Goal: Task Accomplishment & Management: Manage account settings

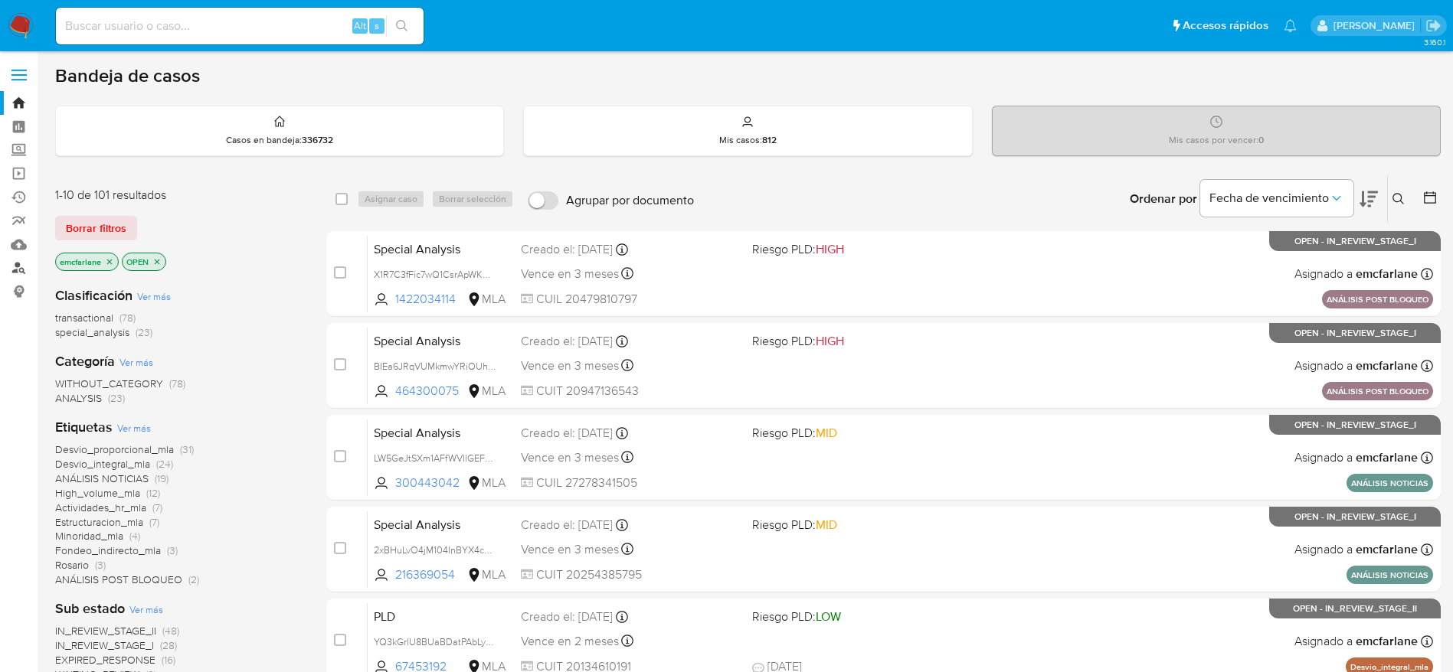
click at [31, 265] on link "Buscador de personas" at bounding box center [91, 269] width 182 height 24
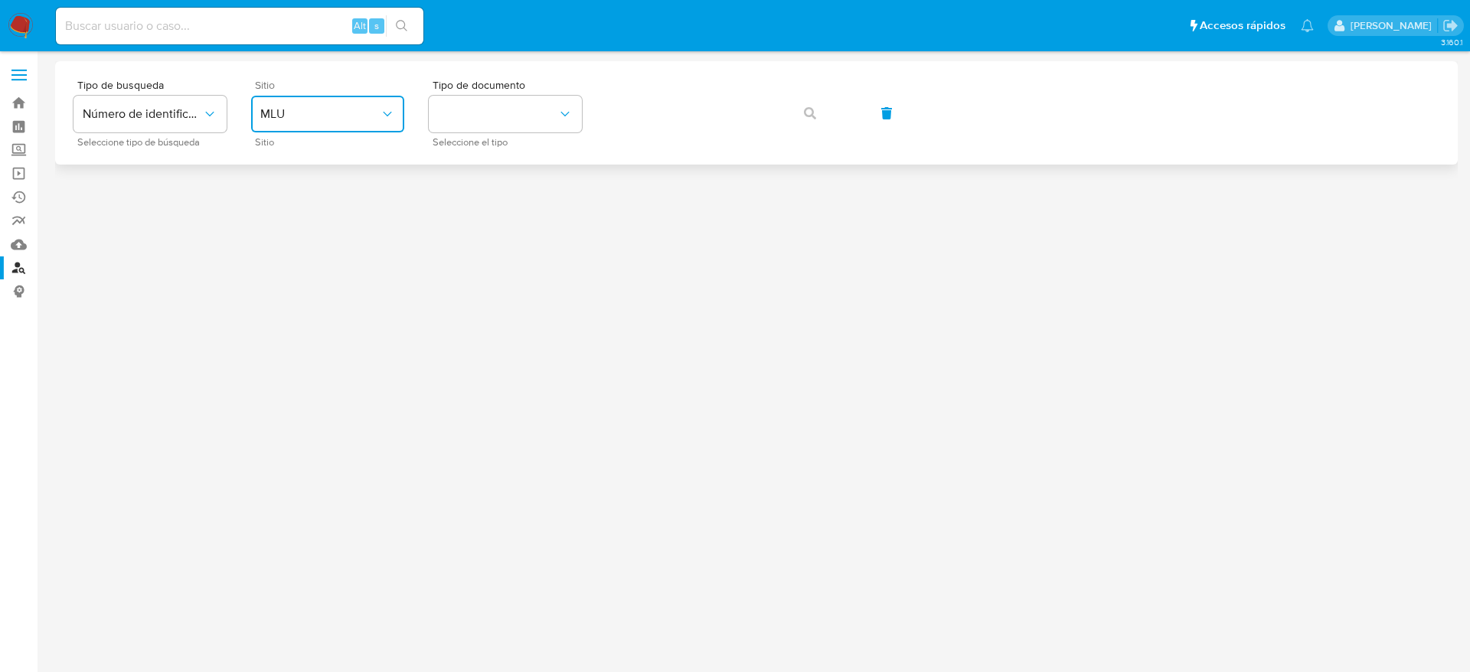
click at [342, 124] on button "MLU" at bounding box center [327, 114] width 153 height 37
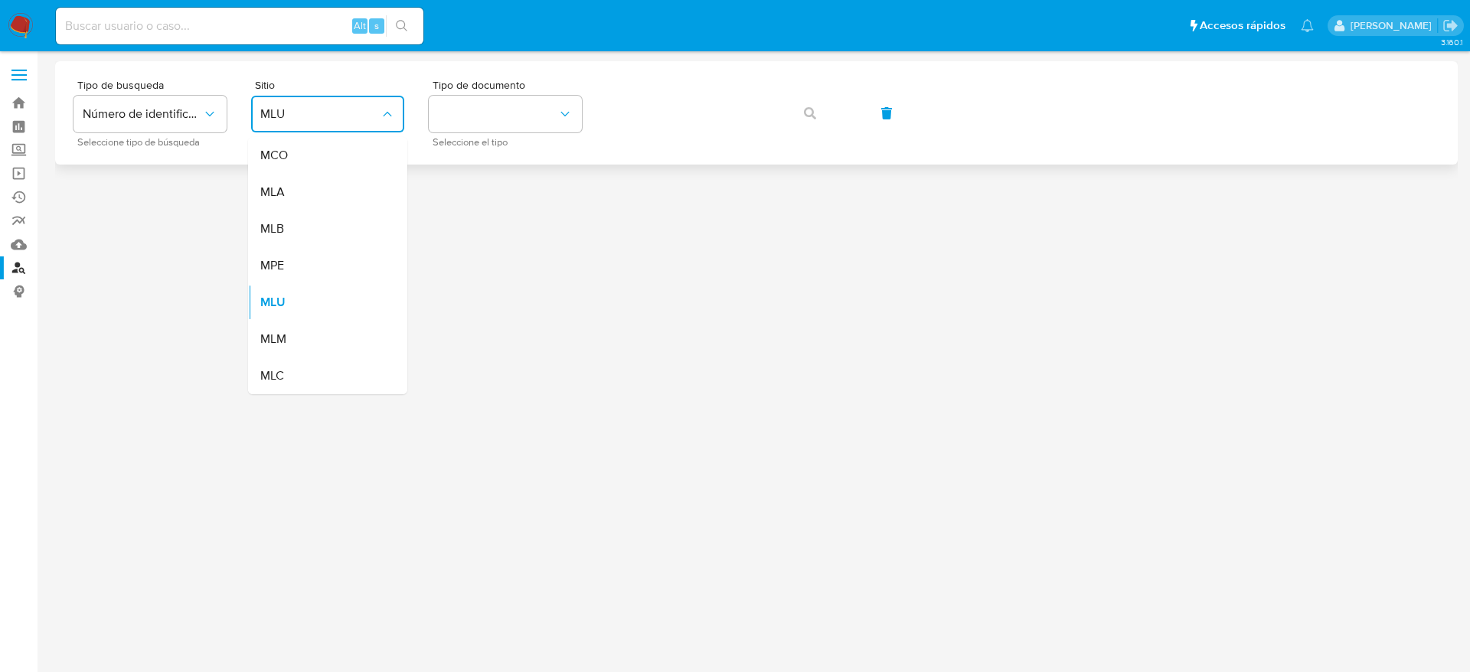
drag, startPoint x: 306, startPoint y: 185, endPoint x: 537, endPoint y: 149, distance: 233.3
click at [306, 187] on div "MLA" at bounding box center [323, 192] width 126 height 37
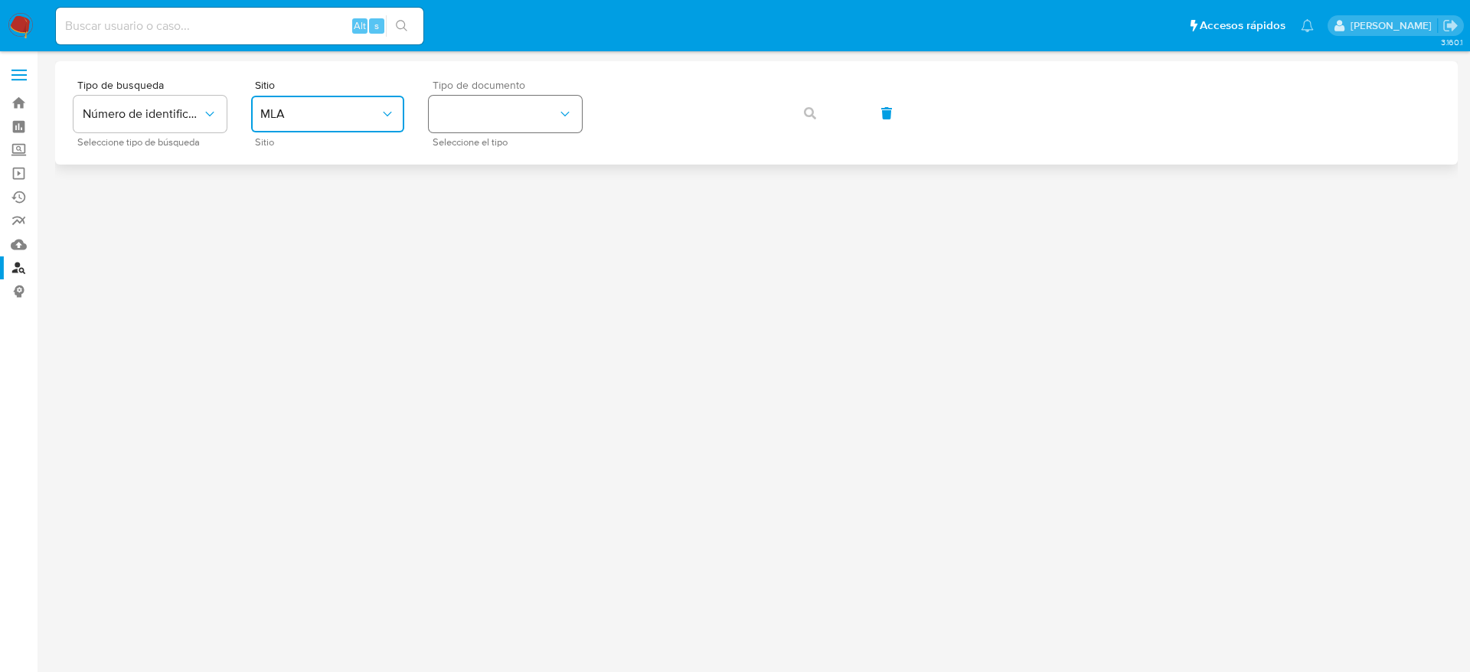
click at [538, 127] on button "identificationType" at bounding box center [505, 114] width 153 height 37
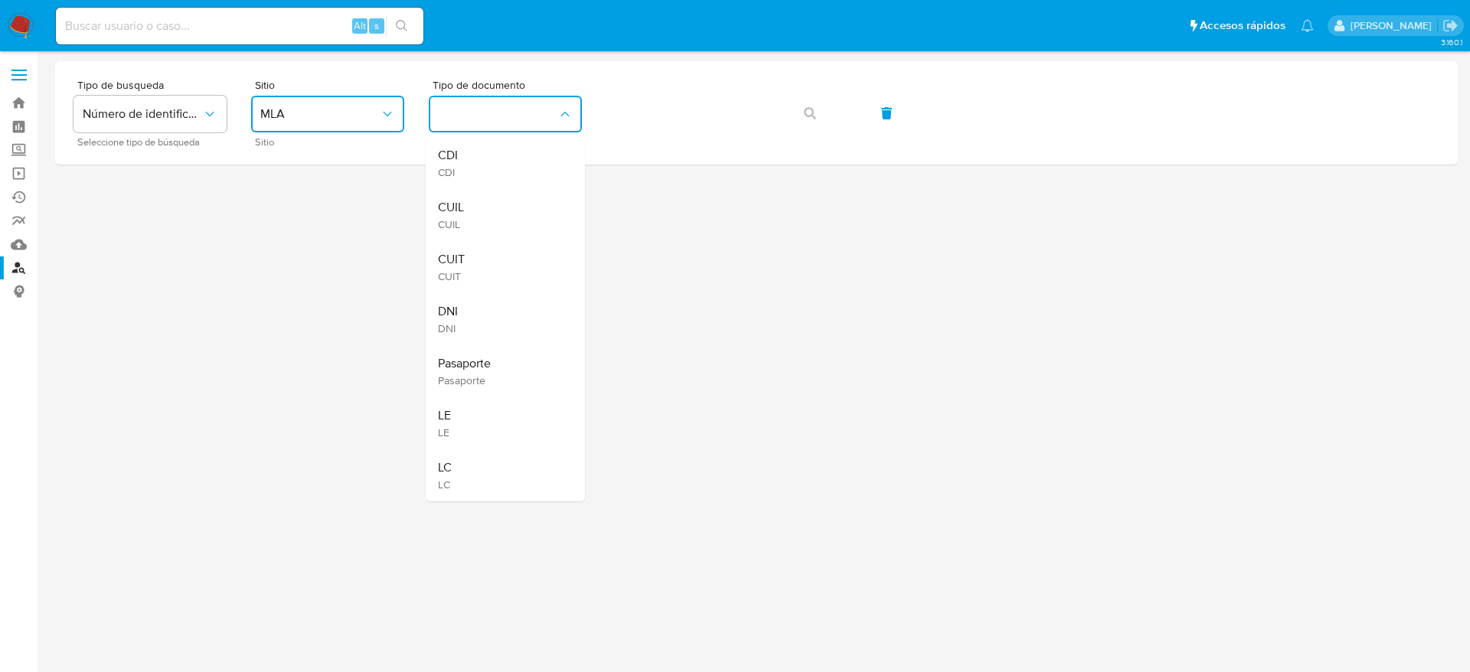
drag, startPoint x: 501, startPoint y: 259, endPoint x: 509, endPoint y: 250, distance: 12.5
click at [501, 260] on div "CUIT CUIT" at bounding box center [501, 267] width 126 height 52
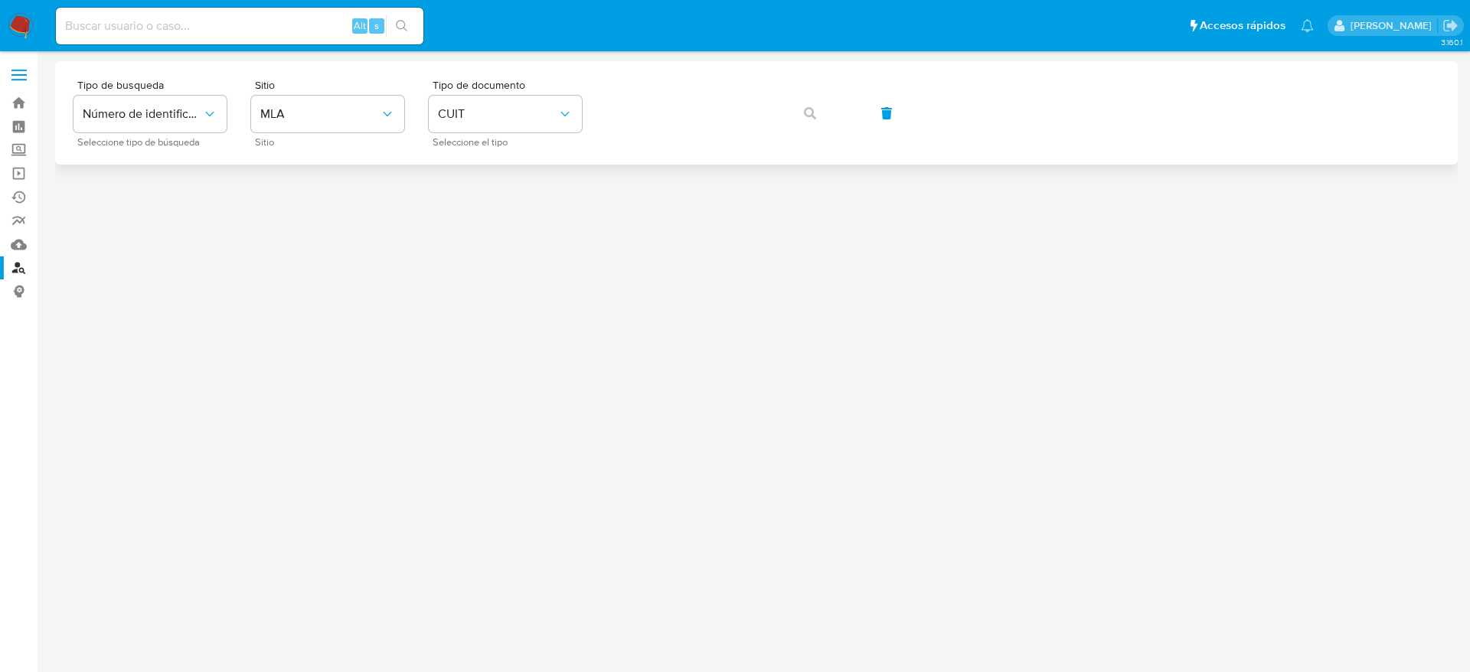
click at [679, 90] on div "Tipo de busqueda Número de identificación Seleccione tipo de búsqueda Sitio MLA…" at bounding box center [757, 113] width 1366 height 67
click at [810, 126] on span "button" at bounding box center [810, 114] width 12 height 34
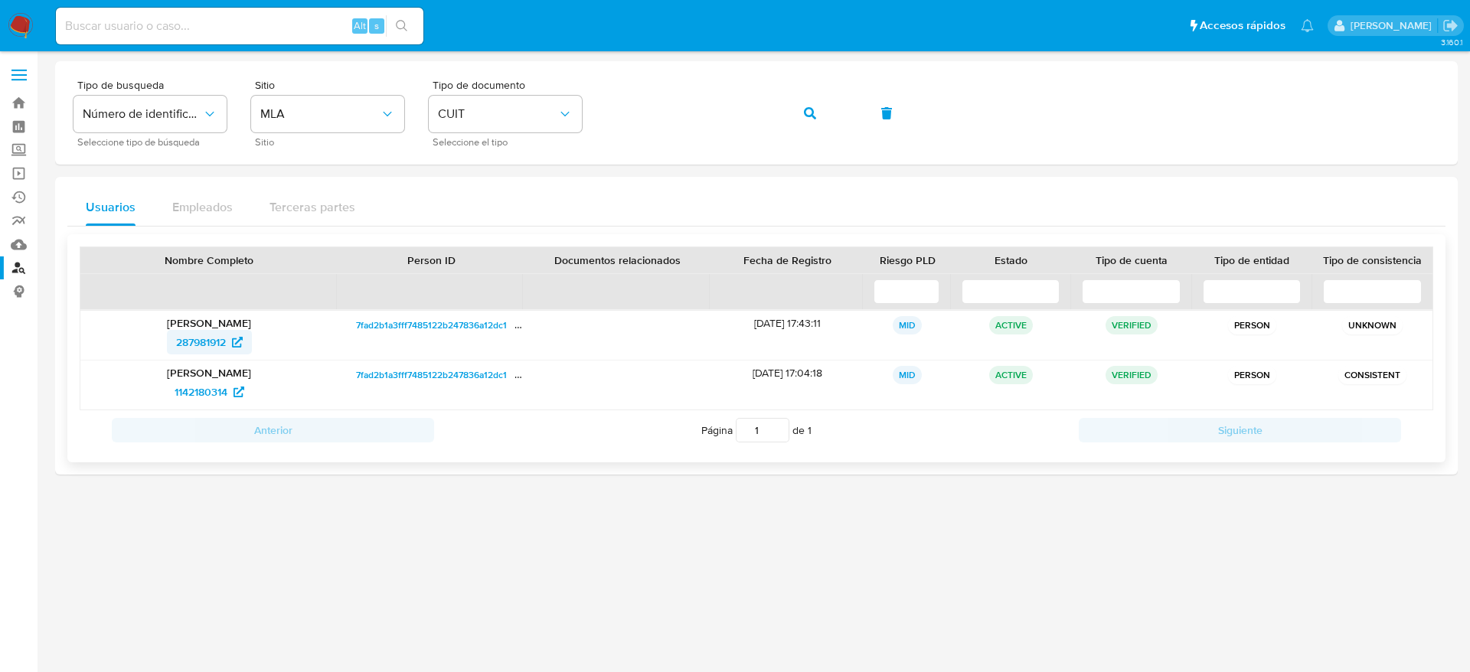
click at [185, 351] on span "287981912" at bounding box center [201, 342] width 50 height 25
click at [20, 27] on img at bounding box center [21, 26] width 26 height 26
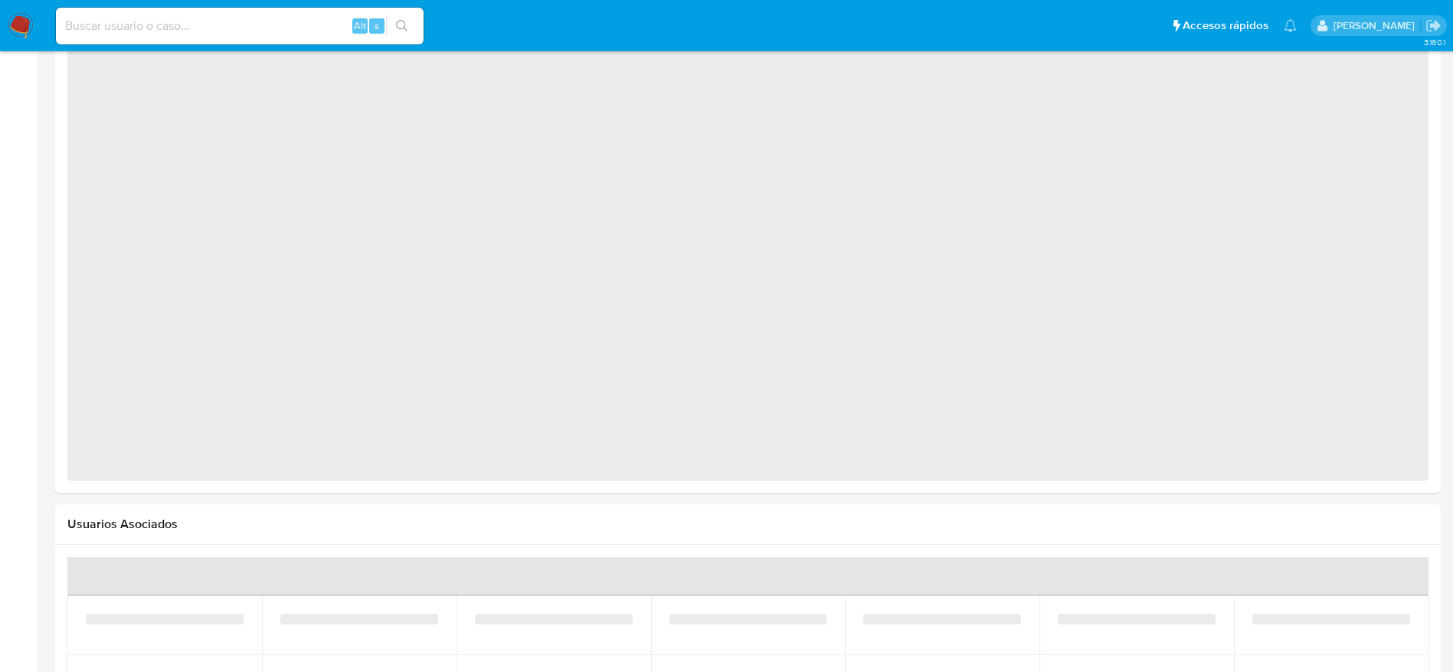
select select "10"
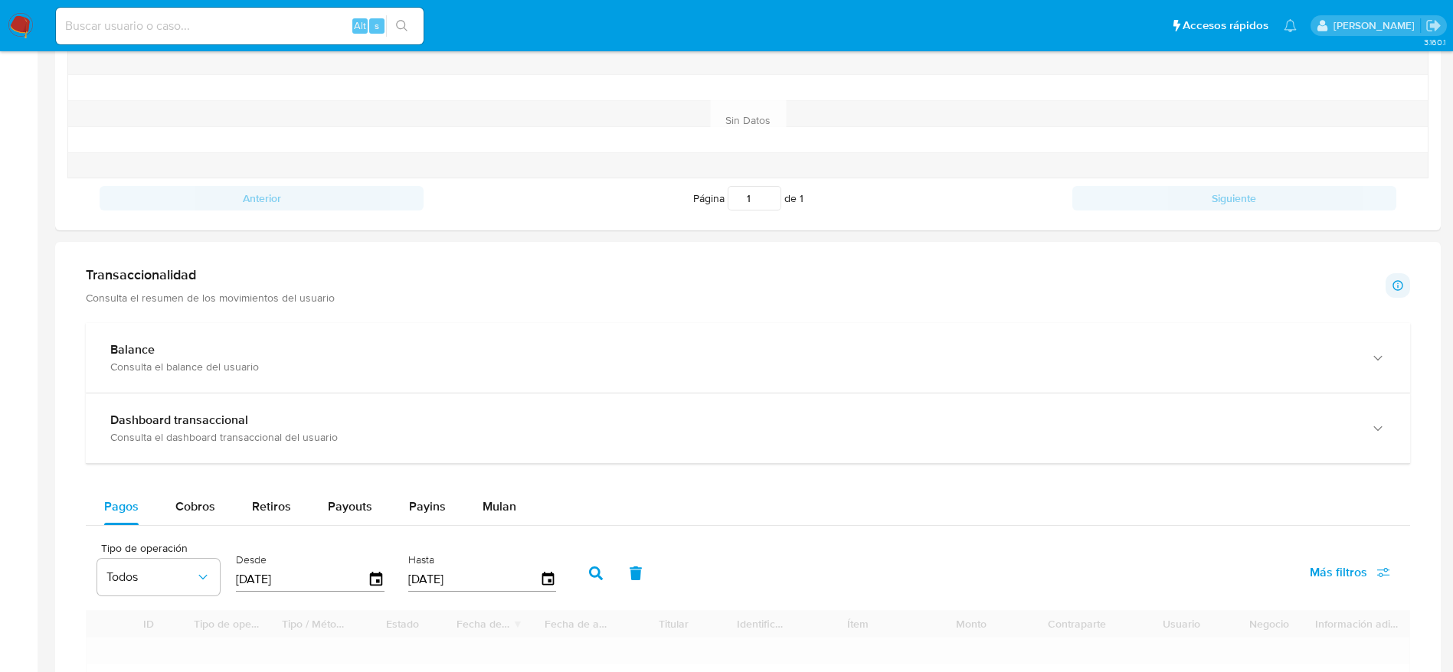
scroll to position [574, 0]
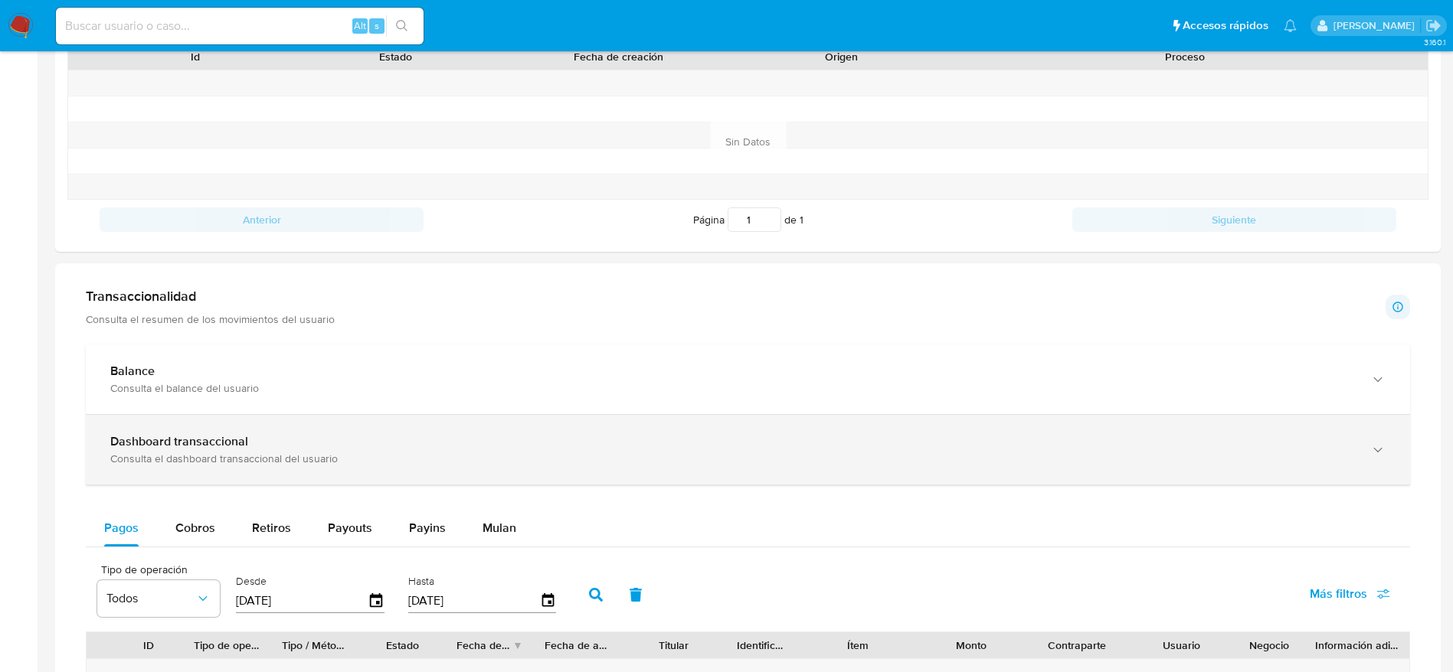
drag, startPoint x: 526, startPoint y: 450, endPoint x: 744, endPoint y: 412, distance: 221.5
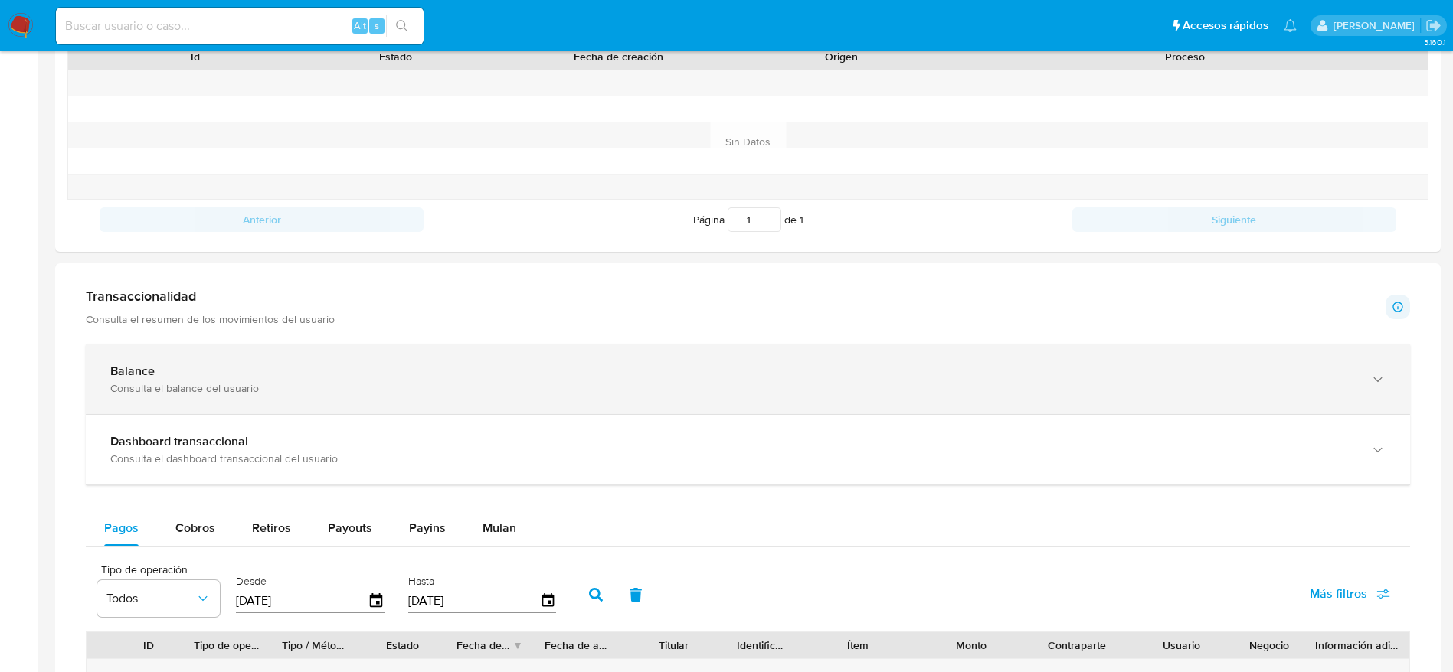
click at [526, 451] on div "Dashboard transaccional Consulta el dashboard transaccional del usuario" at bounding box center [732, 449] width 1245 height 31
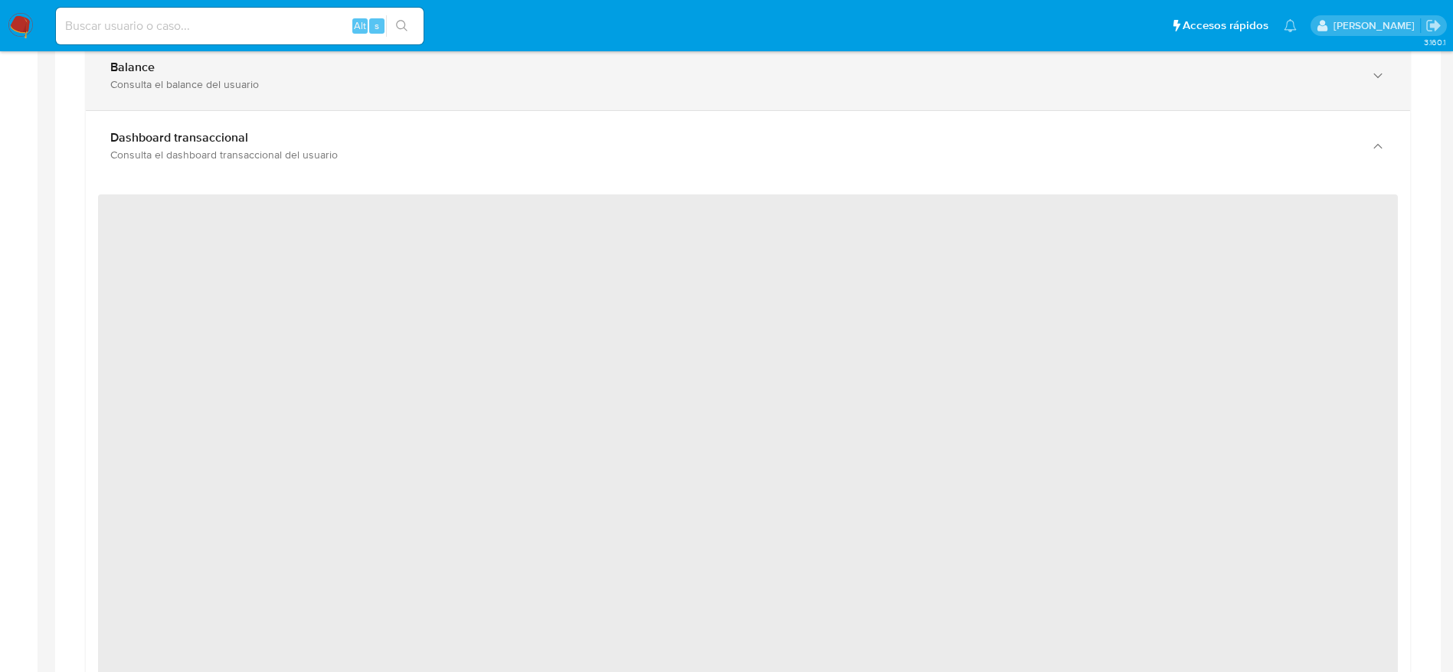
scroll to position [919, 0]
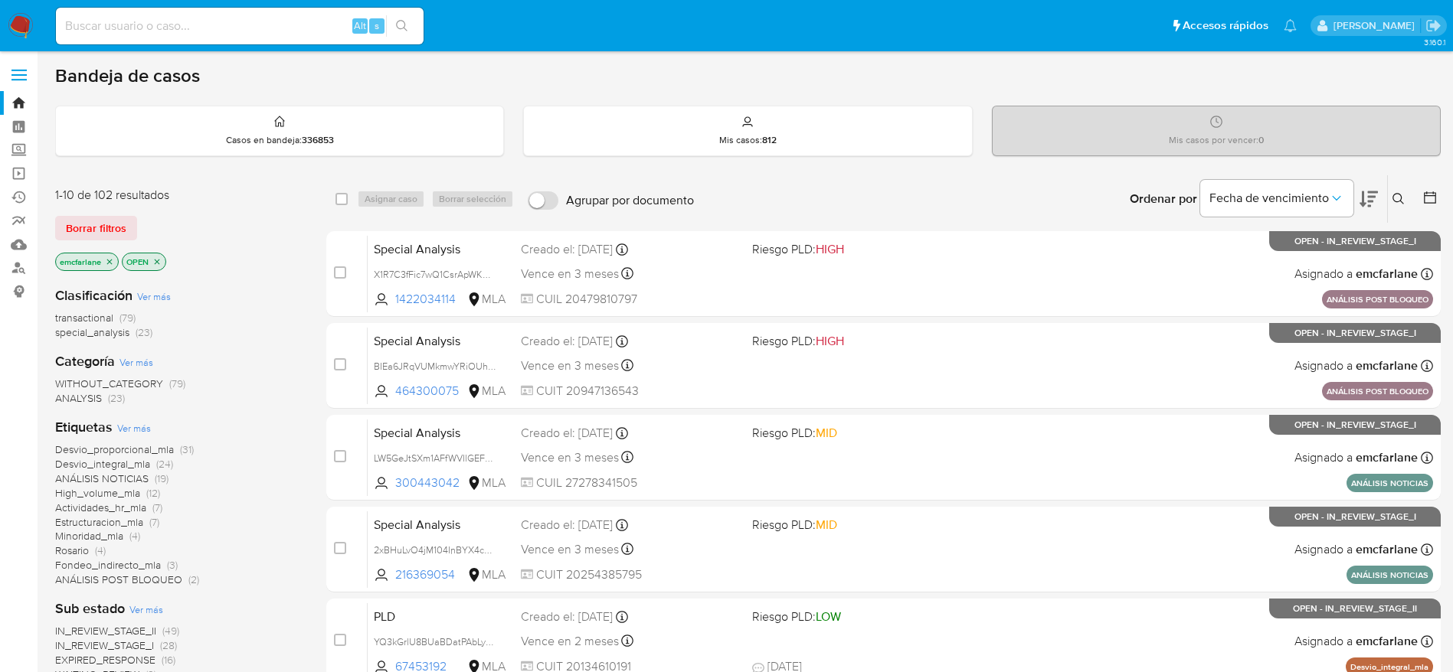
click at [202, 18] on input at bounding box center [240, 26] width 368 height 20
paste input "A6HcNKCLiIenDFLp1JzIXEh5"
type input "A6HcNKCLiIenDFLp1JzIXEh5"
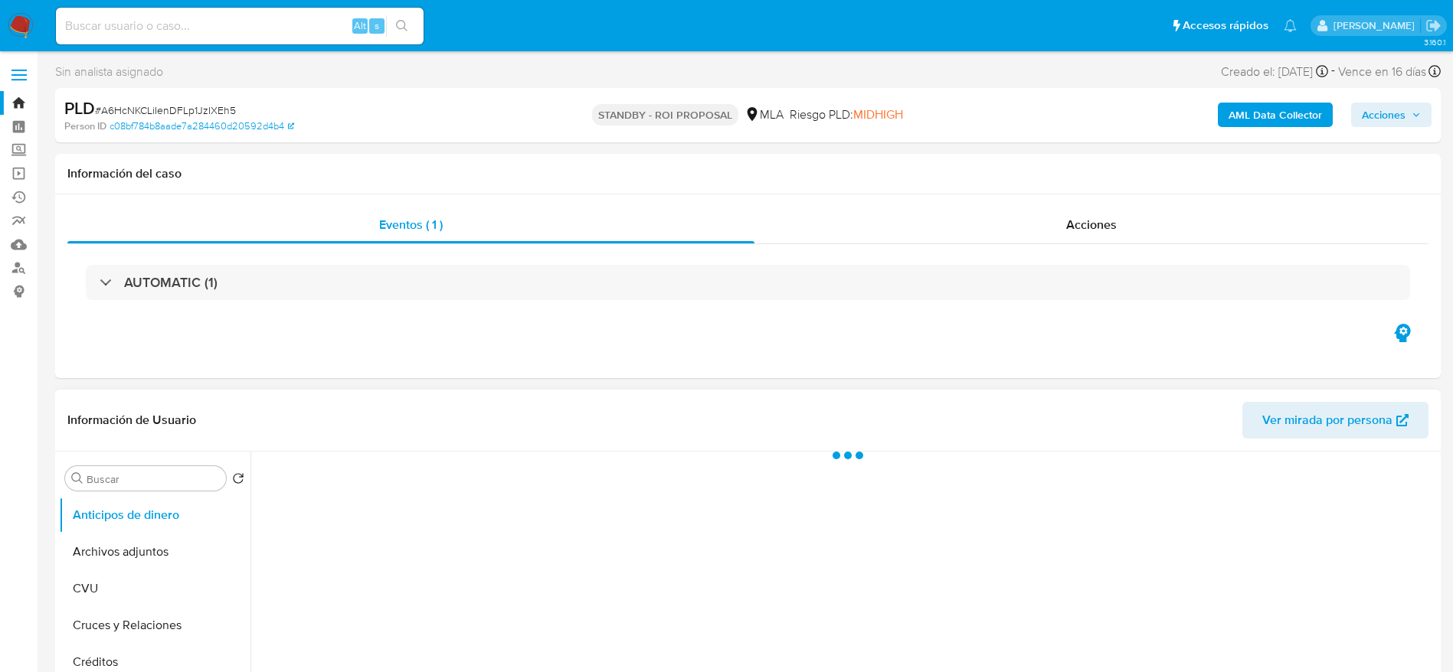
select select "10"
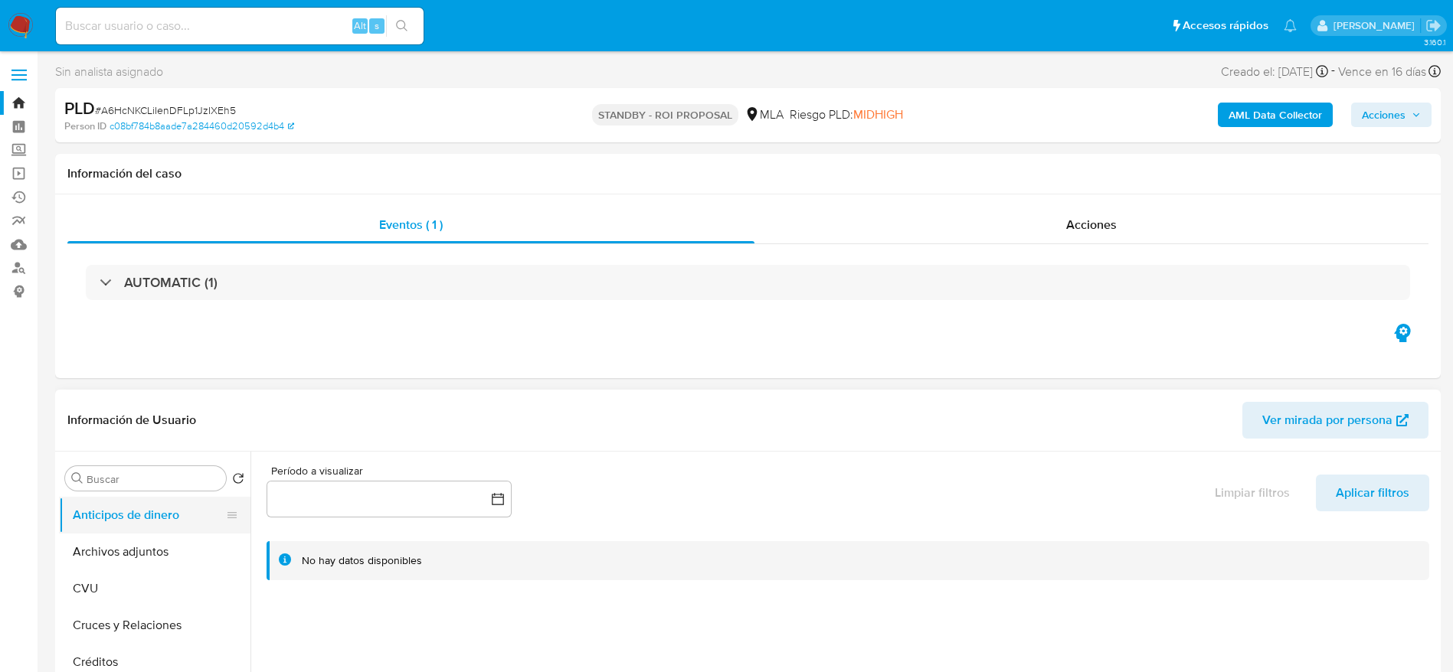
click at [90, 558] on button "Archivos adjuntos" at bounding box center [154, 552] width 191 height 37
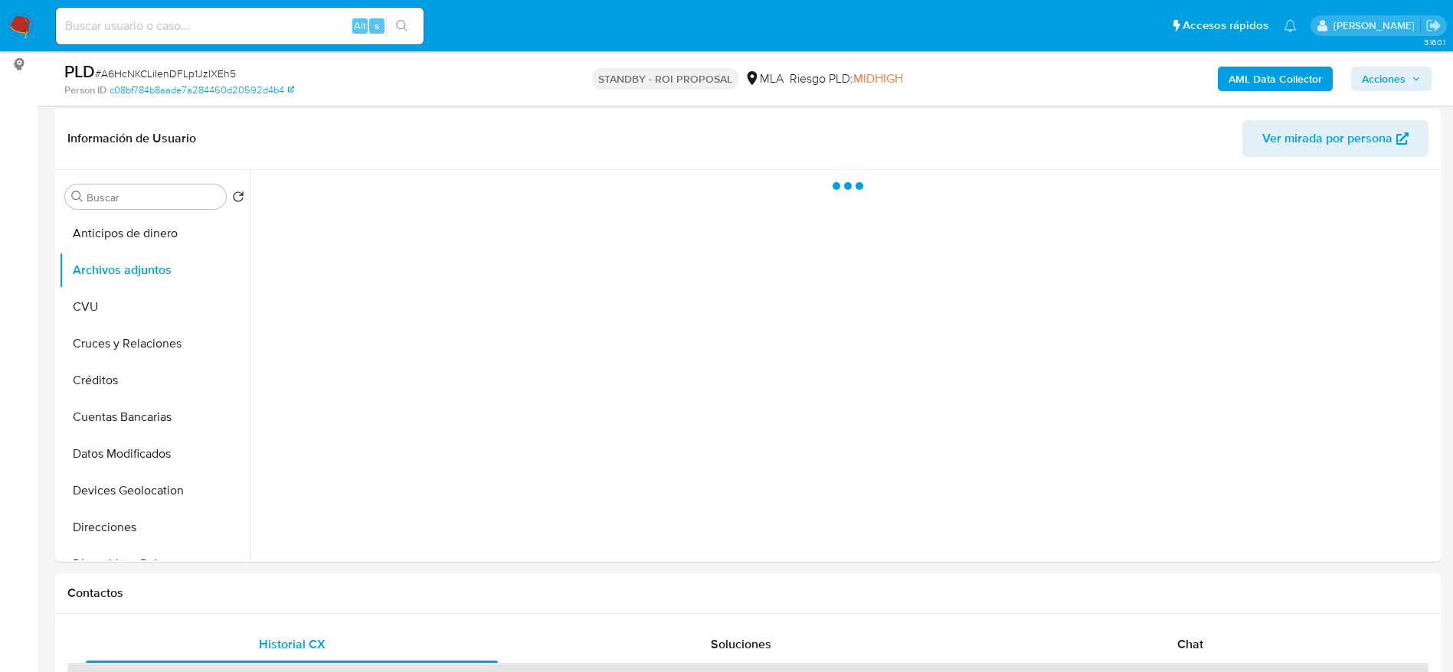
scroll to position [230, 0]
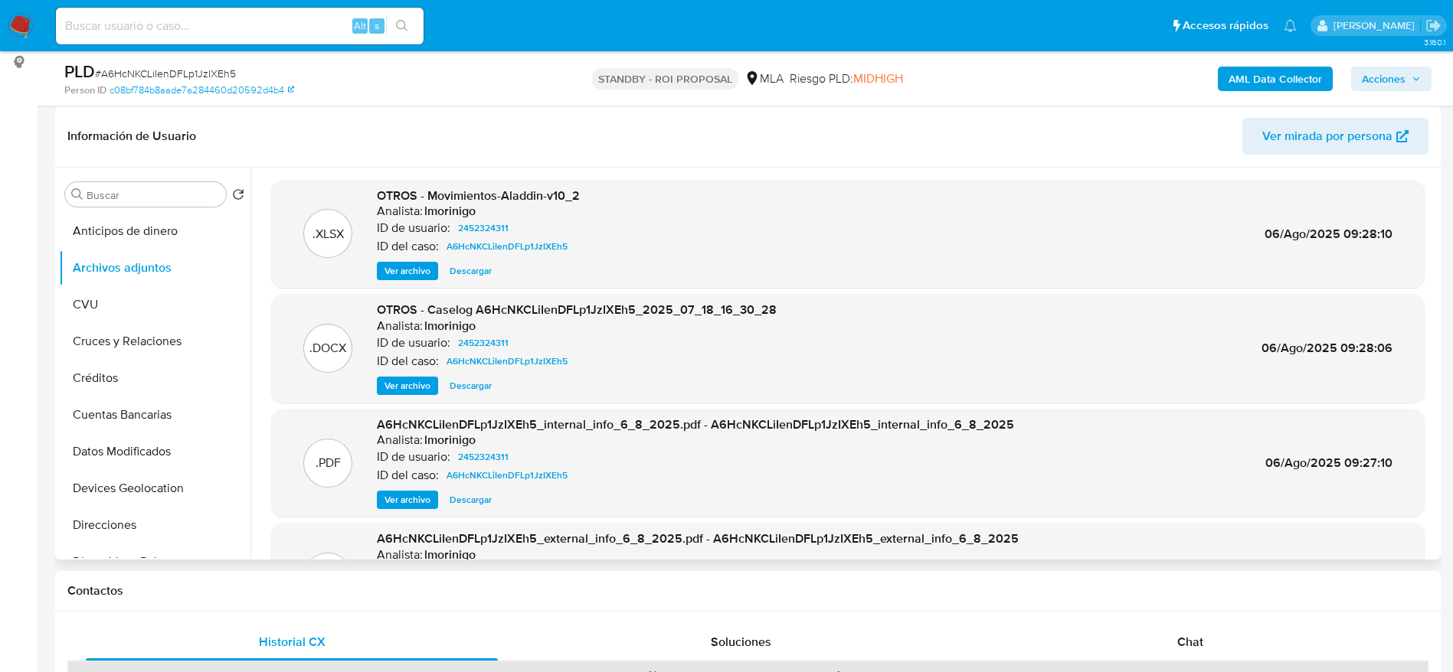
click at [472, 381] on span "Descargar" at bounding box center [471, 385] width 42 height 15
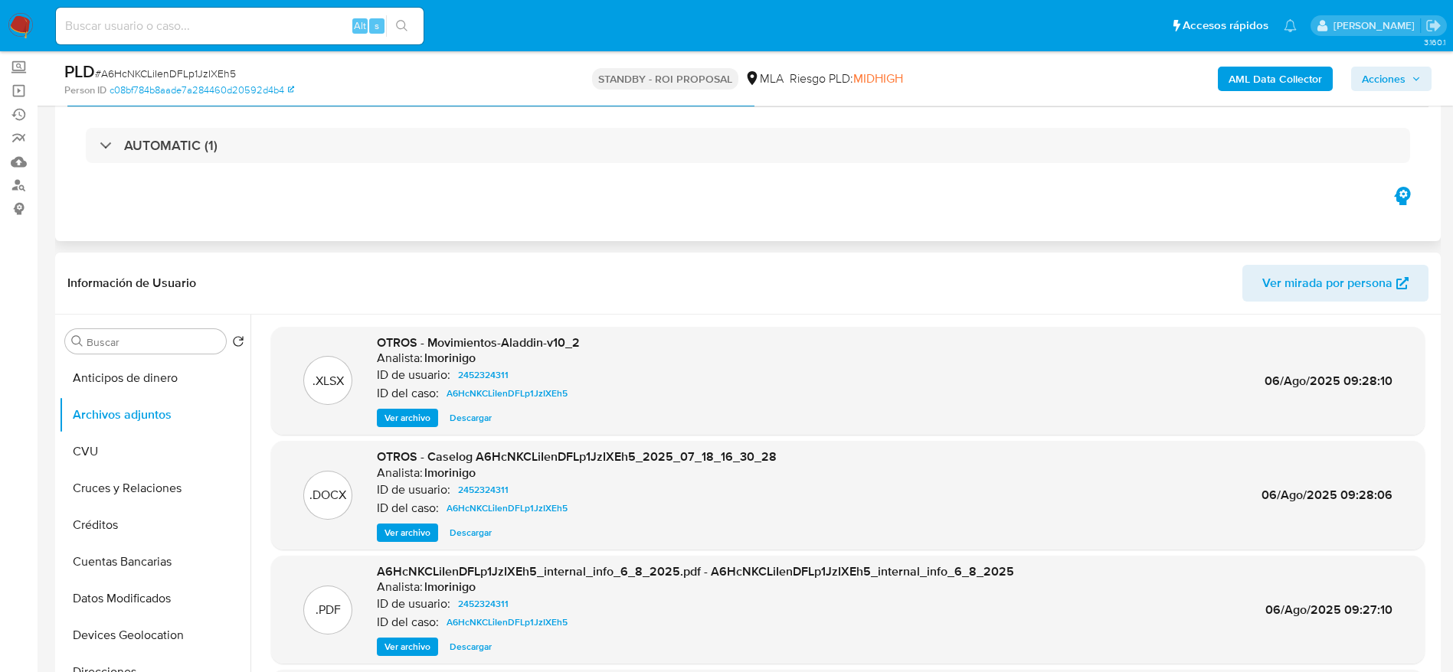
scroll to position [0, 0]
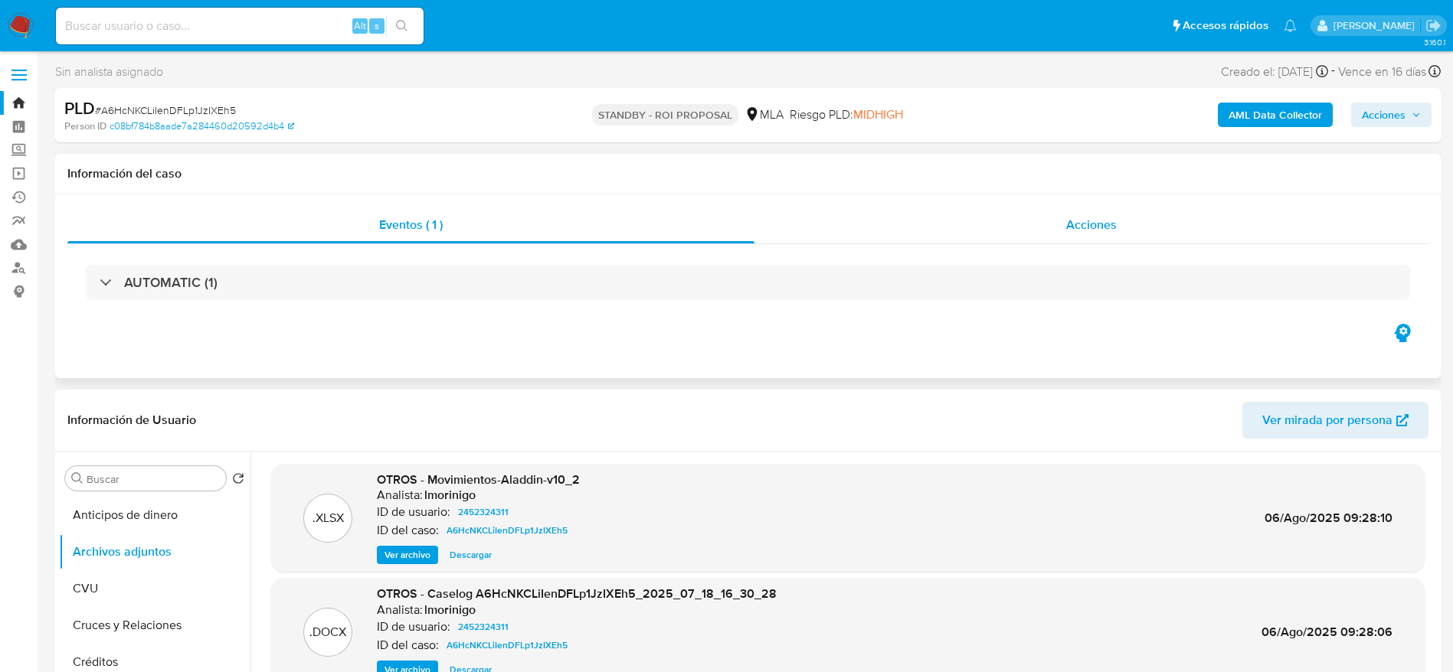
click at [1143, 234] on div "Acciones" at bounding box center [1091, 225] width 674 height 37
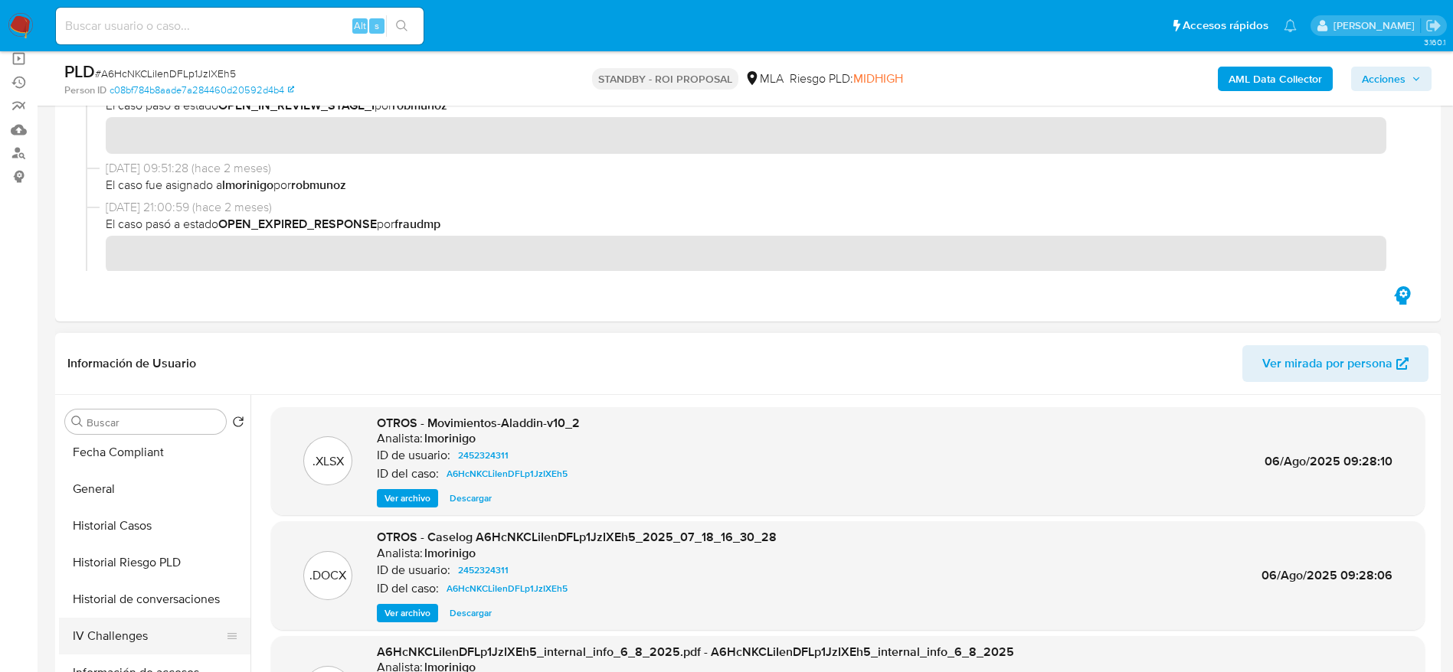
scroll to position [460, 0]
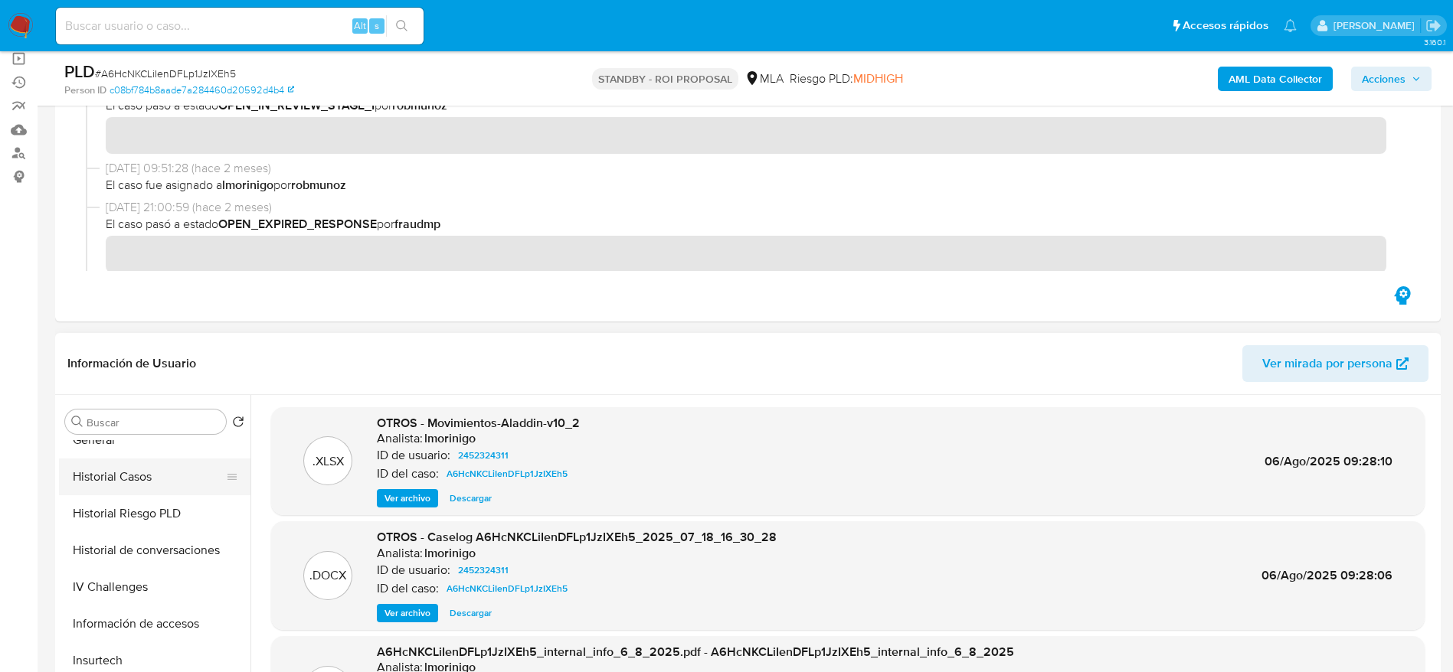
click at [145, 469] on button "Historial Casos" at bounding box center [148, 477] width 179 height 37
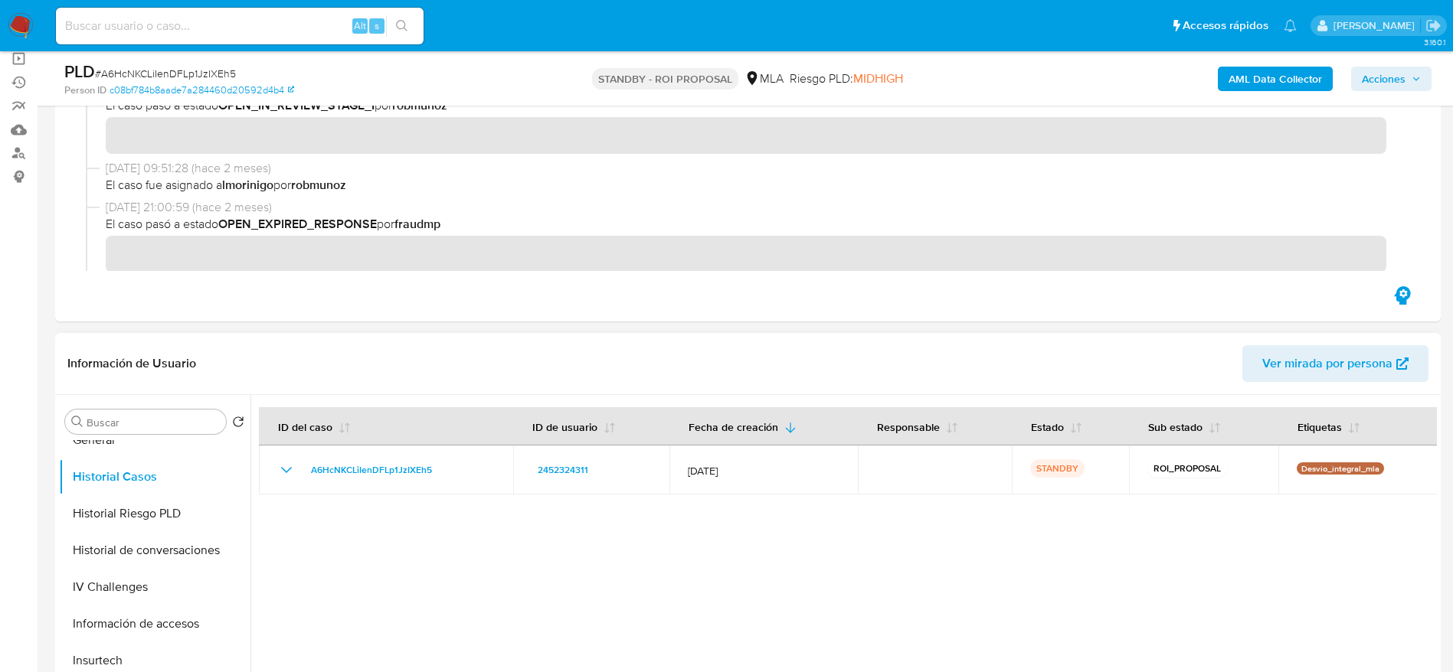
scroll to position [230, 0]
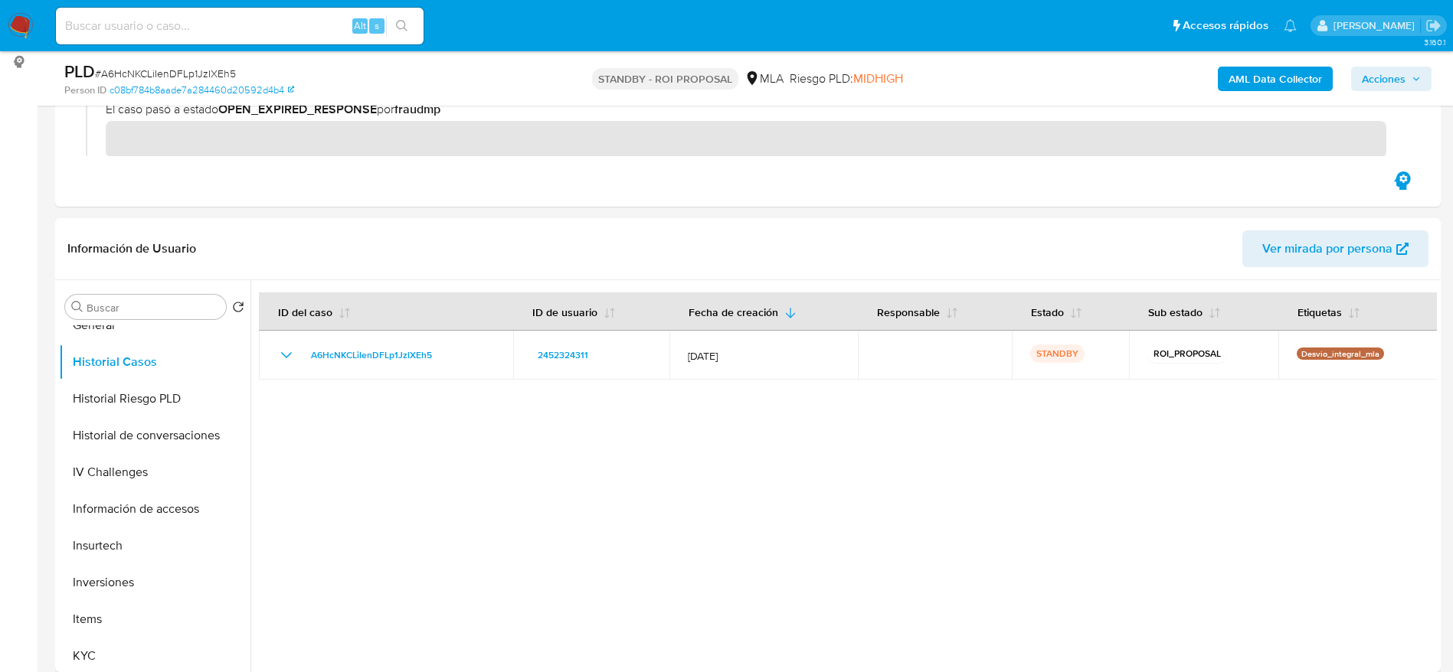
click at [260, 36] on div "Alt s" at bounding box center [240, 26] width 368 height 37
click at [313, 18] on input at bounding box center [240, 26] width 368 height 20
paste input "xfm8b673nC2DQImj75k75huZ"
type input "xfm8b673nC2DQImj75k75huZ"
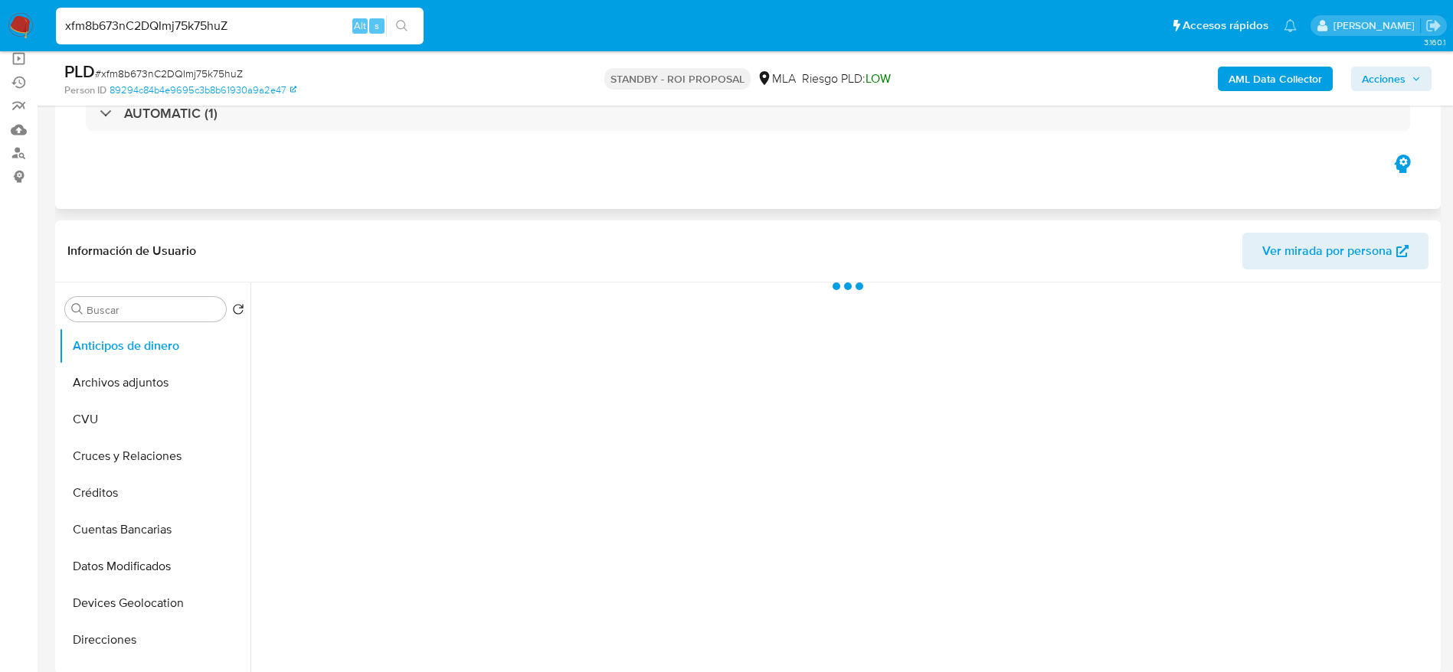
select select "10"
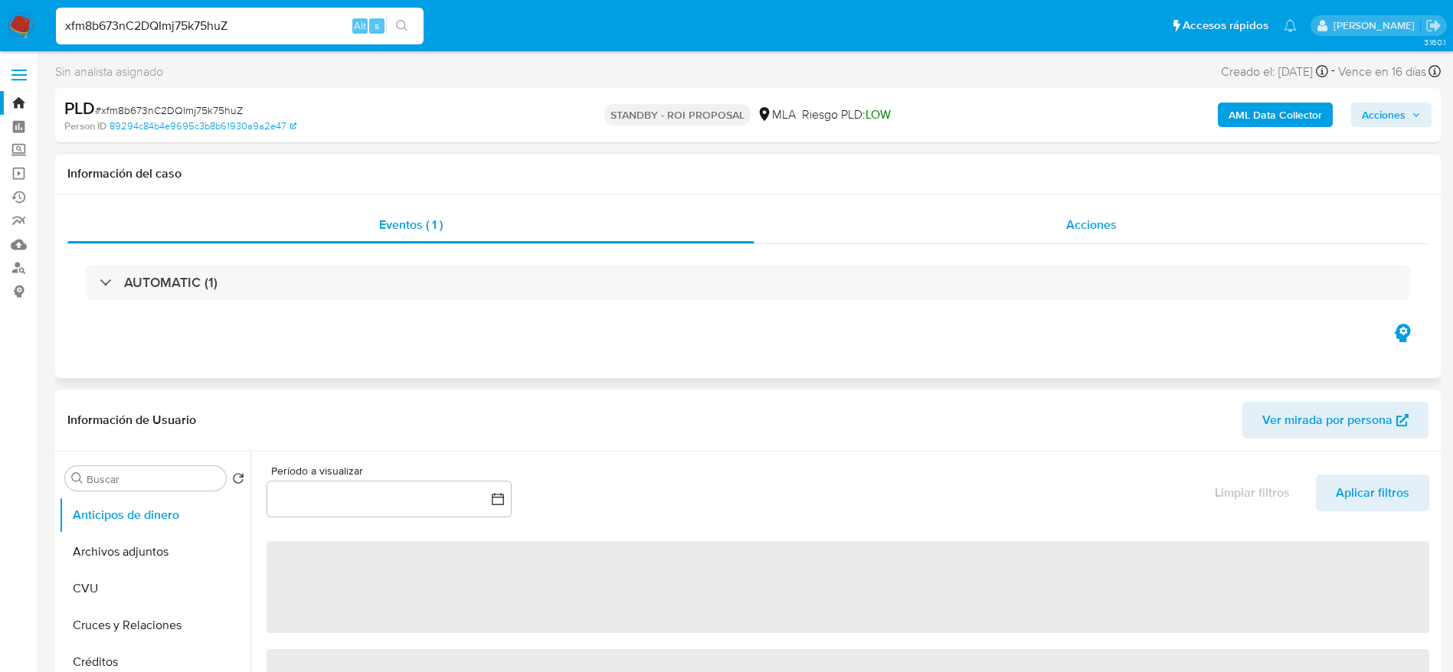
click at [1136, 222] on div "Acciones" at bounding box center [1091, 225] width 674 height 37
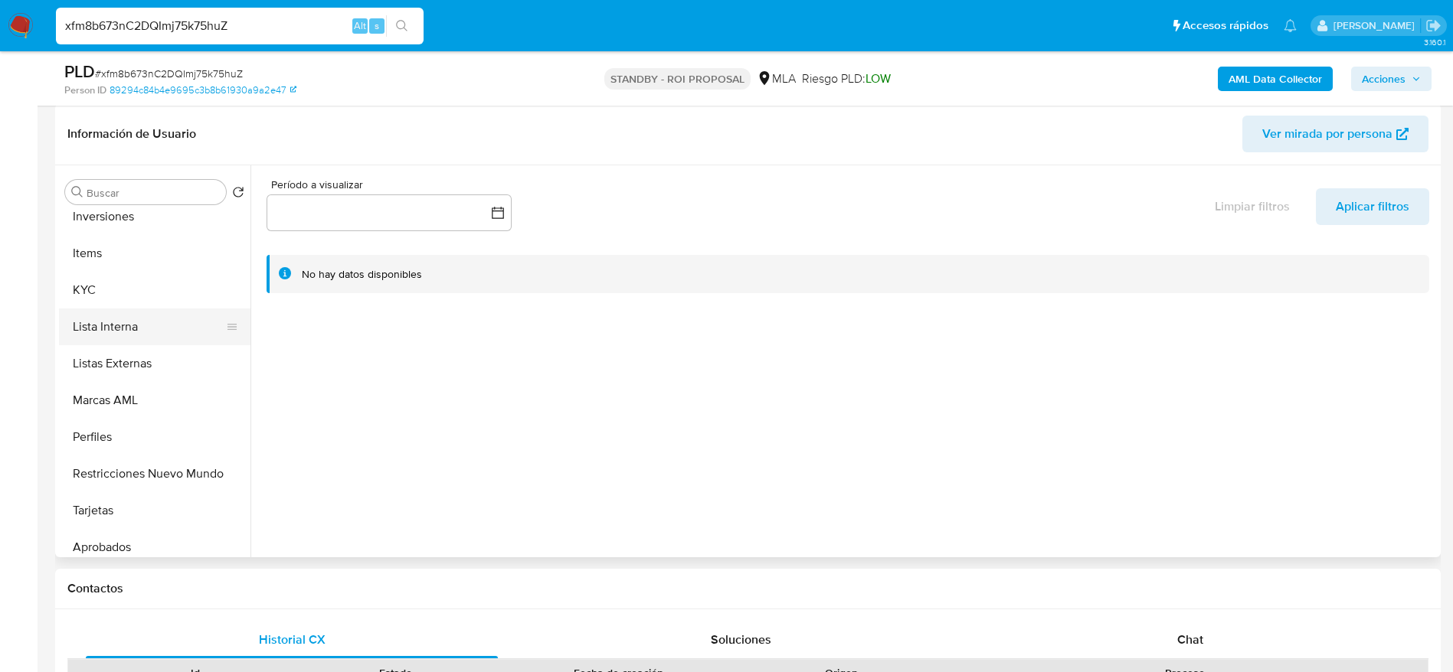
scroll to position [794, 0]
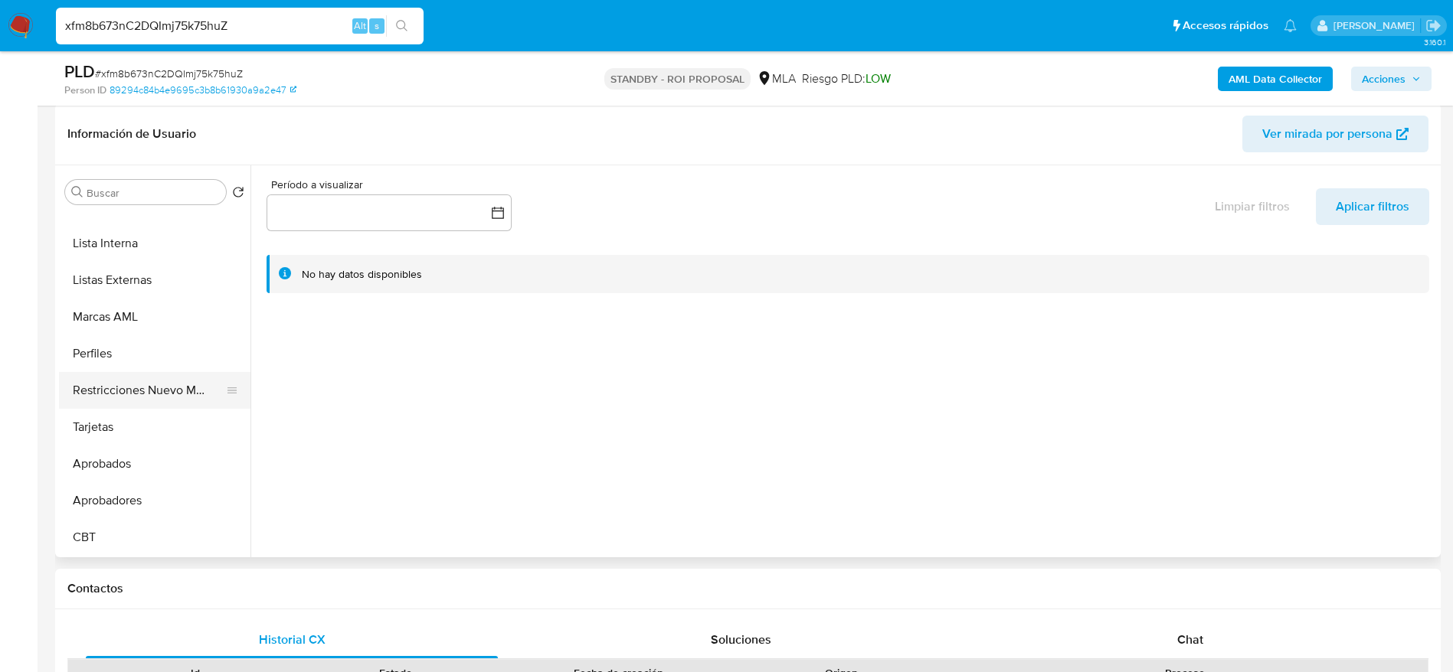
click at [155, 388] on button "Restricciones Nuevo Mundo" at bounding box center [148, 390] width 179 height 37
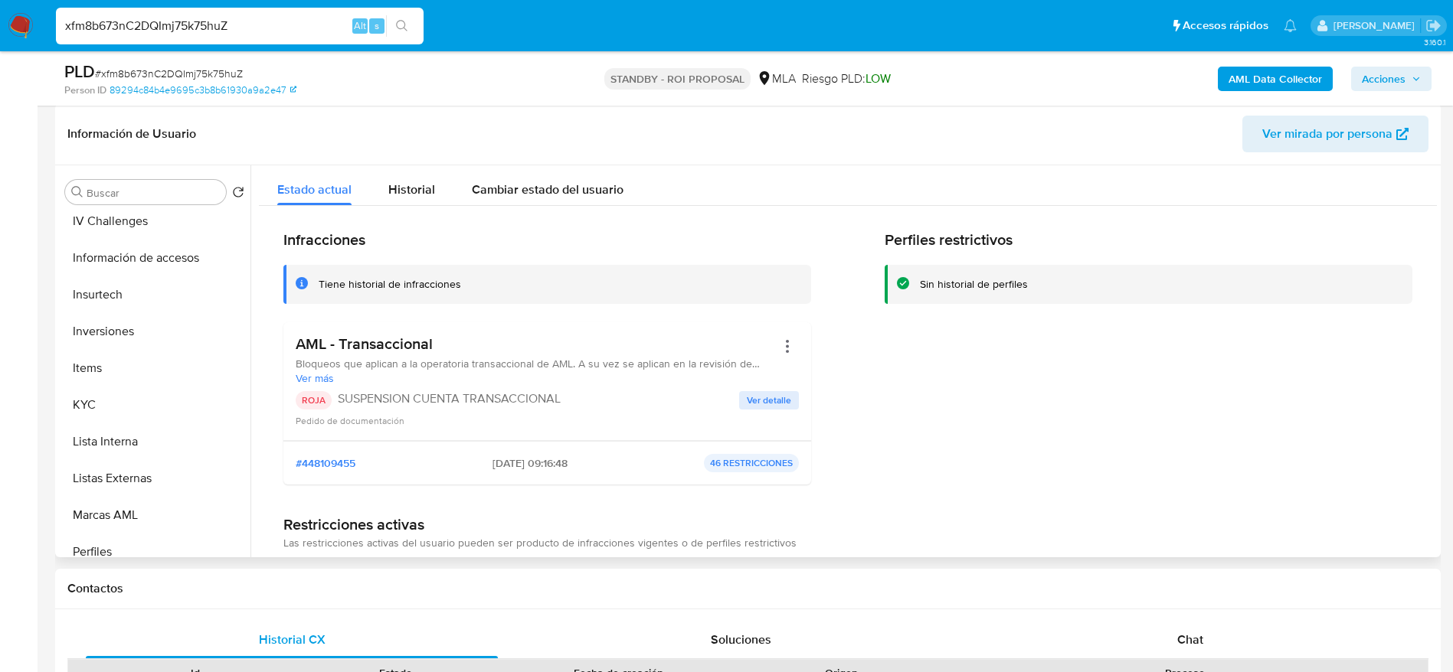
scroll to position [564, 0]
click at [147, 236] on button "IV Challenges" at bounding box center [148, 252] width 179 height 37
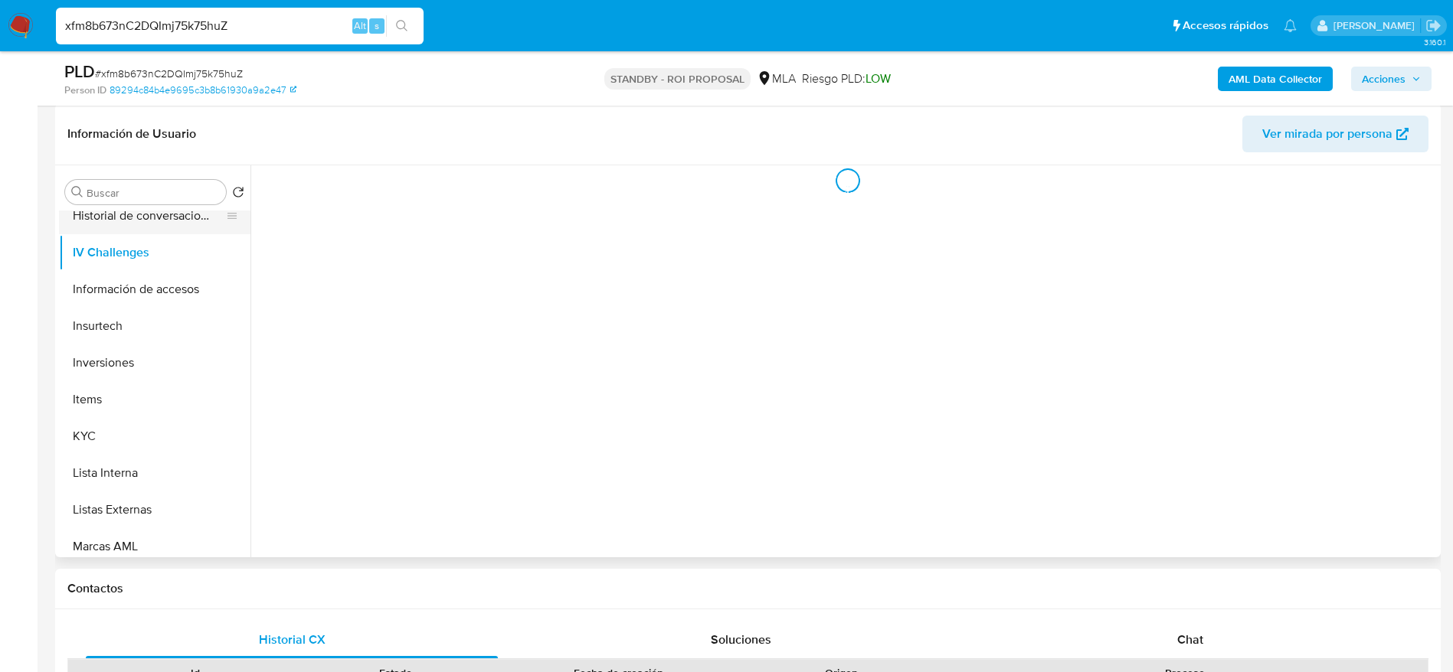
click at [150, 231] on button "Historial de conversaciones" at bounding box center [148, 216] width 179 height 37
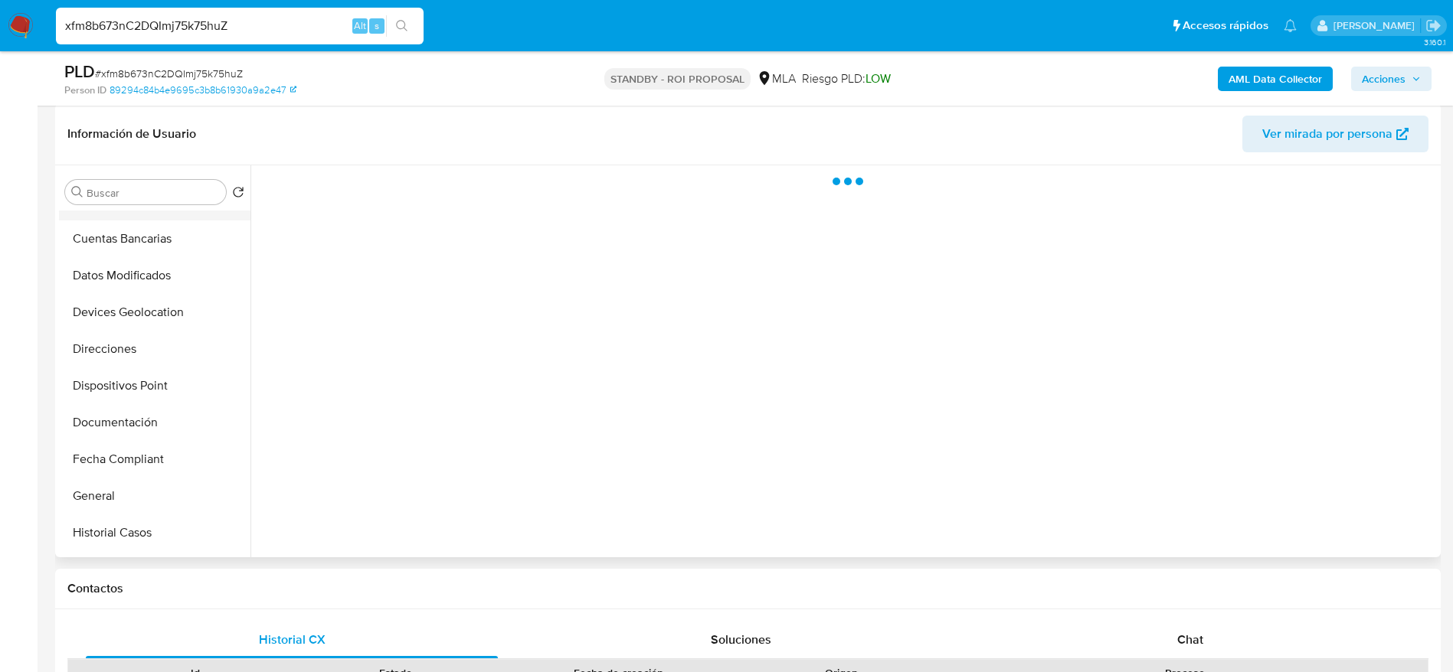
scroll to position [0, 0]
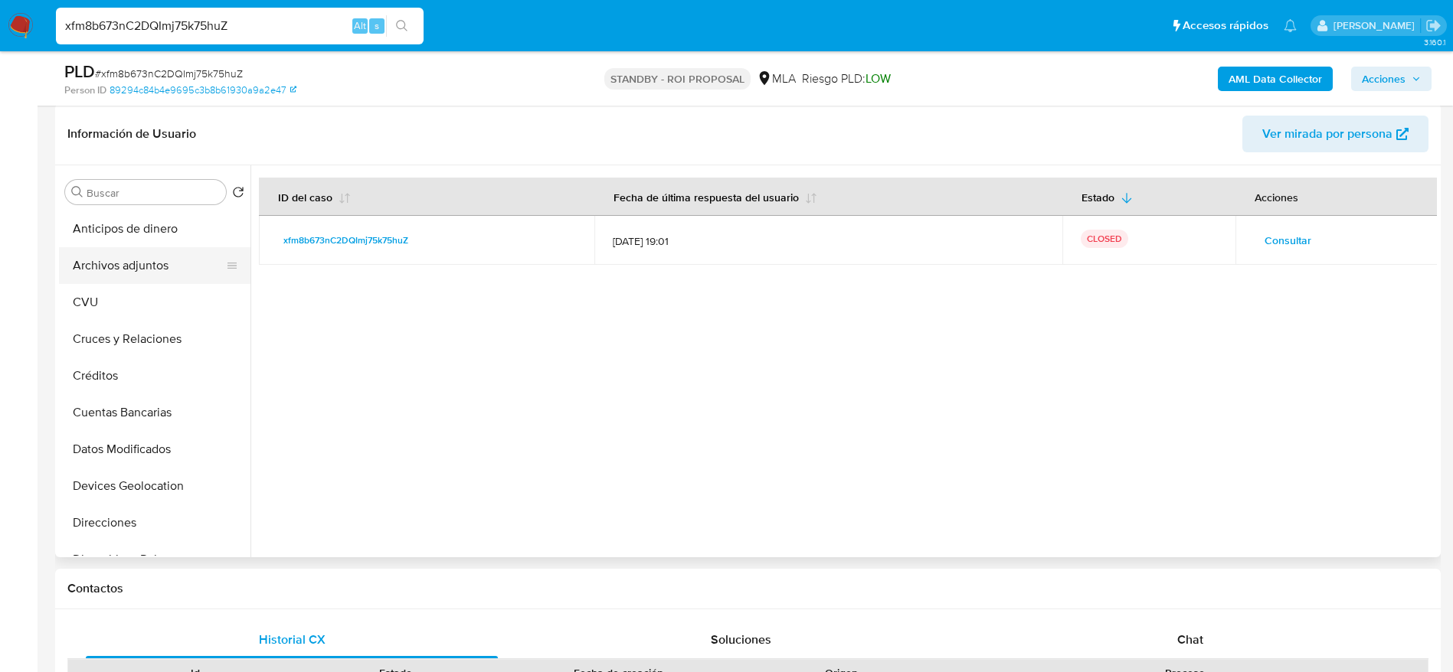
click at [136, 258] on button "Archivos adjuntos" at bounding box center [148, 265] width 179 height 37
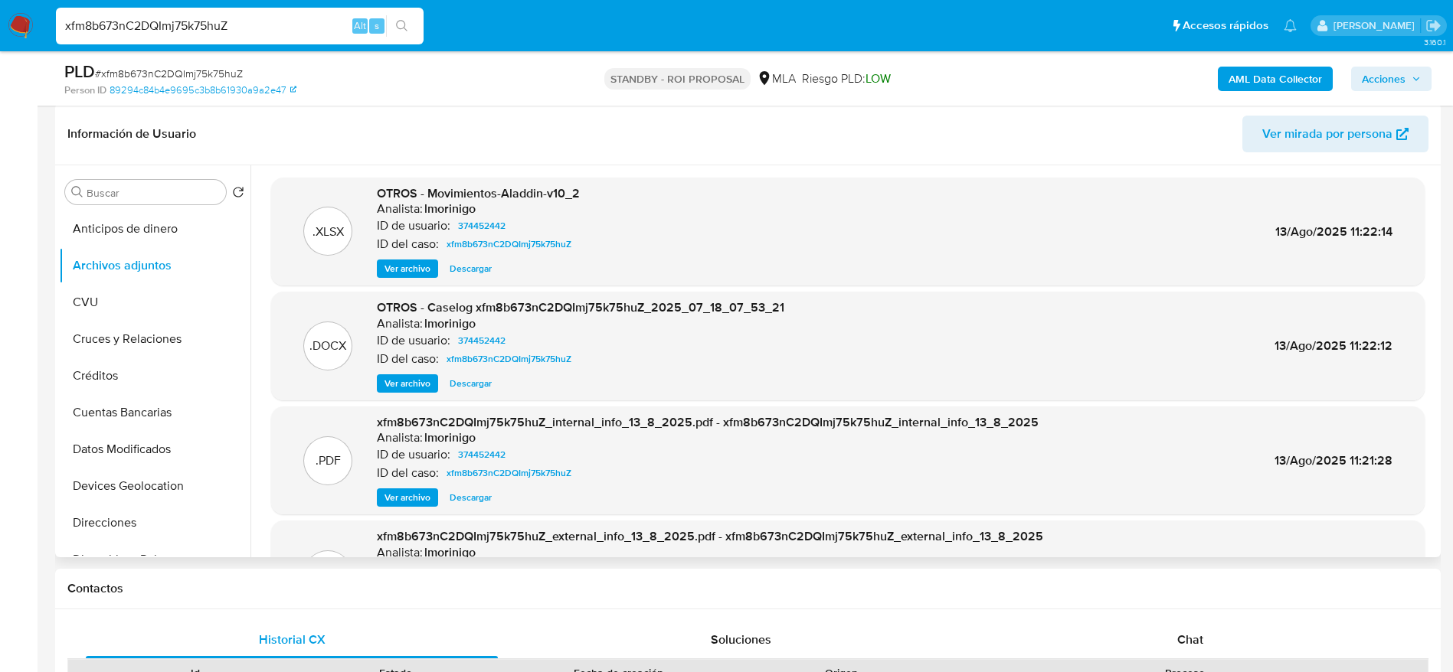
click at [476, 388] on span "Descargar" at bounding box center [471, 383] width 42 height 15
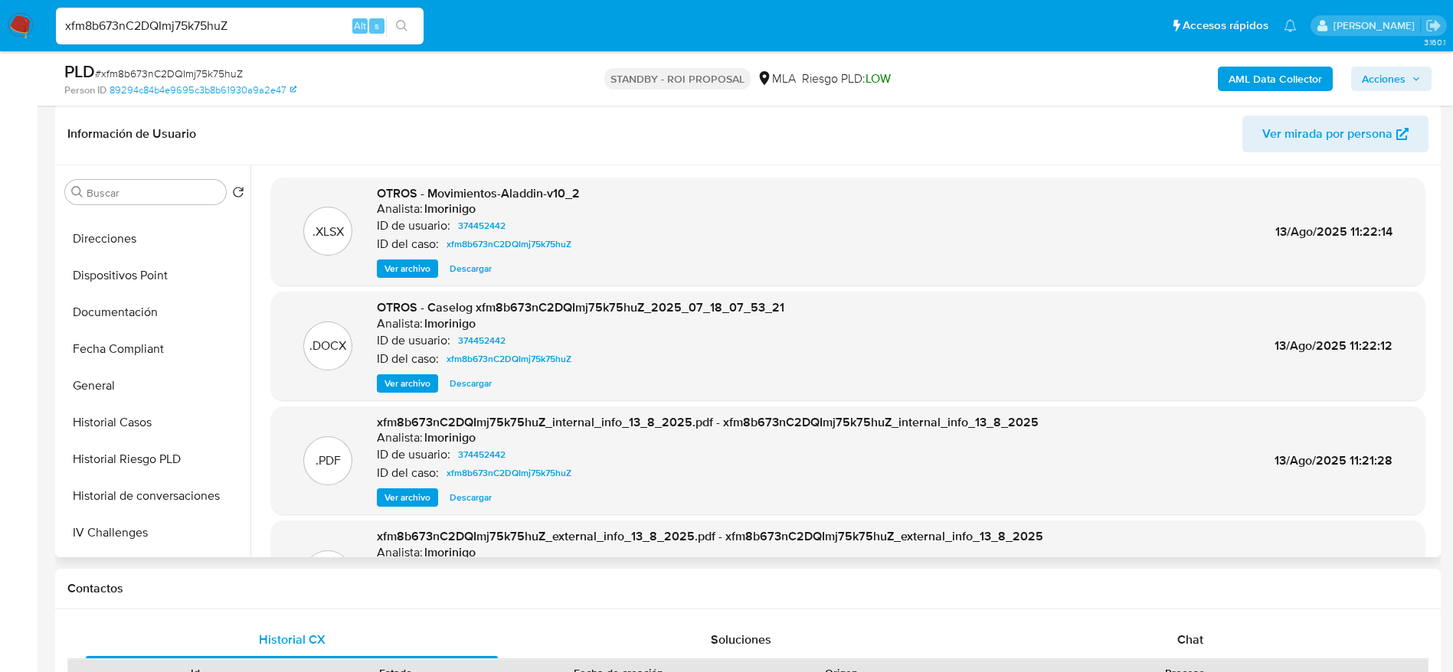
scroll to position [574, 0]
click at [123, 414] on button "KYC" at bounding box center [148, 426] width 179 height 37
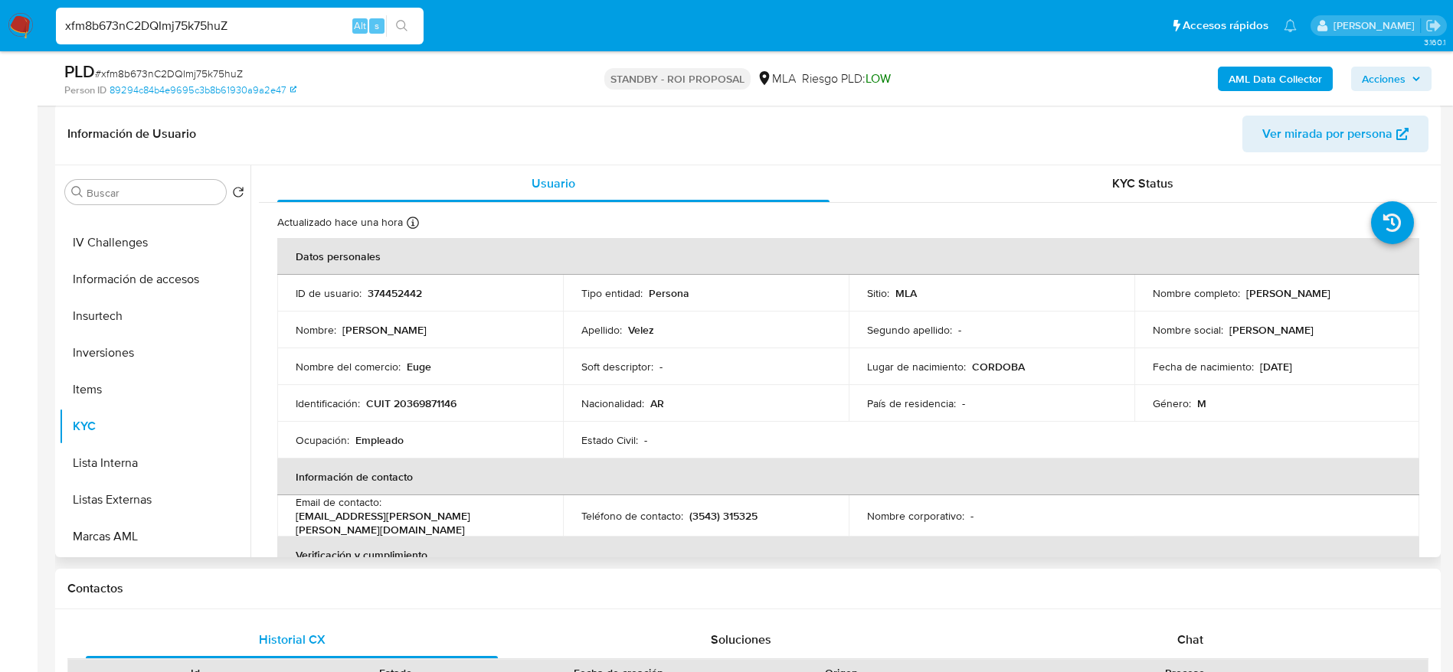
click at [485, 517] on p "euge.gaston.velez@gmail.com" at bounding box center [417, 523] width 243 height 28
click at [532, 511] on div "Email de contacto : euge.gaston.velez@gmail.com" at bounding box center [420, 516] width 249 height 41
click at [540, 513] on div "Email de contacto : euge.gaston.velez@gmail.com" at bounding box center [420, 516] width 249 height 41
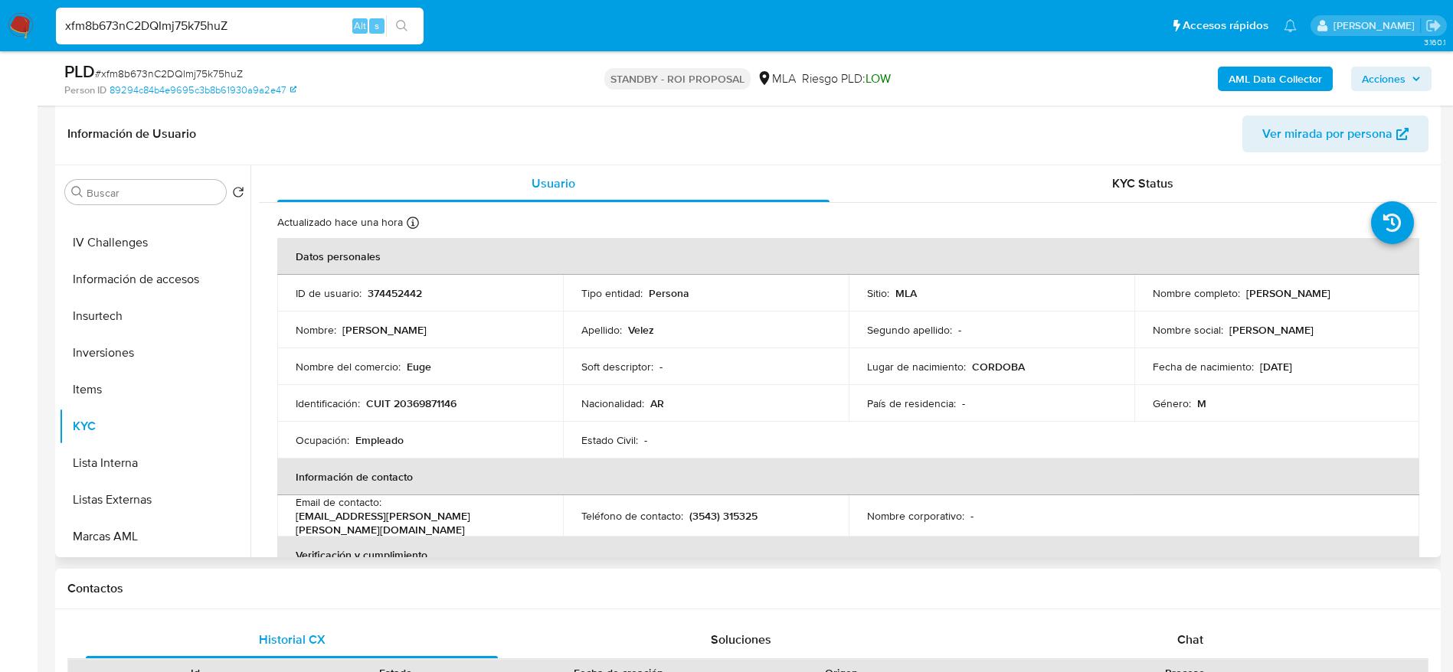
click at [532, 475] on th "Información de contacto" at bounding box center [848, 477] width 1142 height 37
drag, startPoint x: 537, startPoint y: 515, endPoint x: 388, endPoint y: 513, distance: 148.6
click at [388, 513] on div "Email de contacto : euge.gaston.velez@gmail.com" at bounding box center [420, 516] width 249 height 41
copy p "euge.gaston.velez@gmail.com"
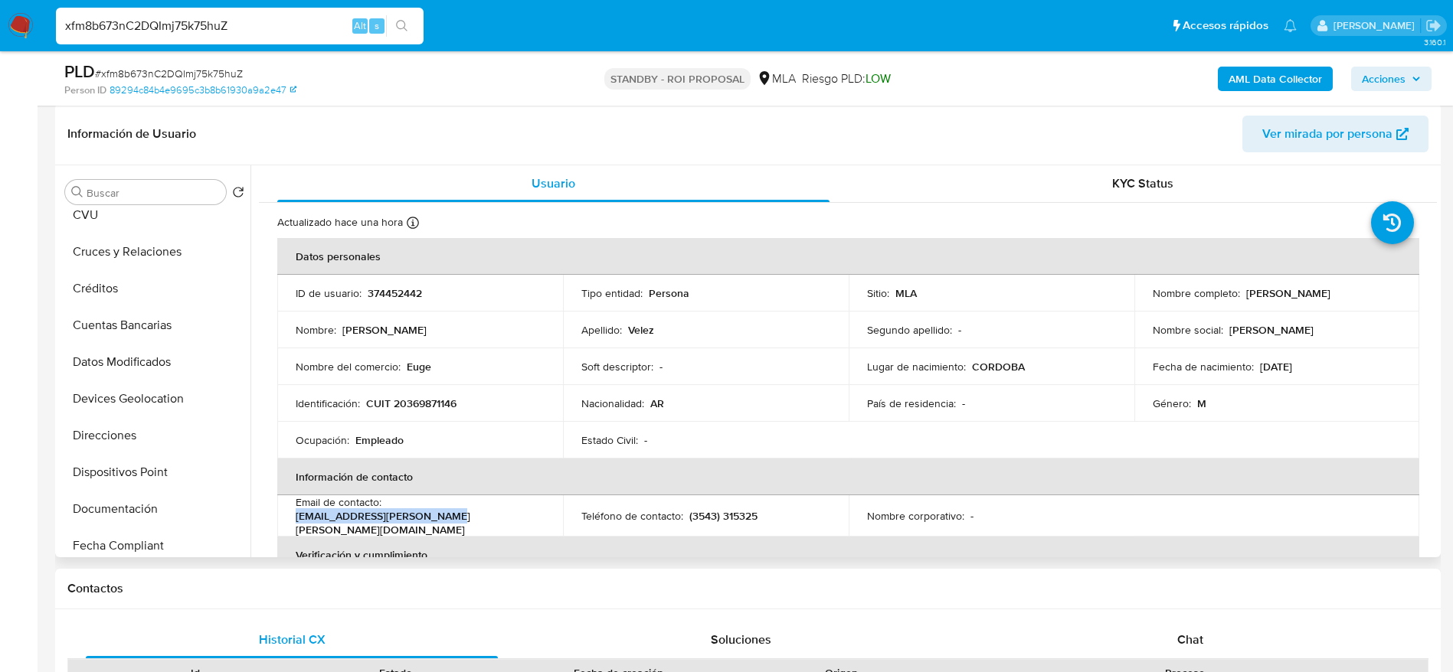
scroll to position [0, 0]
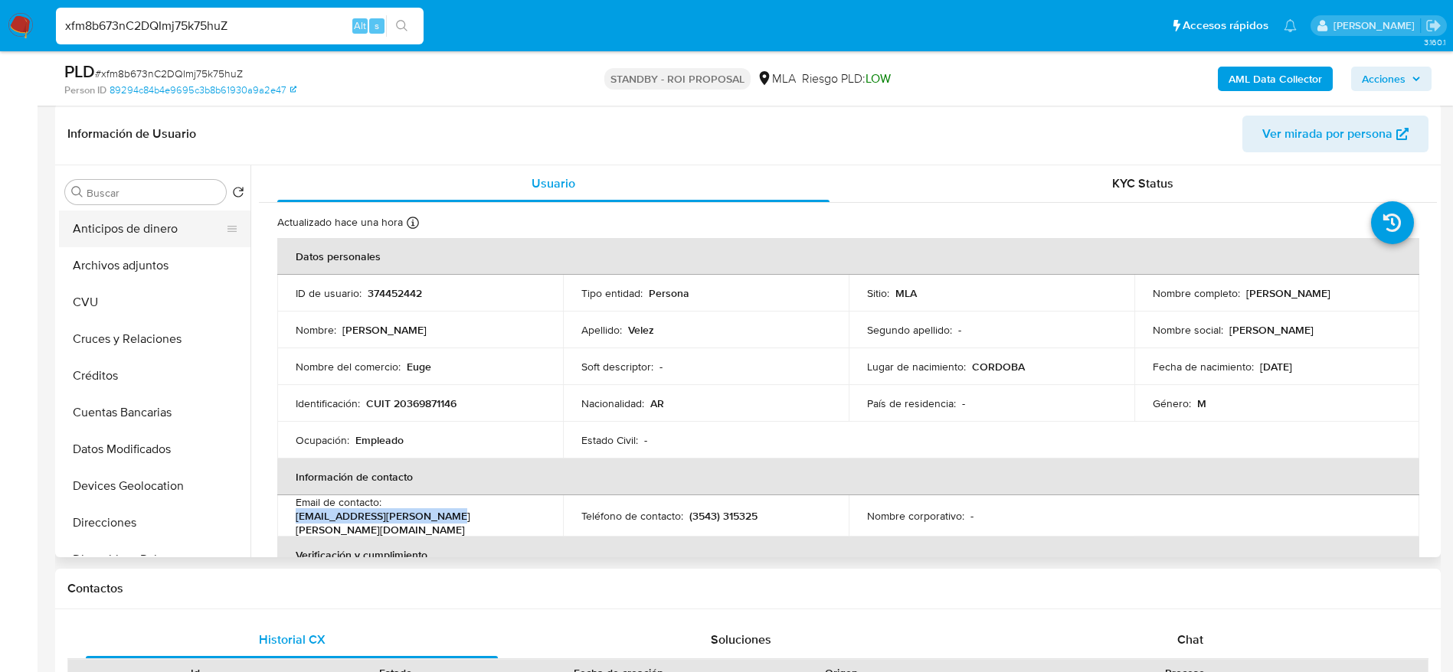
click at [162, 262] on button "Archivos adjuntos" at bounding box center [154, 265] width 191 height 37
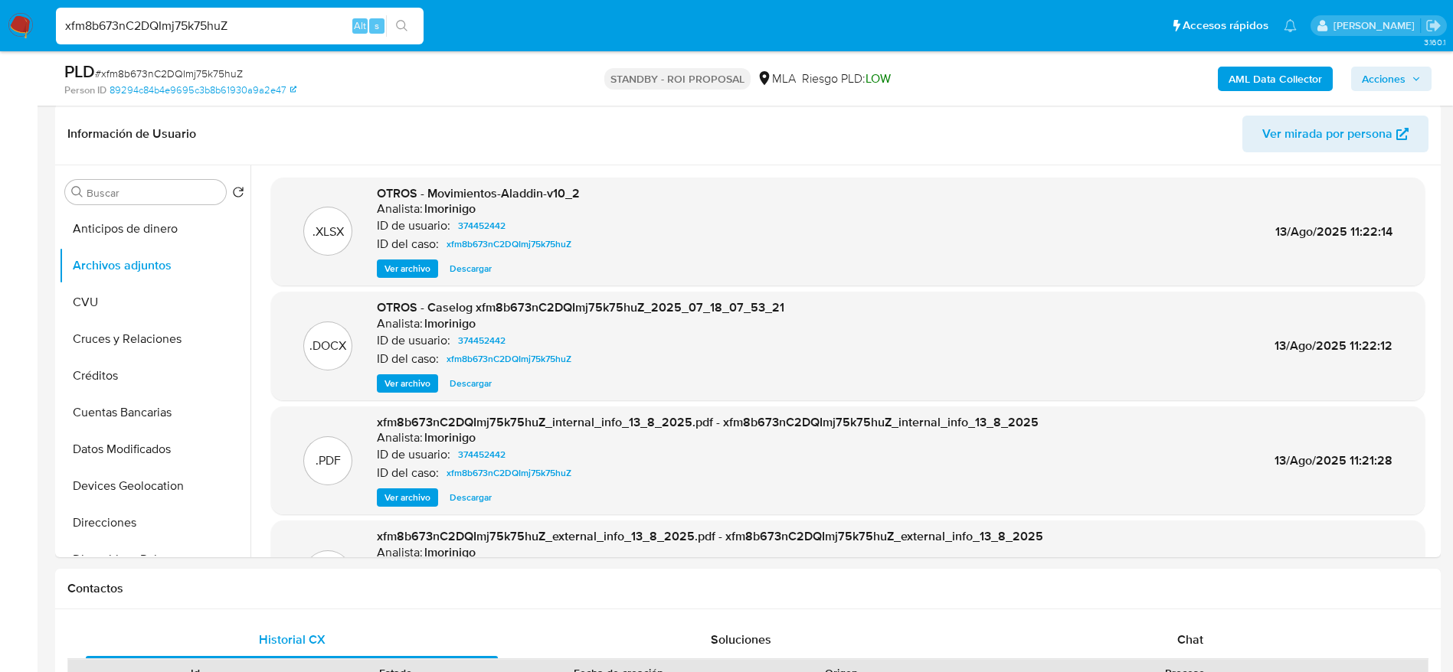
click at [188, 70] on span "# xfm8b673nC2DQImj75k75huZ" at bounding box center [169, 73] width 148 height 15
click at [188, 69] on span "# xfm8b673nC2DQImj75k75huZ" at bounding box center [169, 73] width 148 height 15
copy span "xfm8b673nC2DQImj75k75huZ"
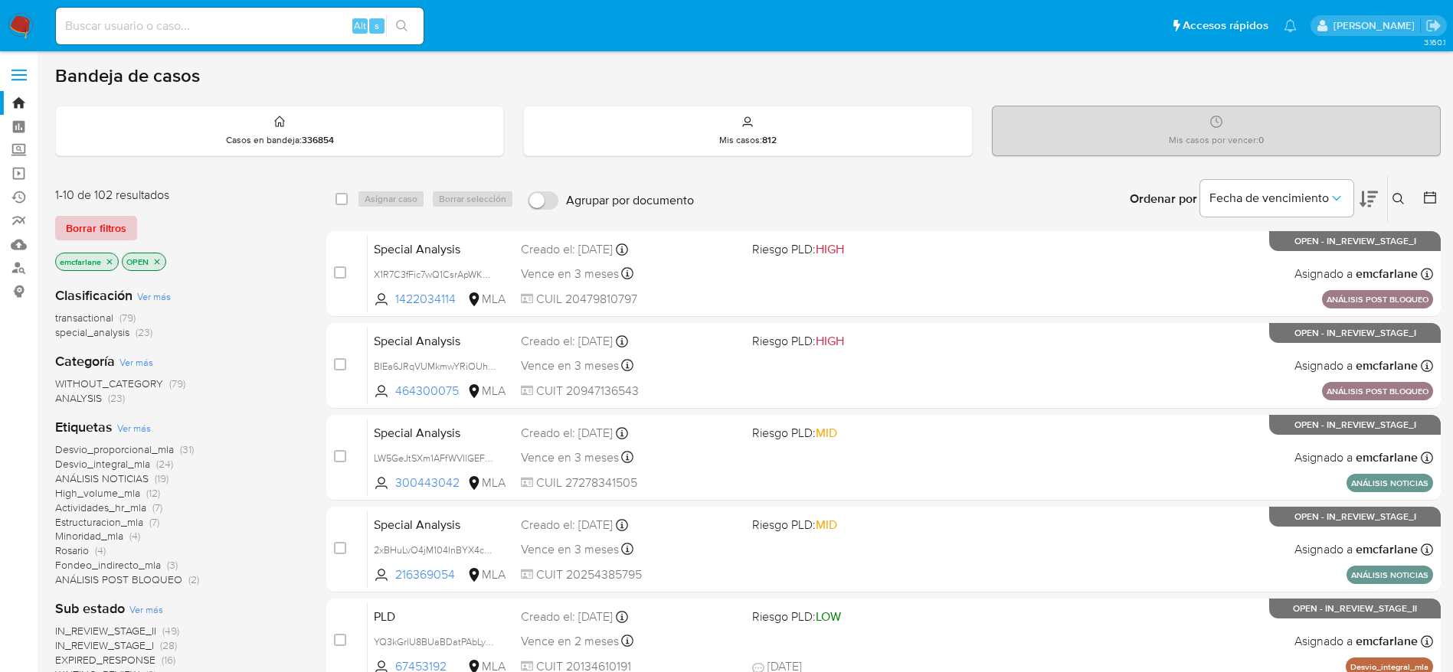
click at [115, 223] on span "Borrar filtros" at bounding box center [96, 228] width 61 height 21
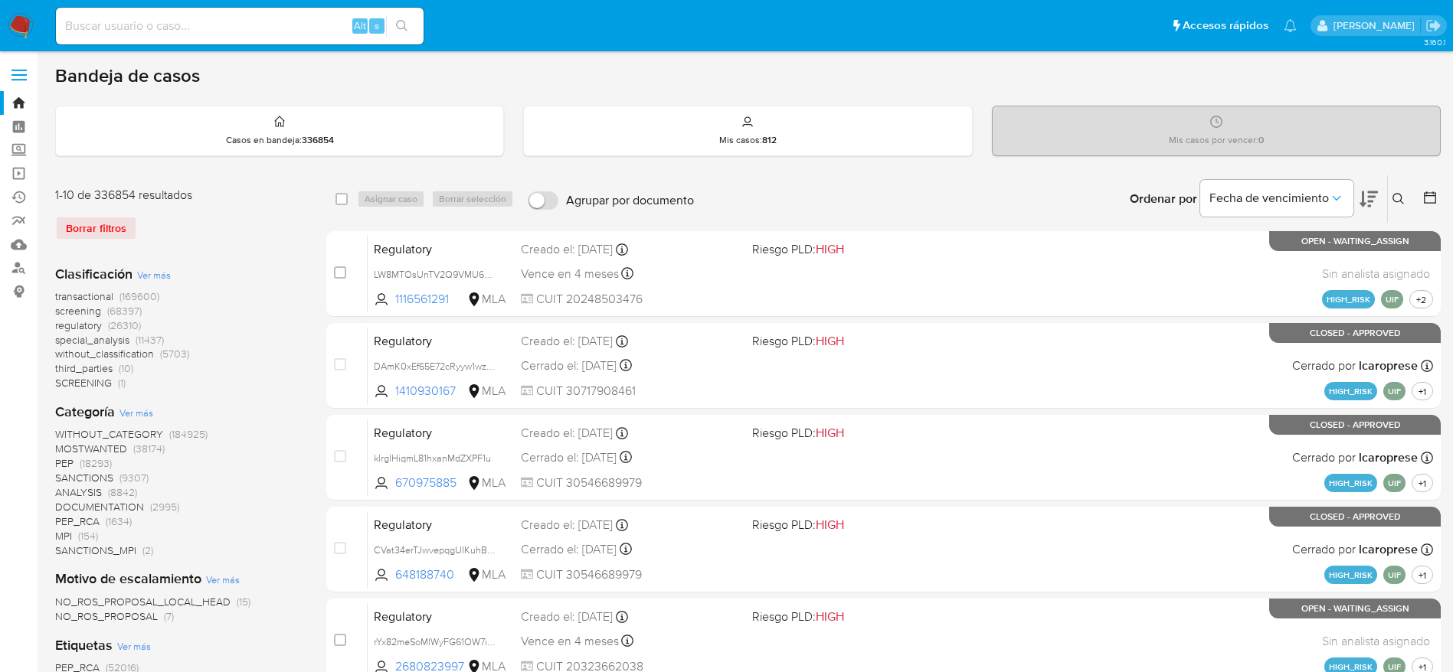
click at [1405, 200] on button at bounding box center [1400, 199] width 25 height 18
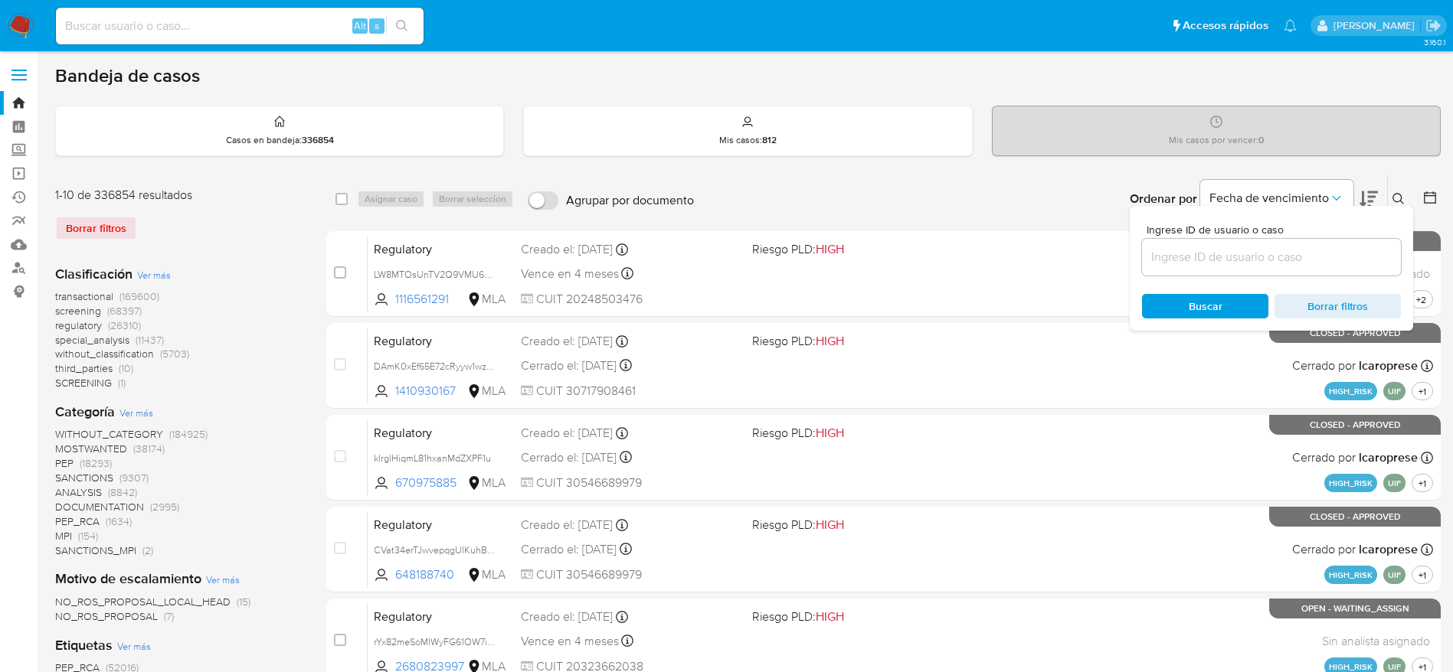
click at [1303, 259] on input at bounding box center [1271, 257] width 259 height 20
type input "xfm8b673nC2DQImj75k75huZ"
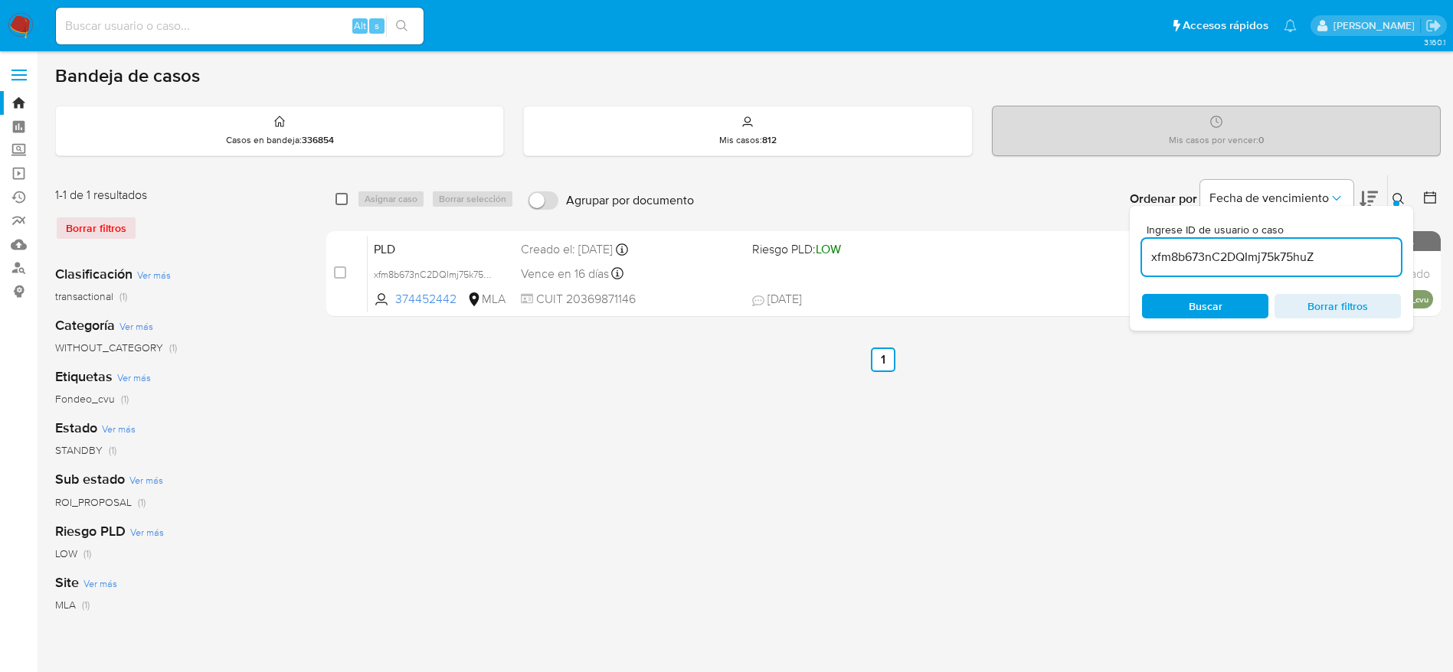
click at [346, 195] on input "checkbox" at bounding box center [341, 199] width 12 height 12
checkbox input "true"
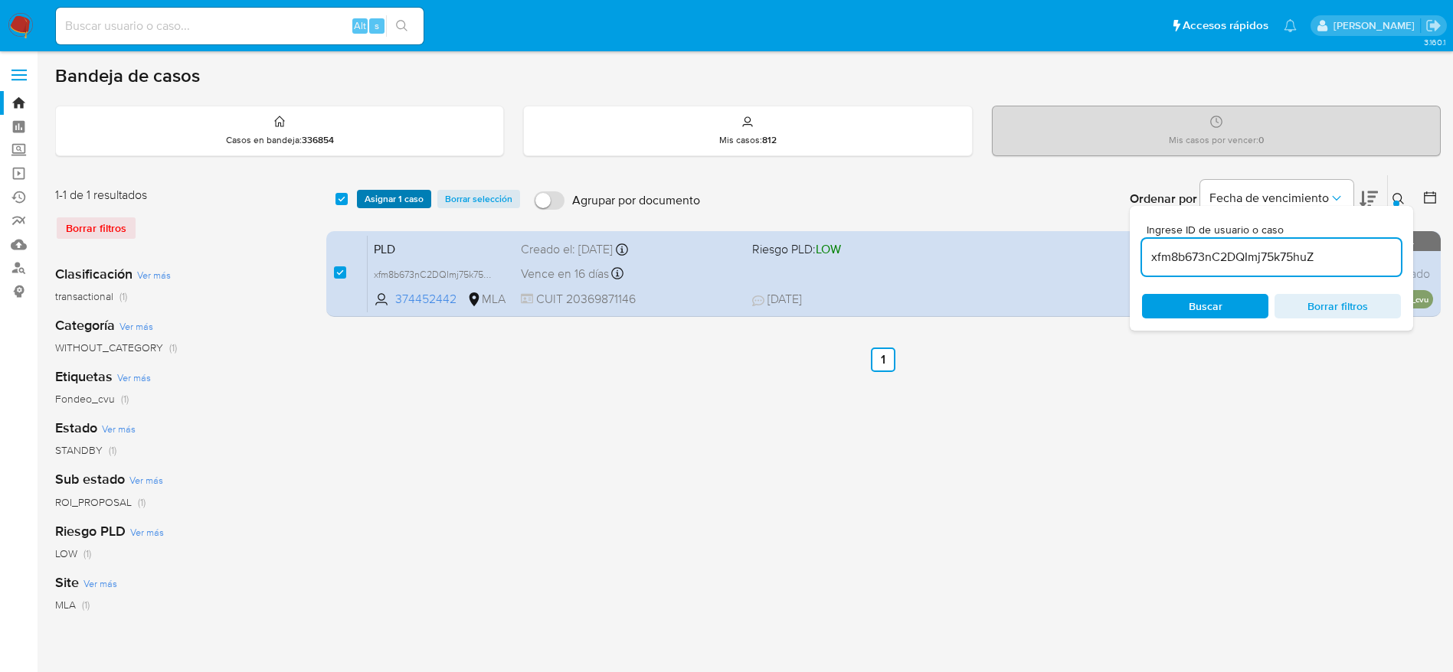
click at [380, 200] on span "Asignar 1 caso" at bounding box center [394, 198] width 59 height 15
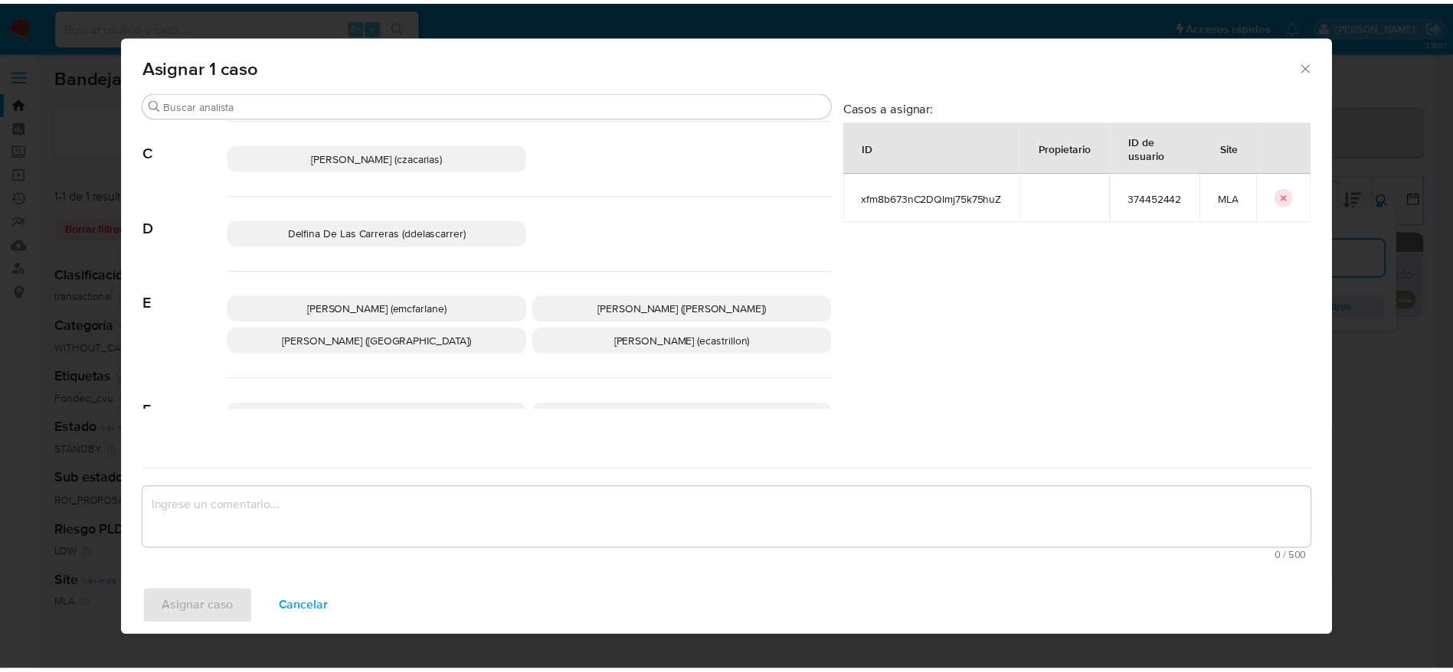
scroll to position [115, 0]
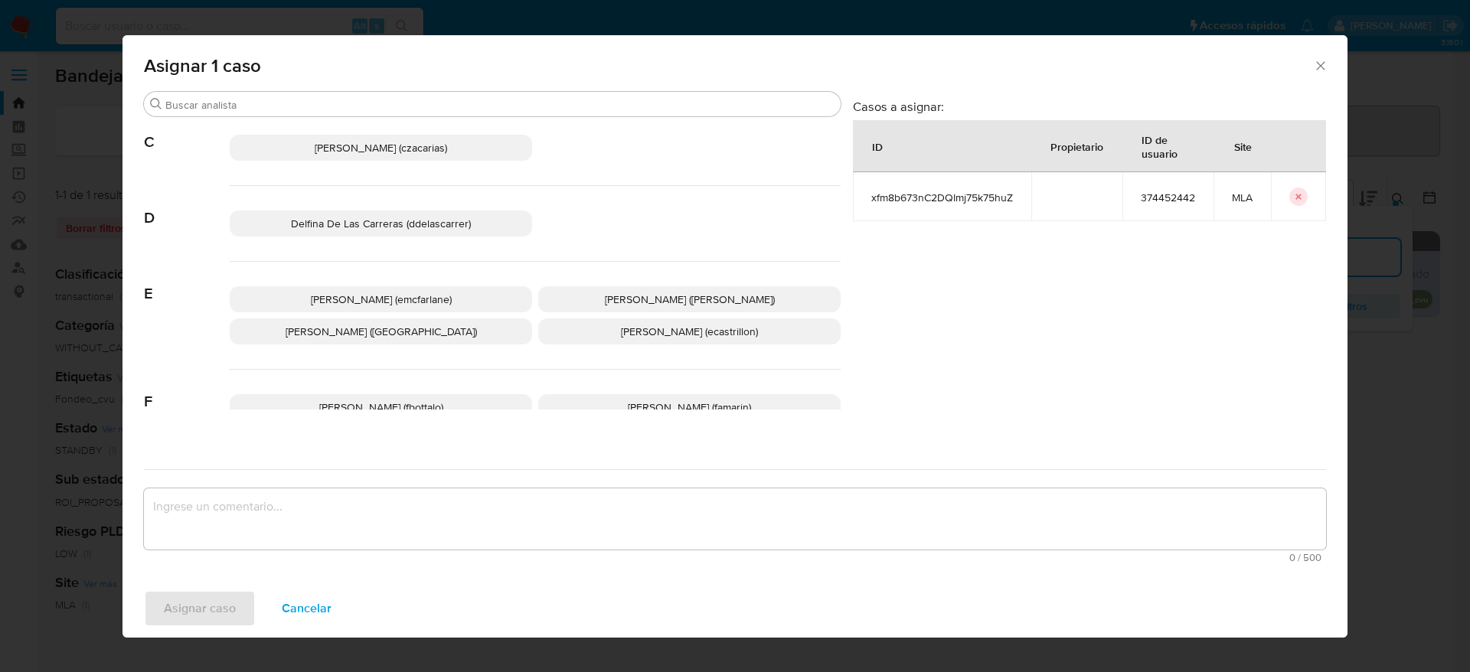
click at [425, 294] on span "Elaine Mc Farlane (emcfarlane)" at bounding box center [381, 299] width 141 height 15
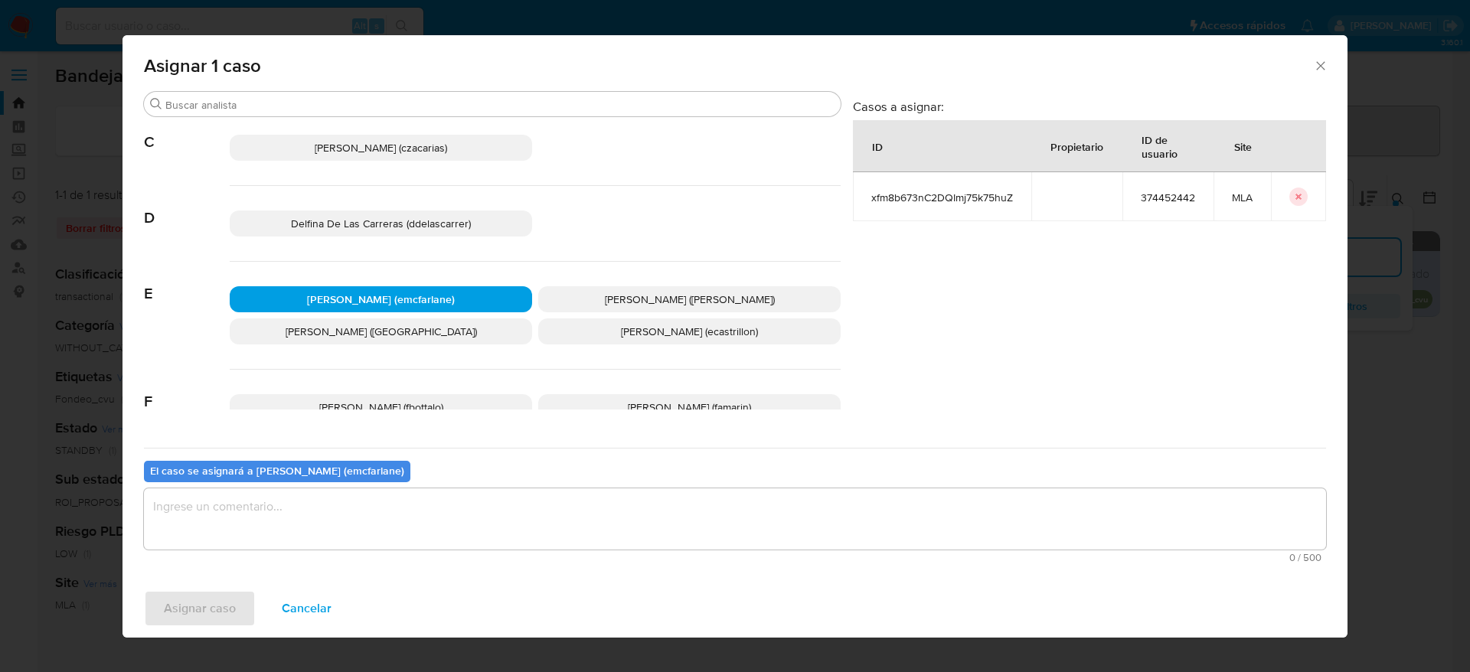
click at [338, 532] on textarea "assign-modal" at bounding box center [735, 519] width 1183 height 61
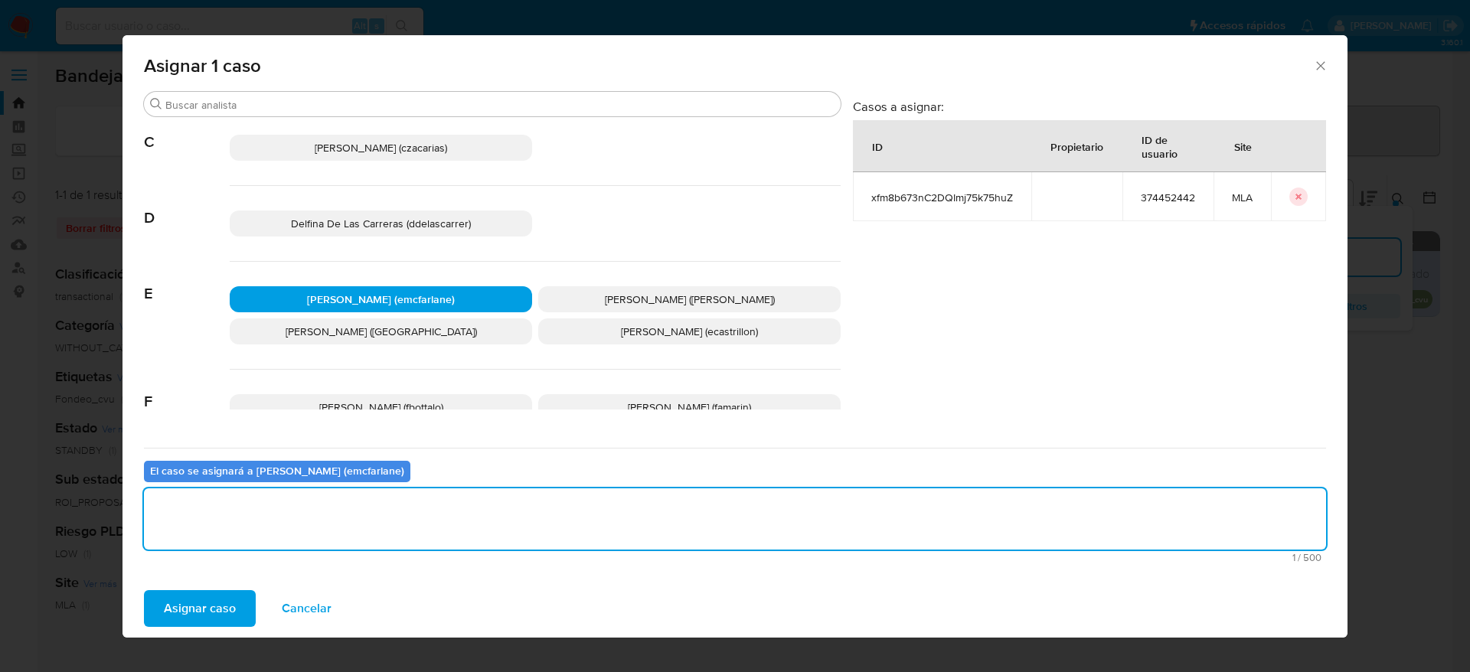
click at [225, 592] on span "Asignar caso" at bounding box center [200, 609] width 72 height 34
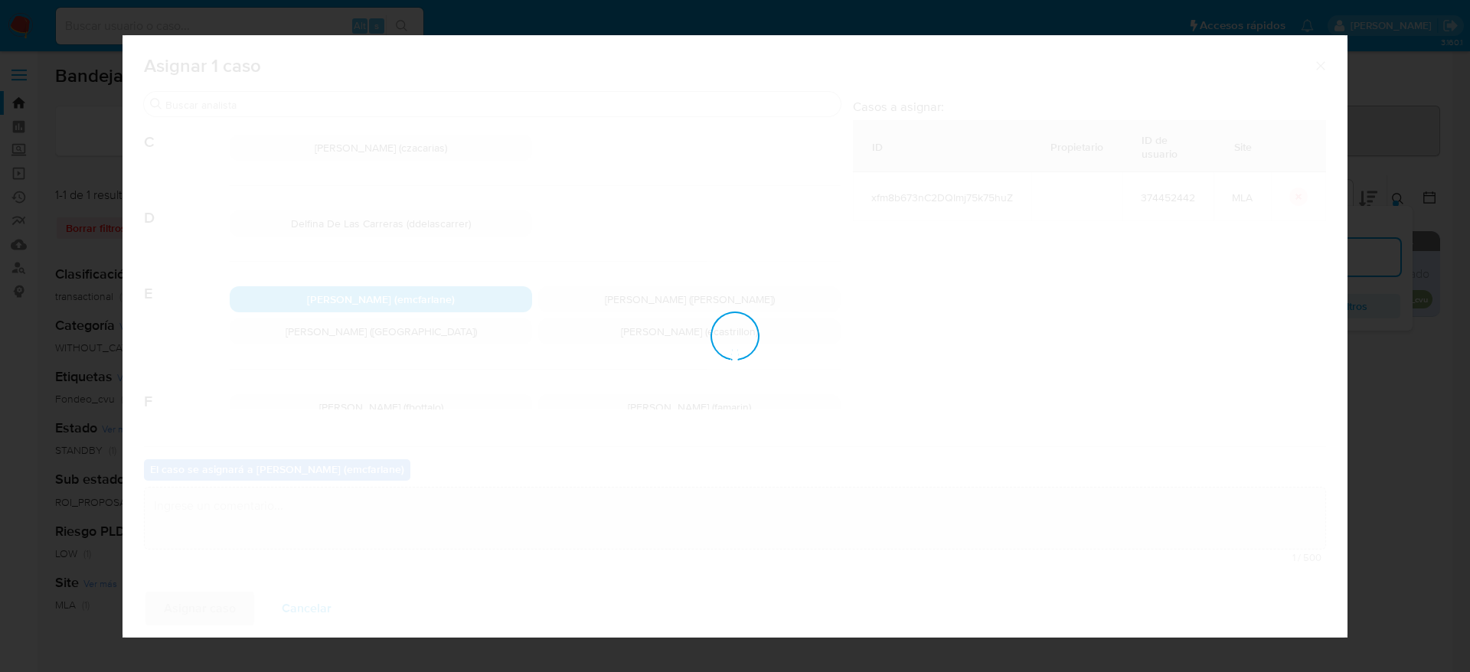
checkbox input "false"
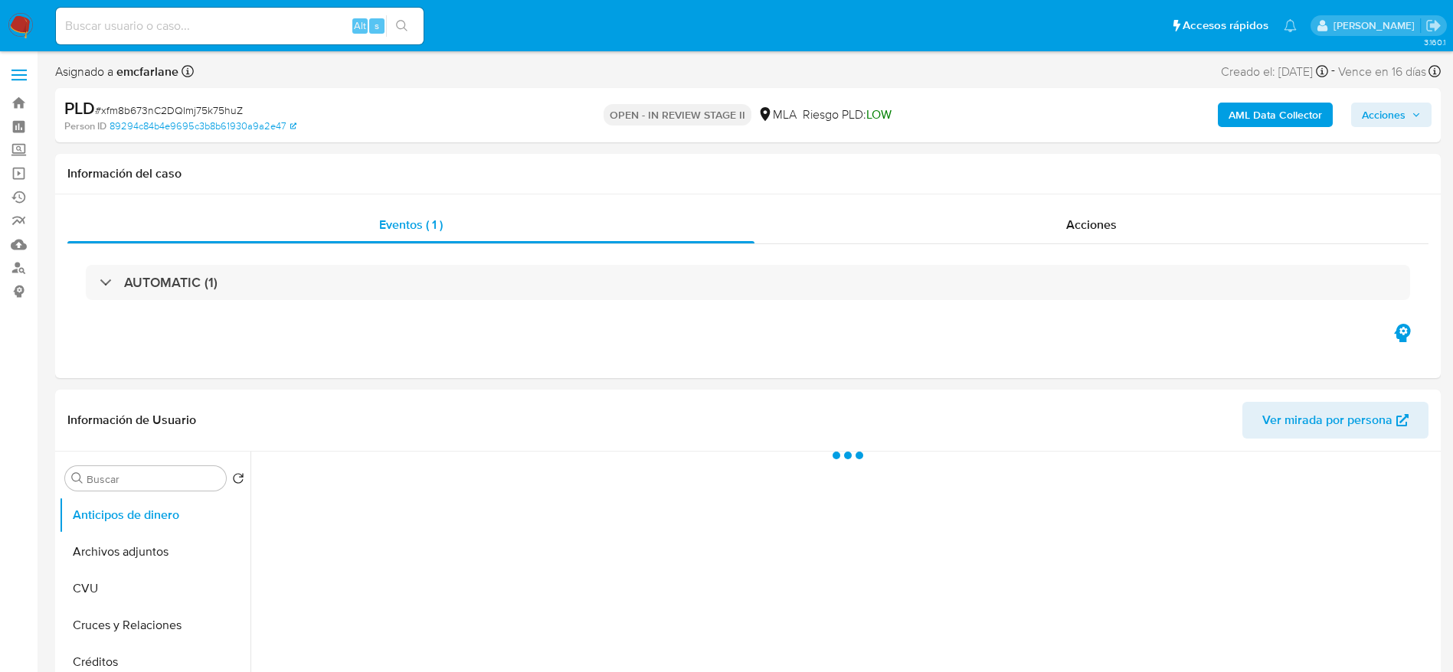
click at [1379, 119] on span "Acciones" at bounding box center [1384, 115] width 44 height 25
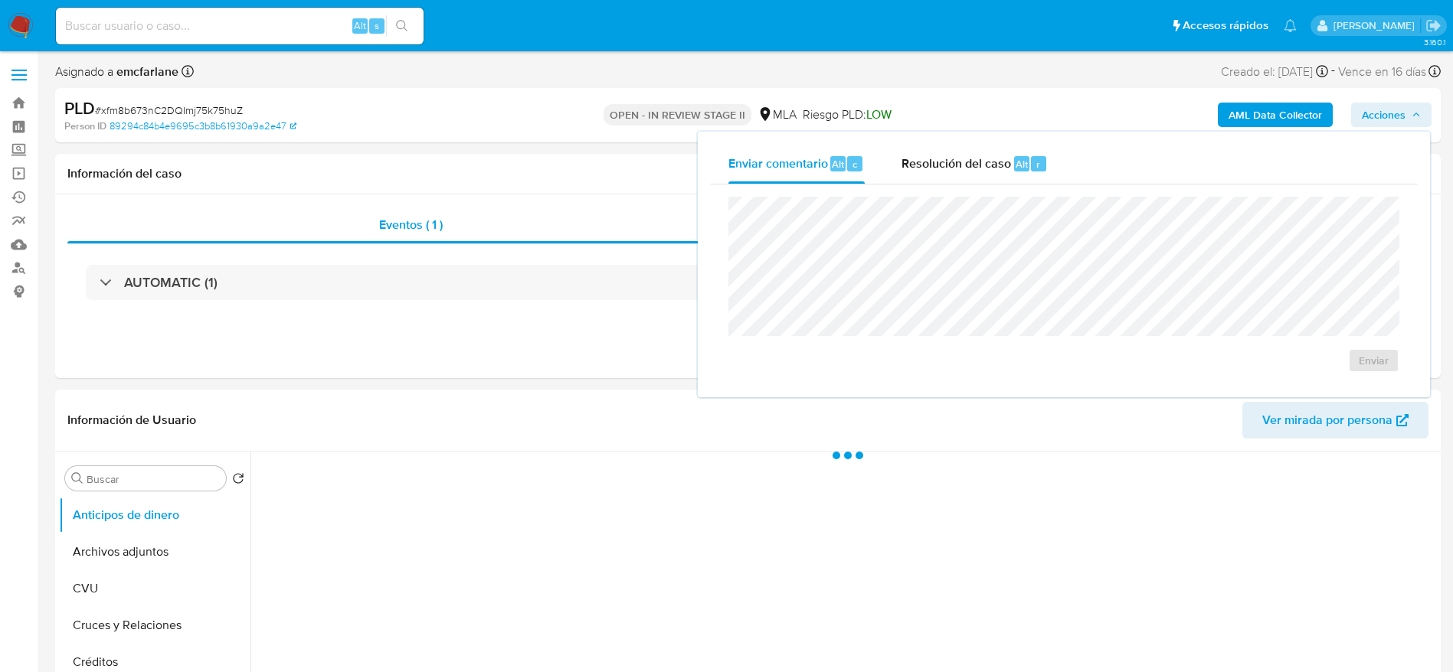
select select "10"
click at [957, 186] on div "Enviar" at bounding box center [1064, 285] width 708 height 201
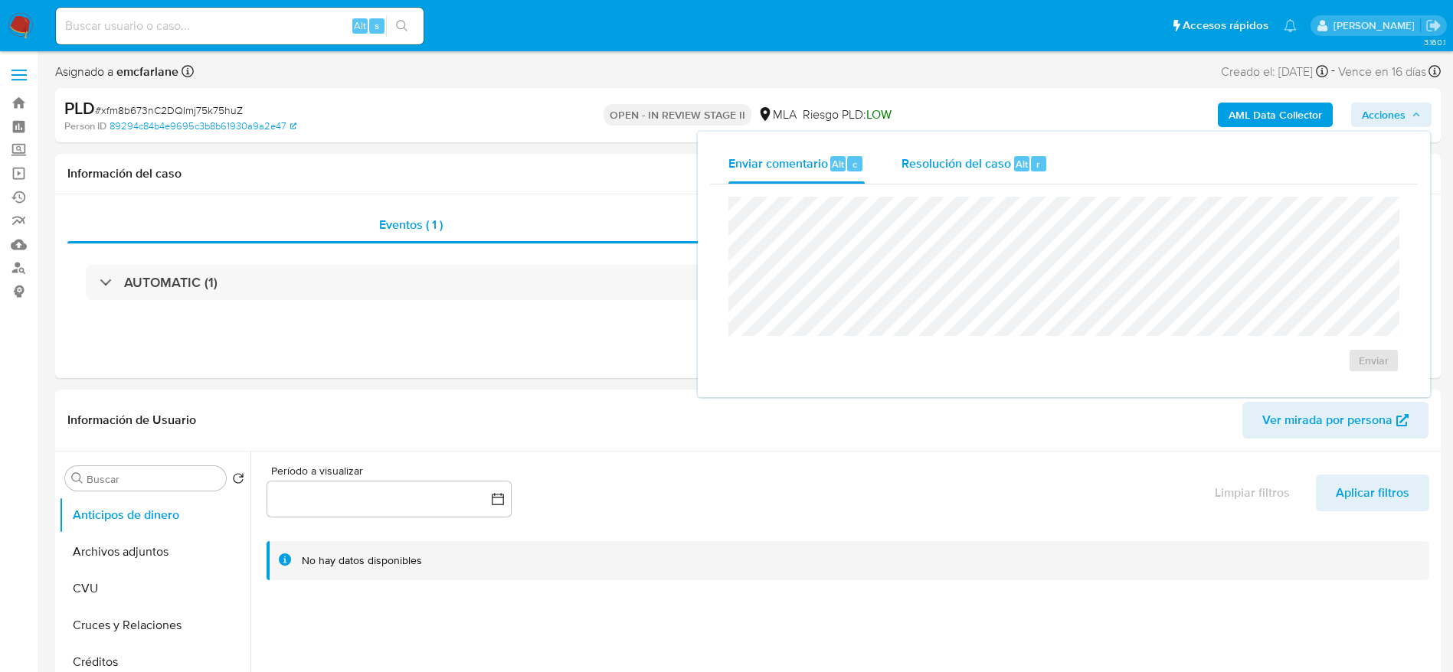
drag, startPoint x: 991, startPoint y: 165, endPoint x: 996, endPoint y: 195, distance: 30.3
click at [991, 166] on span "Resolución del caso" at bounding box center [956, 164] width 110 height 18
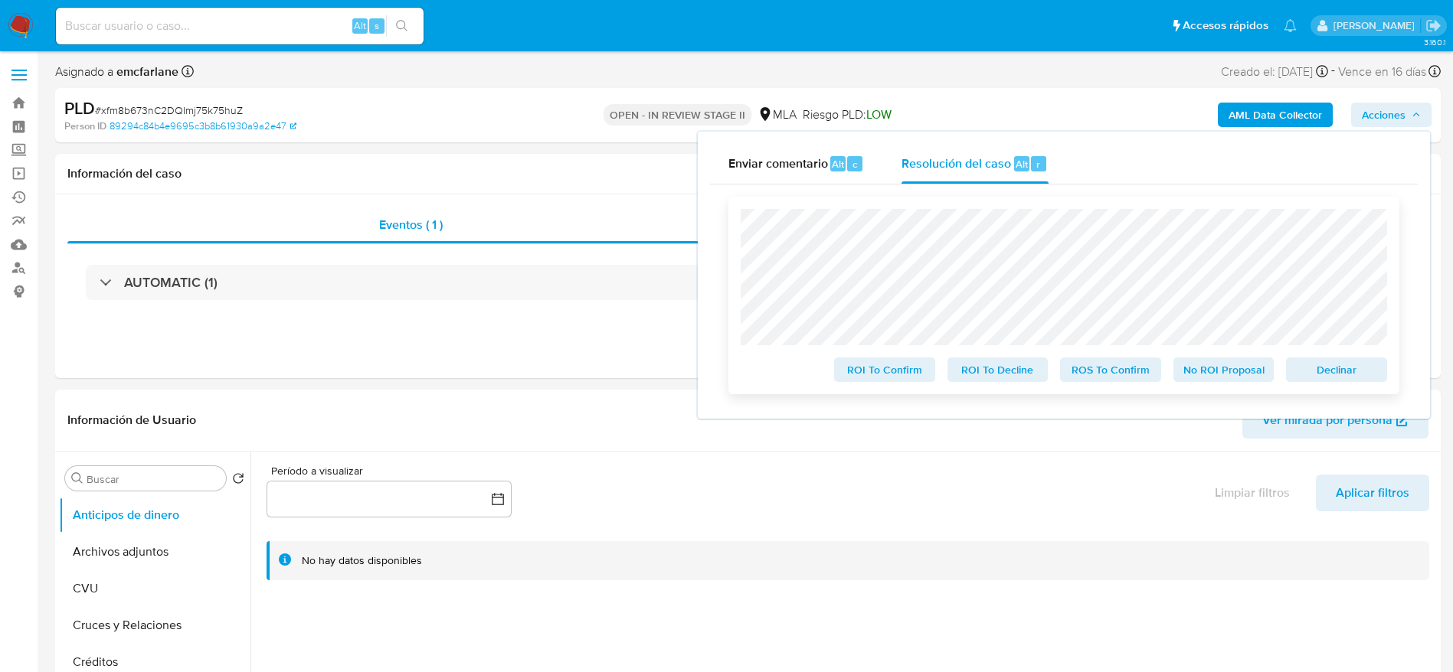
click at [1375, 371] on span "Declinar" at bounding box center [1337, 369] width 80 height 21
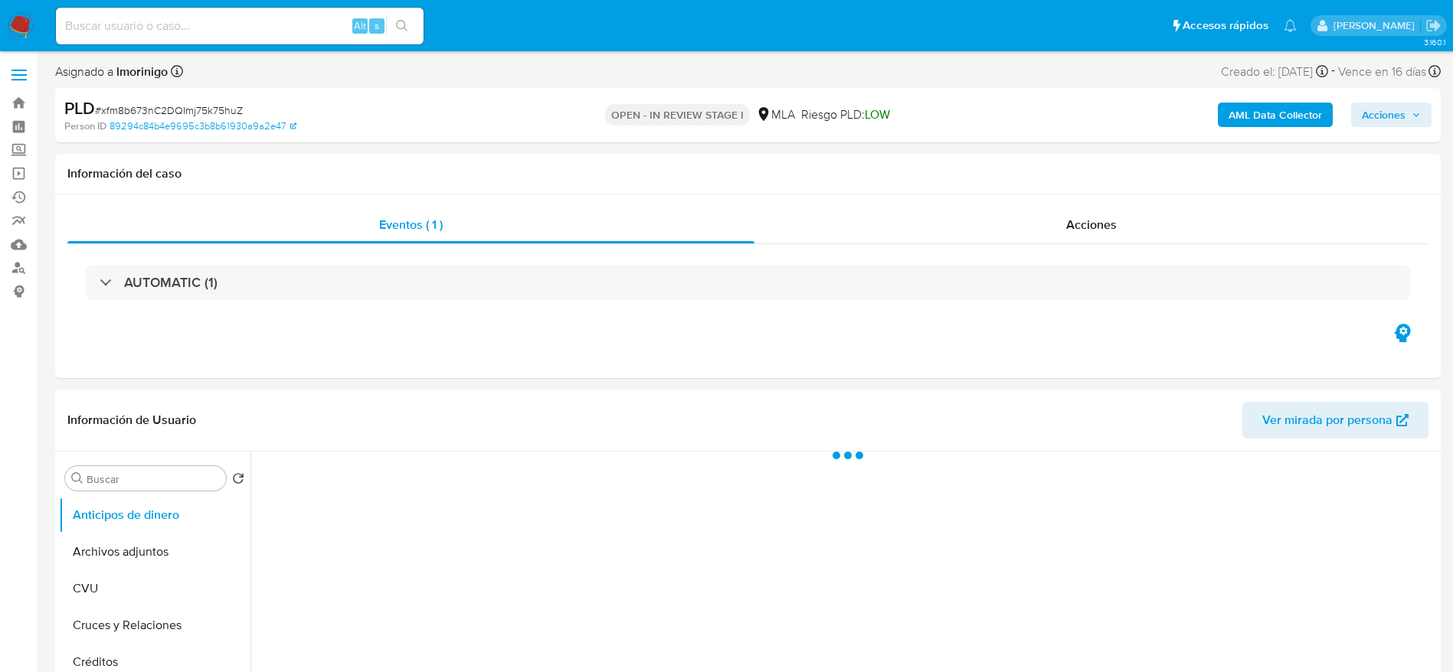
select select "10"
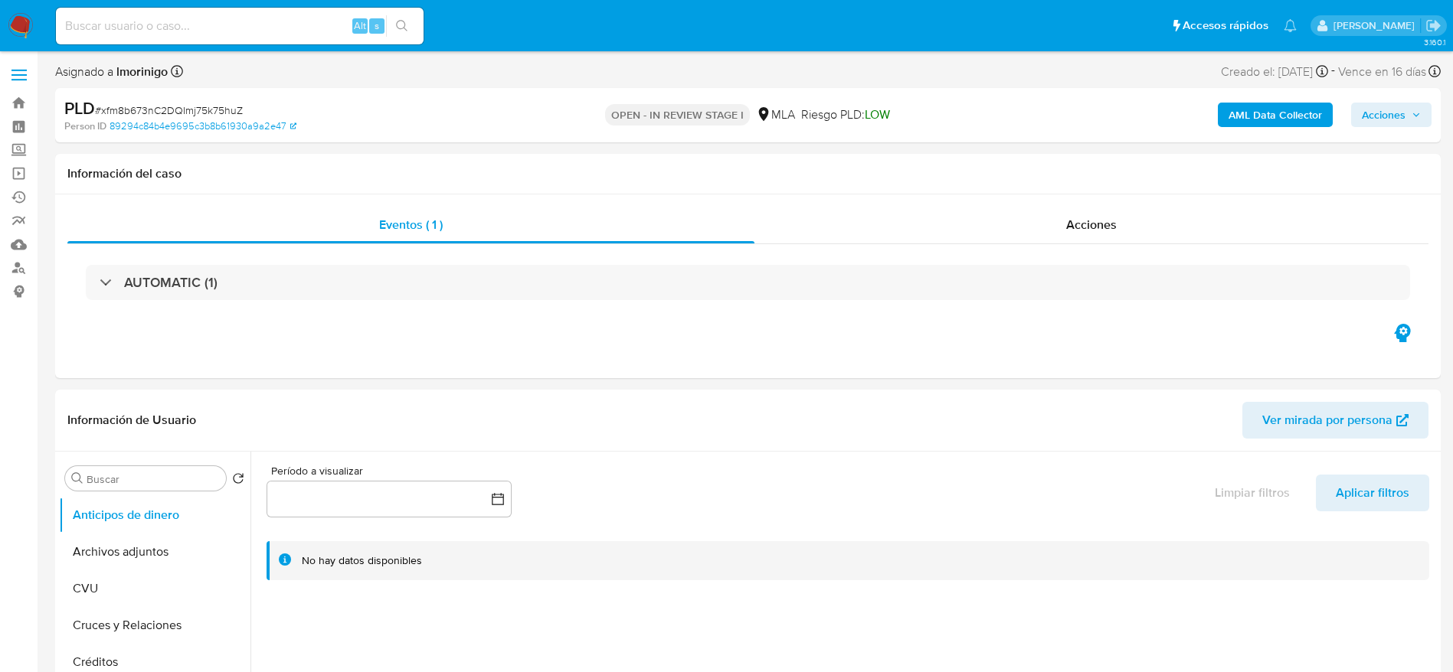
click at [203, 97] on div "PLD # xfm8b673nC2DQImj75k75huZ" at bounding box center [289, 108] width 450 height 23
click at [199, 106] on span "# xfm8b673nC2DQImj75k75huZ" at bounding box center [169, 110] width 148 height 15
drag, startPoint x: 199, startPoint y: 107, endPoint x: 183, endPoint y: 97, distance: 19.3
click at [199, 107] on span "# xfm8b673nC2DQImj75k75huZ" at bounding box center [169, 110] width 148 height 15
copy span "xfm8b673nC2DQImj75k75huZ"
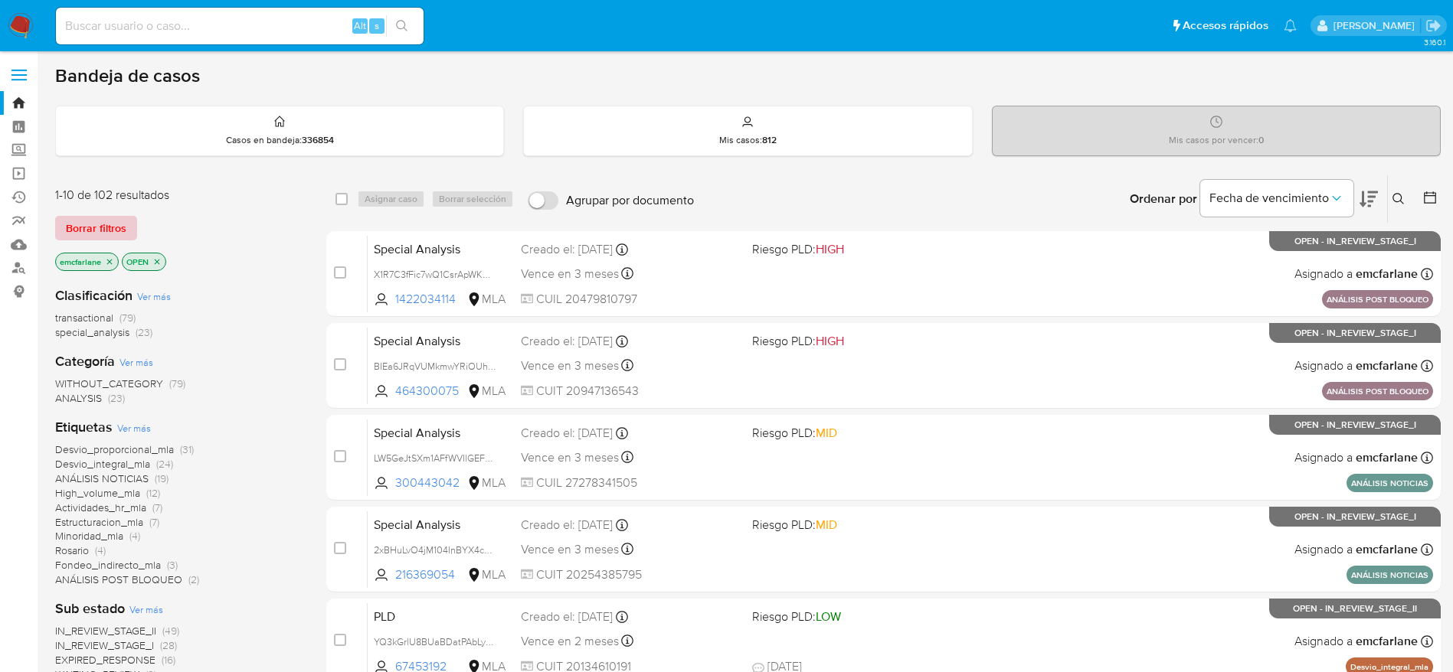
click at [102, 214] on div "1-10 de 102 resultados Borrar filtros emcfarlane OPEN" at bounding box center [177, 230] width 245 height 87
click at [118, 228] on span "Borrar filtros" at bounding box center [96, 228] width 61 height 21
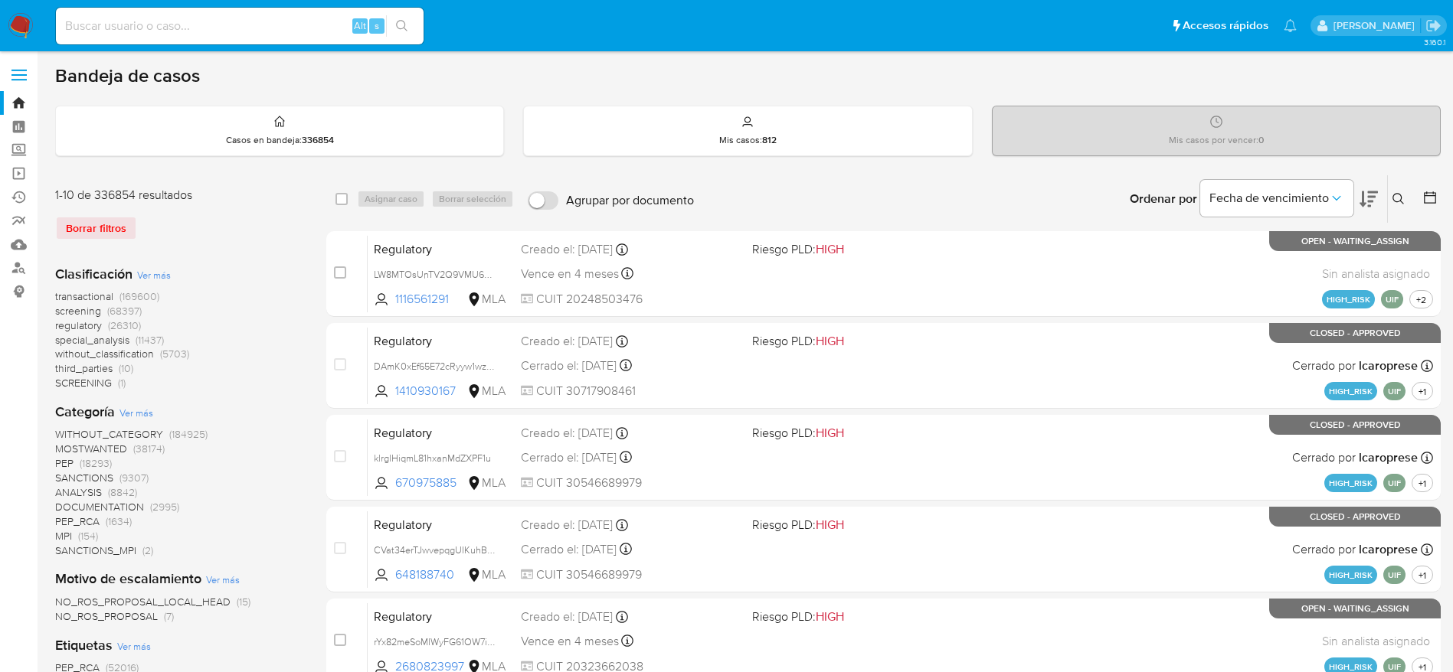
click at [1396, 194] on icon at bounding box center [1397, 198] width 11 height 11
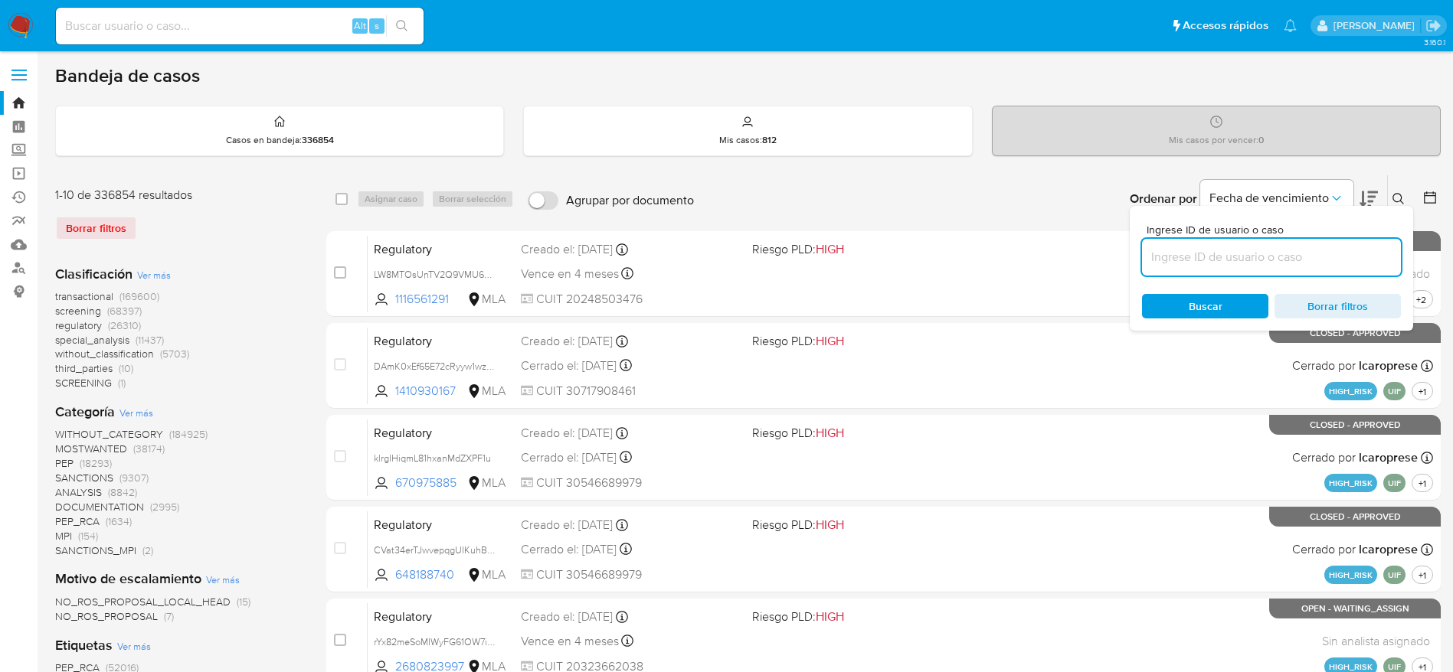
drag, startPoint x: 1183, startPoint y: 261, endPoint x: 1170, endPoint y: 265, distance: 12.8
click at [1183, 260] on input at bounding box center [1271, 257] width 259 height 20
type input "xfm8b673nC2DQImj75k75huZ"
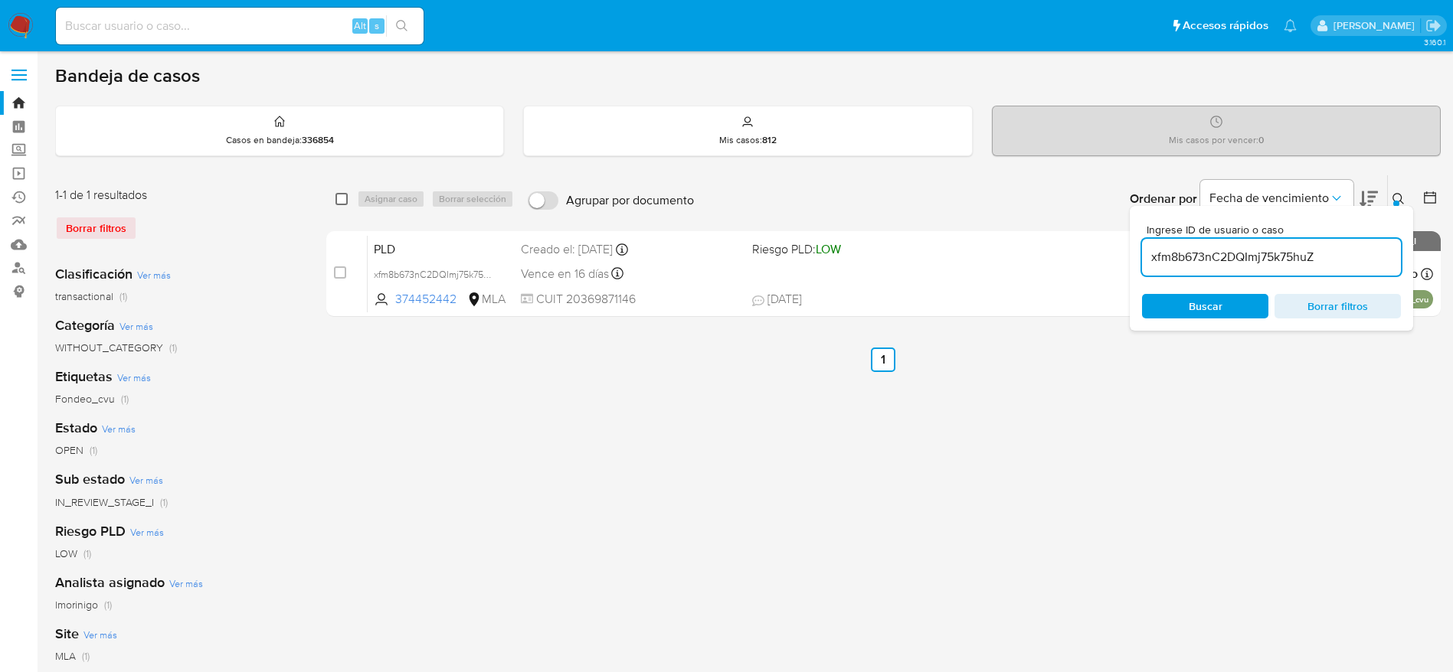
click at [345, 201] on input "checkbox" at bounding box center [341, 199] width 12 height 12
checkbox input "true"
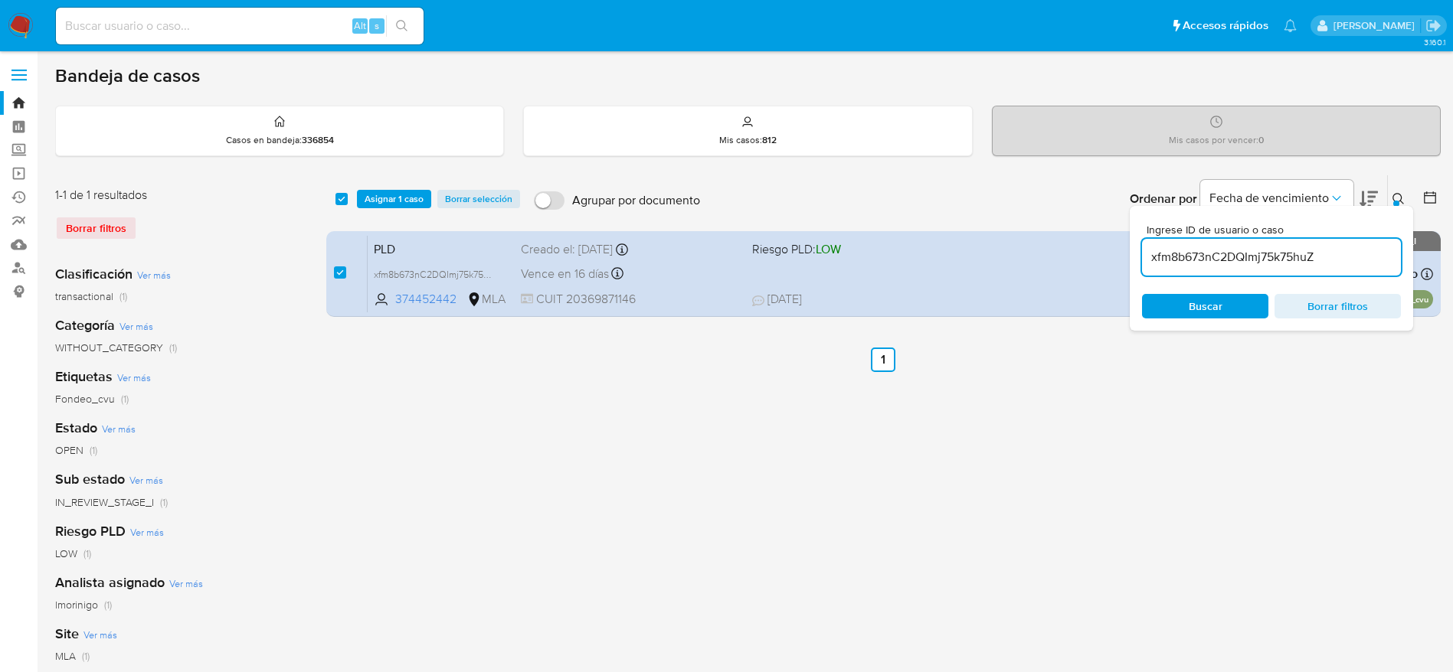
click at [402, 185] on div "select-all-cases-checkbox Asignar 1 caso Borrar selección Agrupar por documento…" at bounding box center [883, 198] width 1114 height 47
click at [404, 207] on span "Asignar 1 caso" at bounding box center [394, 198] width 59 height 15
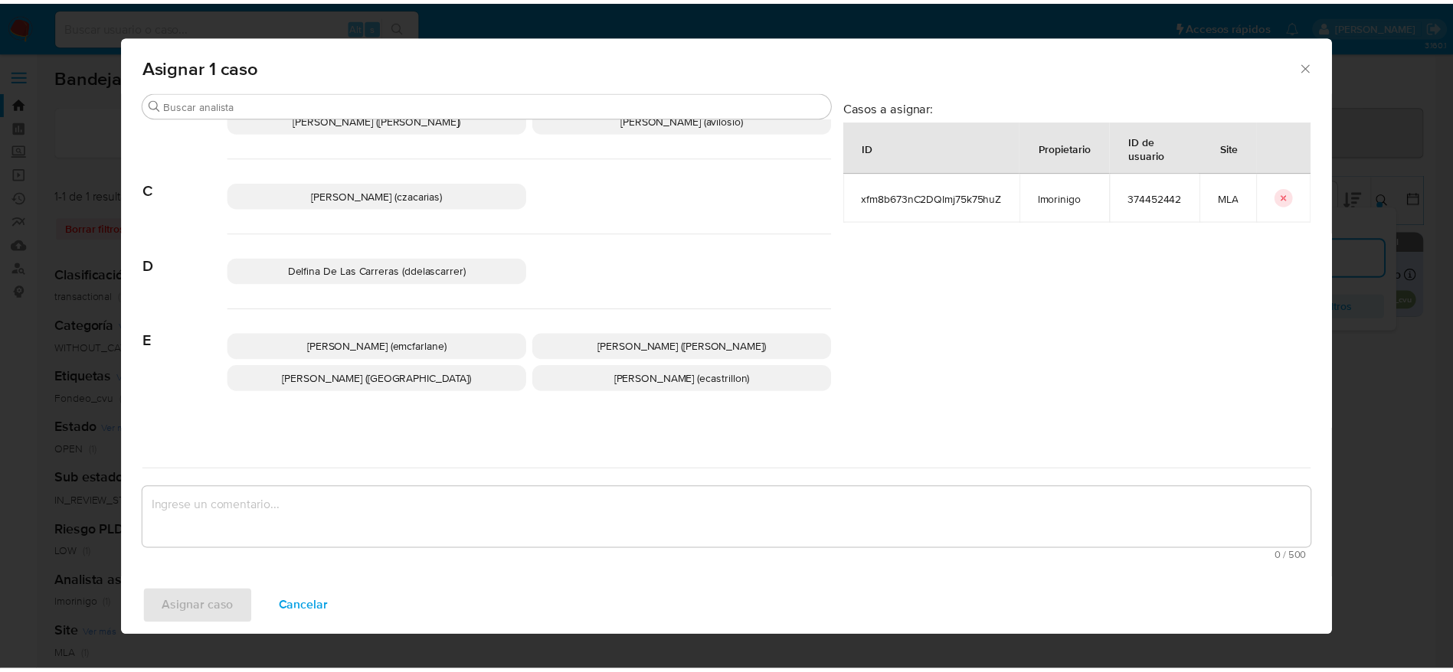
scroll to position [115, 0]
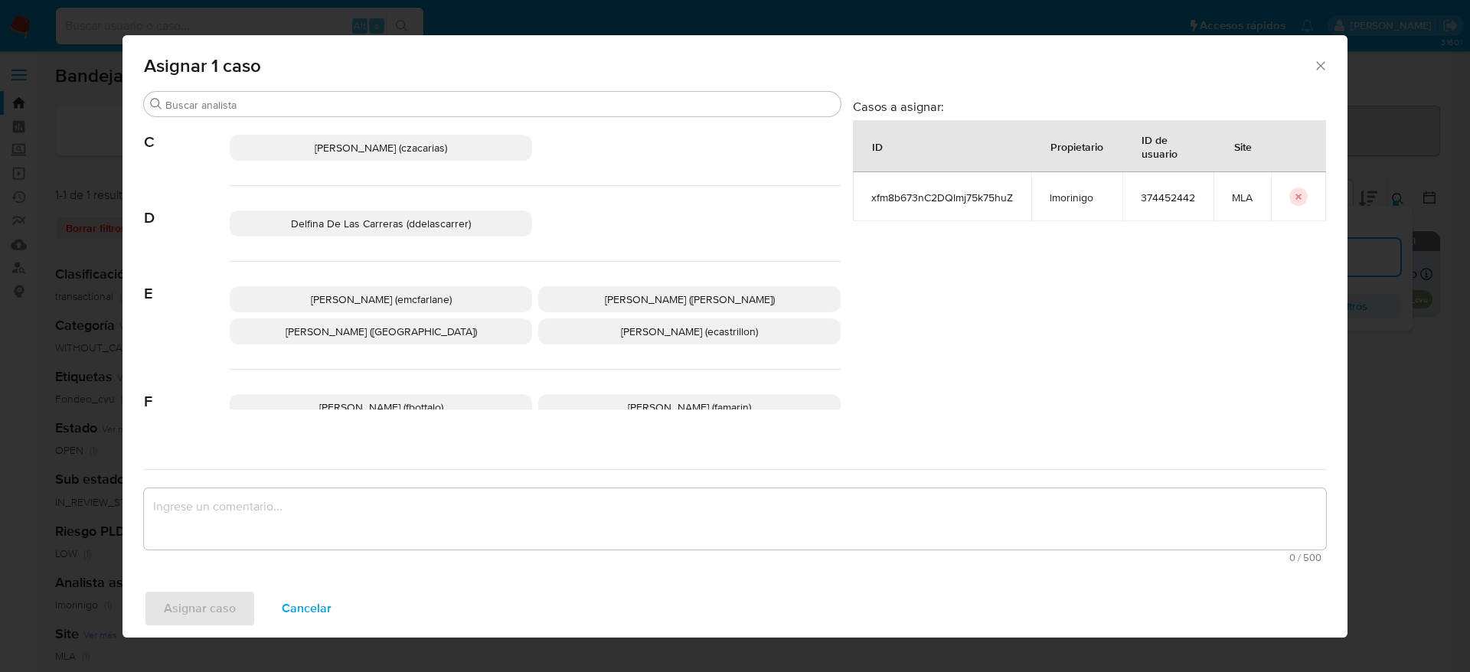
click at [441, 293] on span "Elaine Mc Farlane (emcfarlane)" at bounding box center [381, 299] width 141 height 15
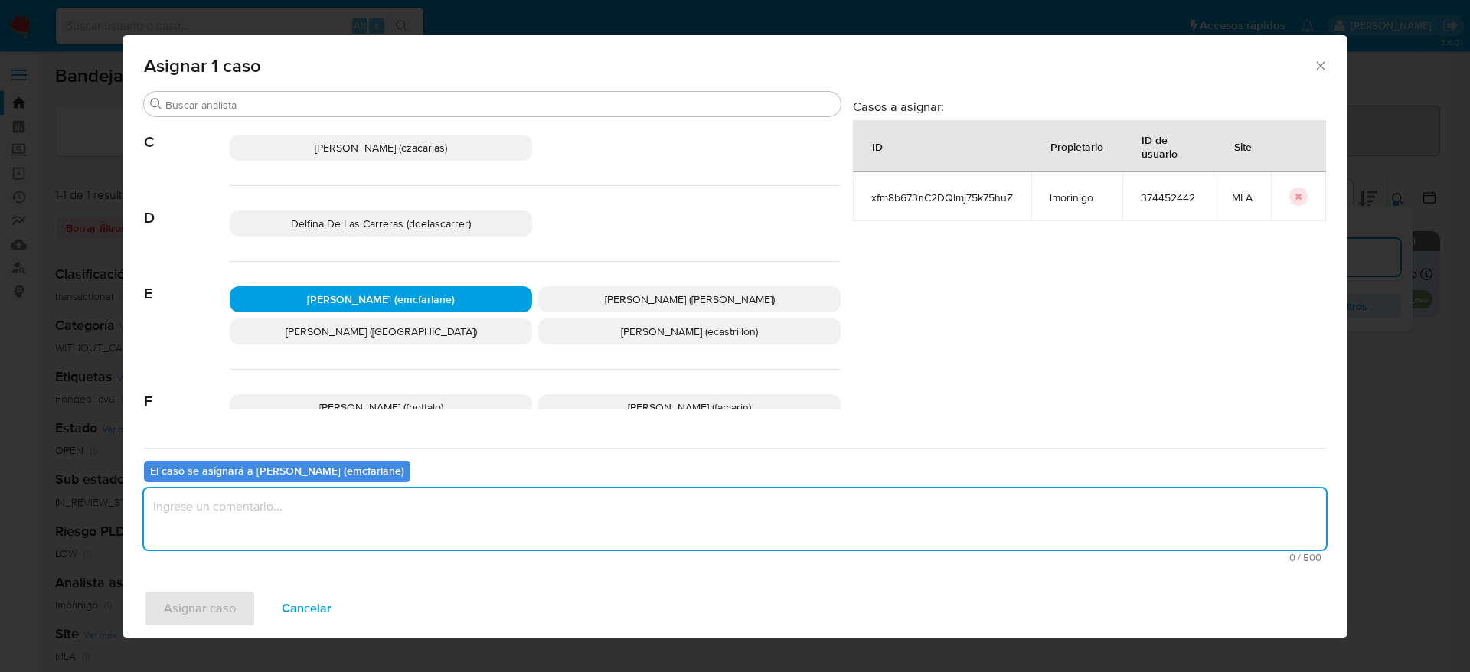
click at [357, 518] on textarea "assign-modal" at bounding box center [735, 519] width 1183 height 61
drag, startPoint x: 201, startPoint y: 627, endPoint x: 233, endPoint y: 574, distance: 62.5
click at [201, 627] on div "Asignar caso Cancelar" at bounding box center [735, 609] width 1225 height 58
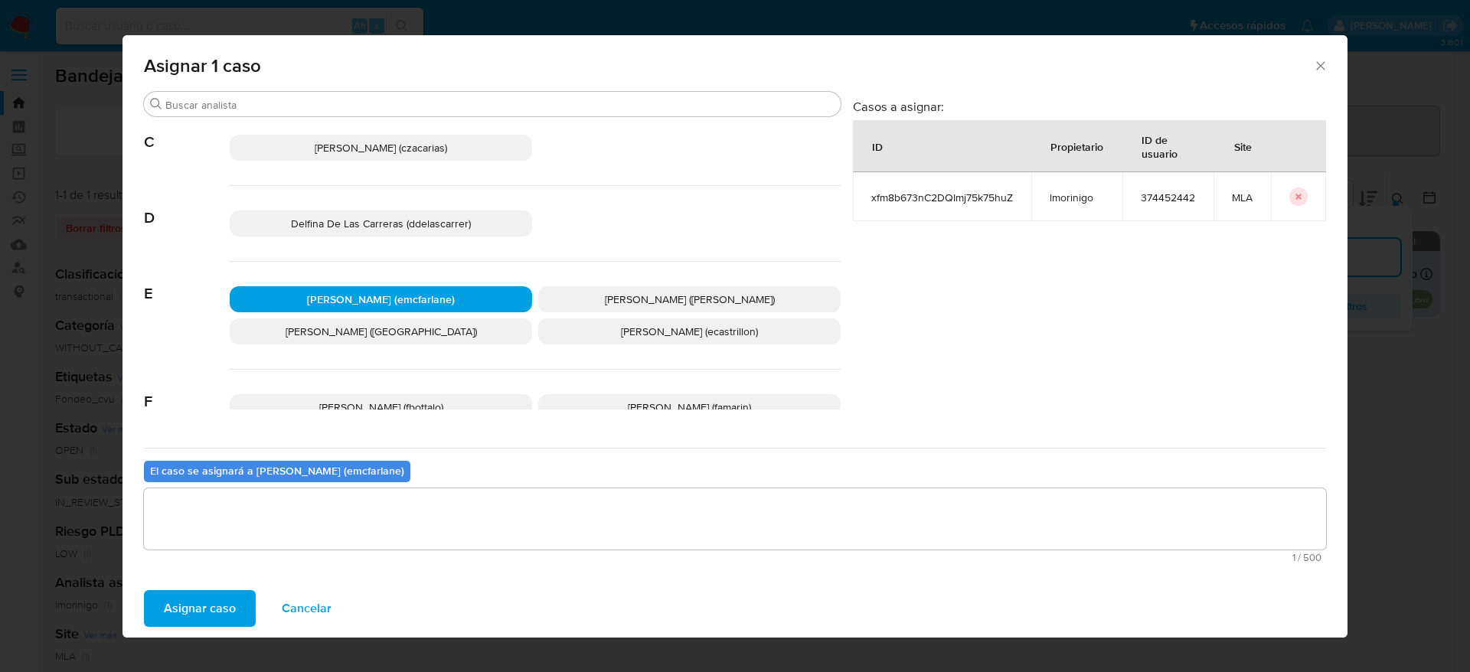
click at [202, 624] on span "Asignar caso" at bounding box center [200, 609] width 72 height 34
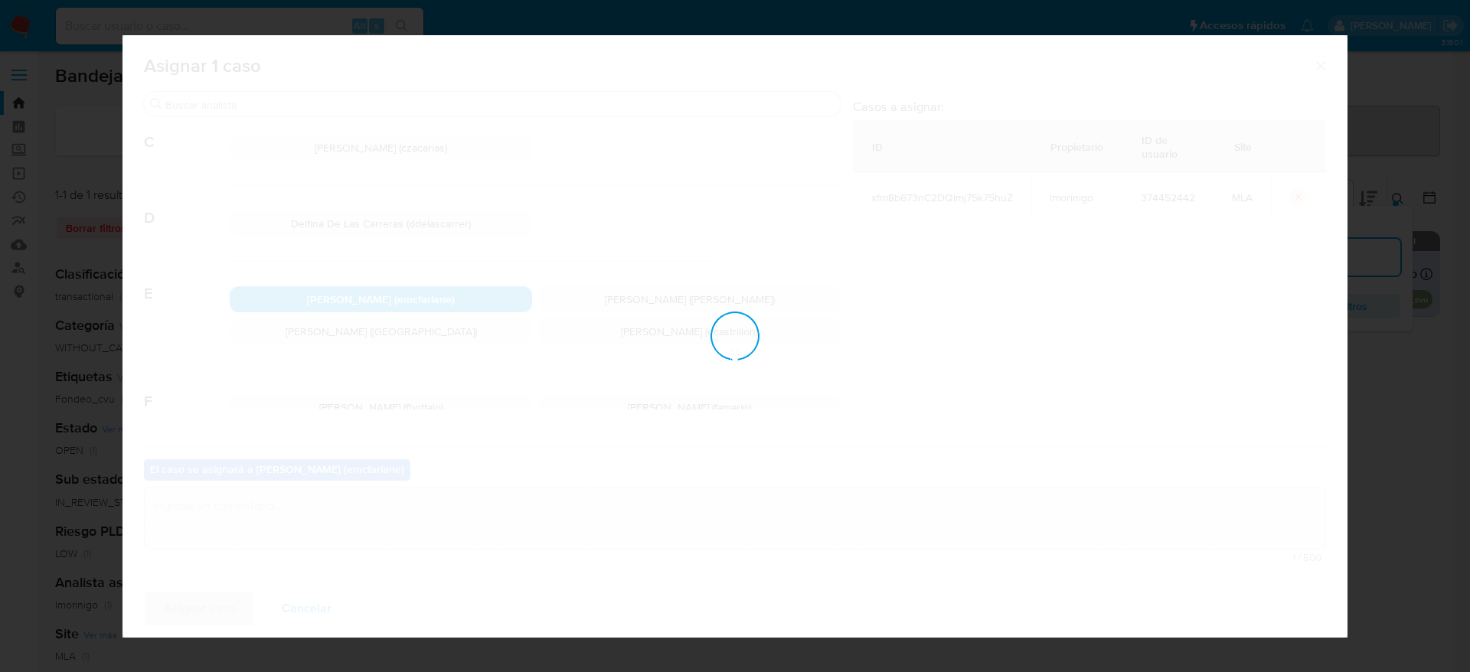
checkbox input "false"
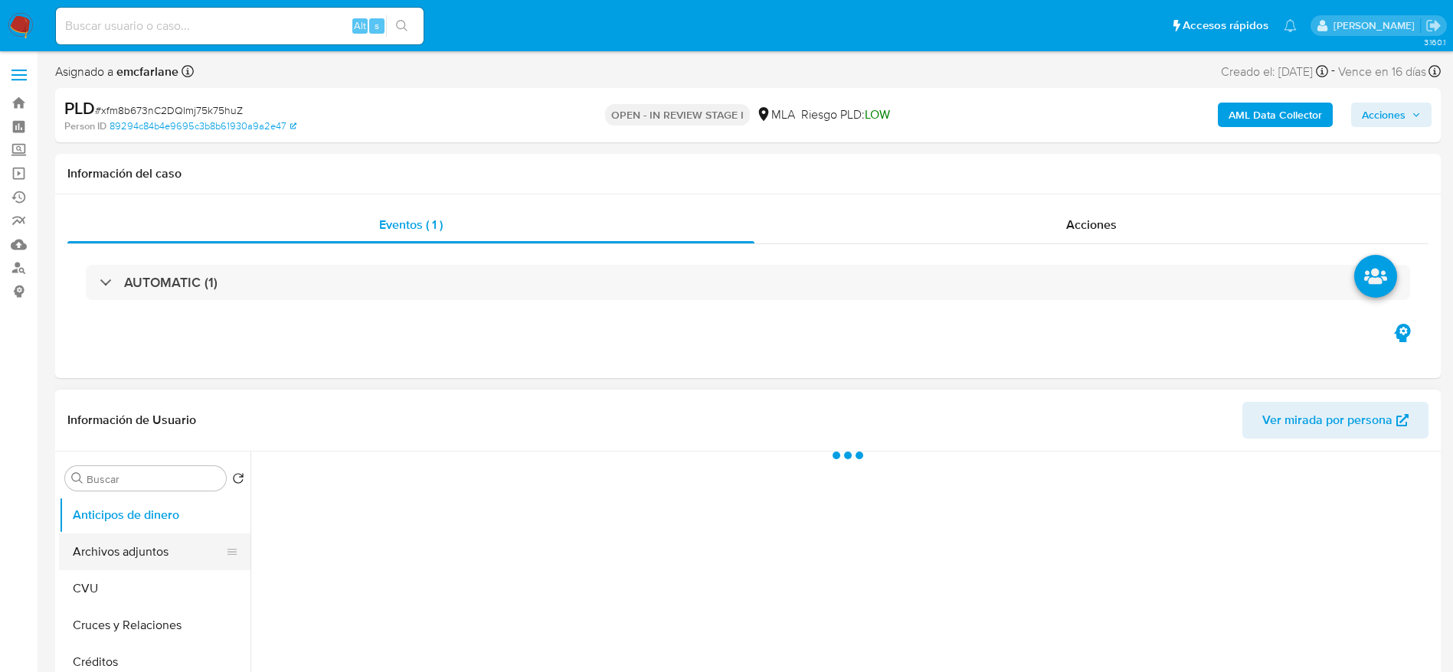
select select "10"
click at [116, 556] on button "Archivos adjuntos" at bounding box center [148, 552] width 179 height 37
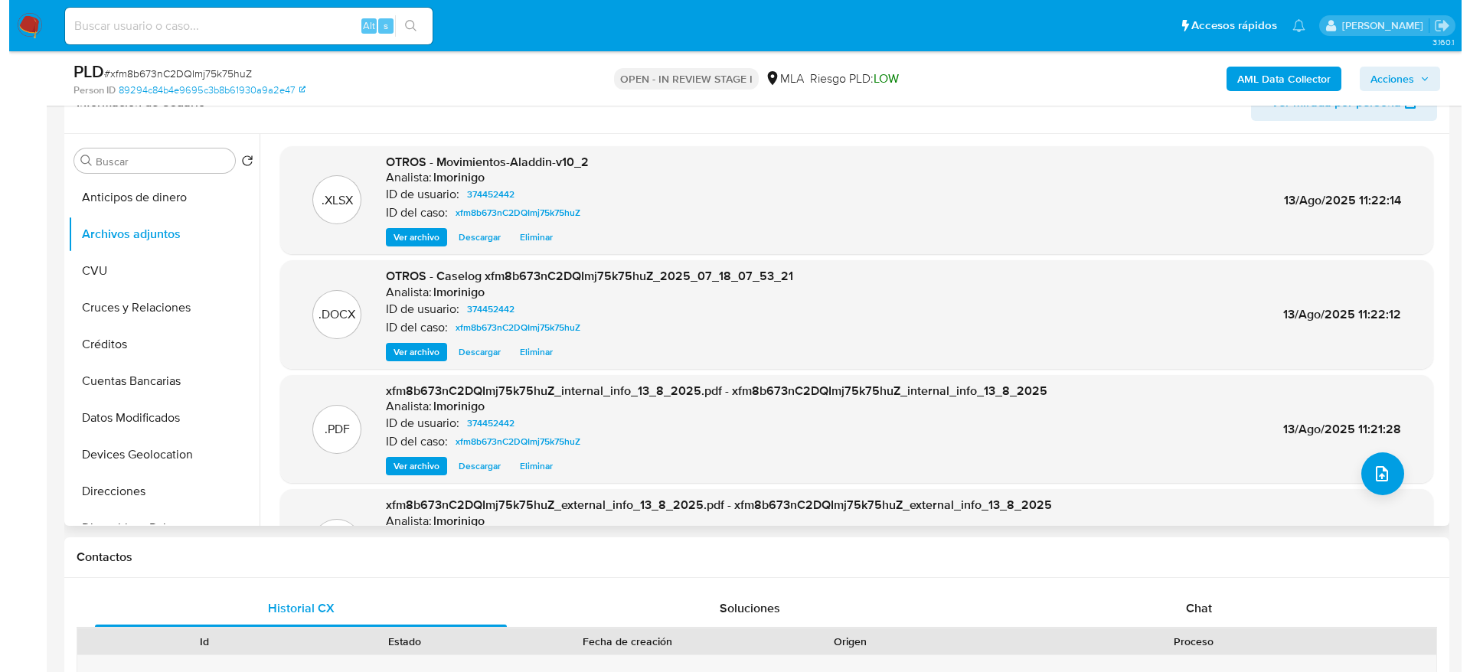
scroll to position [230, 0]
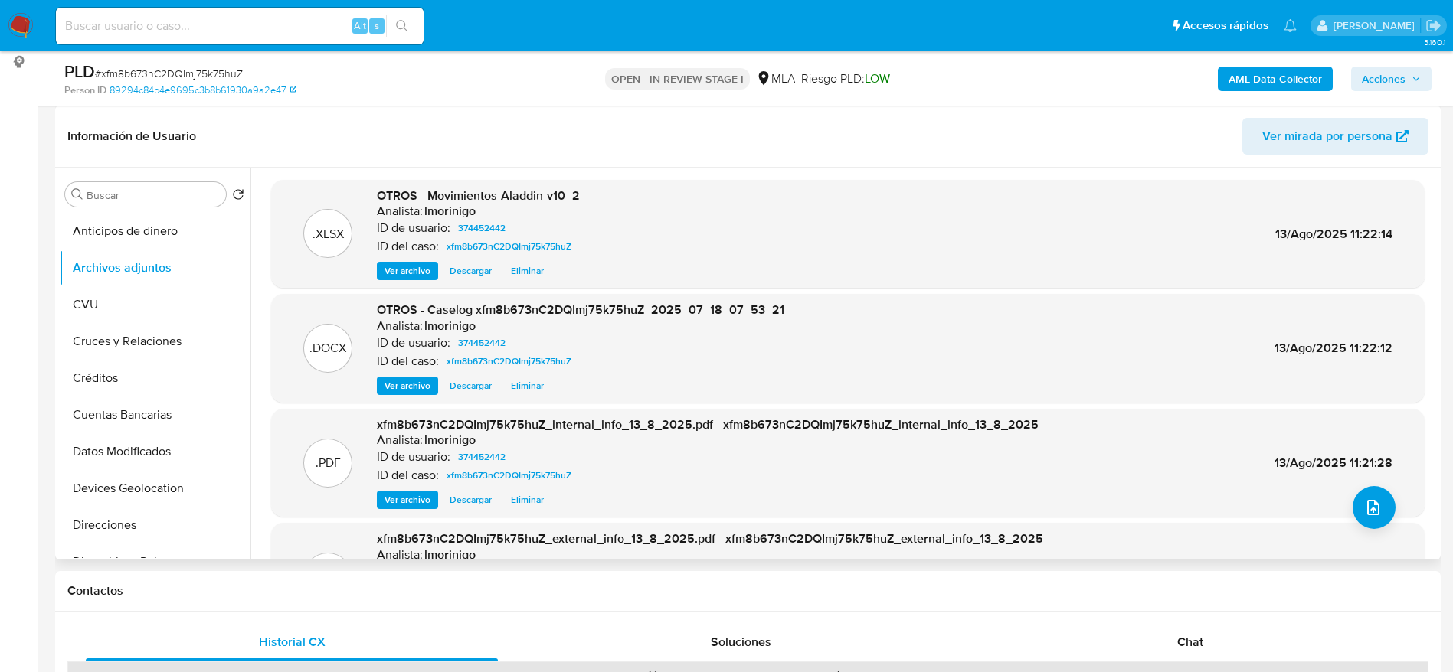
click at [539, 394] on span "Eliminar" at bounding box center [527, 385] width 33 height 15
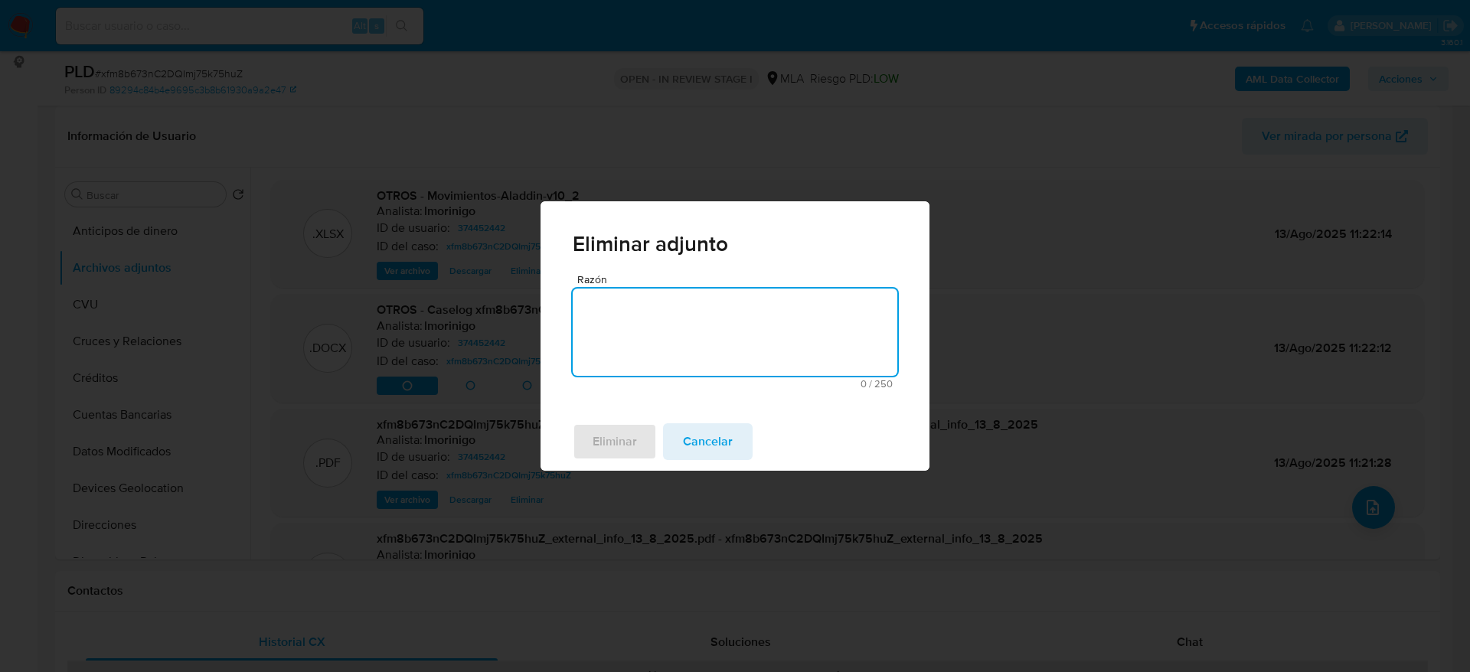
click at [631, 340] on textarea "Razón" at bounding box center [735, 332] width 325 height 87
click at [600, 454] on span "Eliminar" at bounding box center [615, 442] width 44 height 34
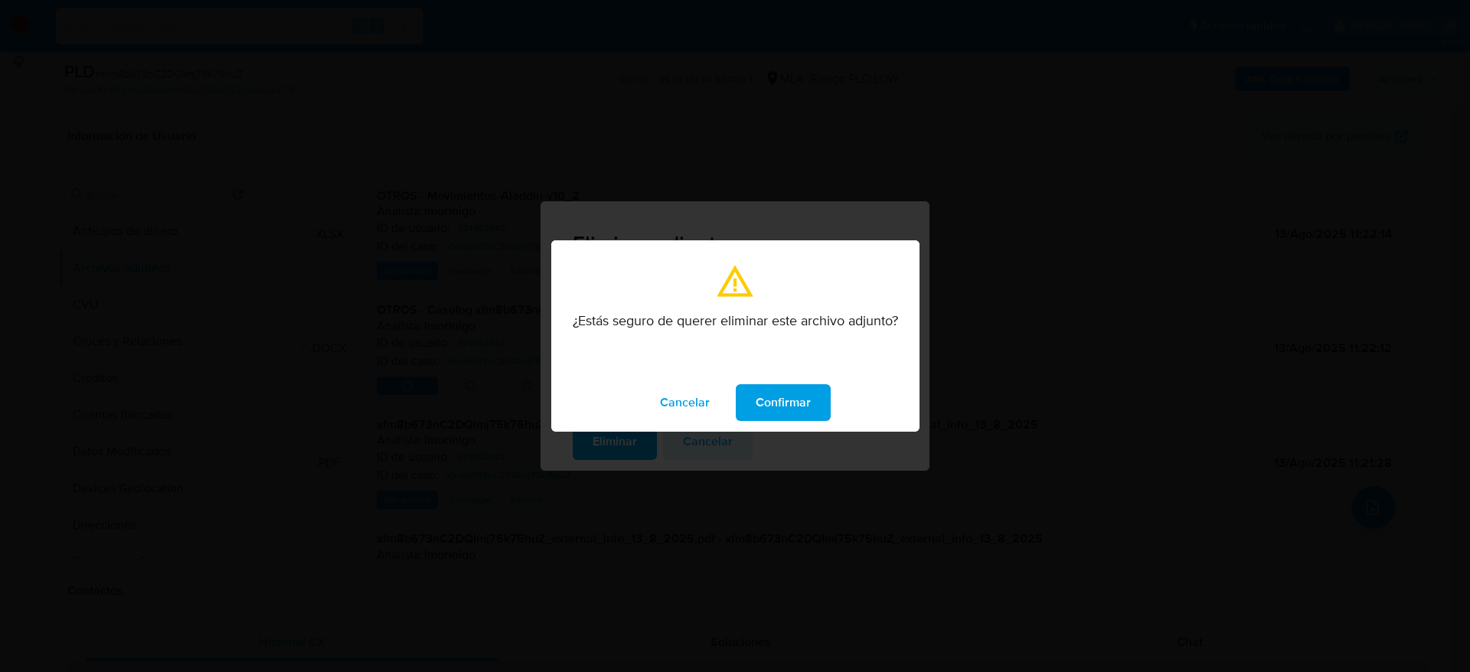
click at [781, 402] on span "Confirmar" at bounding box center [783, 403] width 55 height 34
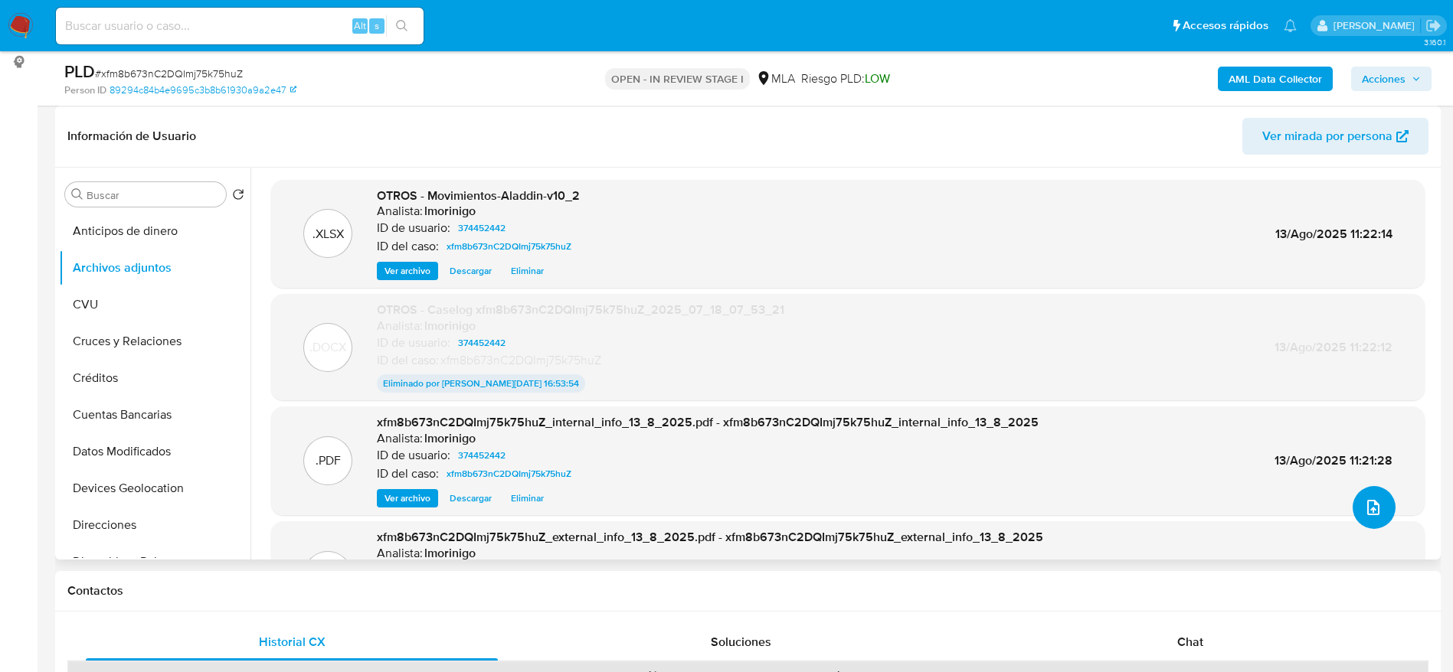
click at [1374, 509] on icon "upload-file" at bounding box center [1373, 508] width 18 height 18
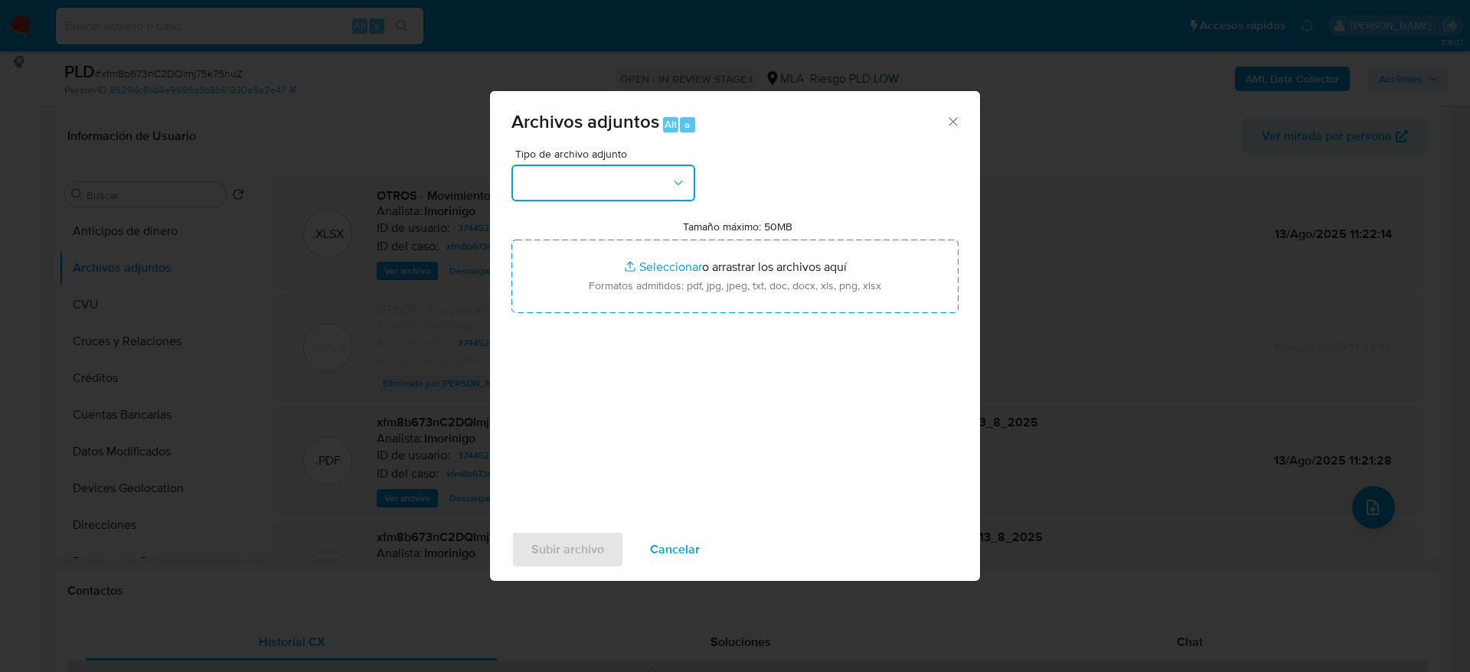
click at [616, 183] on button "button" at bounding box center [604, 183] width 184 height 37
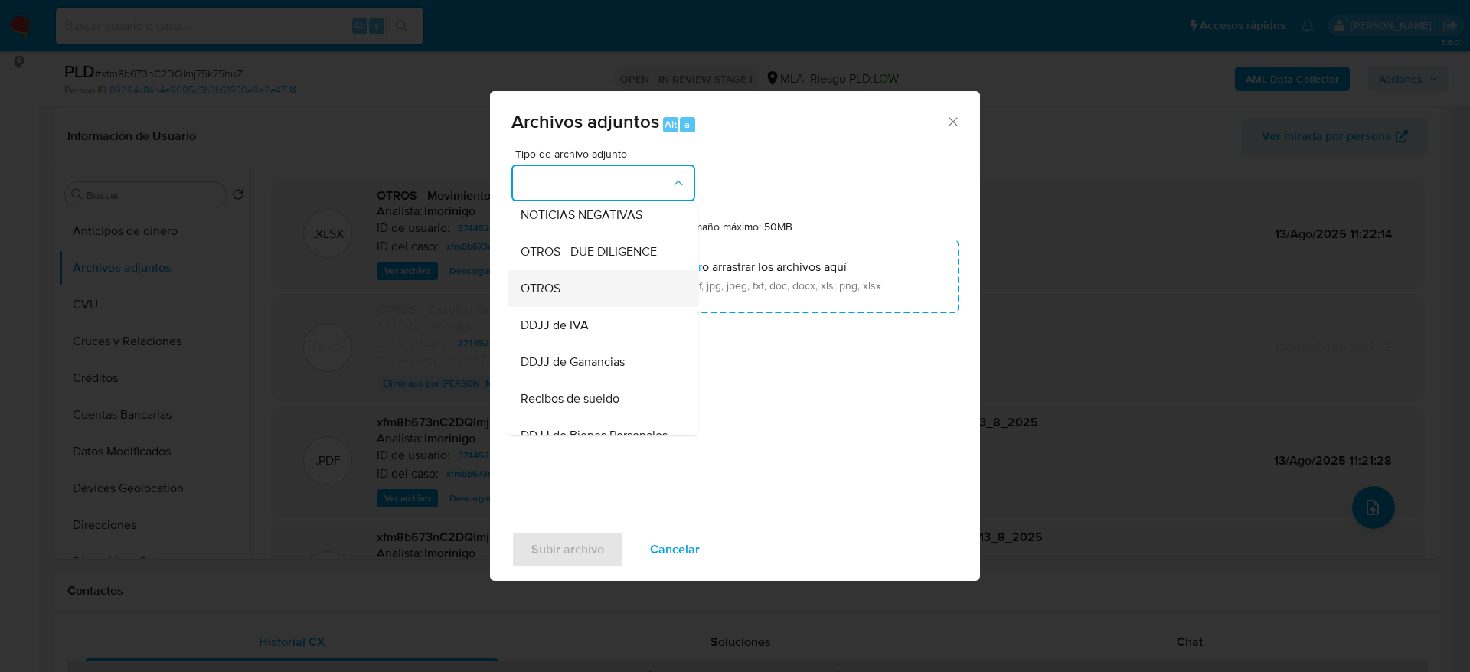
click at [555, 288] on div "OTROS" at bounding box center [599, 288] width 156 height 37
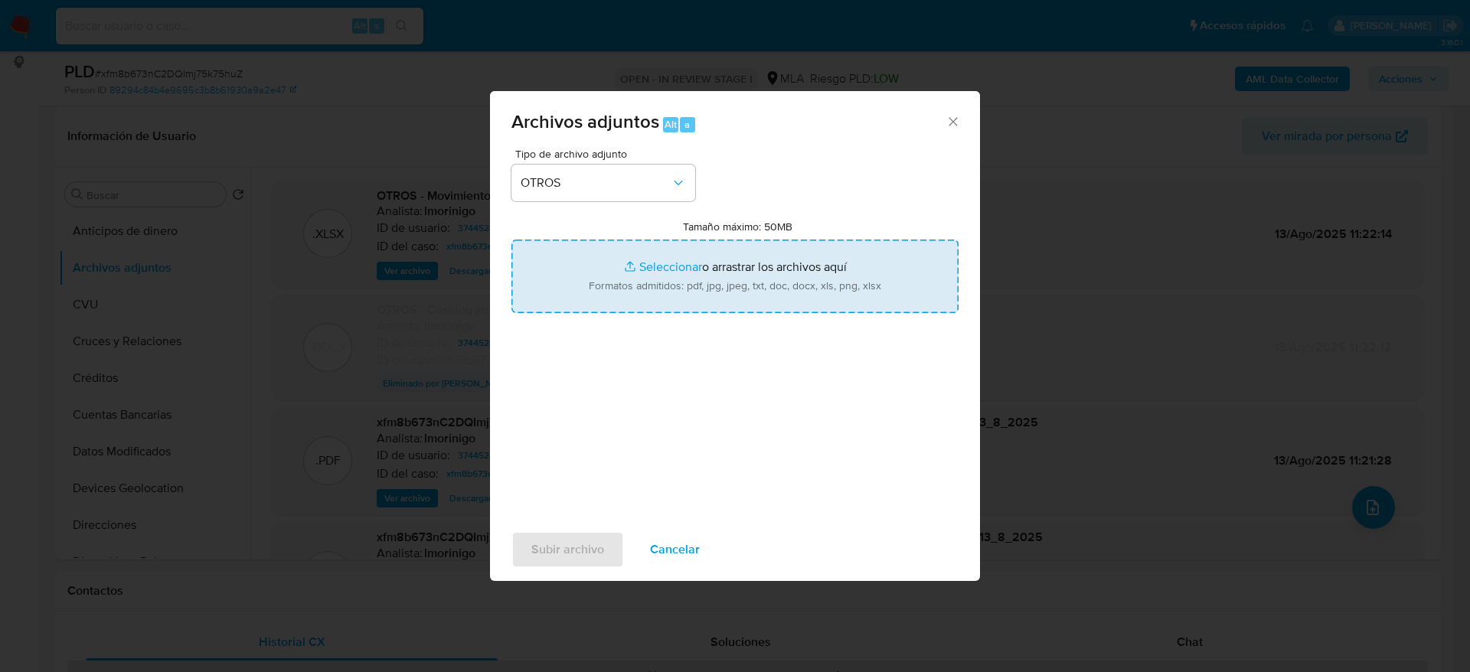
type input "C:\fakepath\Caselog xfm8b673nC2DQImj75k75huZ v2.docx"
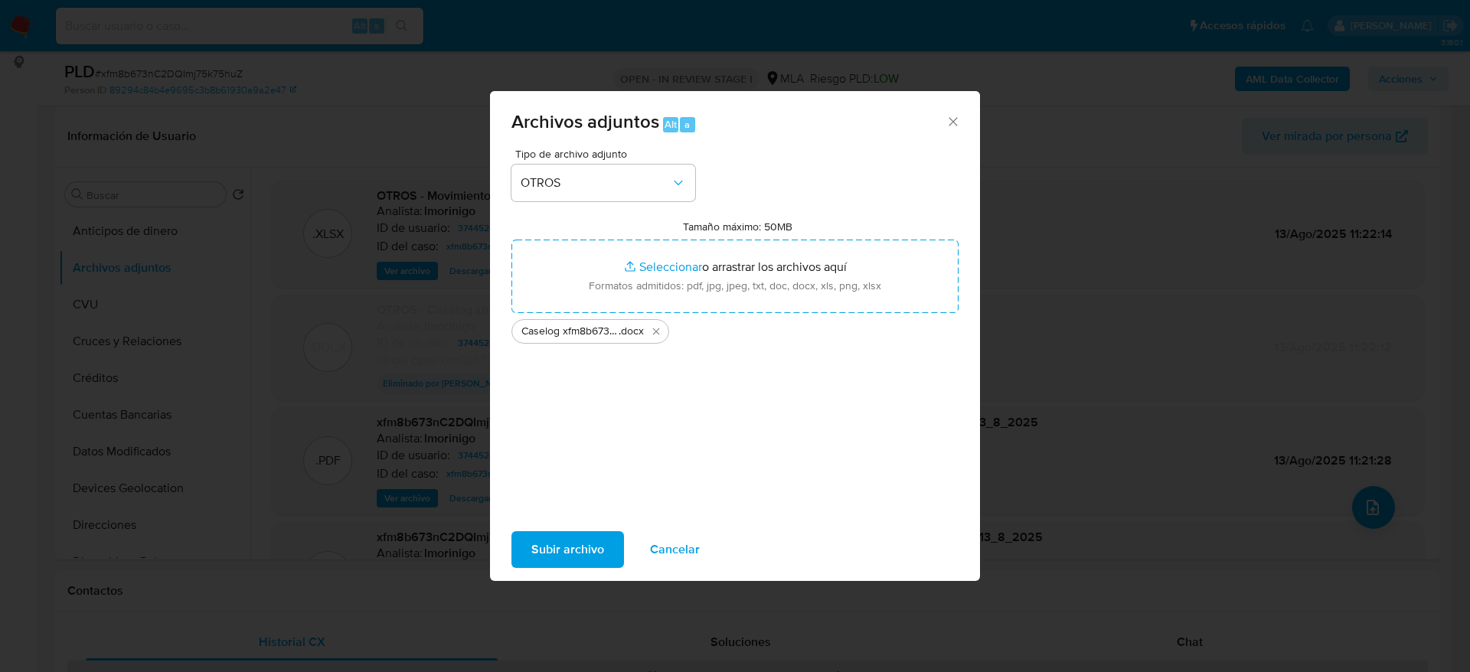
click at [554, 539] on span "Subir archivo" at bounding box center [568, 550] width 73 height 34
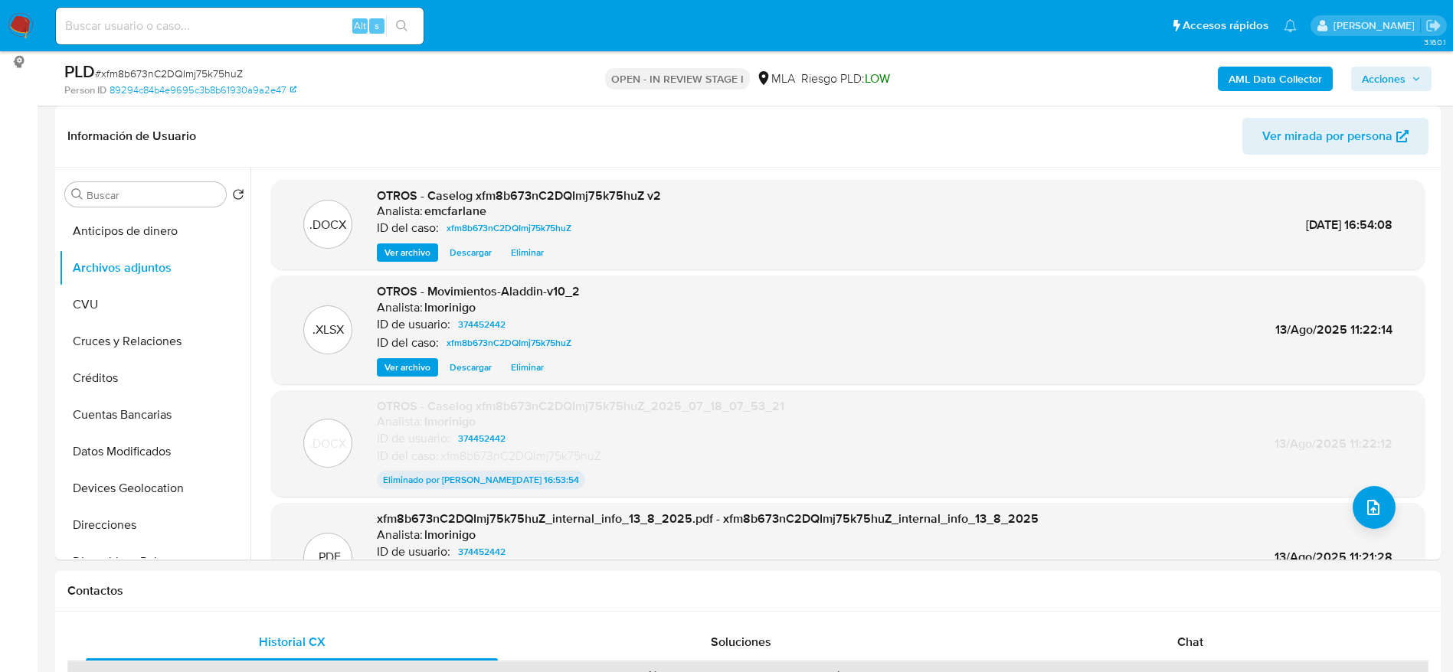
click at [982, 83] on div "AML Data Collector Acciones" at bounding box center [1206, 79] width 452 height 36
click at [1399, 89] on span "Acciones" at bounding box center [1384, 79] width 44 height 25
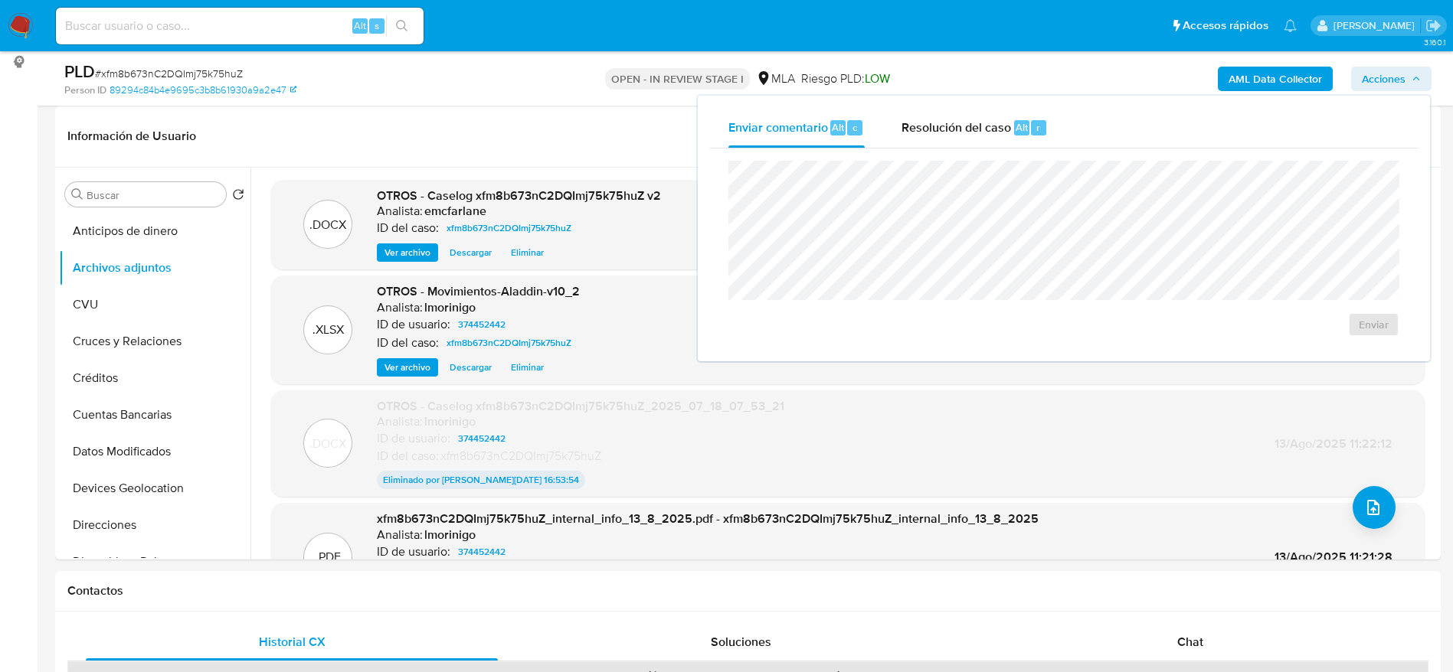
drag, startPoint x: 1012, startPoint y: 137, endPoint x: 1022, endPoint y: 153, distance: 18.5
click at [1016, 142] on div "Resolución del caso Alt r" at bounding box center [974, 128] width 146 height 40
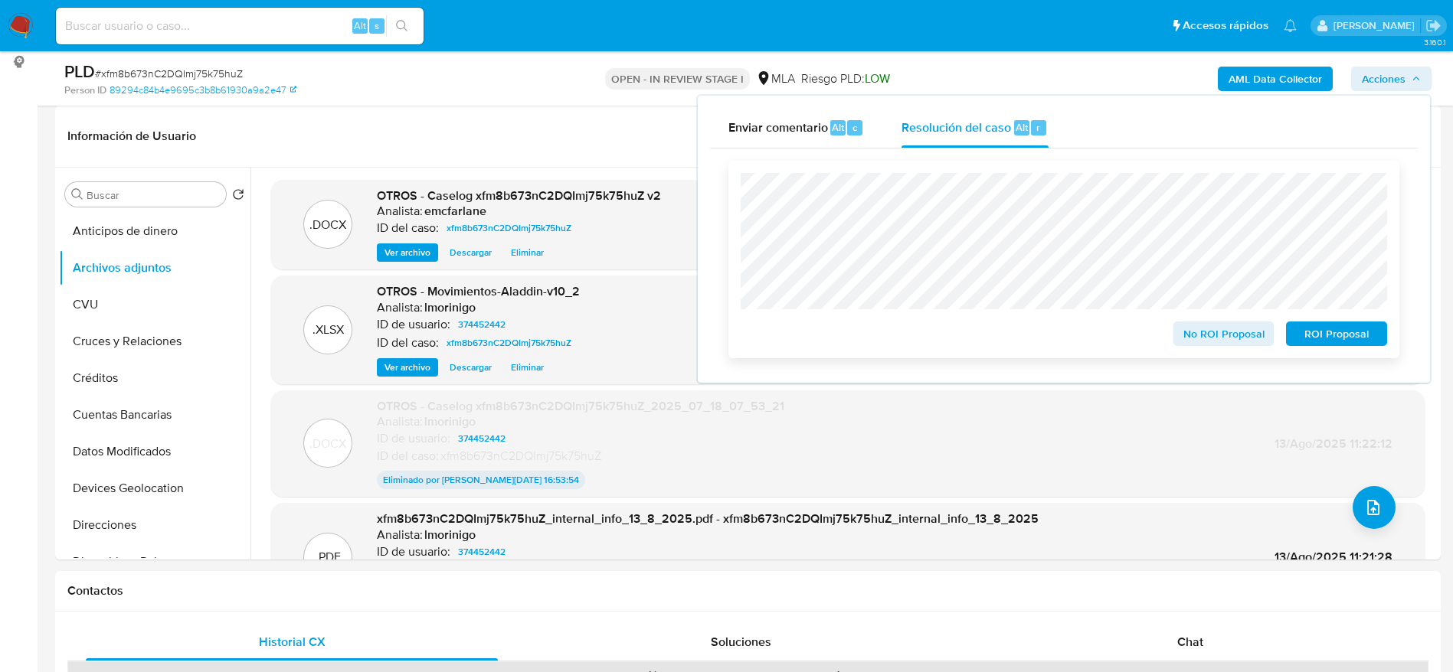
drag, startPoint x: 1375, startPoint y: 335, endPoint x: 696, endPoint y: 18, distance: 749.3
click at [1372, 337] on span "ROI Proposal" at bounding box center [1337, 333] width 80 height 21
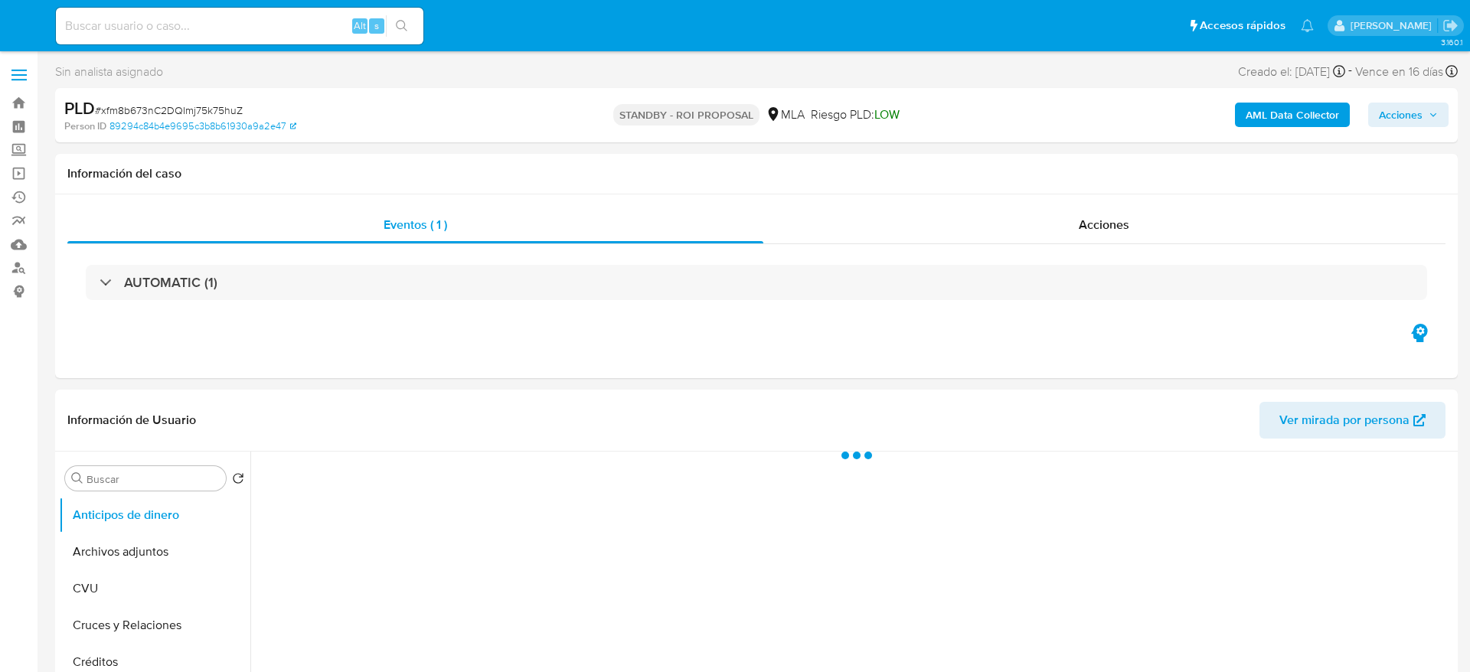
select select "10"
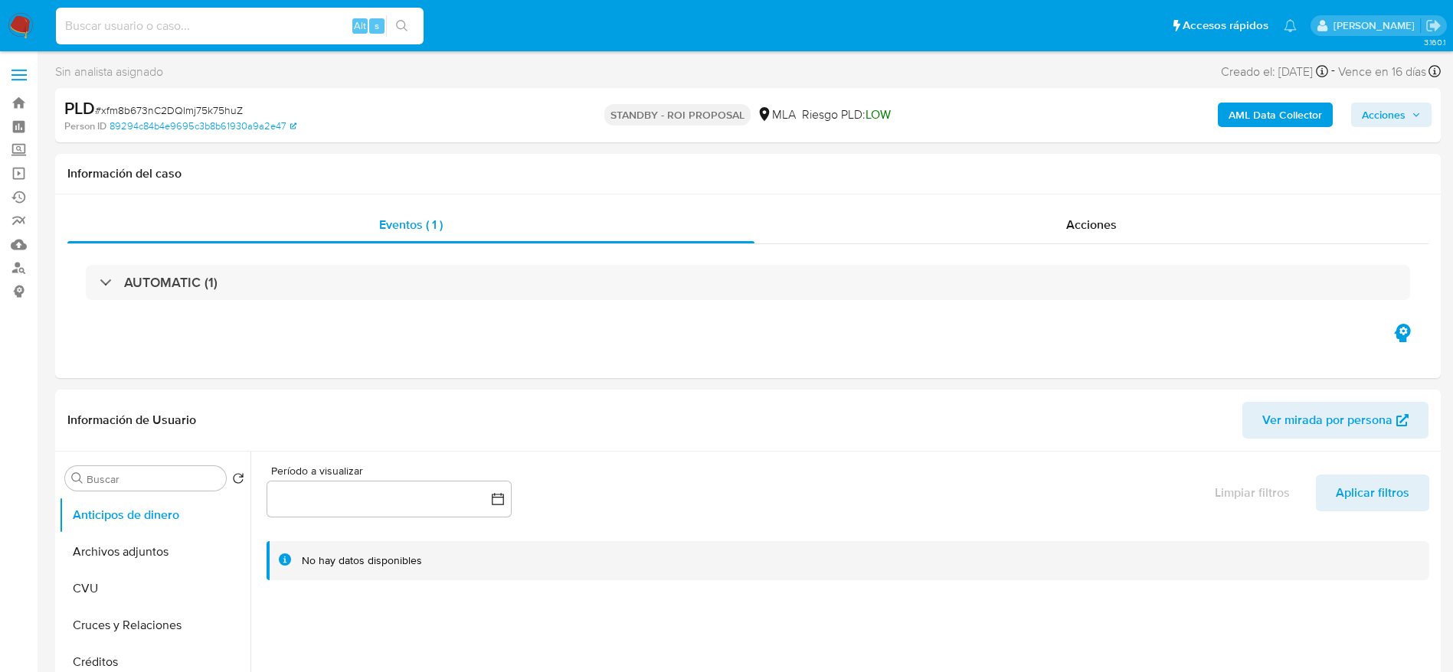
click at [218, 25] on input at bounding box center [240, 26] width 368 height 20
paste input "tq6qbte263mKBGi7kasAvsXl"
type input "tq6qbte263mKBGi7kasAvsXl"
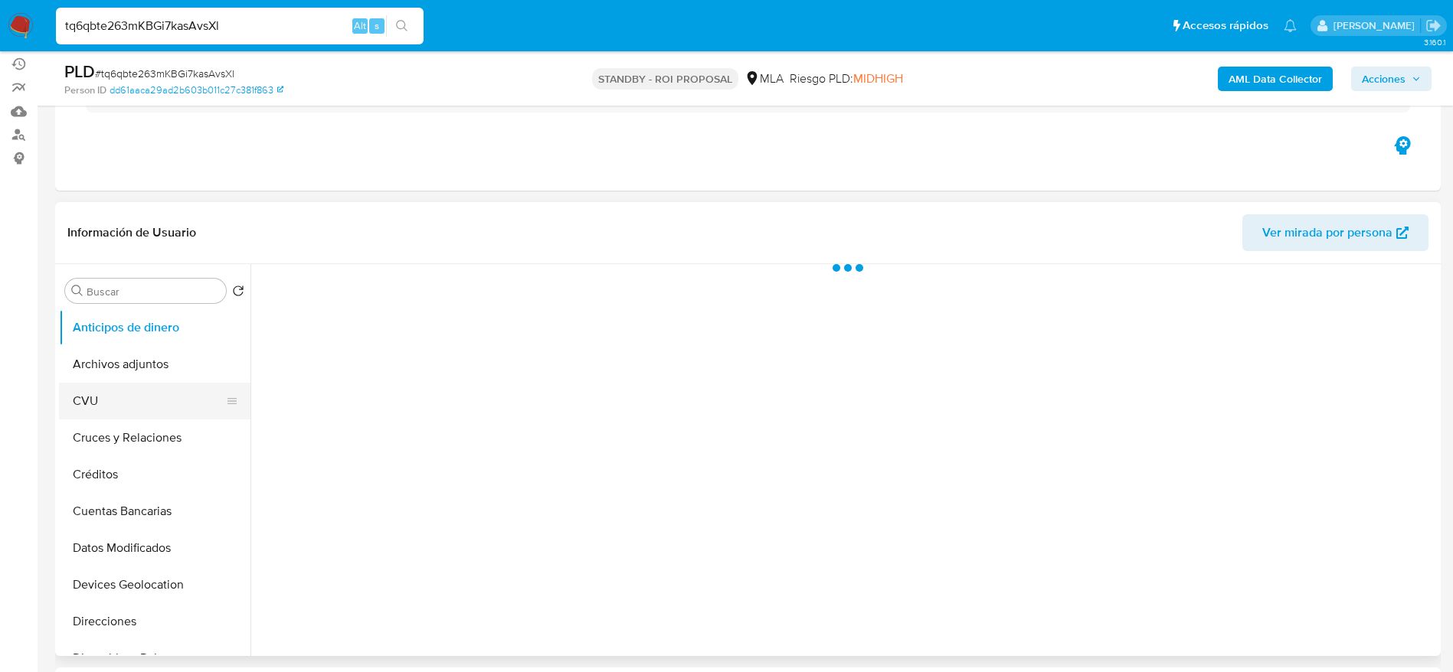
scroll to position [230, 0]
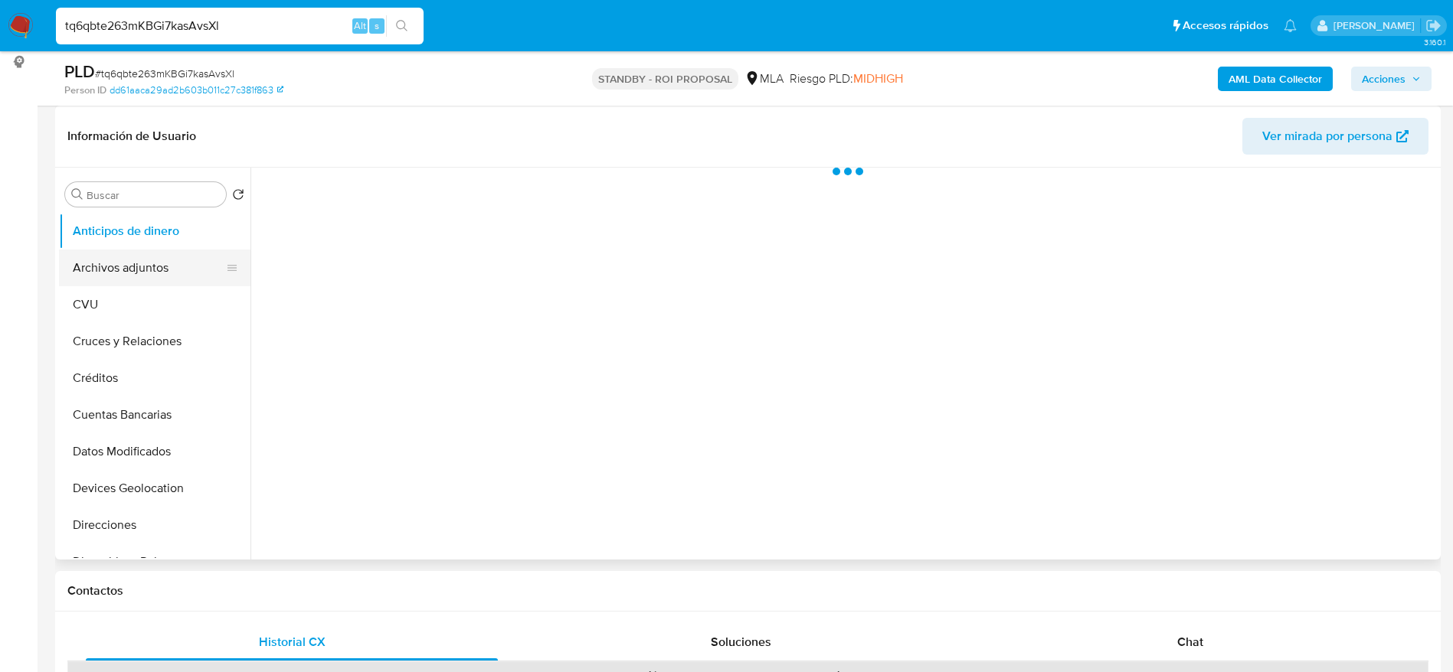
select select "10"
click at [113, 246] on button "Anticipos de dinero" at bounding box center [148, 231] width 179 height 37
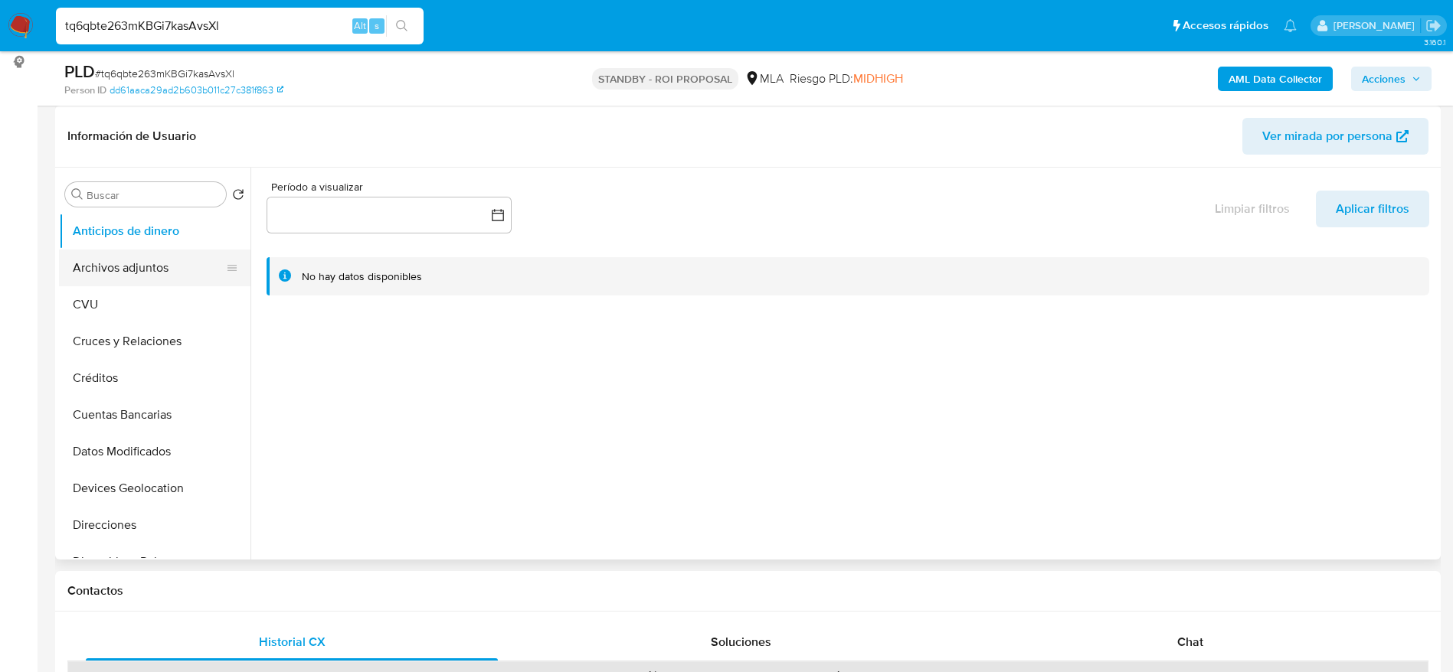
click at [114, 267] on button "Archivos adjuntos" at bounding box center [148, 268] width 179 height 37
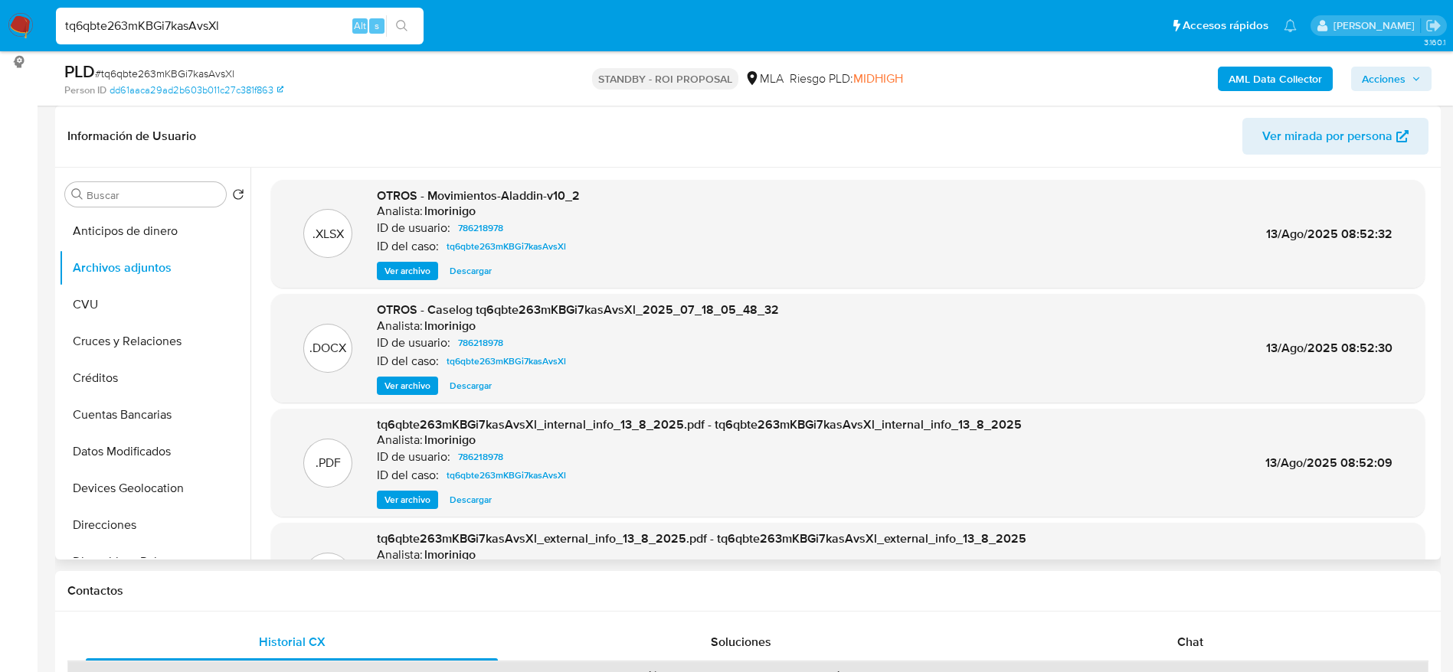
click at [473, 384] on span "Descargar" at bounding box center [471, 385] width 42 height 15
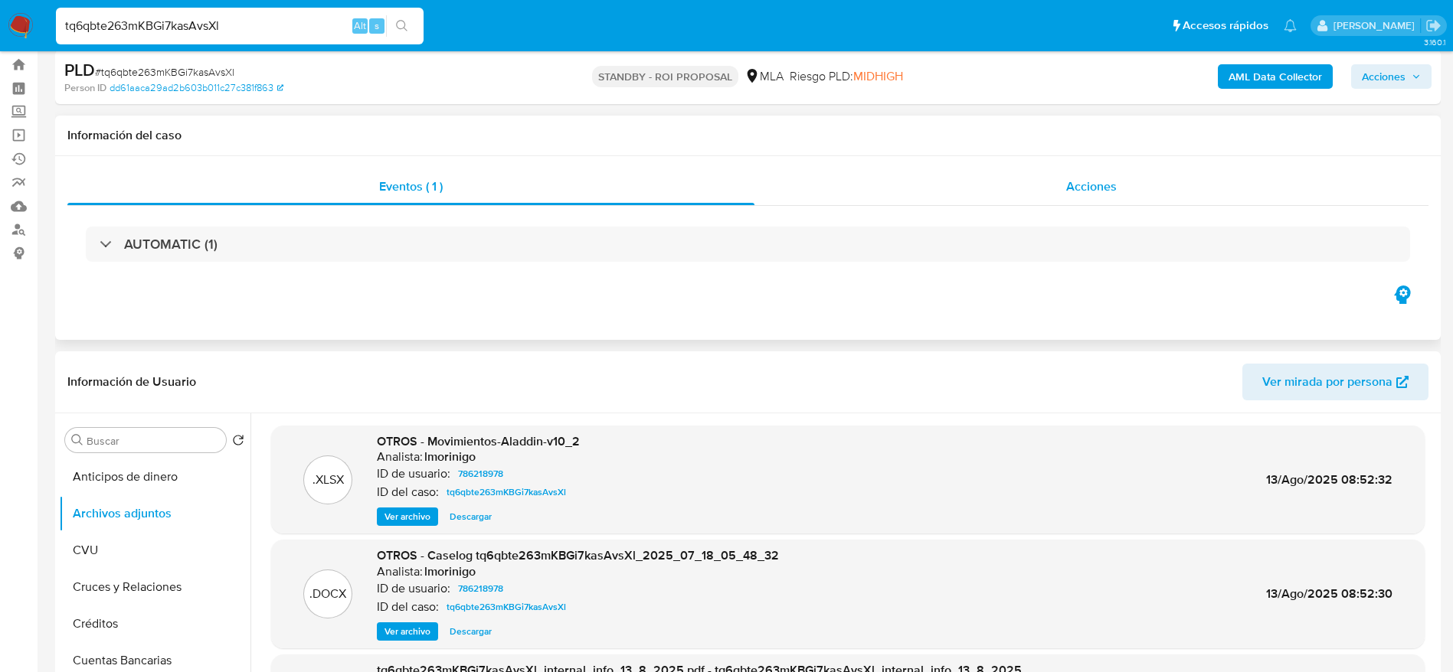
scroll to position [0, 0]
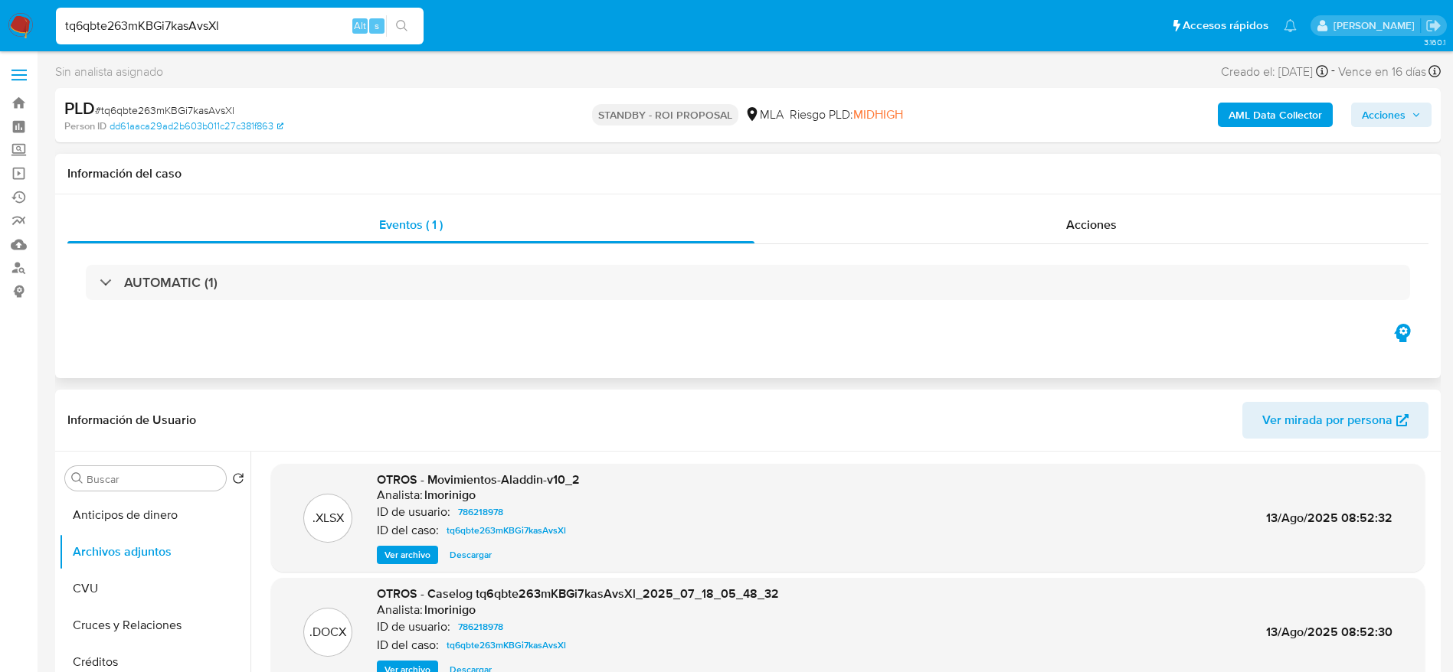
click at [1137, 229] on div "Acciones" at bounding box center [1091, 225] width 674 height 37
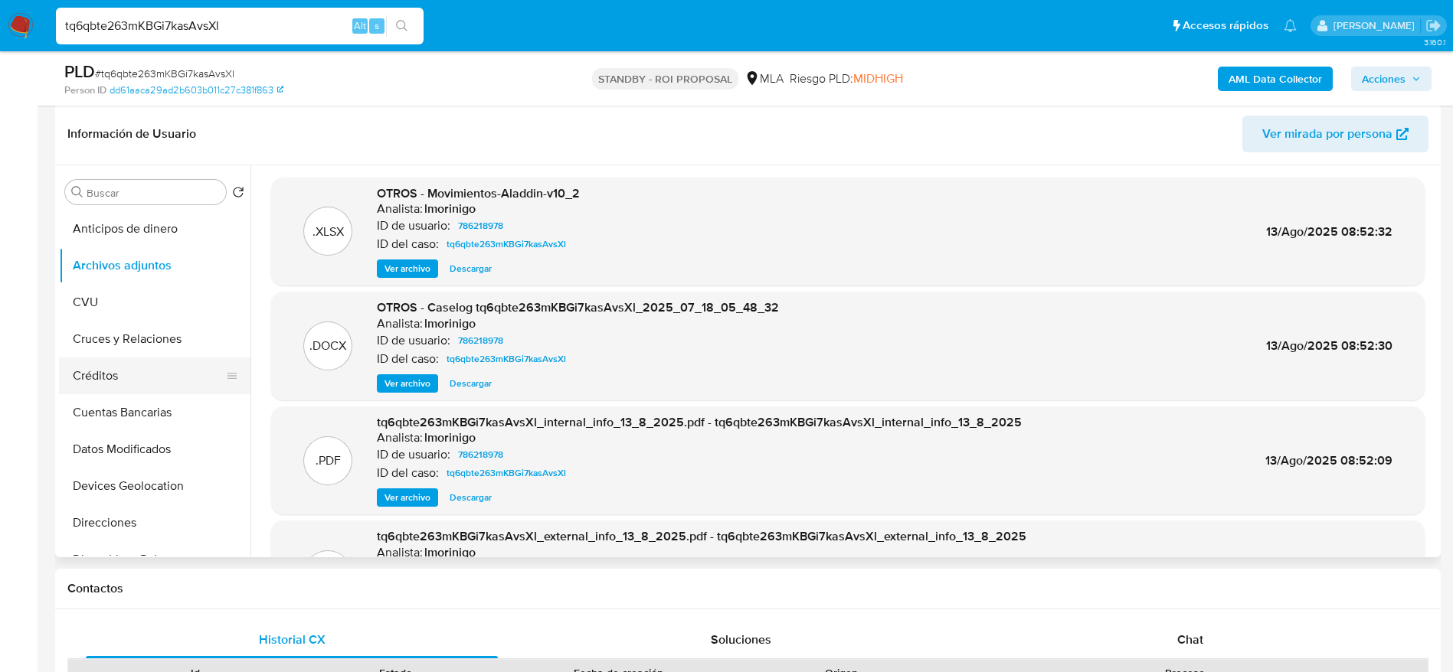
scroll to position [345, 0]
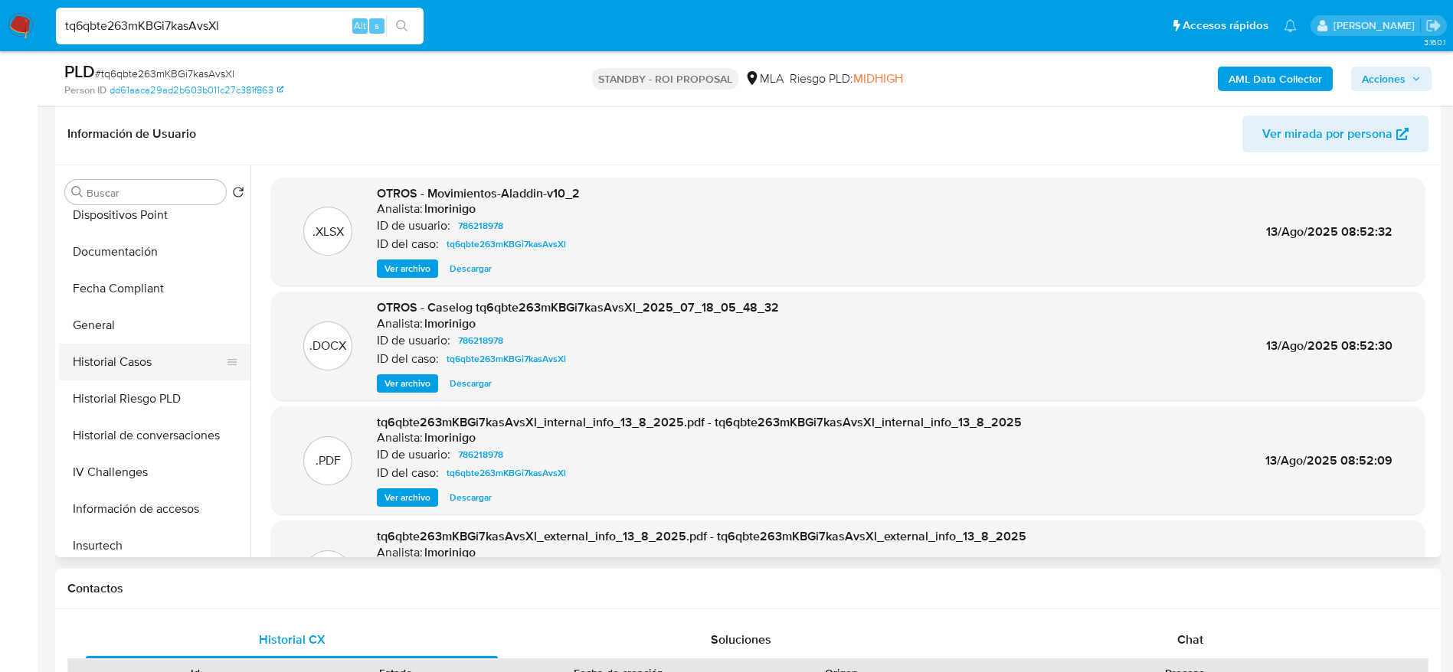
click at [128, 354] on button "Historial Casos" at bounding box center [148, 362] width 179 height 37
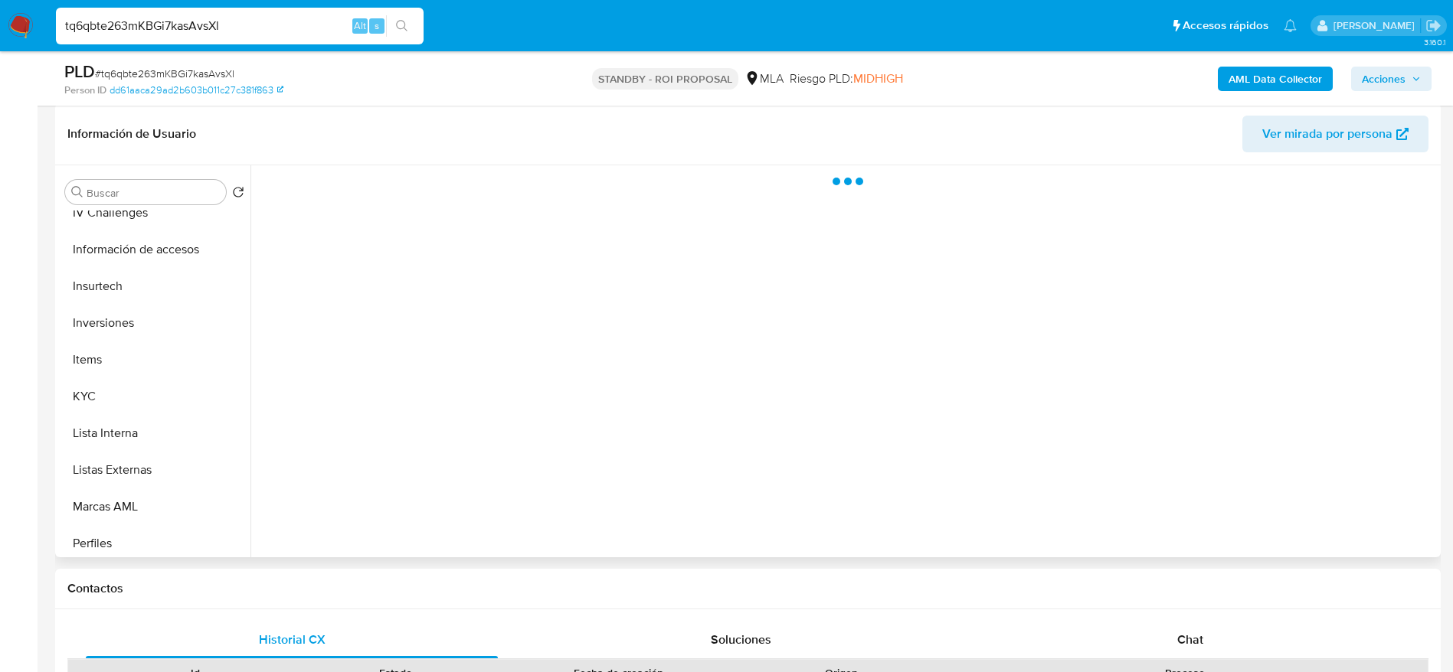
scroll to position [794, 0]
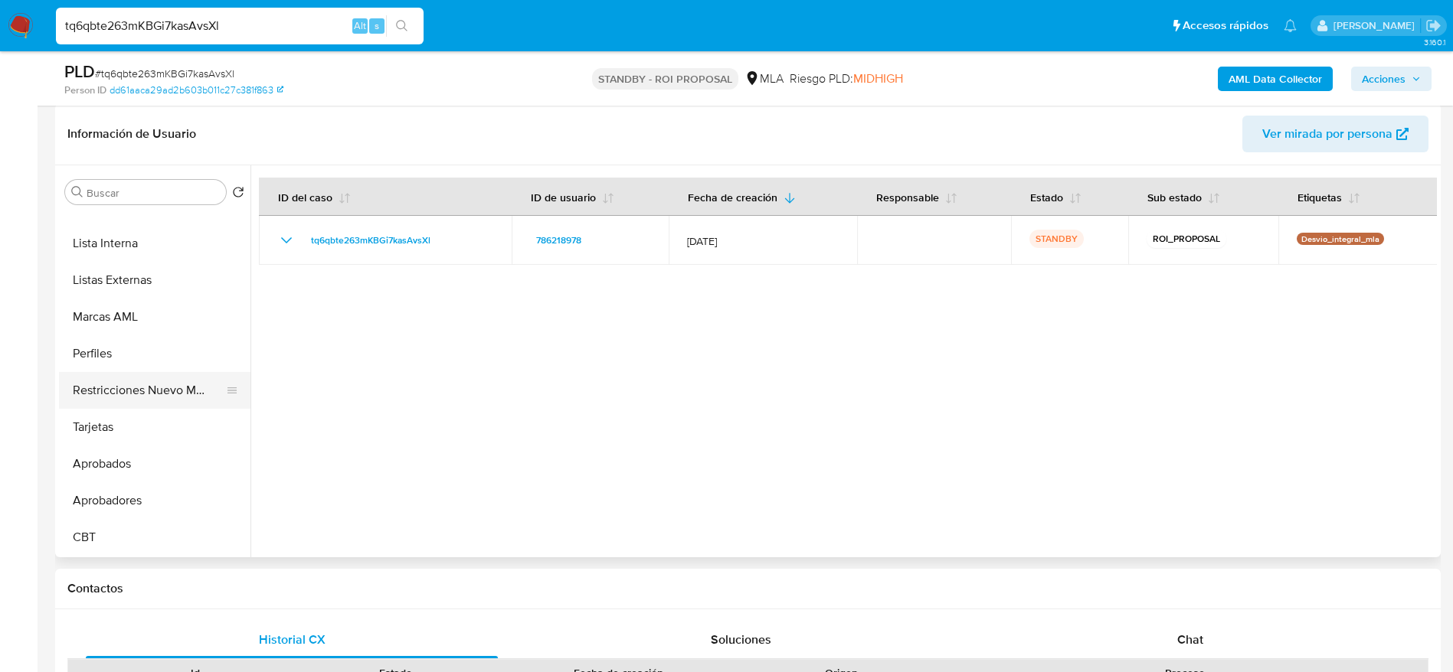
click at [135, 386] on button "Restricciones Nuevo Mundo" at bounding box center [148, 390] width 179 height 37
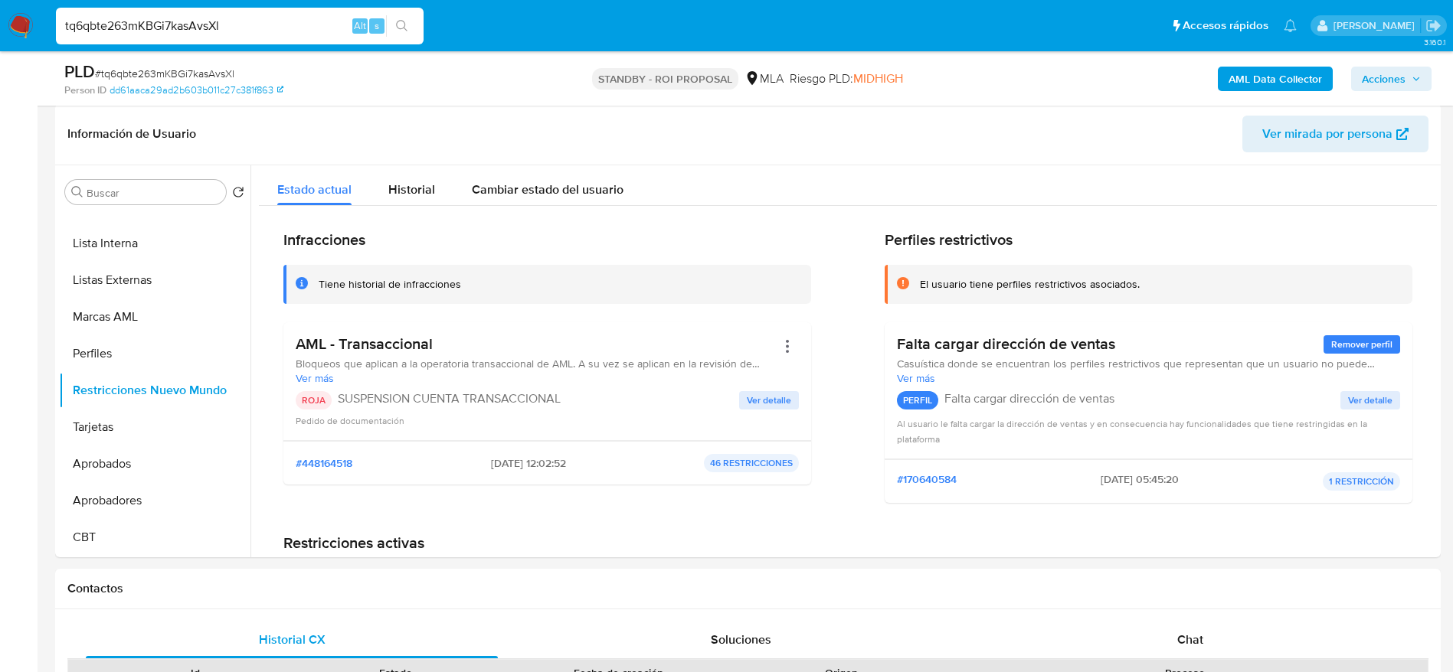
click at [245, 31] on input "tq6qbte263mKBGi7kasAvsXl" at bounding box center [240, 26] width 368 height 20
paste input "8ORRfHeEXbhcBQfwCEypfKnJ"
type input "8ORRfHeEXbhcBQfwCEypfKnJ"
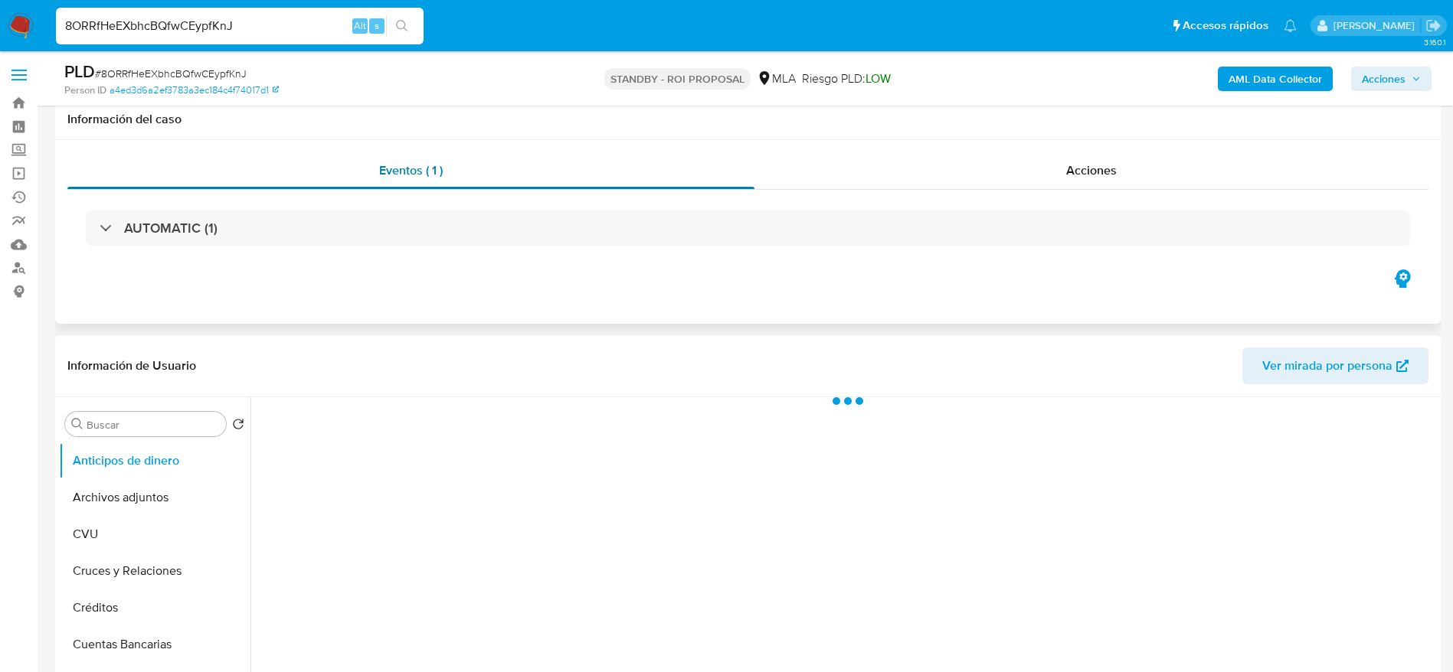
scroll to position [115, 0]
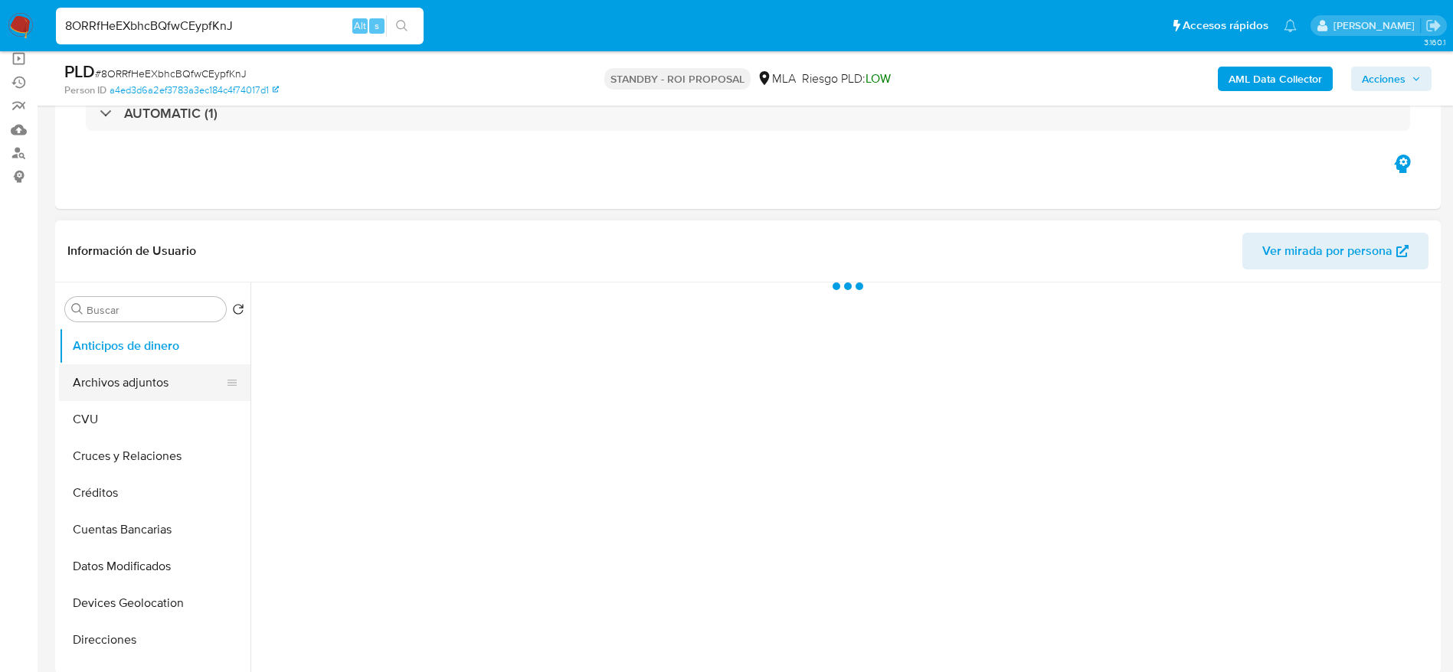
select select "10"
click at [169, 370] on button "Archivos adjuntos" at bounding box center [148, 383] width 179 height 37
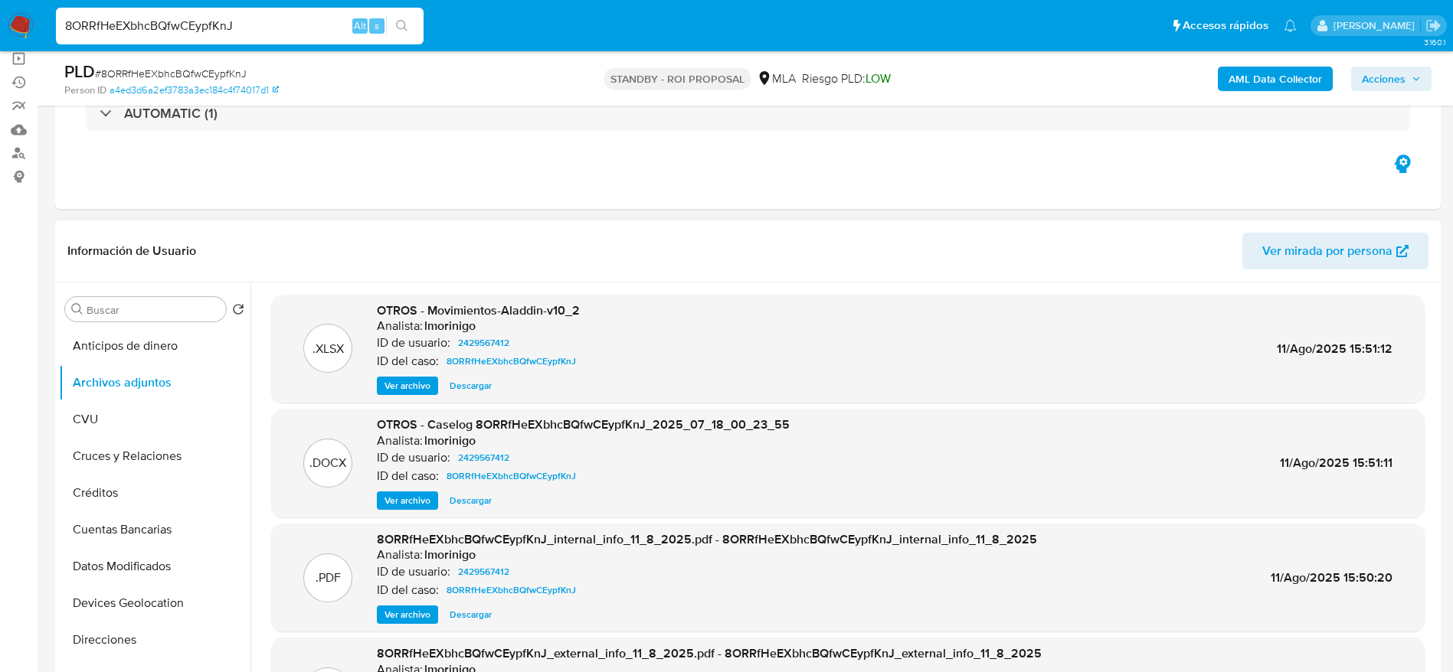
scroll to position [86, 0]
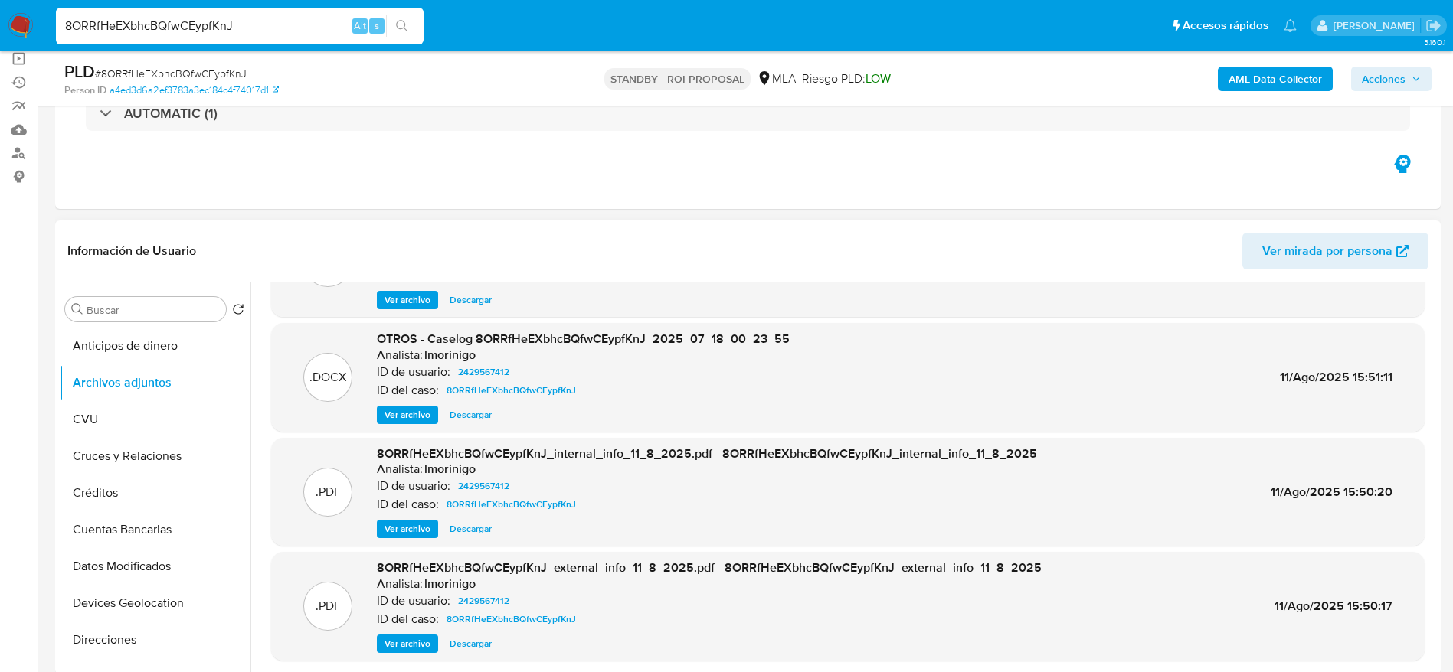
click at [489, 416] on span "Descargar" at bounding box center [471, 414] width 42 height 15
click at [259, 26] on input "8ORRfHeEXbhcBQfwCEypfKnJ" at bounding box center [240, 26] width 368 height 20
click at [259, 25] on input "8ORRfHeEXbhcBQfwCEypfKnJ" at bounding box center [240, 26] width 368 height 20
paste input "9RRHSNT3ap7qucgvzALq8T6z"
type input "9RRHSNT3ap7qucgvzALq8T6z"
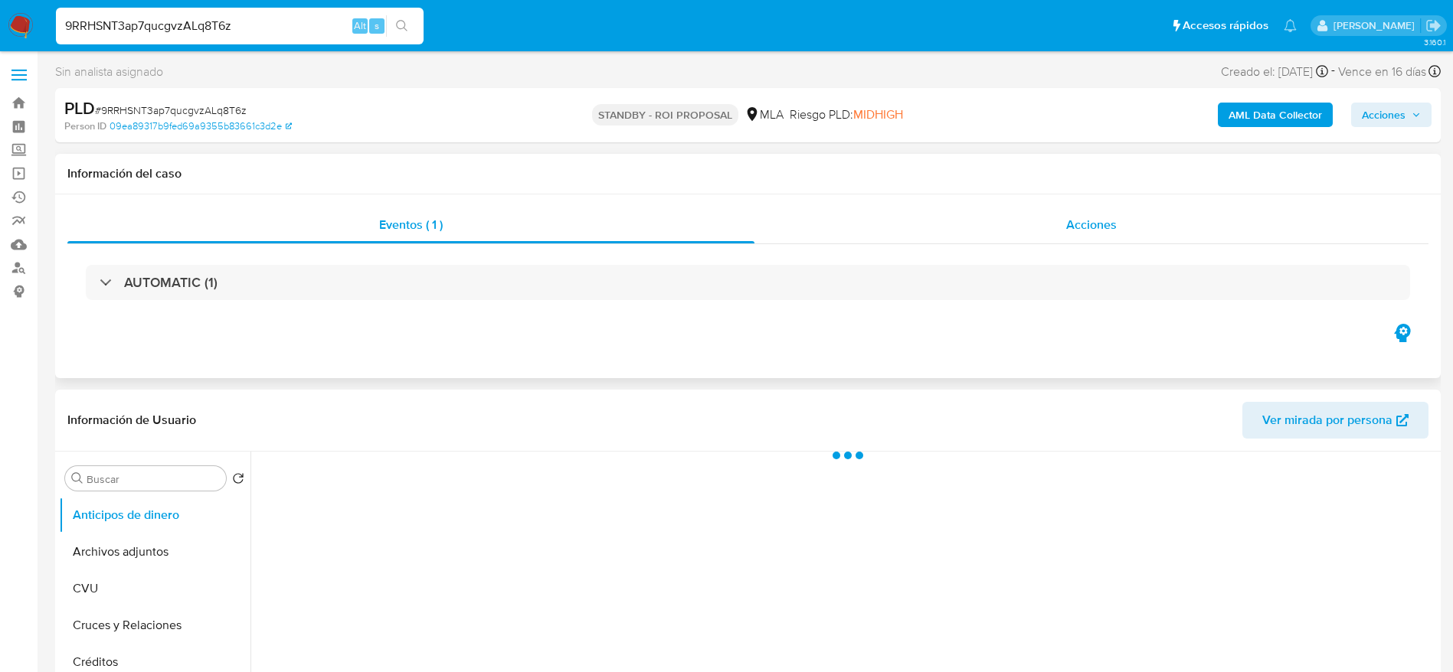
select select "10"
click at [1060, 227] on div "Acciones" at bounding box center [1091, 225] width 674 height 37
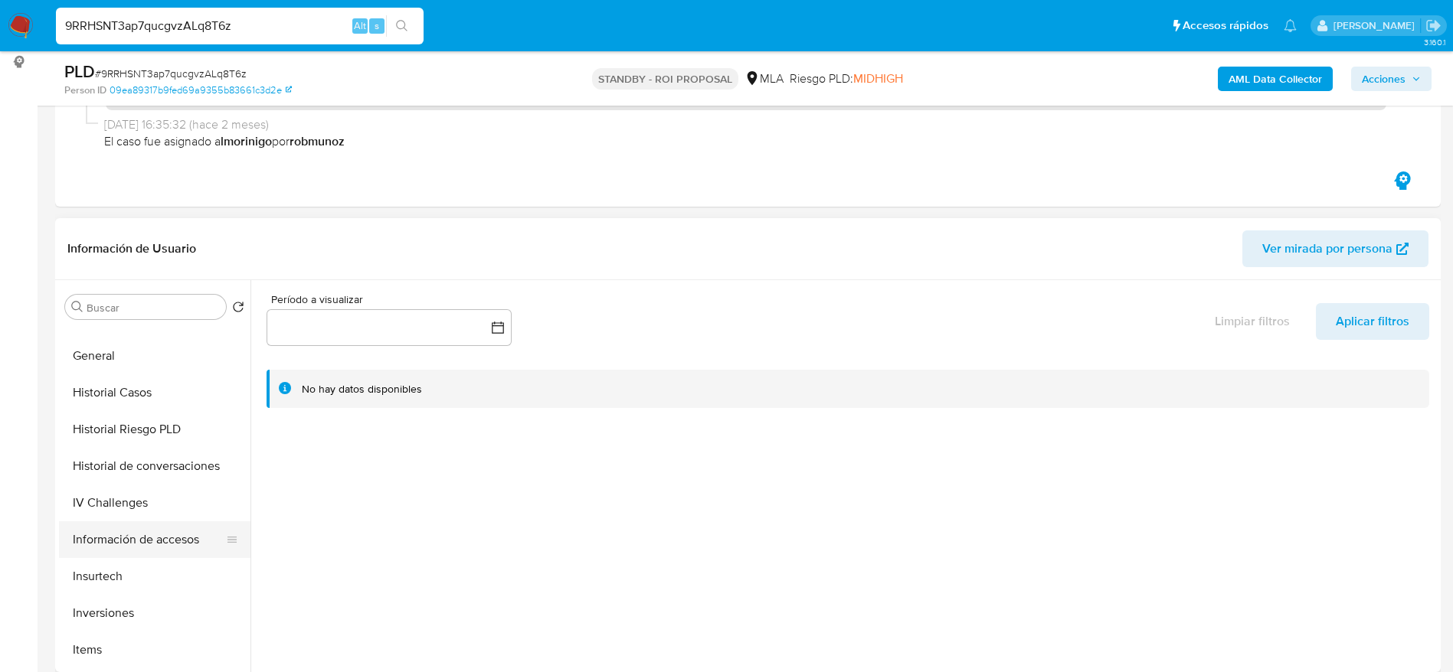
scroll to position [460, 0]
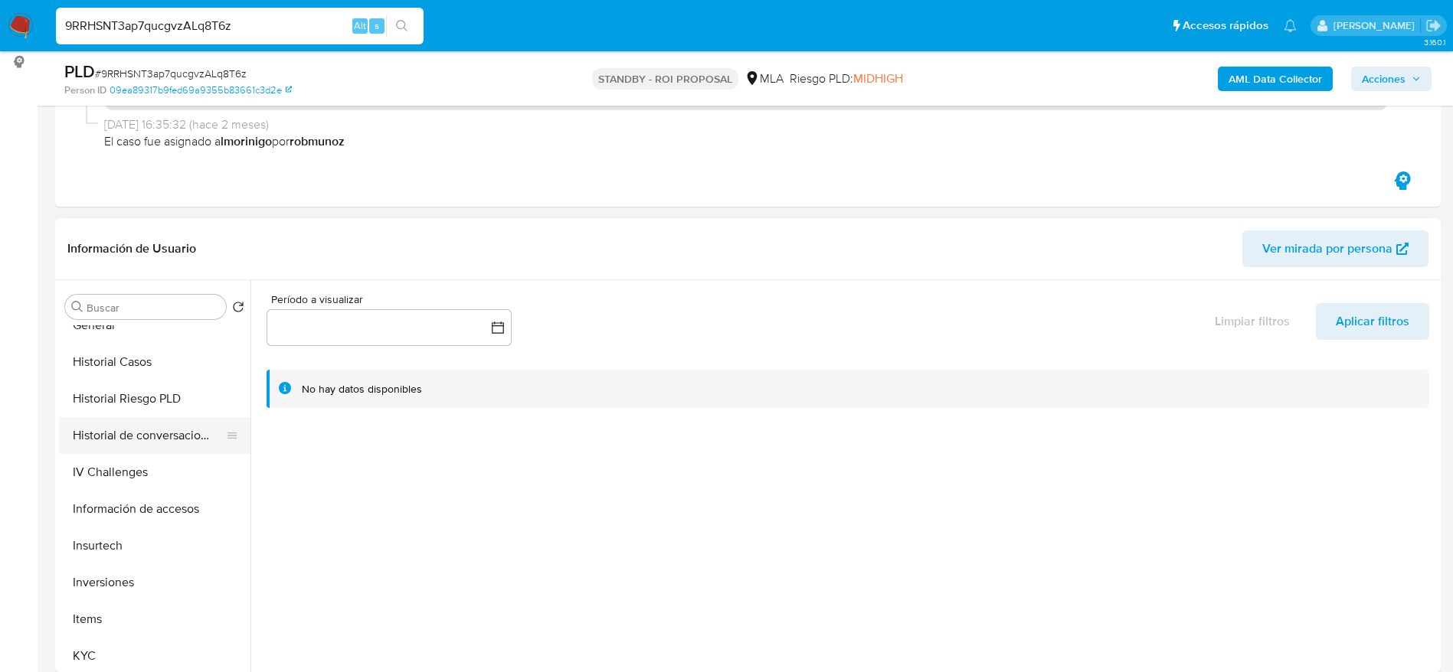
click at [153, 427] on button "Historial de conversaciones" at bounding box center [148, 435] width 179 height 37
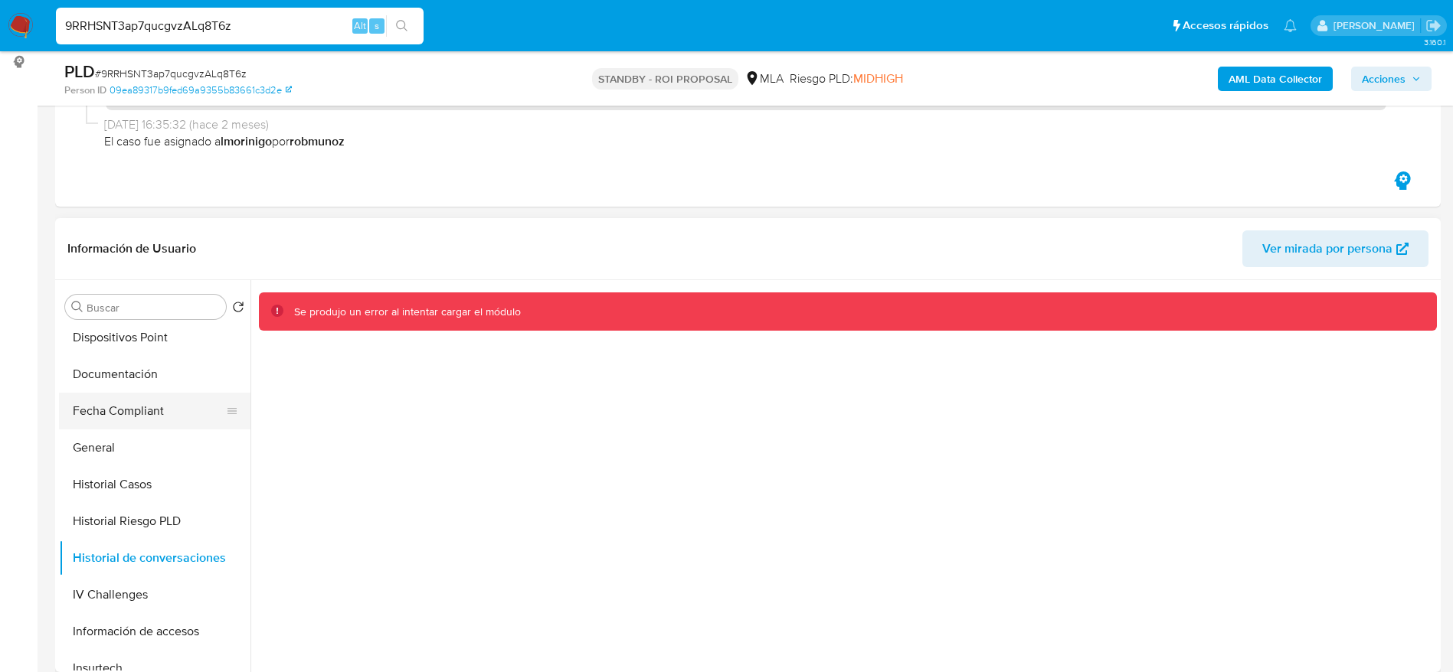
scroll to position [335, 0]
click at [131, 509] on button "Historial Riesgo PLD" at bounding box center [148, 523] width 179 height 37
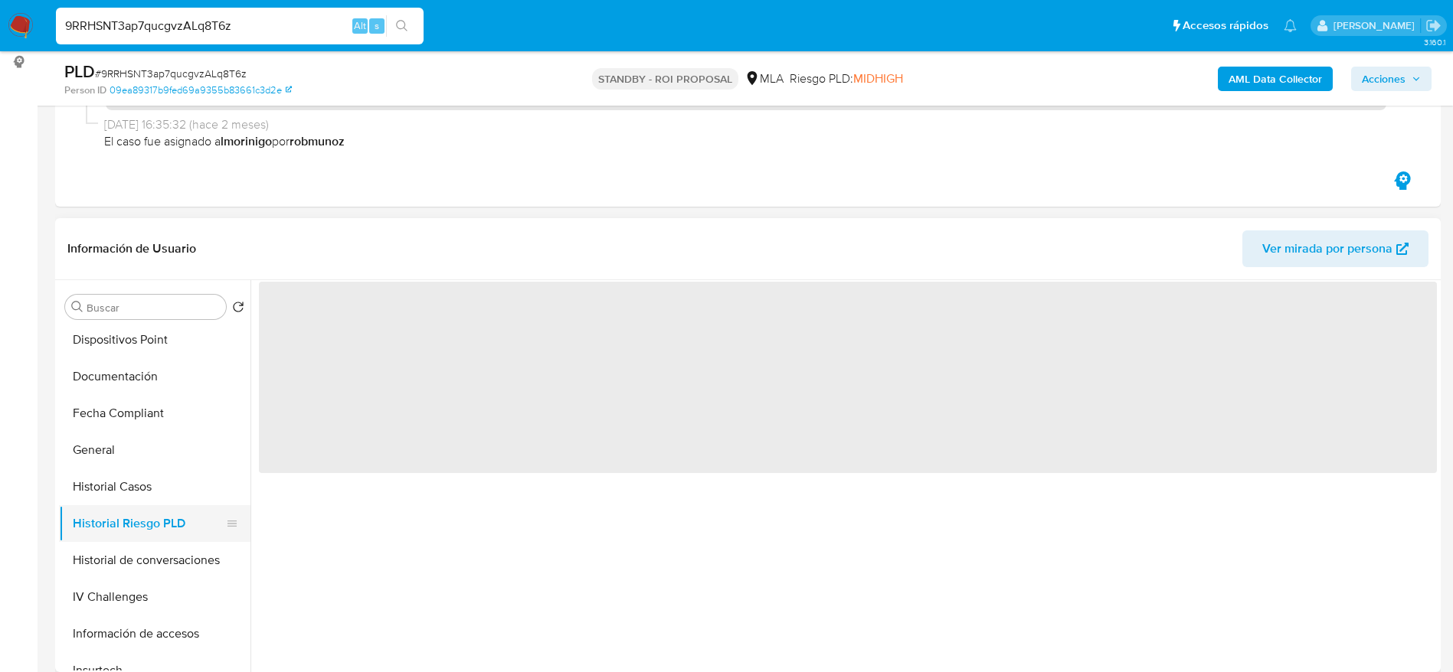
click at [139, 538] on button "Historial Riesgo PLD" at bounding box center [148, 523] width 179 height 37
click at [142, 551] on button "Historial de conversaciones" at bounding box center [148, 560] width 179 height 37
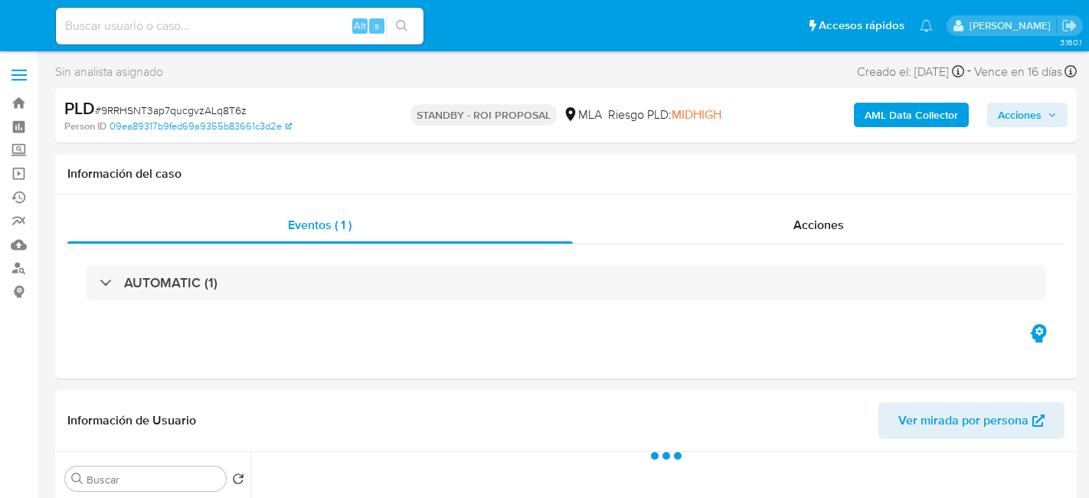
select select "10"
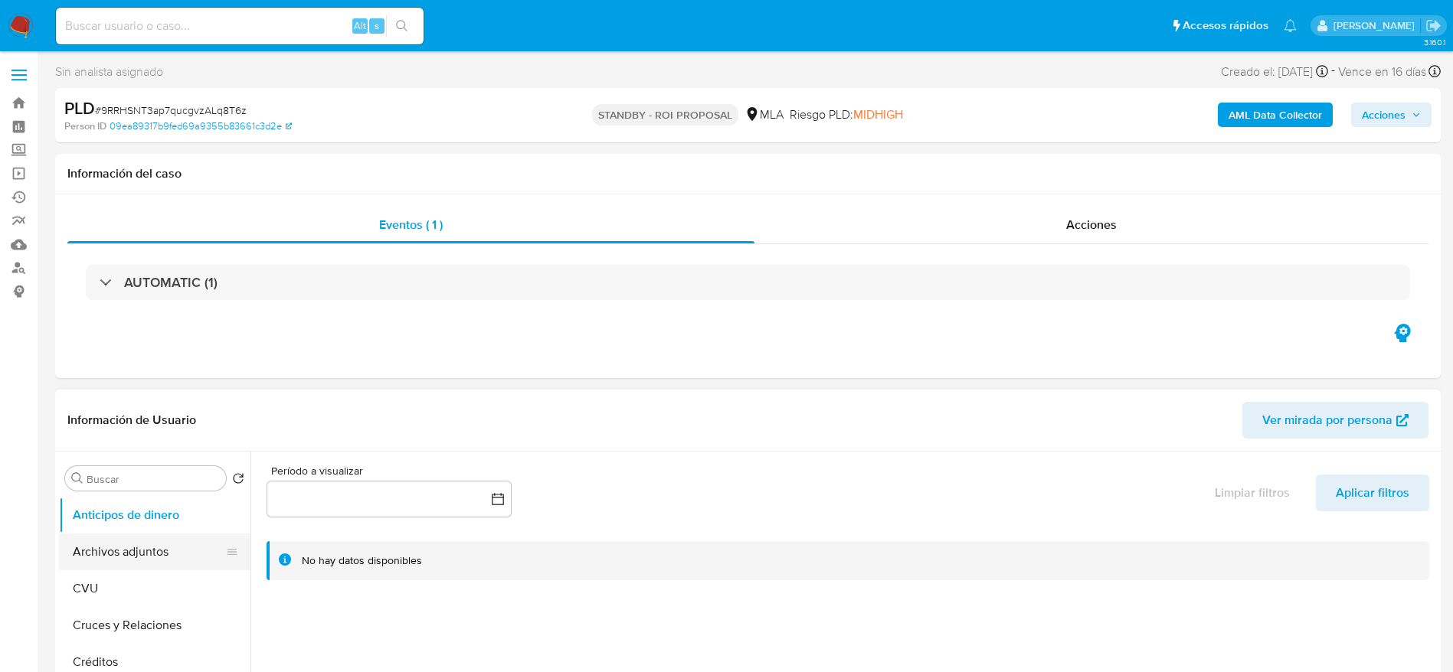
click at [99, 497] on button "Archivos adjuntos" at bounding box center [148, 552] width 179 height 37
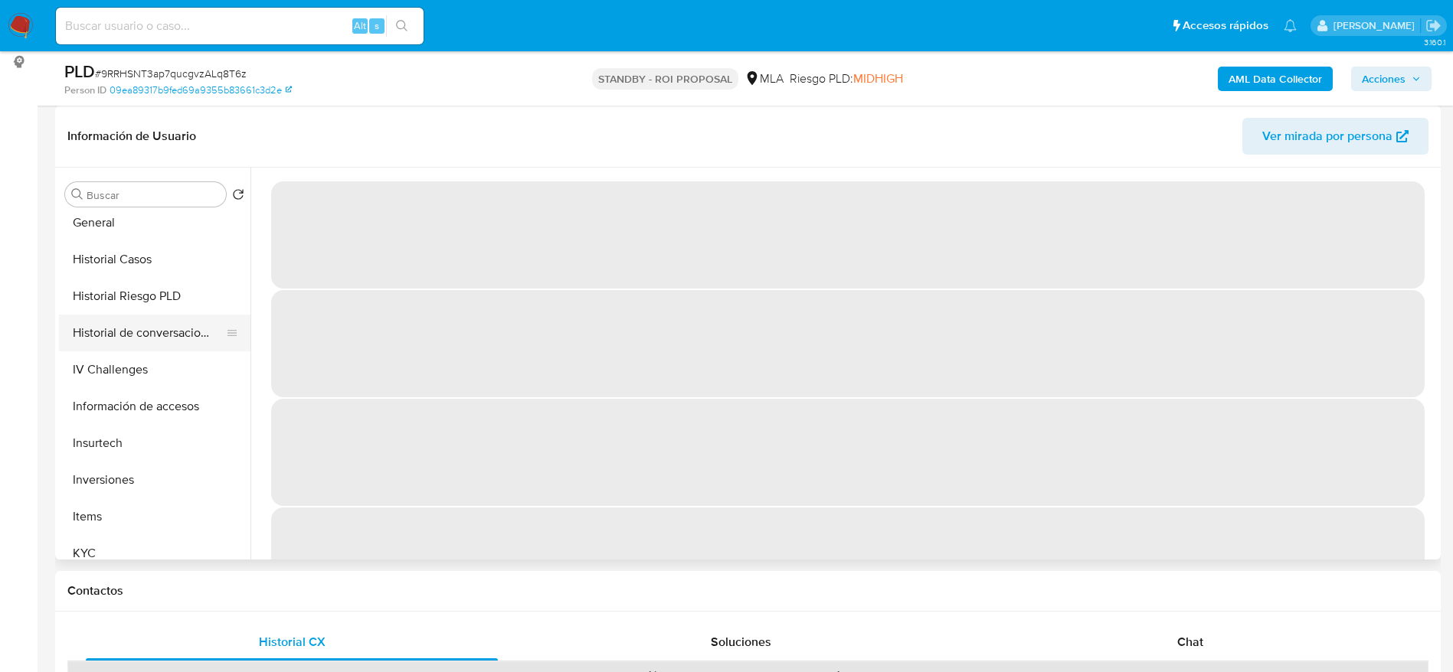
scroll to position [460, 0]
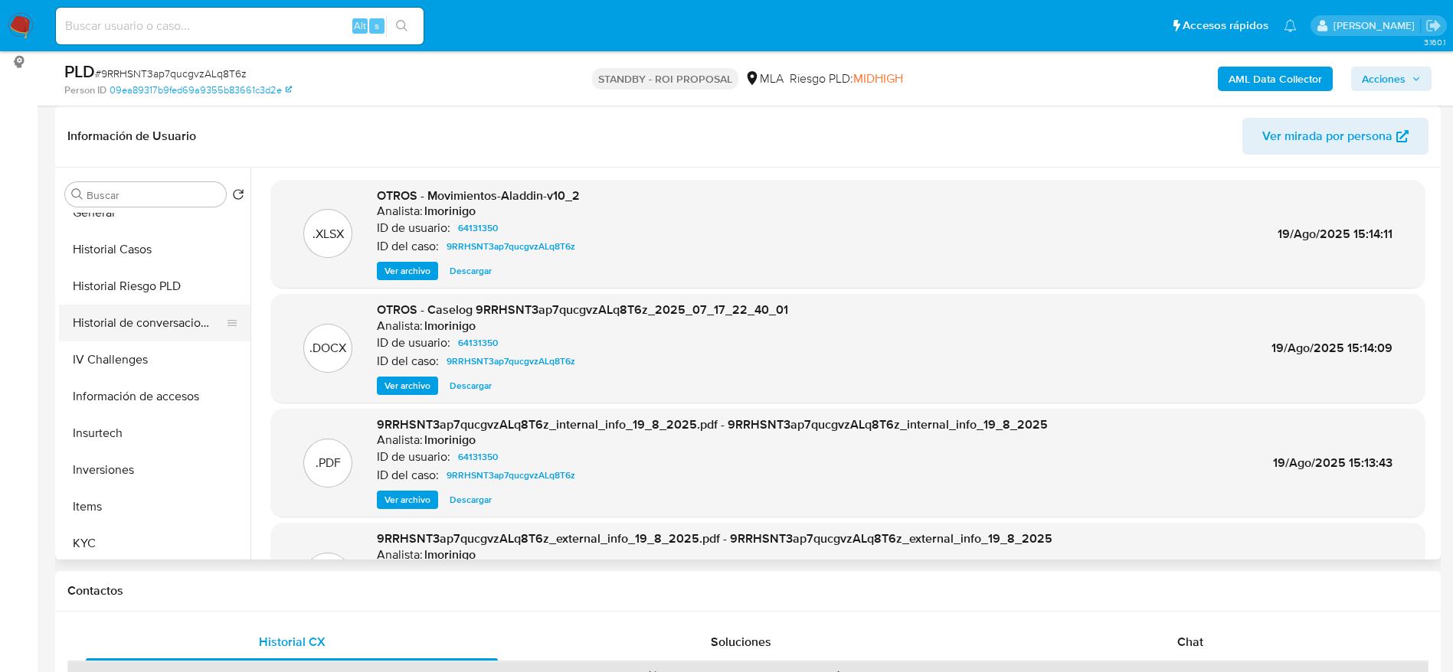
click at [159, 328] on button "Historial de conversaciones" at bounding box center [148, 323] width 179 height 37
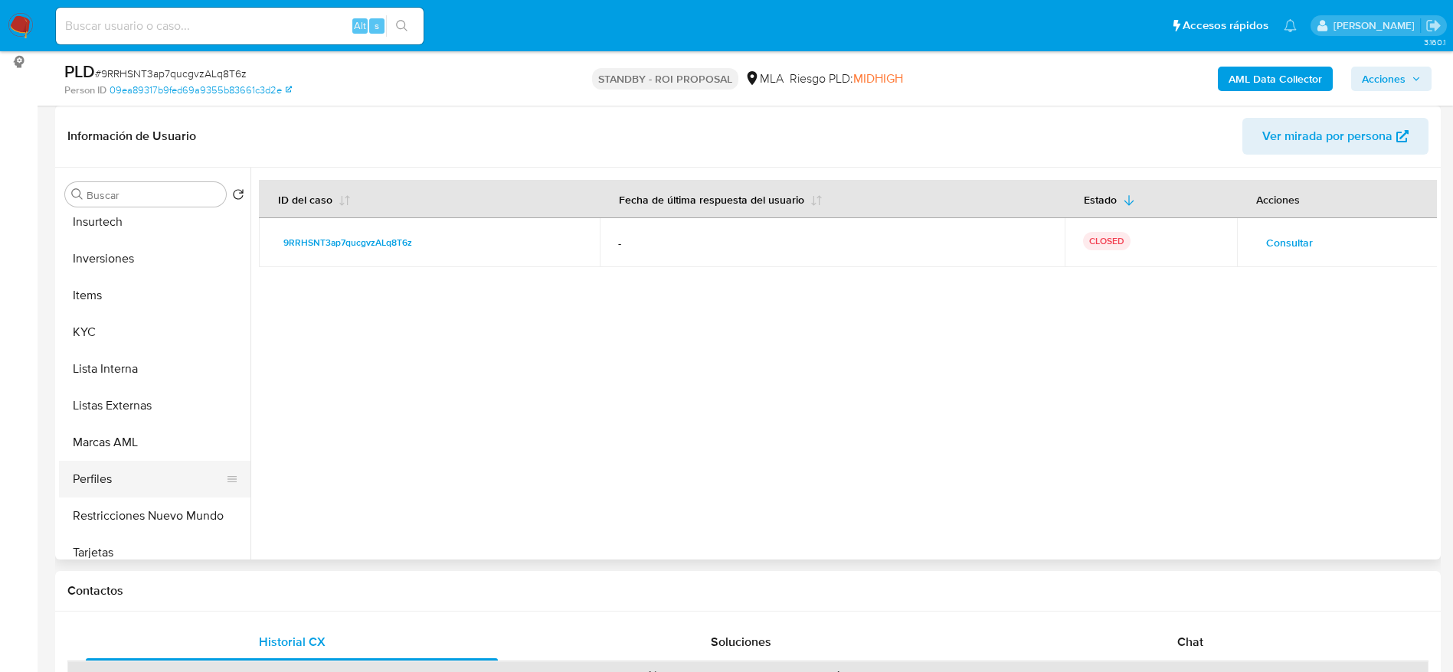
scroll to position [689, 0]
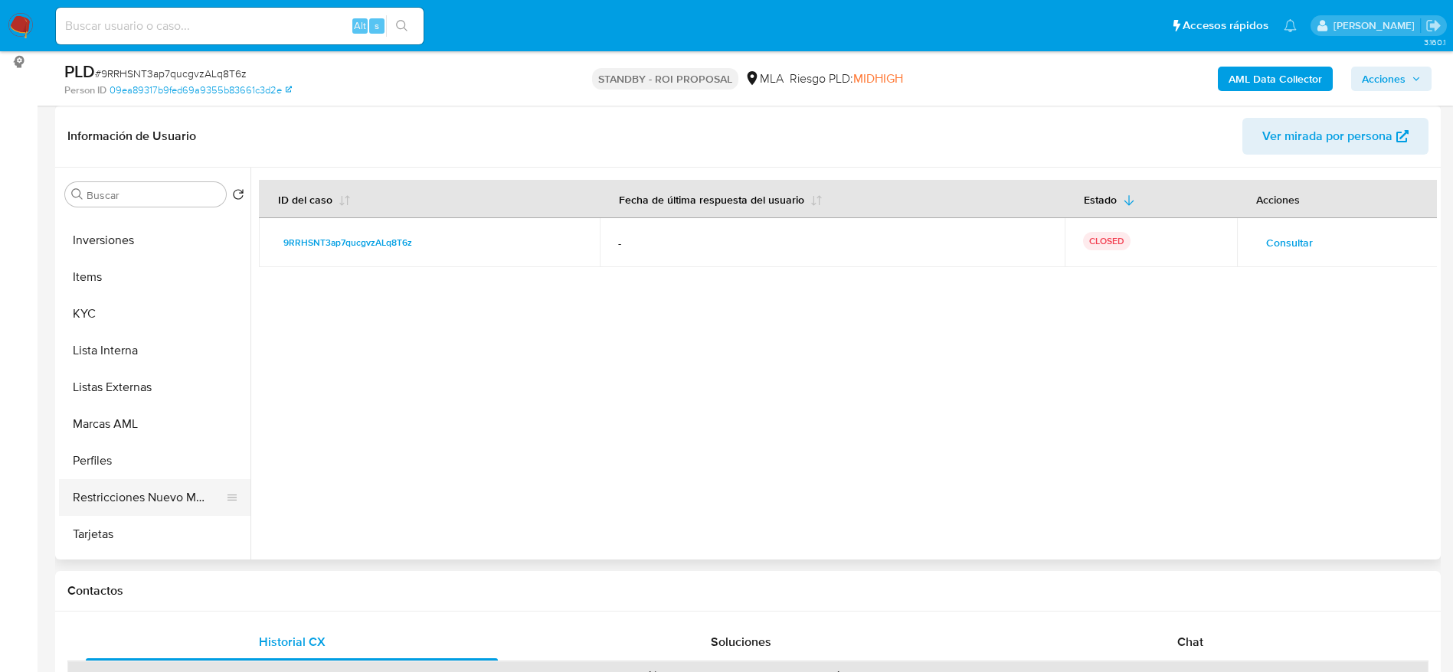
click at [177, 497] on button "Restricciones Nuevo Mundo" at bounding box center [148, 497] width 179 height 37
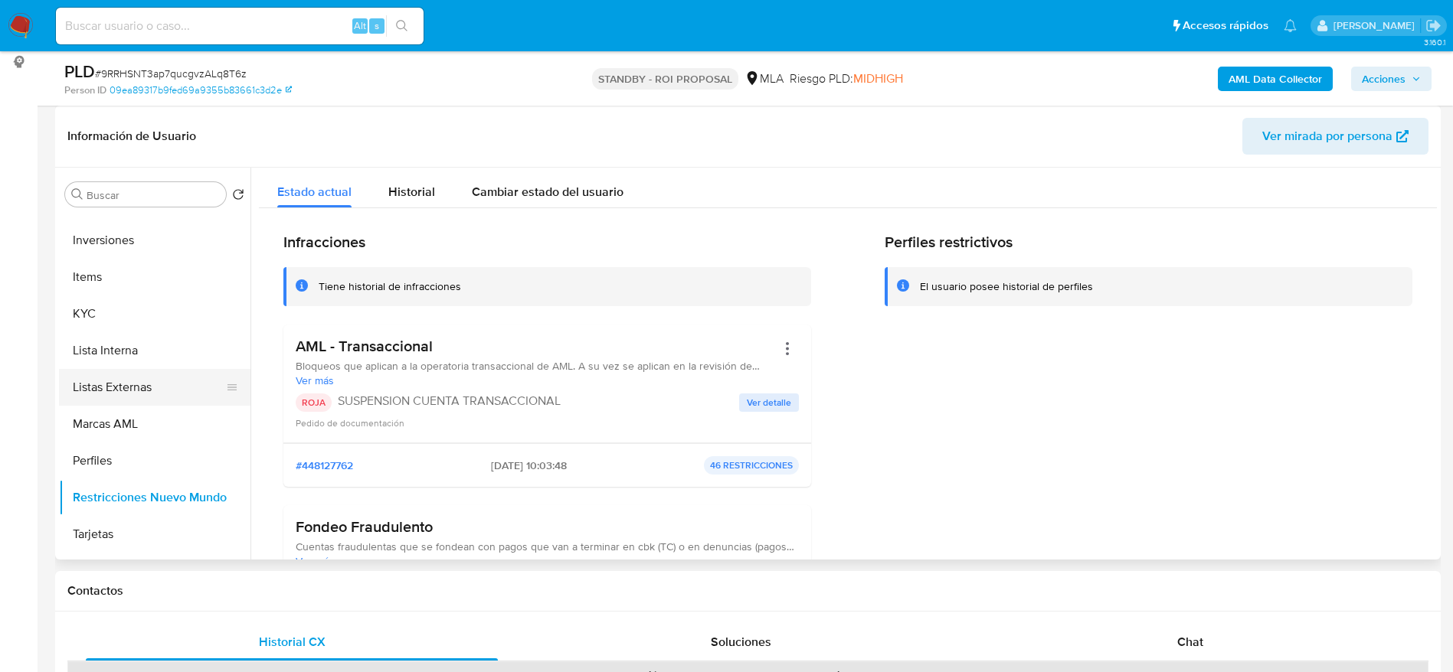
scroll to position [0, 0]
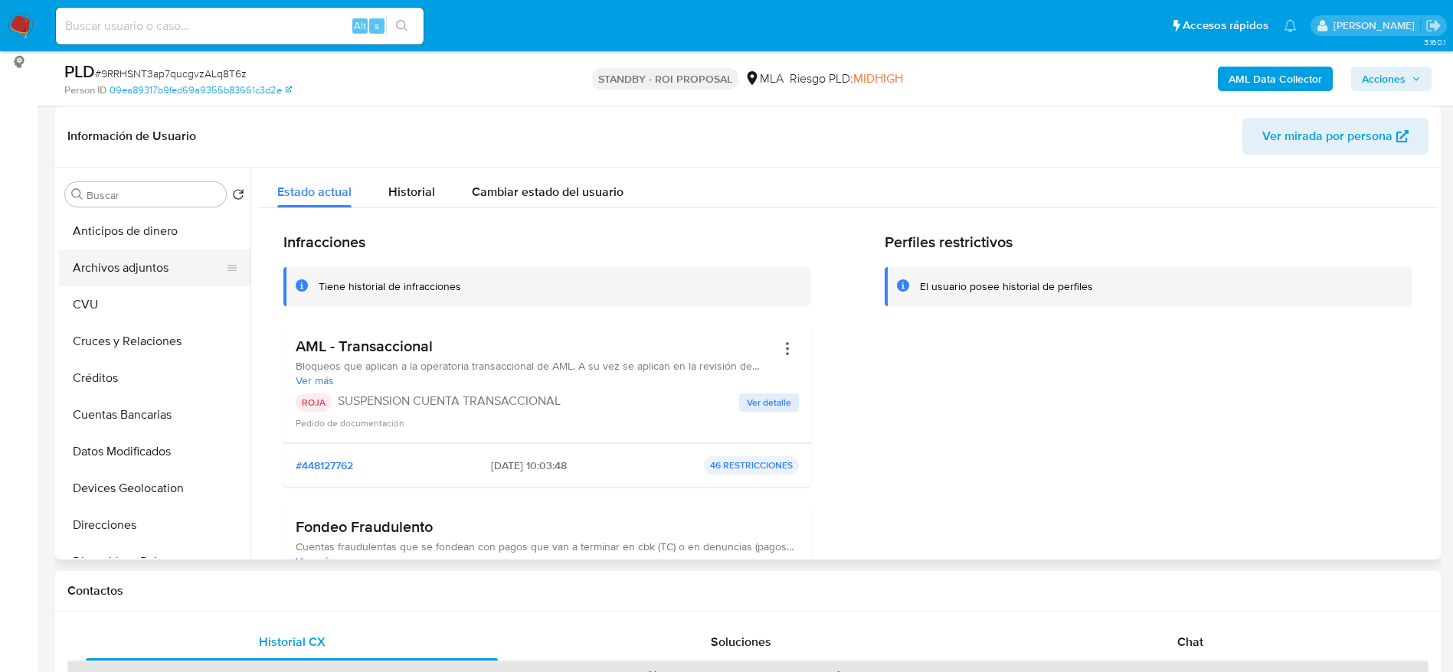
click at [140, 250] on button "Archivos adjuntos" at bounding box center [148, 268] width 179 height 37
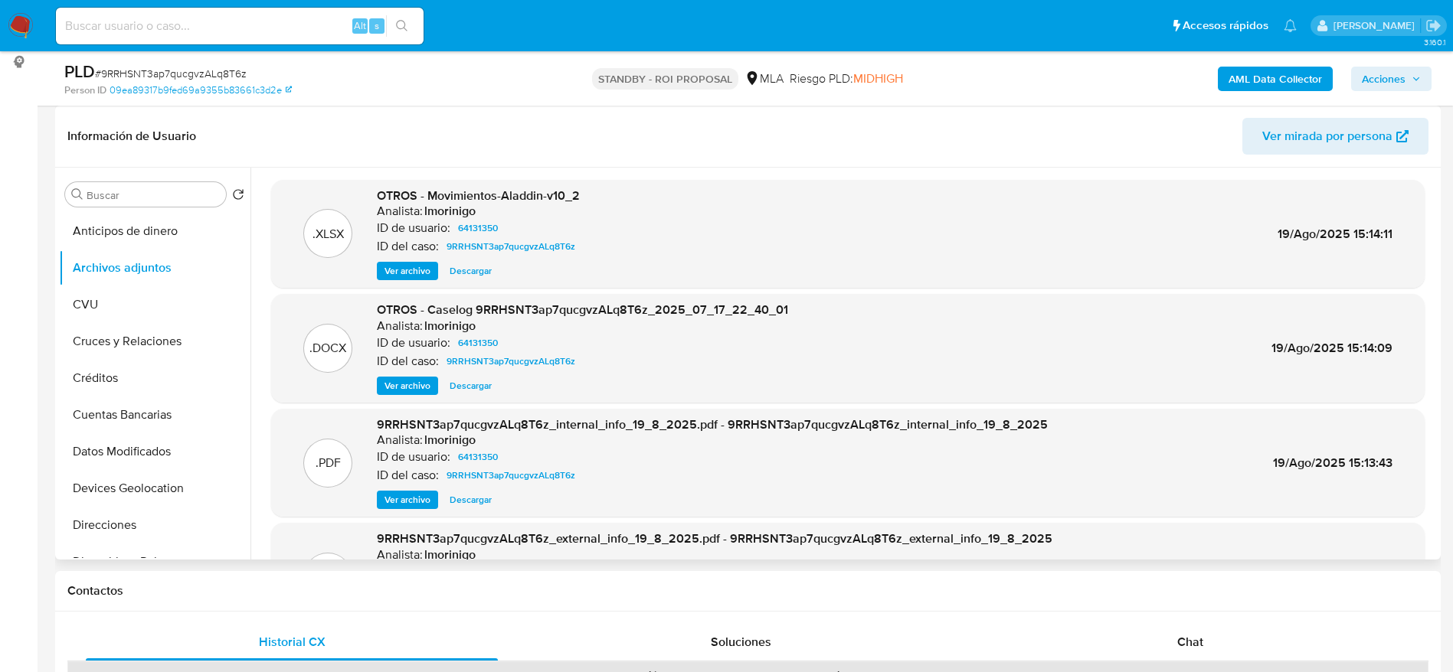
click at [464, 383] on span "Descargar" at bounding box center [471, 385] width 42 height 15
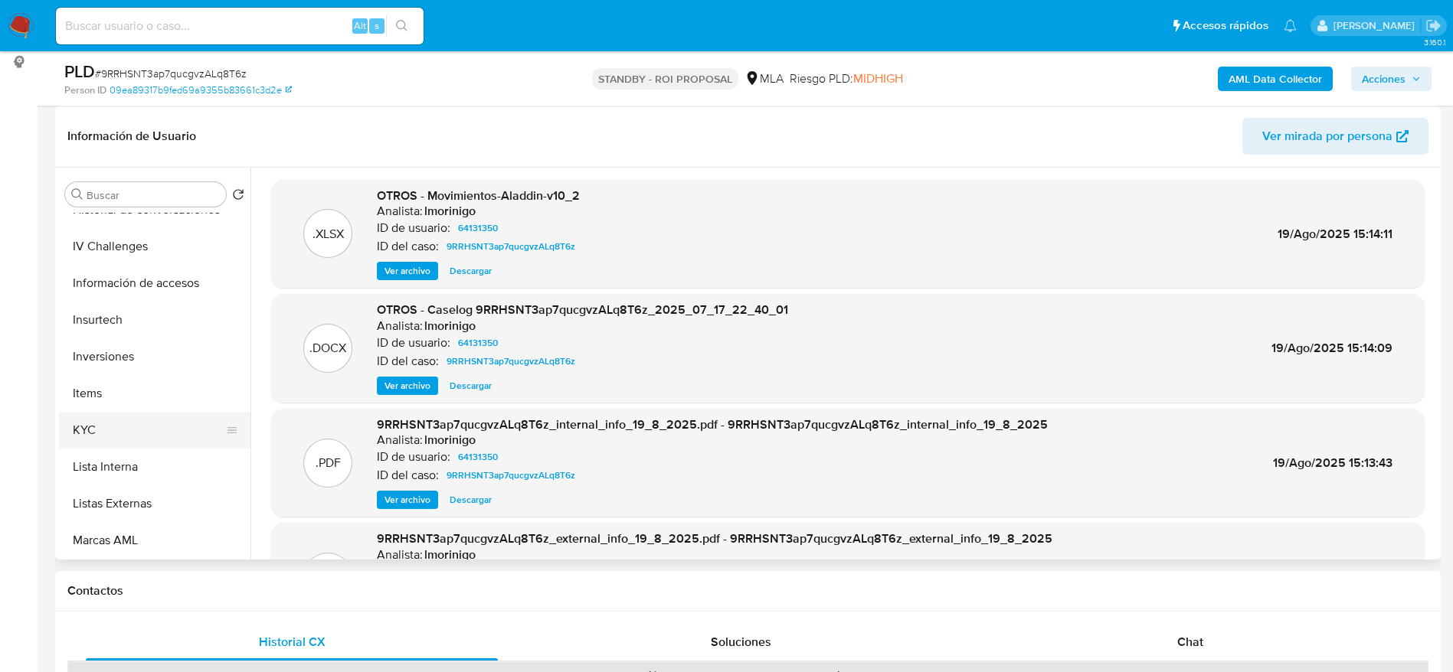
scroll to position [574, 0]
click at [136, 430] on button "KYC" at bounding box center [148, 429] width 179 height 37
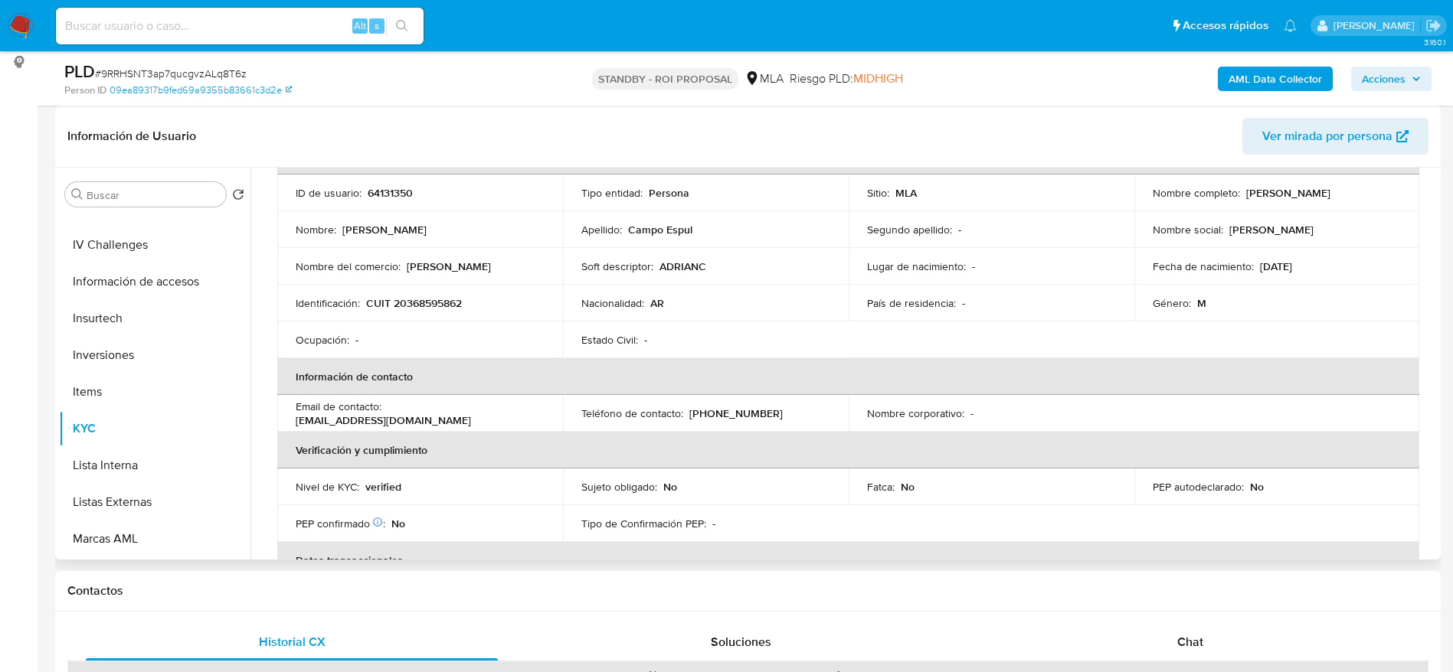
scroll to position [230, 0]
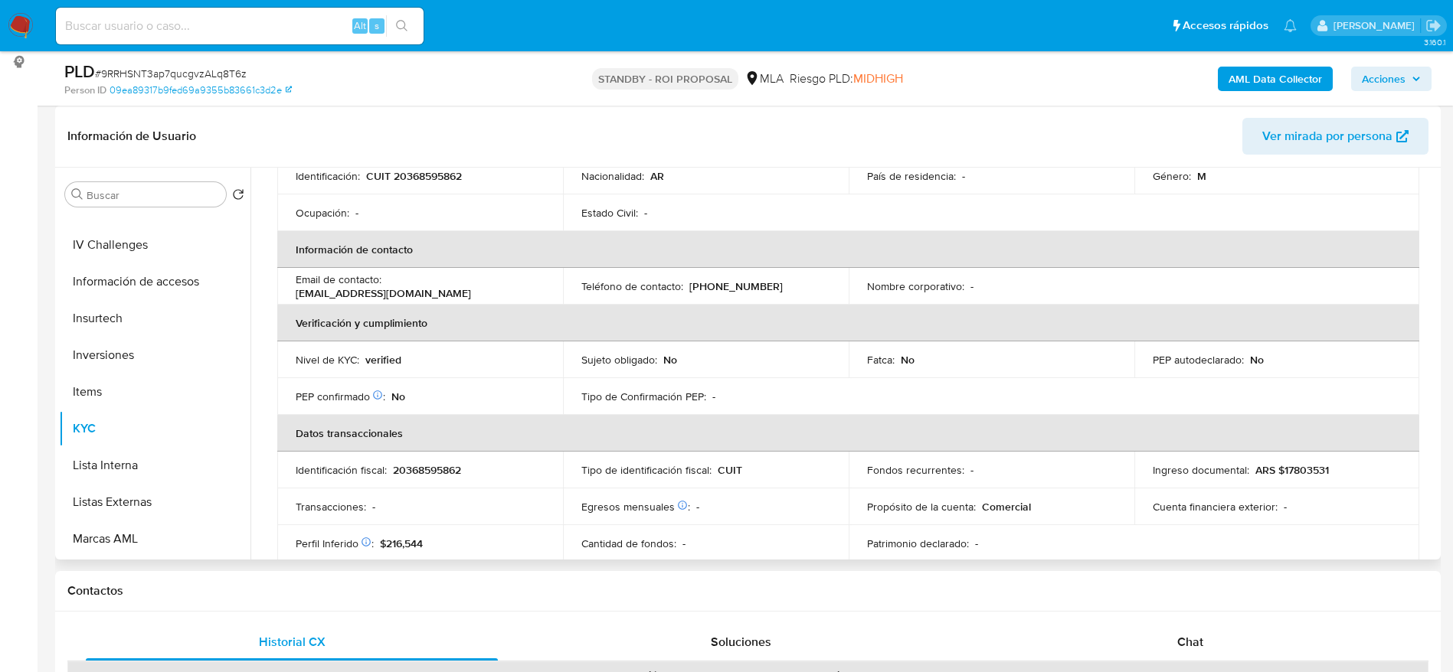
click at [697, 290] on p "[PHONE_NUMBER]" at bounding box center [735, 287] width 93 height 14
copy p "261"
drag, startPoint x: 496, startPoint y: 286, endPoint x: 402, endPoint y: 293, distance: 93.8
click at [388, 285] on div "Email de contacto : [EMAIL_ADDRESS][DOMAIN_NAME]" at bounding box center [420, 287] width 249 height 28
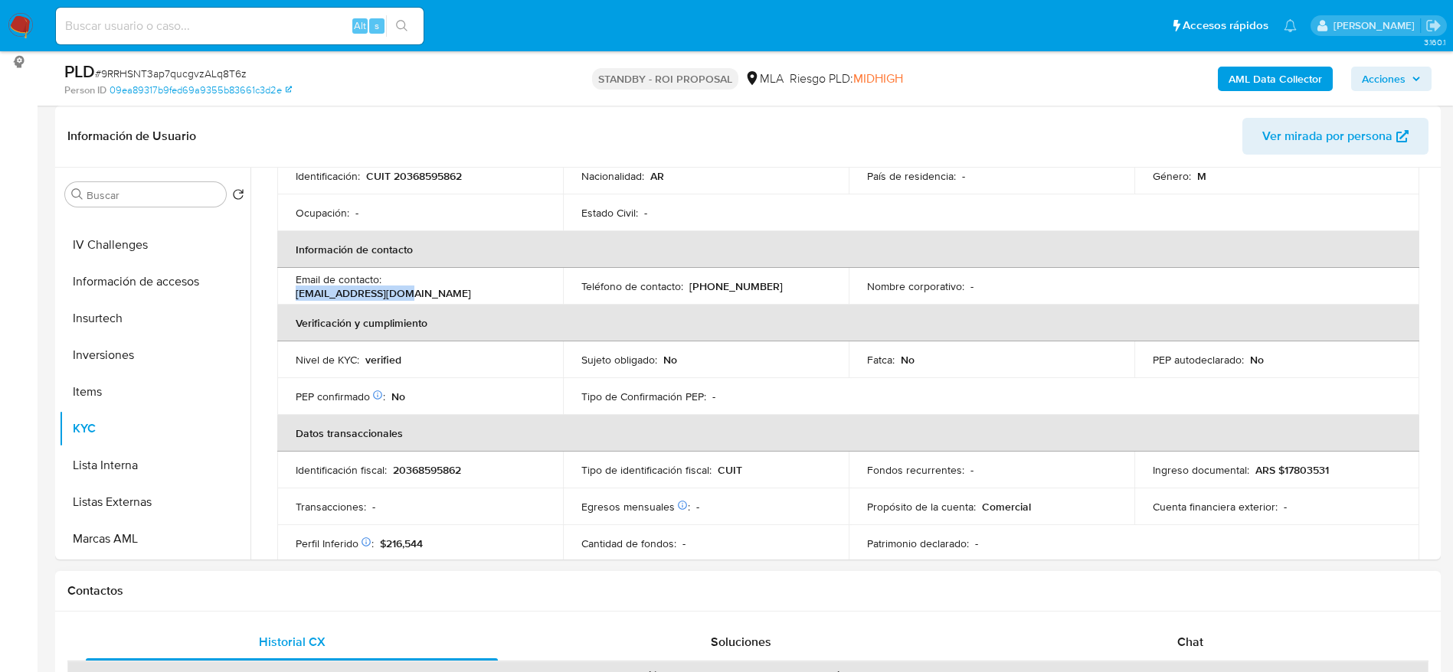
copy p "[EMAIL_ADDRESS][DOMAIN_NAME]"
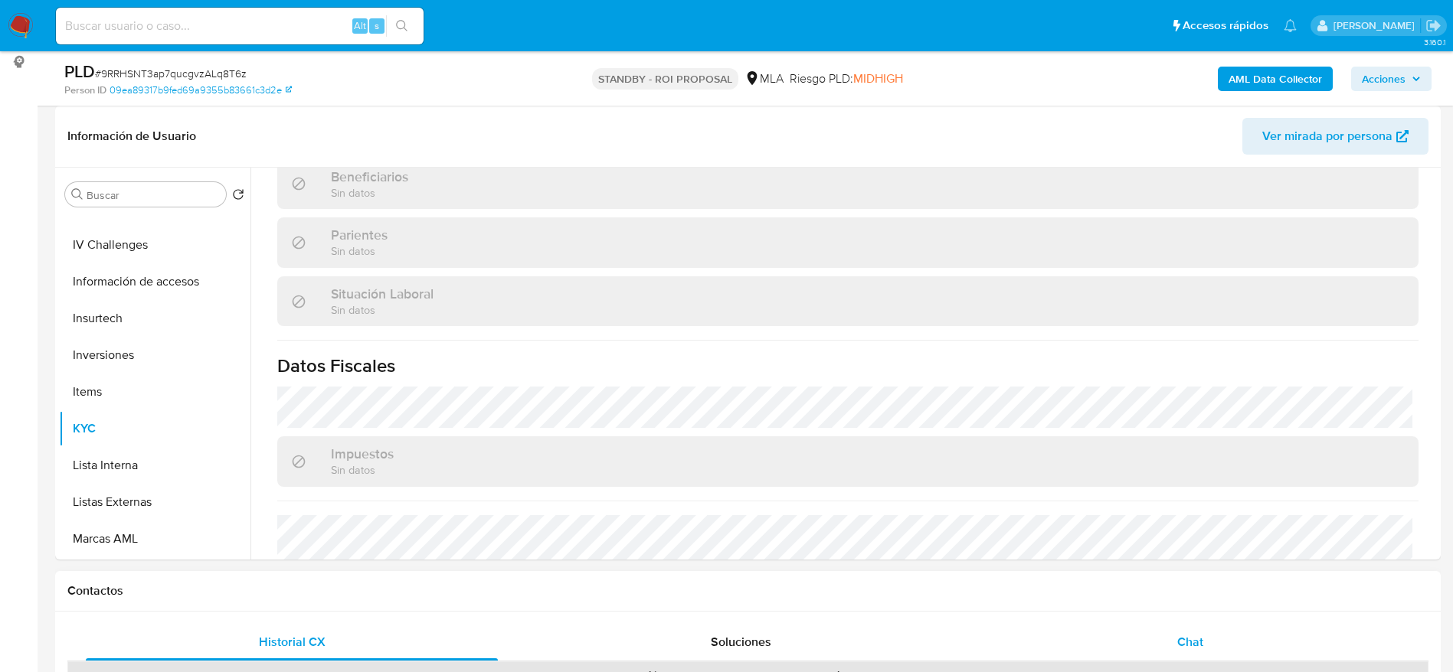
click at [1088, 497] on span "Chat" at bounding box center [1190, 642] width 26 height 18
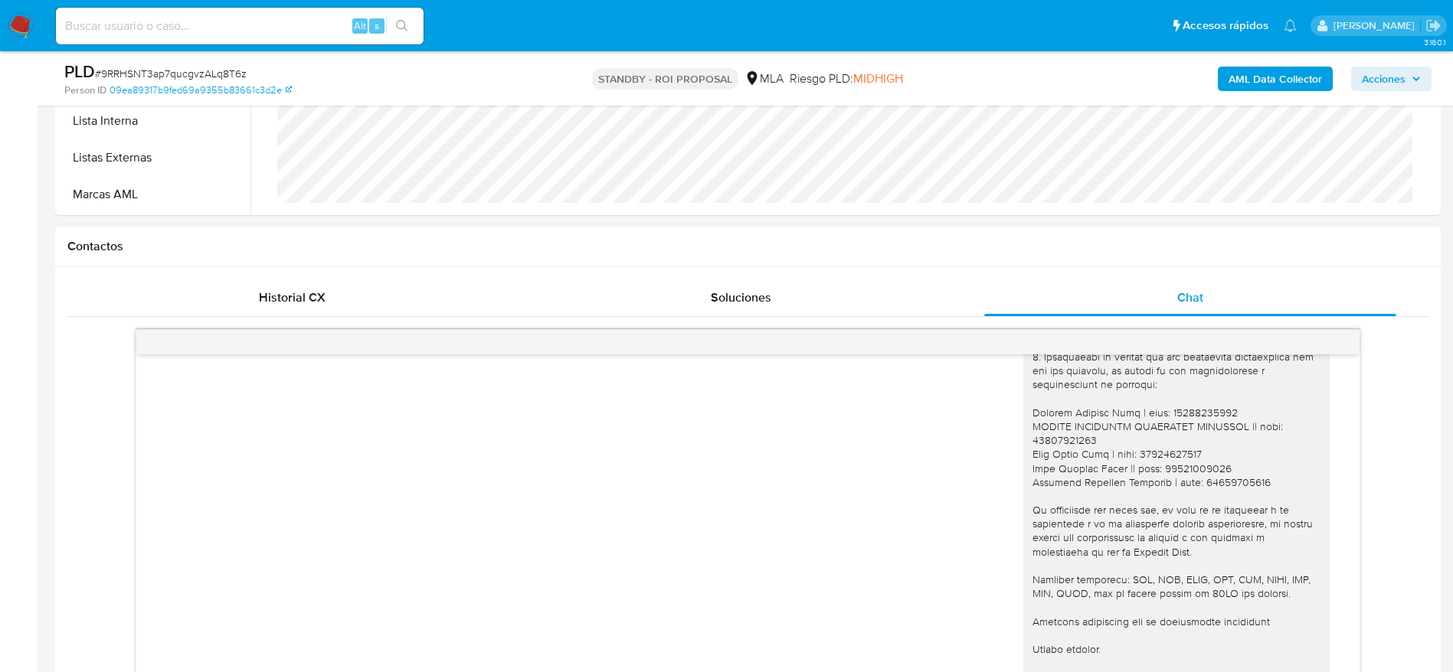
scroll to position [1677, 0]
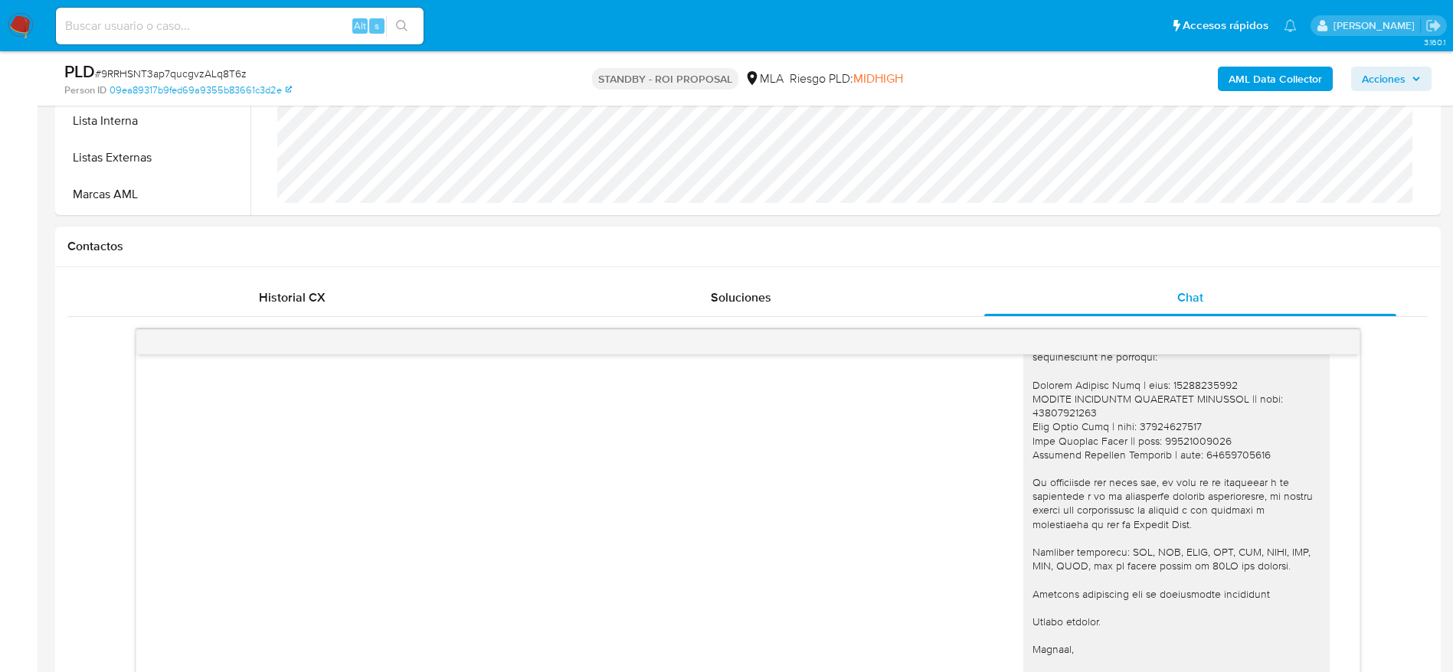
click at [300, 318] on div "17/07/2025 20:01:17 Hola, Esperamos que te encuentres muy bien. Te consultamos …" at bounding box center [747, 519] width 1361 height 404
click at [288, 293] on span "Historial CX" at bounding box center [292, 298] width 67 height 18
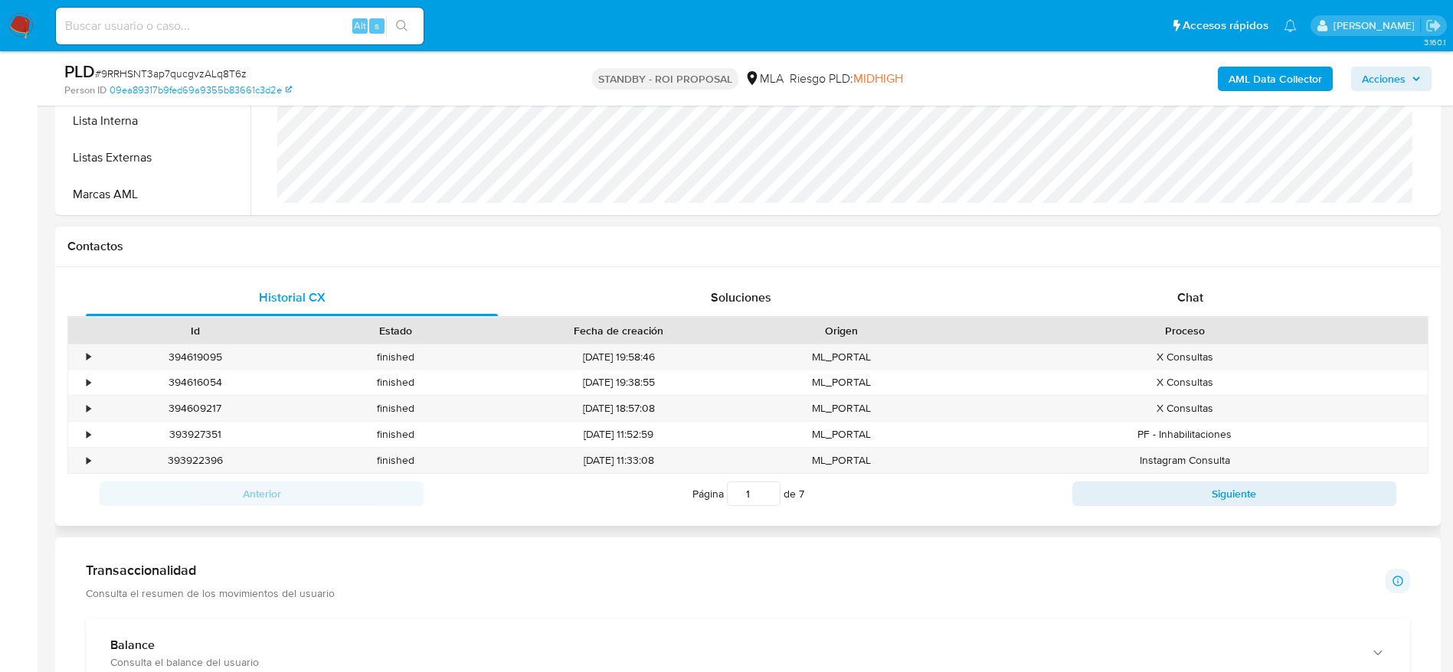
click at [1070, 490] on div "Página 1 de 7" at bounding box center [748, 493] width 649 height 29
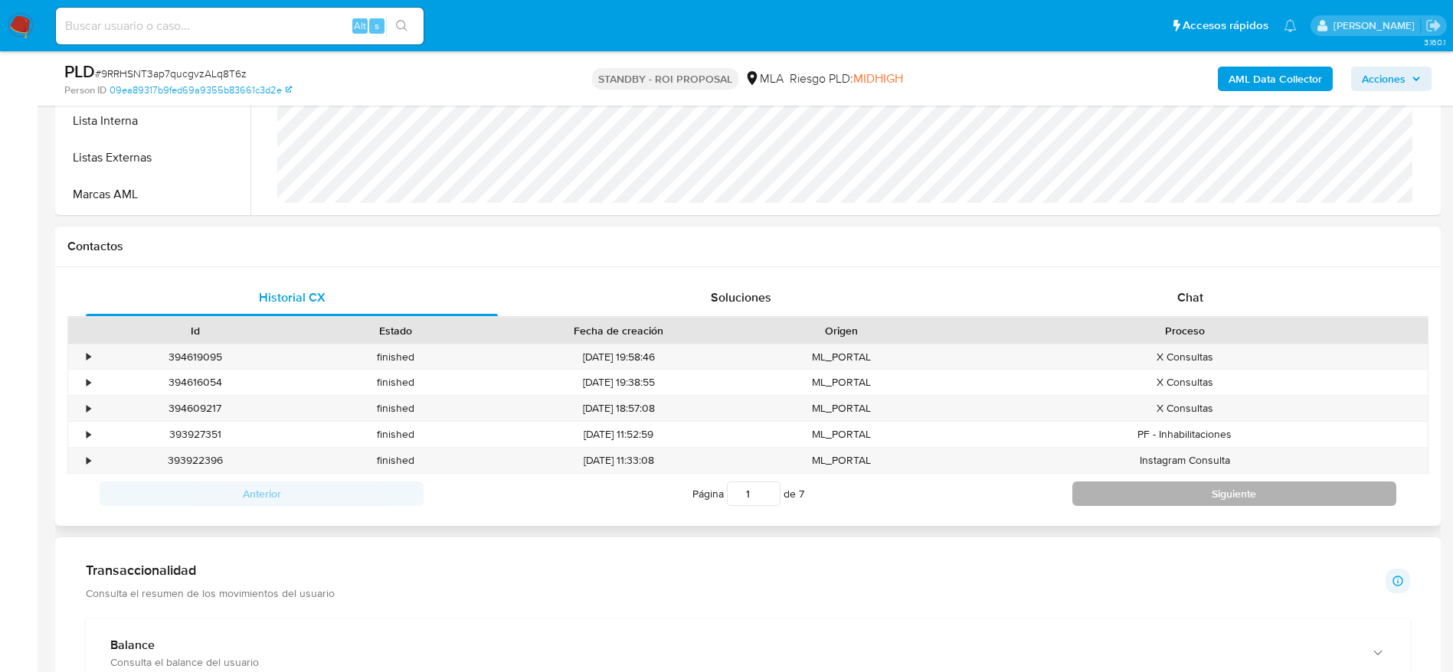
click at [1079, 486] on button "Siguiente" at bounding box center [1234, 494] width 324 height 25
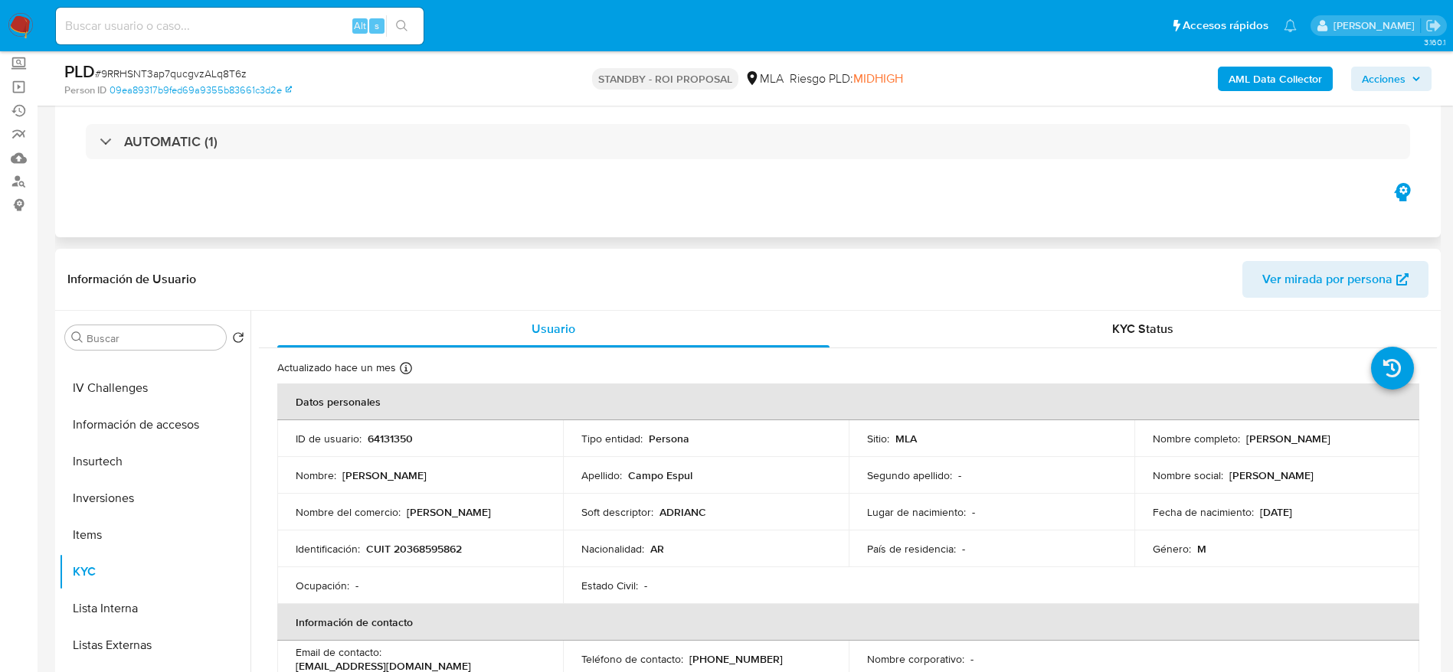
scroll to position [0, 0]
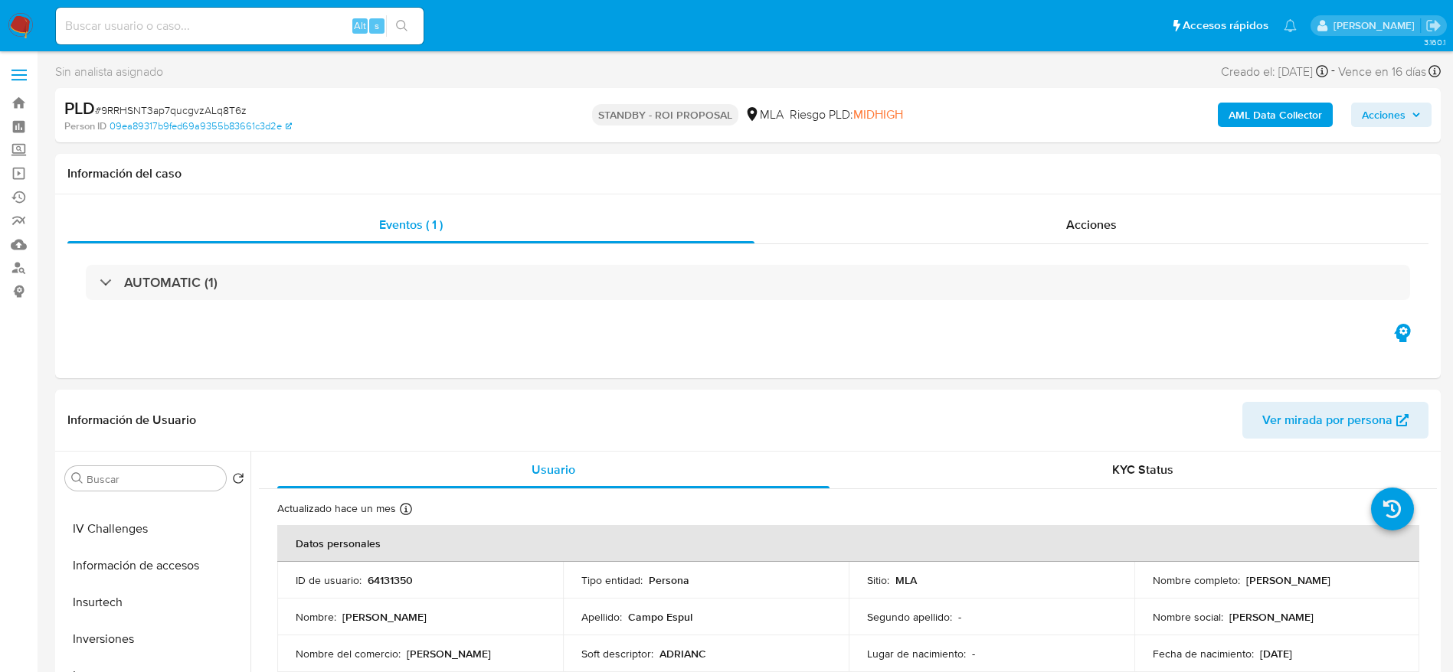
click at [188, 115] on span "# 9RRHSNT3ap7qucgvzALq8T6z" at bounding box center [171, 110] width 152 height 15
copy span "9RRHSNT3ap7qucgvzALq8T6z"
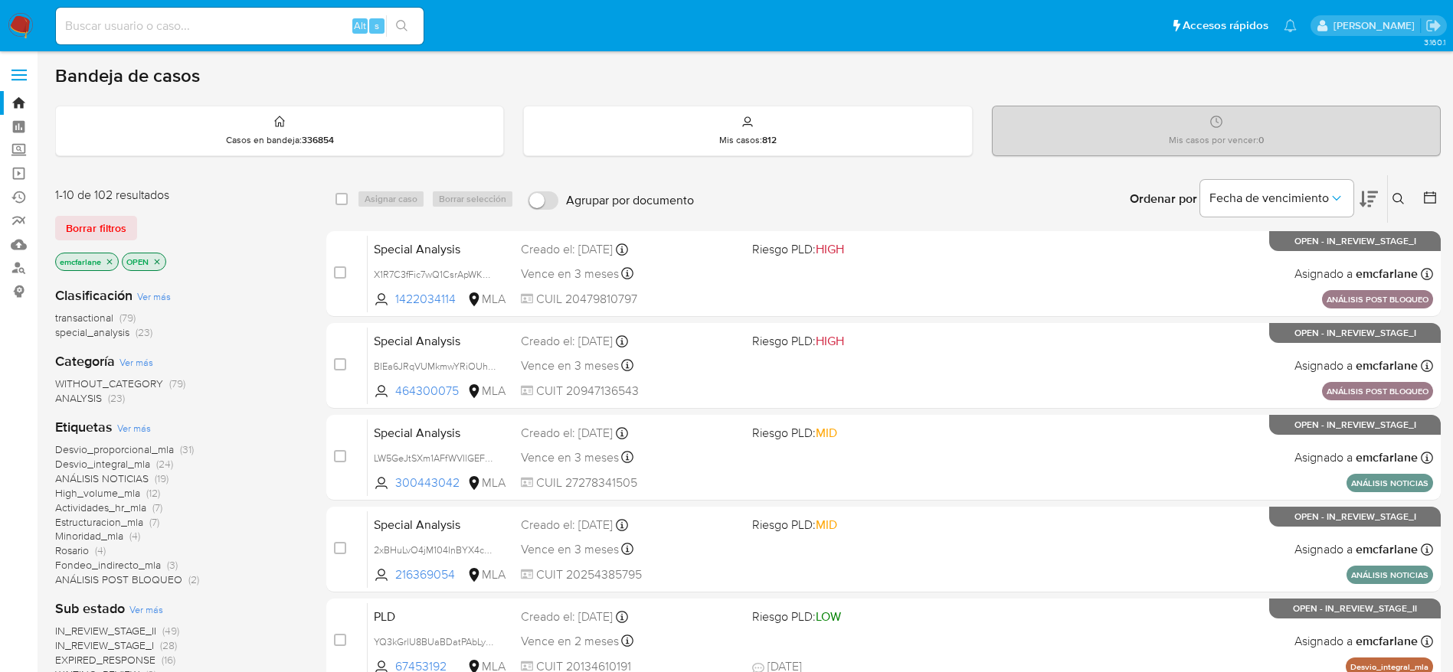
drag, startPoint x: 120, startPoint y: 224, endPoint x: 191, endPoint y: 208, distance: 72.3
click at [120, 224] on span "Borrar filtros" at bounding box center [96, 228] width 61 height 21
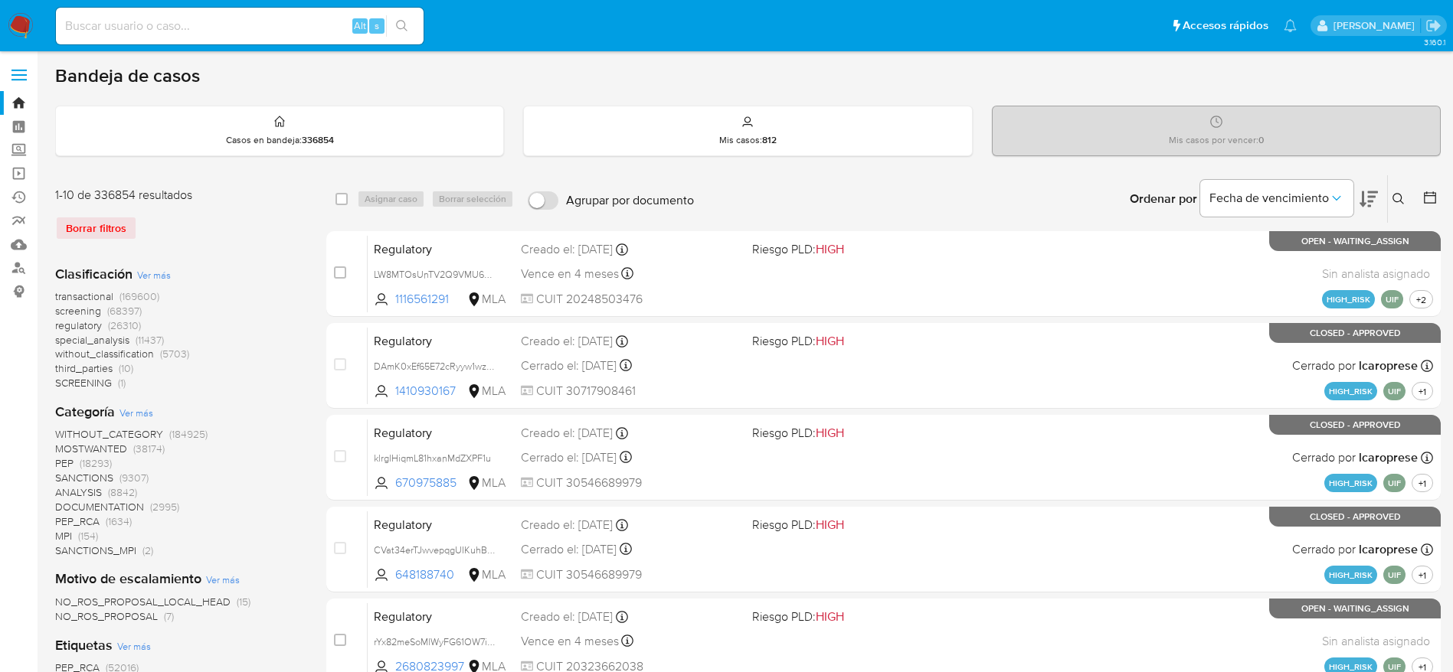
click at [1402, 190] on button at bounding box center [1400, 199] width 25 height 18
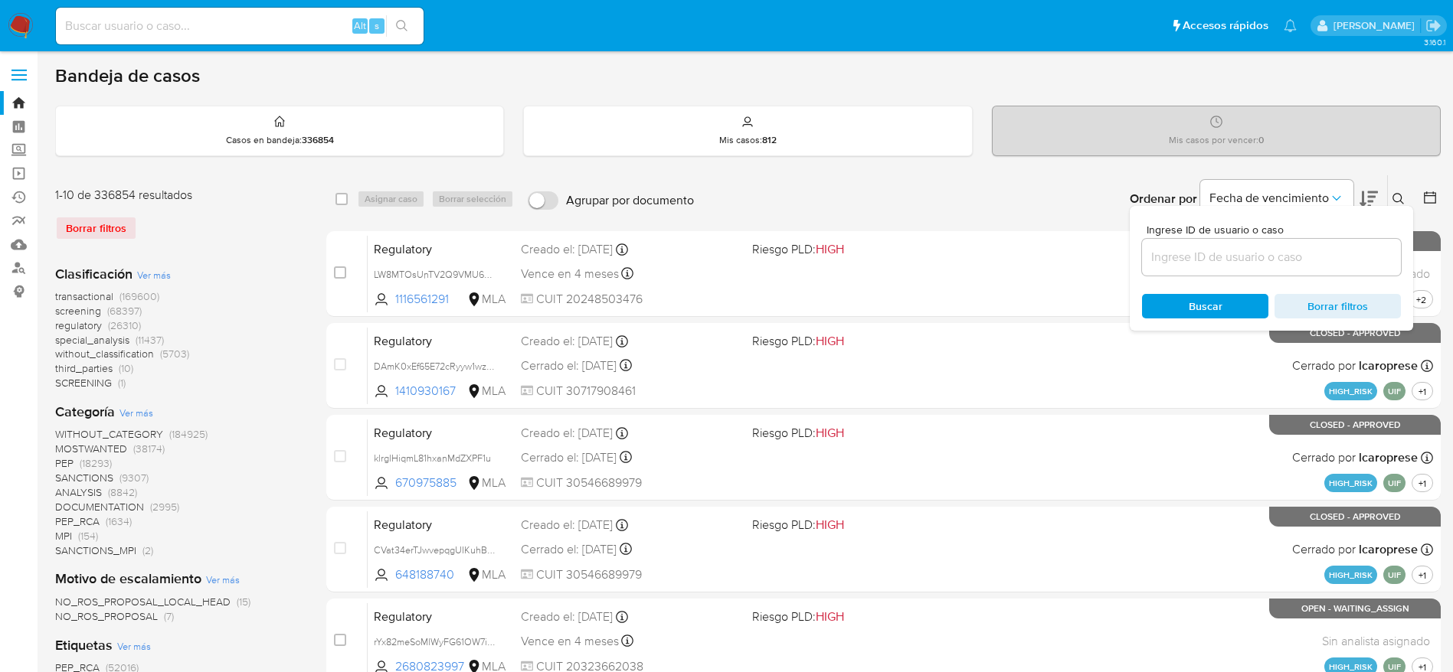
click at [1231, 255] on input at bounding box center [1271, 257] width 259 height 20
type input "9RRHSNT3ap7qucgvzALq8T6z"
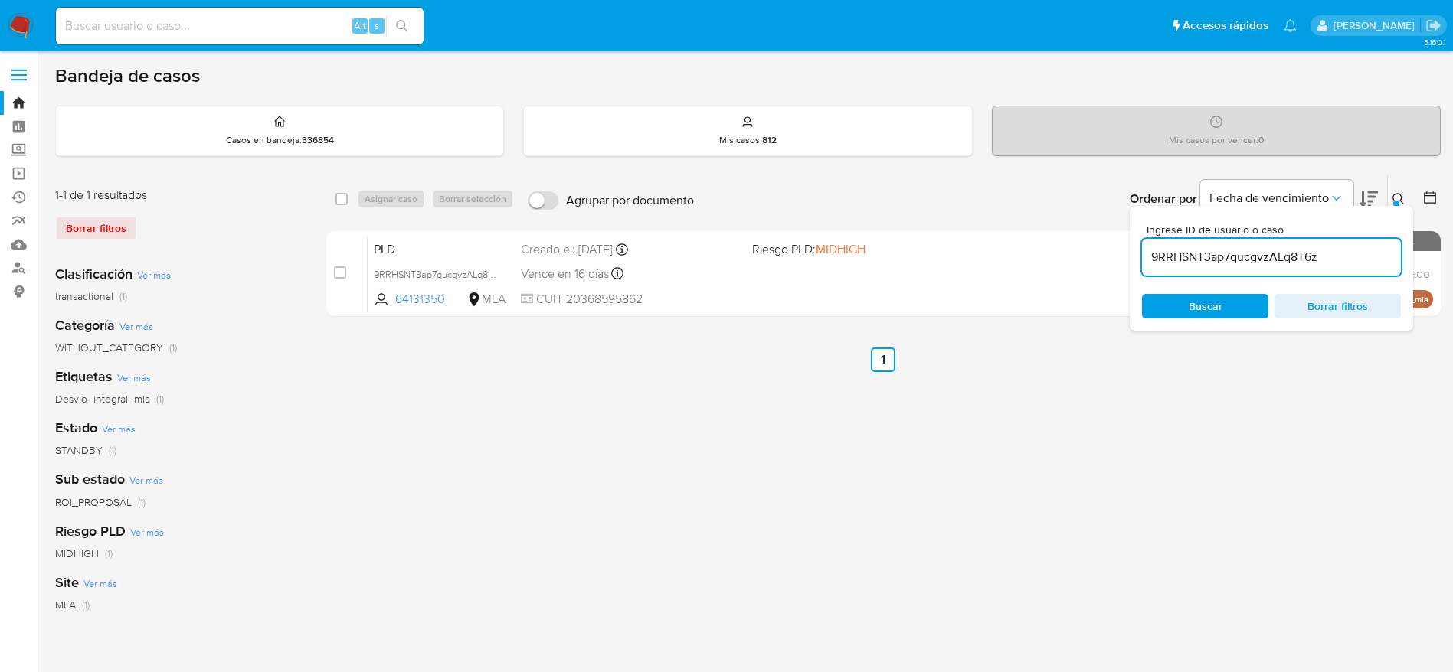
click at [343, 206] on div "select-all-cases-checkbox" at bounding box center [341, 198] width 12 height 15
click at [345, 204] on input "checkbox" at bounding box center [341, 199] width 12 height 12
checkbox input "true"
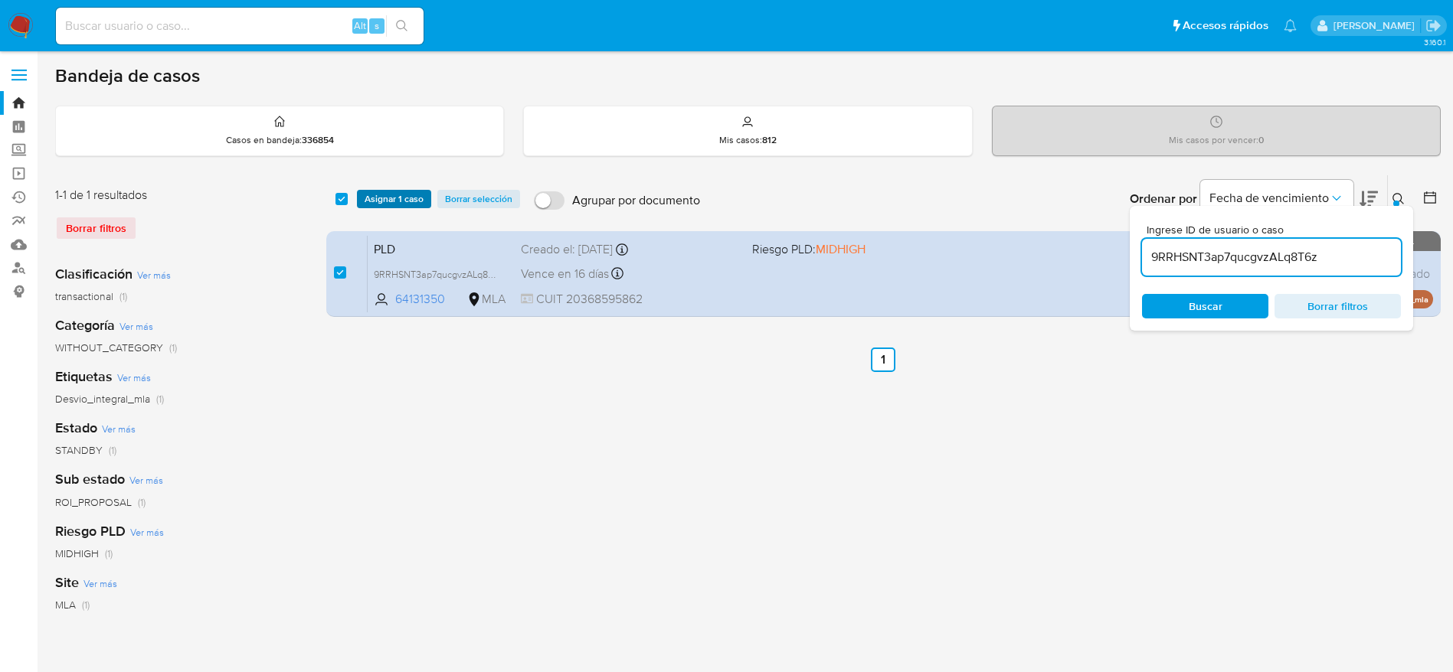
click at [383, 204] on span "Asignar 1 caso" at bounding box center [394, 198] width 59 height 15
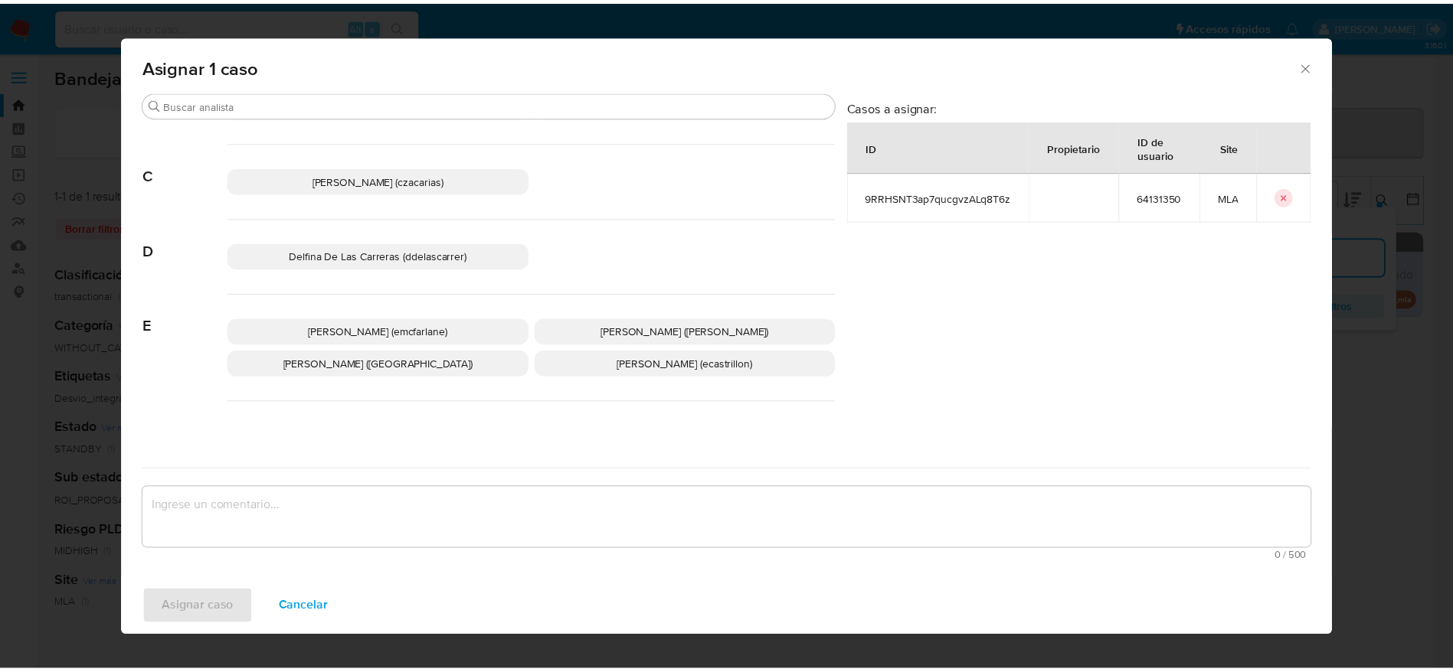
scroll to position [115, 0]
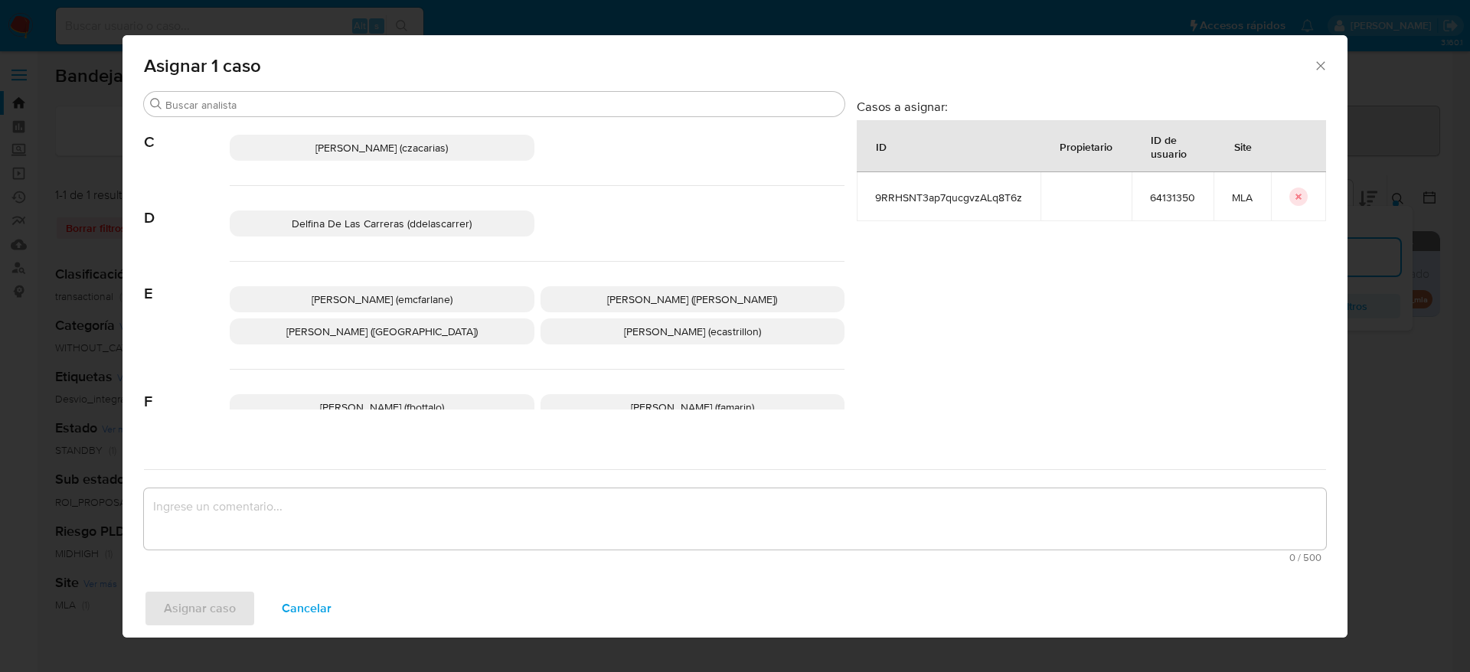
click at [452, 301] on p "Elaine Mc Farlane (emcfarlane)" at bounding box center [382, 299] width 305 height 26
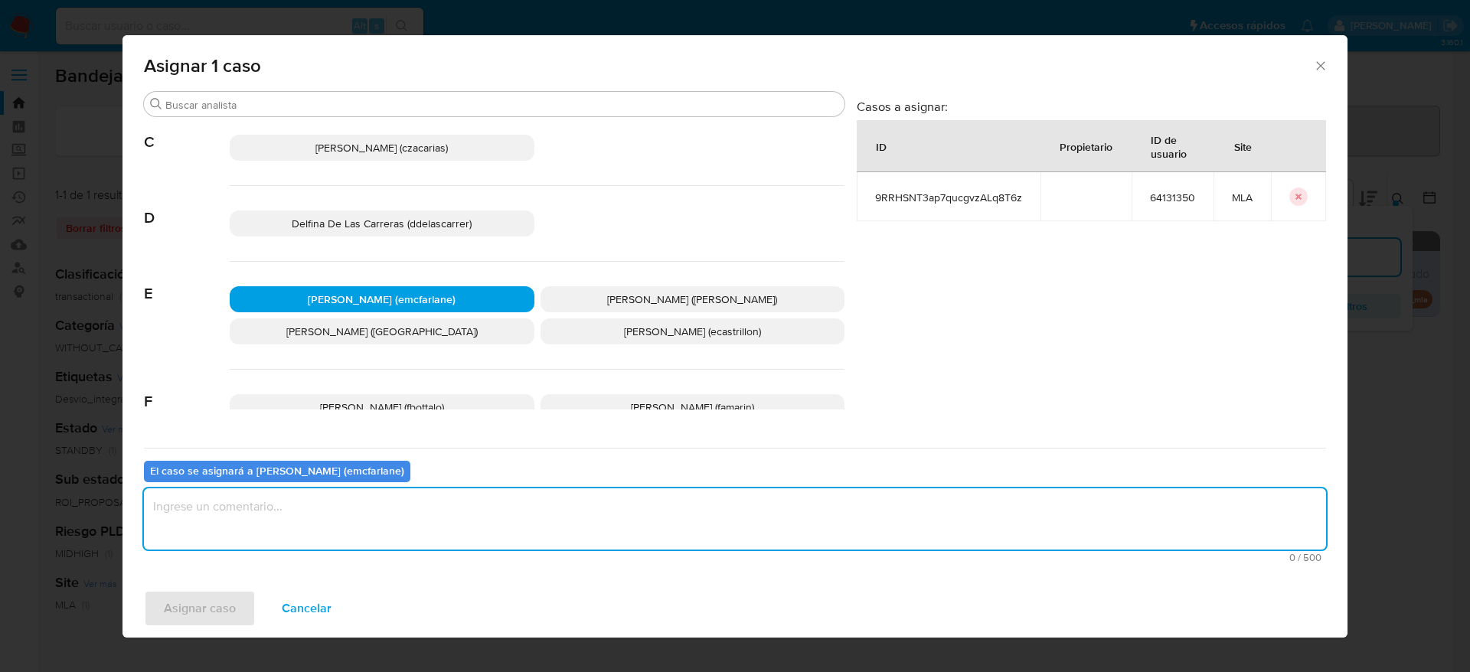
click at [367, 506] on textarea "assign-modal" at bounding box center [735, 519] width 1183 height 61
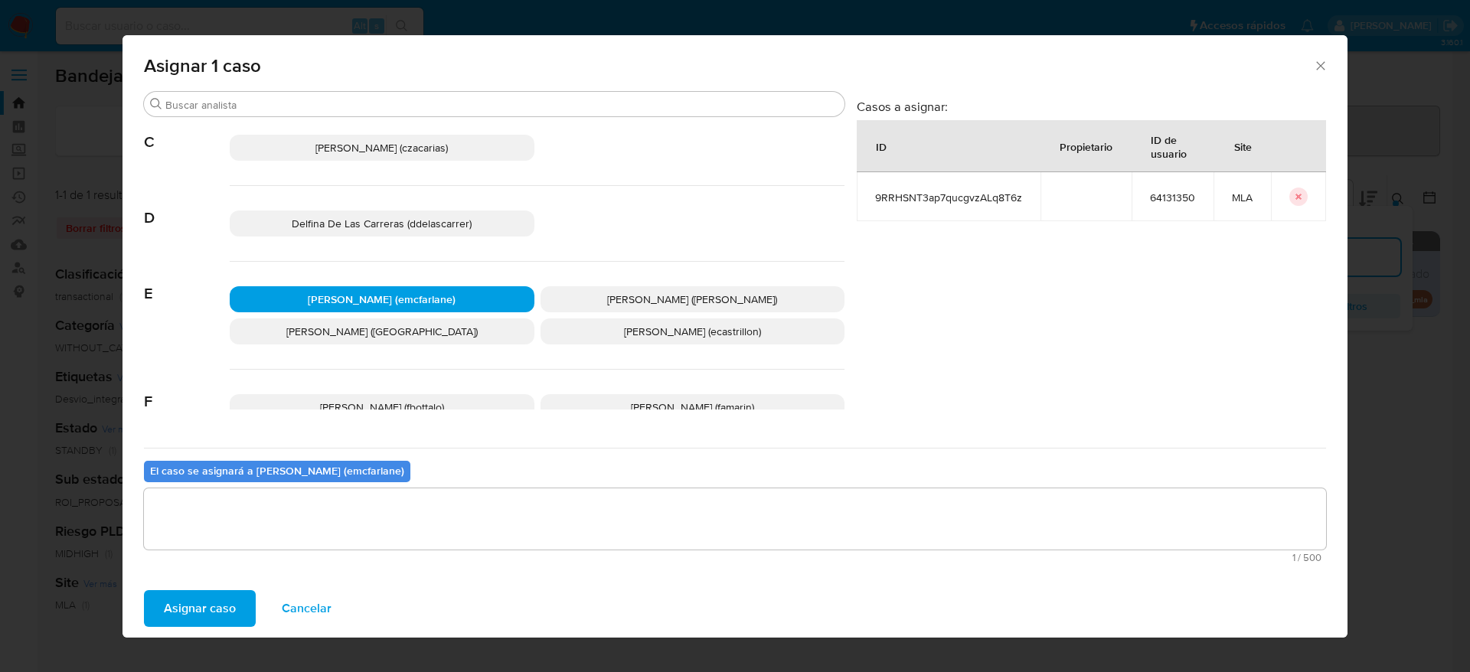
click at [231, 597] on span "Asignar caso" at bounding box center [200, 609] width 72 height 34
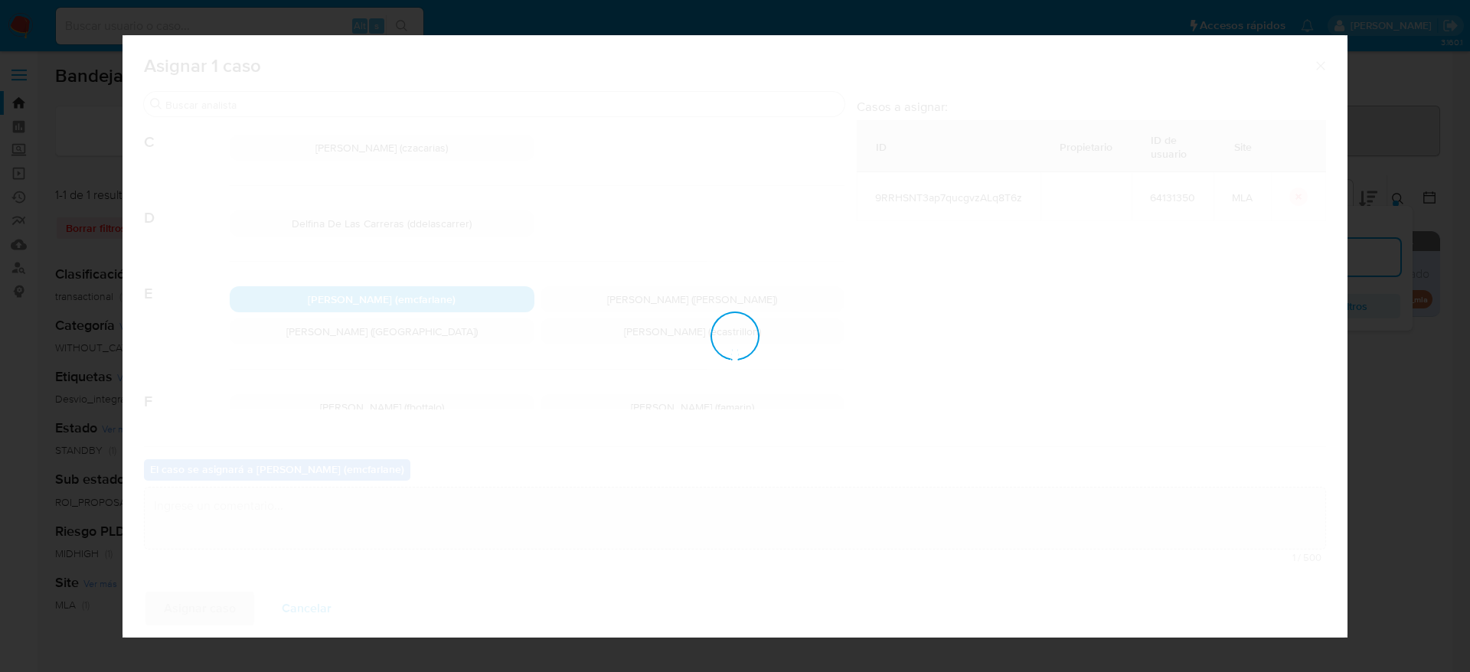
checkbox input "false"
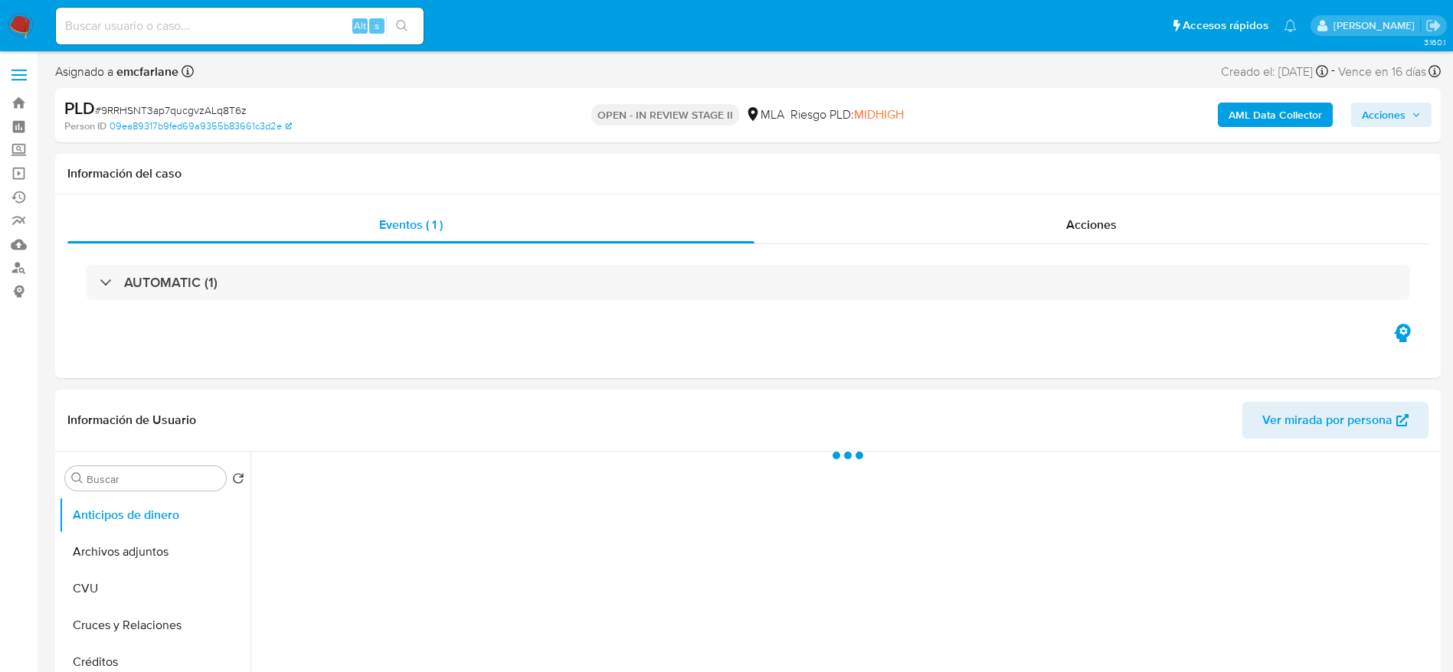
click at [1401, 107] on span "Acciones" at bounding box center [1384, 115] width 44 height 25
select select "10"
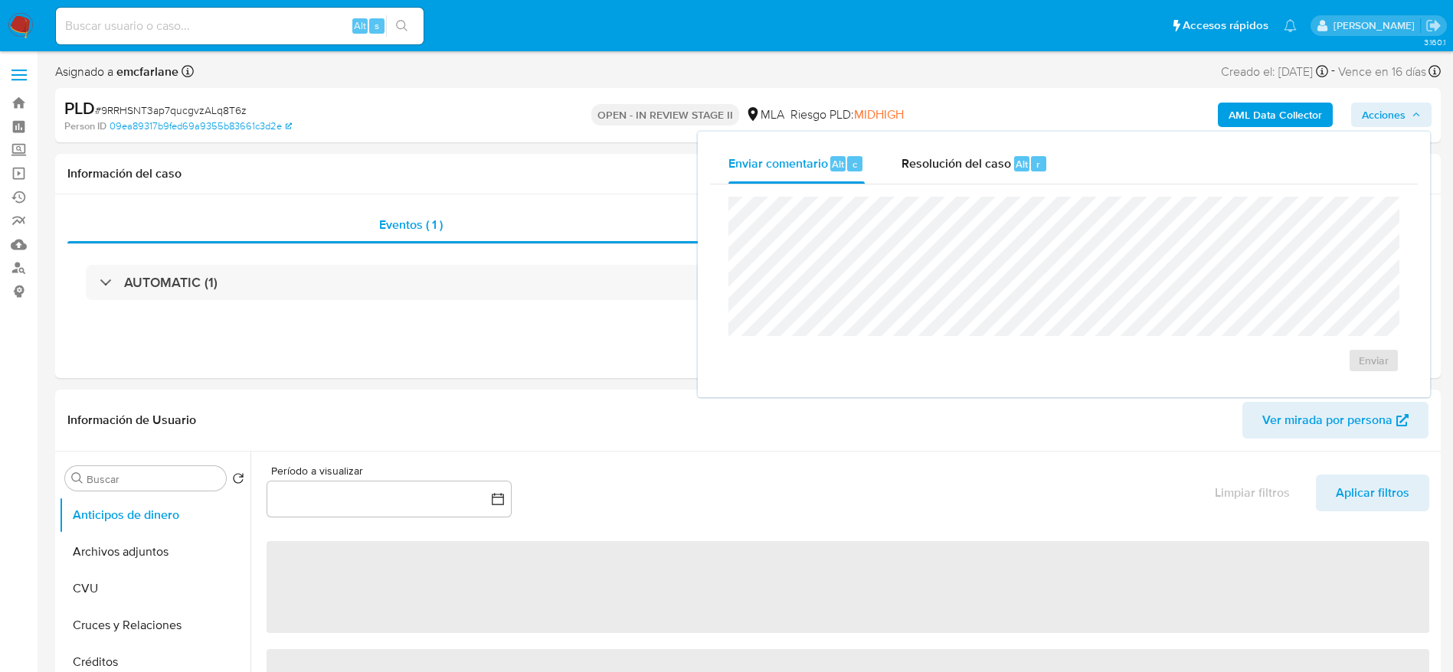
drag, startPoint x: 1018, startPoint y: 167, endPoint x: 1017, endPoint y: 192, distance: 25.3
click at [1018, 170] on span "Alt" at bounding box center [1022, 164] width 12 height 15
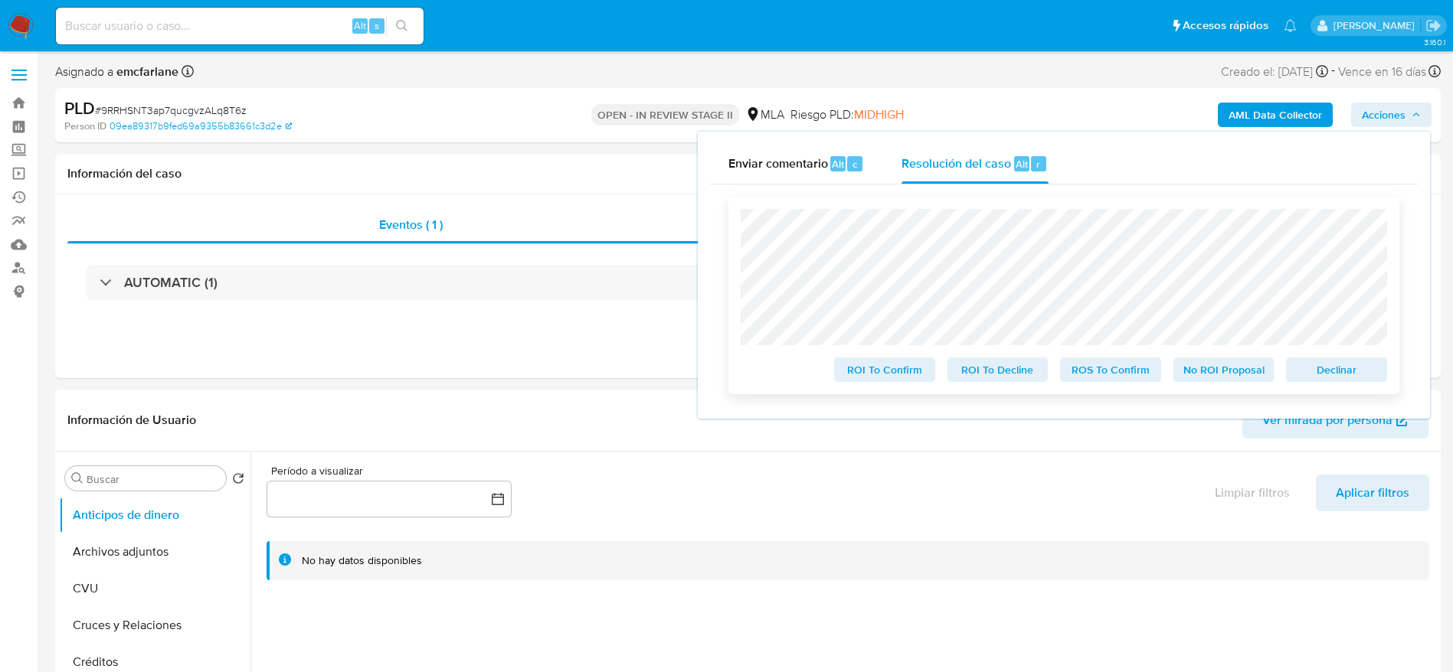
drag, startPoint x: 1349, startPoint y: 380, endPoint x: 1304, endPoint y: 391, distance: 46.4
click at [1349, 381] on span "Declinar" at bounding box center [1337, 369] width 80 height 21
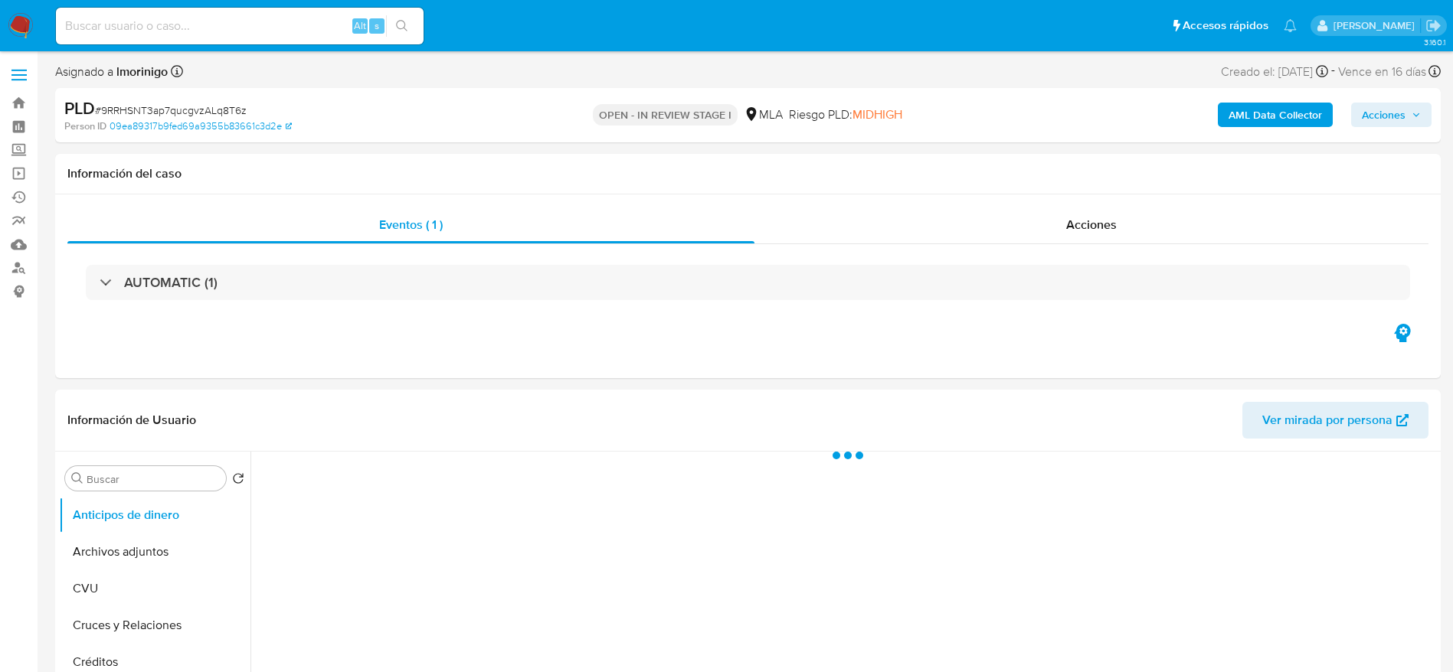
click at [155, 103] on span "# 9RRHSNT3ap7qucgvzALq8T6z" at bounding box center [171, 110] width 152 height 15
copy span "9RRHSNT3ap7qucgvzALq8T6z"
select select "10"
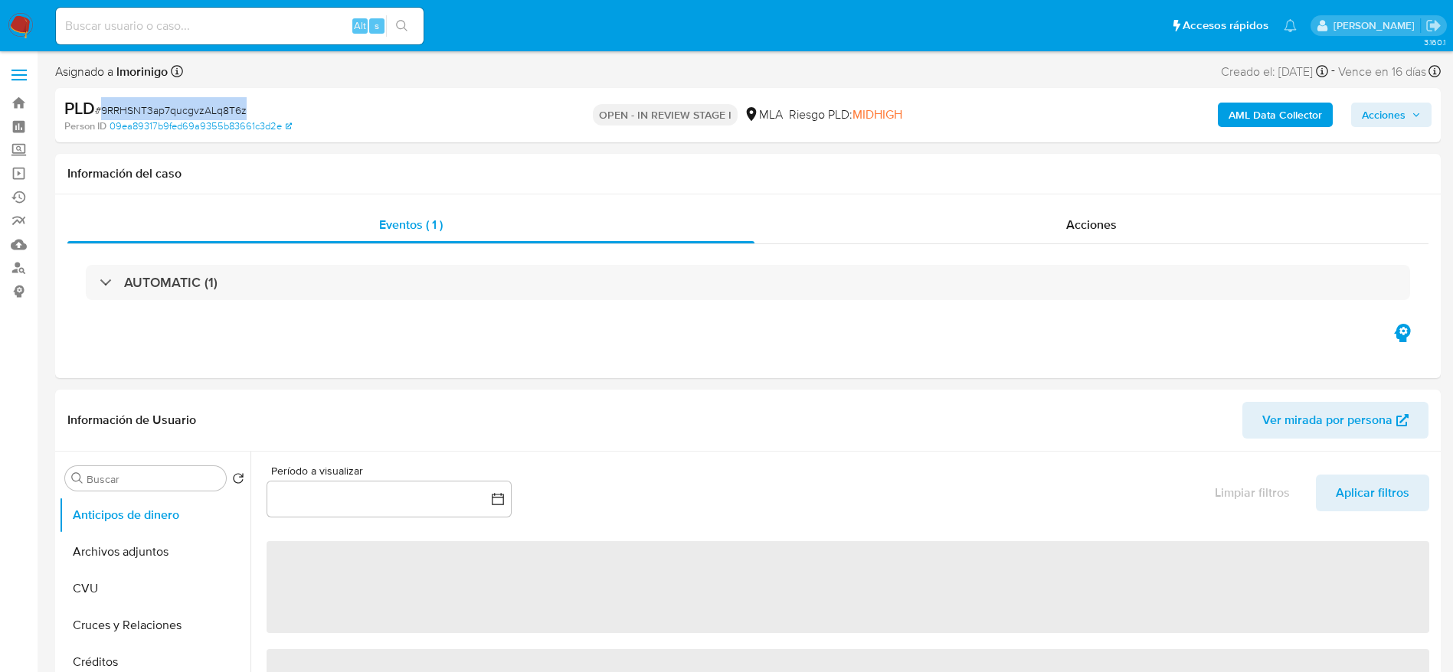
drag, startPoint x: 18, startPoint y: 30, endPoint x: 28, endPoint y: 32, distance: 10.2
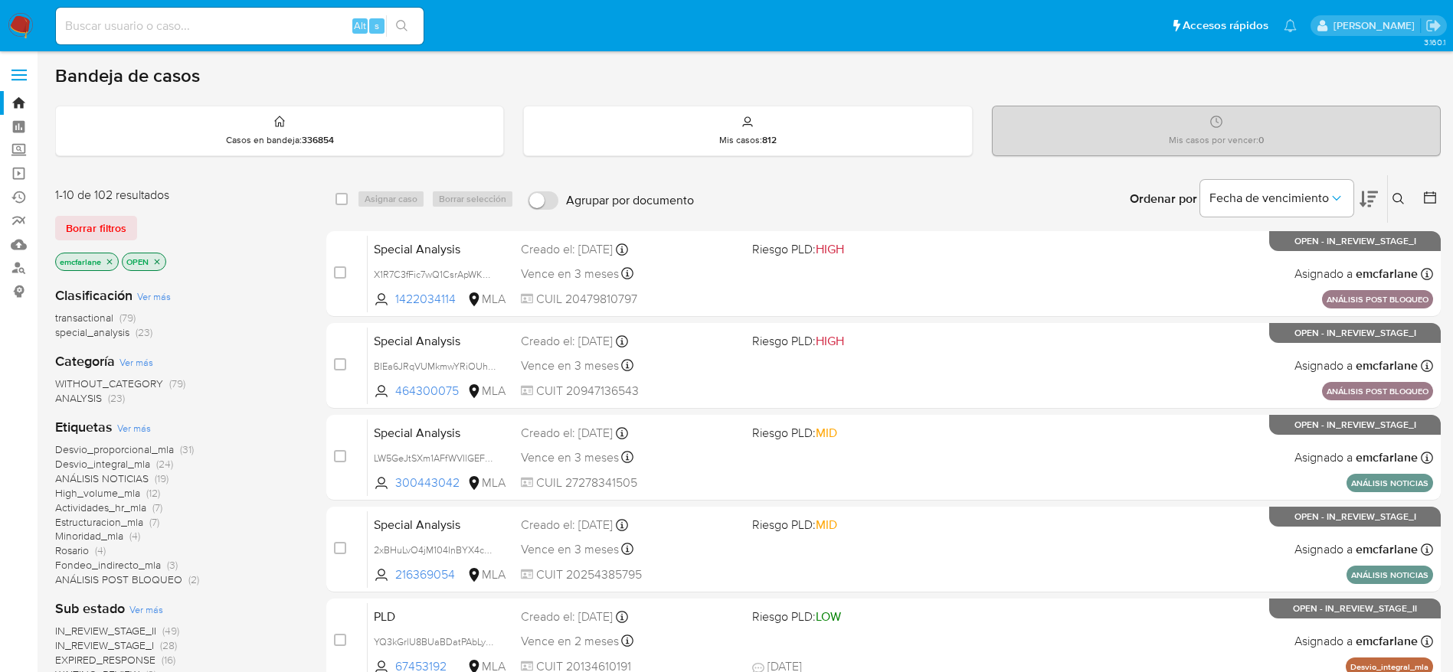
drag, startPoint x: 104, startPoint y: 222, endPoint x: 142, endPoint y: 224, distance: 38.4
click at [104, 223] on span "Borrar filtros" at bounding box center [96, 228] width 61 height 21
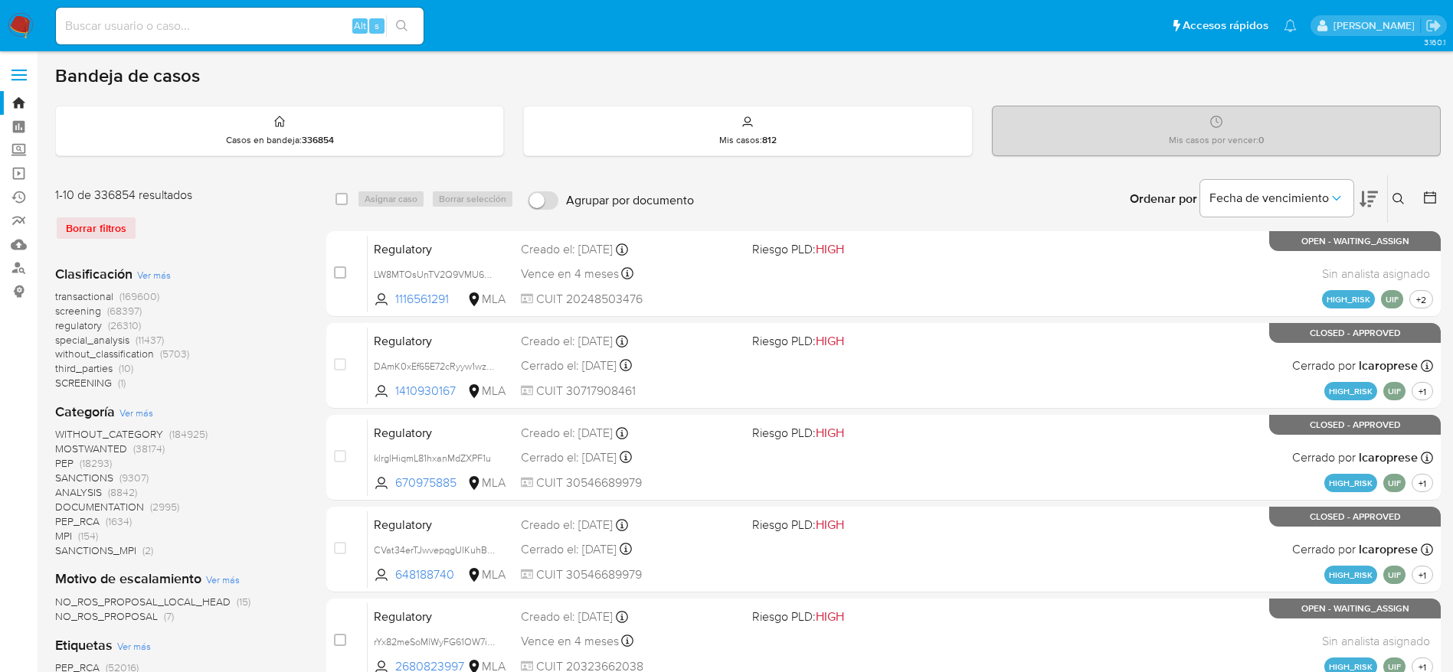
click at [1395, 202] on icon at bounding box center [1398, 199] width 12 height 12
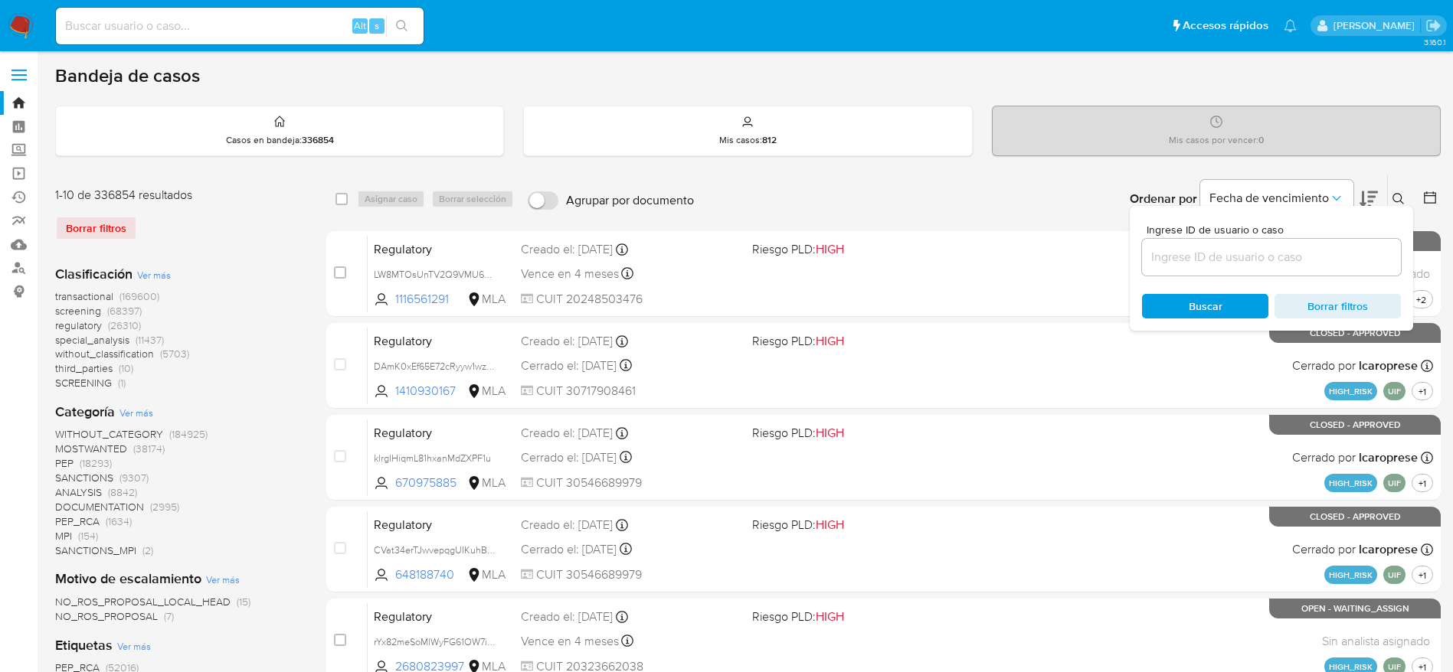
click at [1309, 264] on input at bounding box center [1271, 257] width 259 height 20
type input "9RRHSNT3ap7qucgvzALq8T6z"
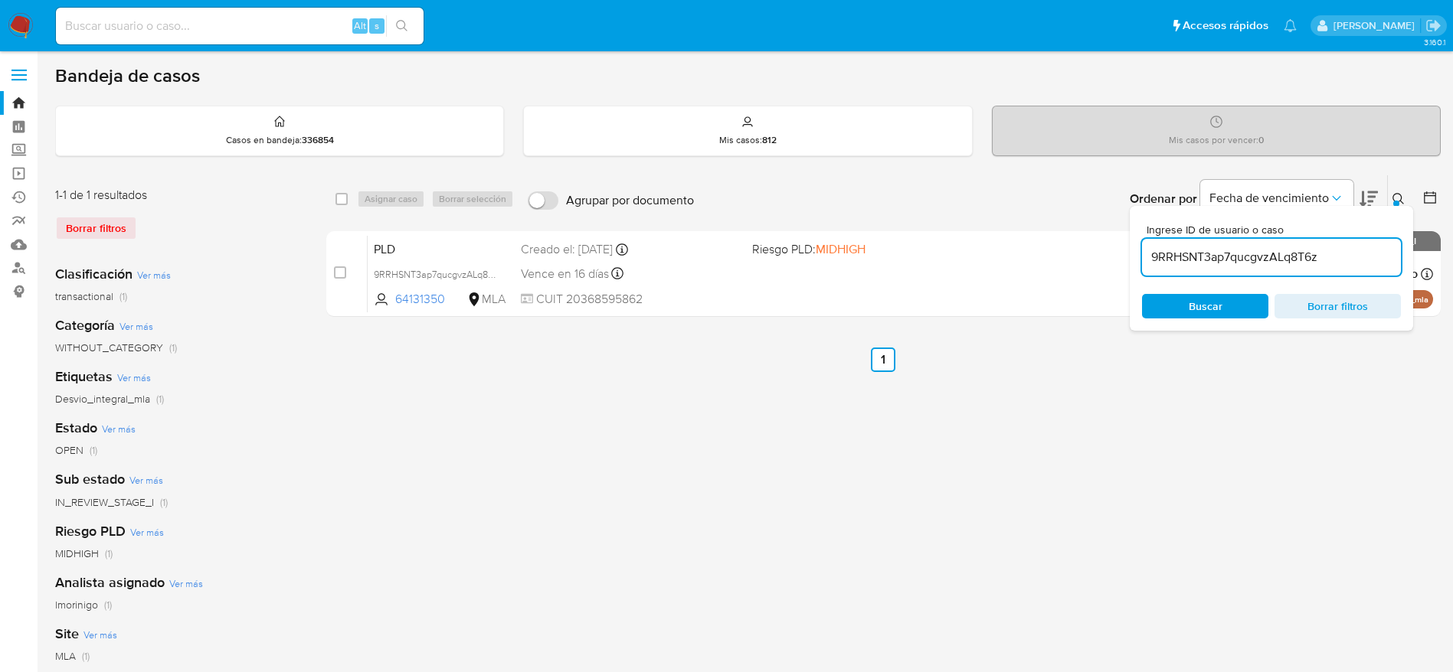
click at [348, 191] on div "select-all-cases-checkbox" at bounding box center [344, 199] width 18 height 18
drag, startPoint x: 347, startPoint y: 202, endPoint x: 373, endPoint y: 198, distance: 26.4
click at [347, 201] on input "checkbox" at bounding box center [341, 199] width 12 height 12
checkbox input "true"
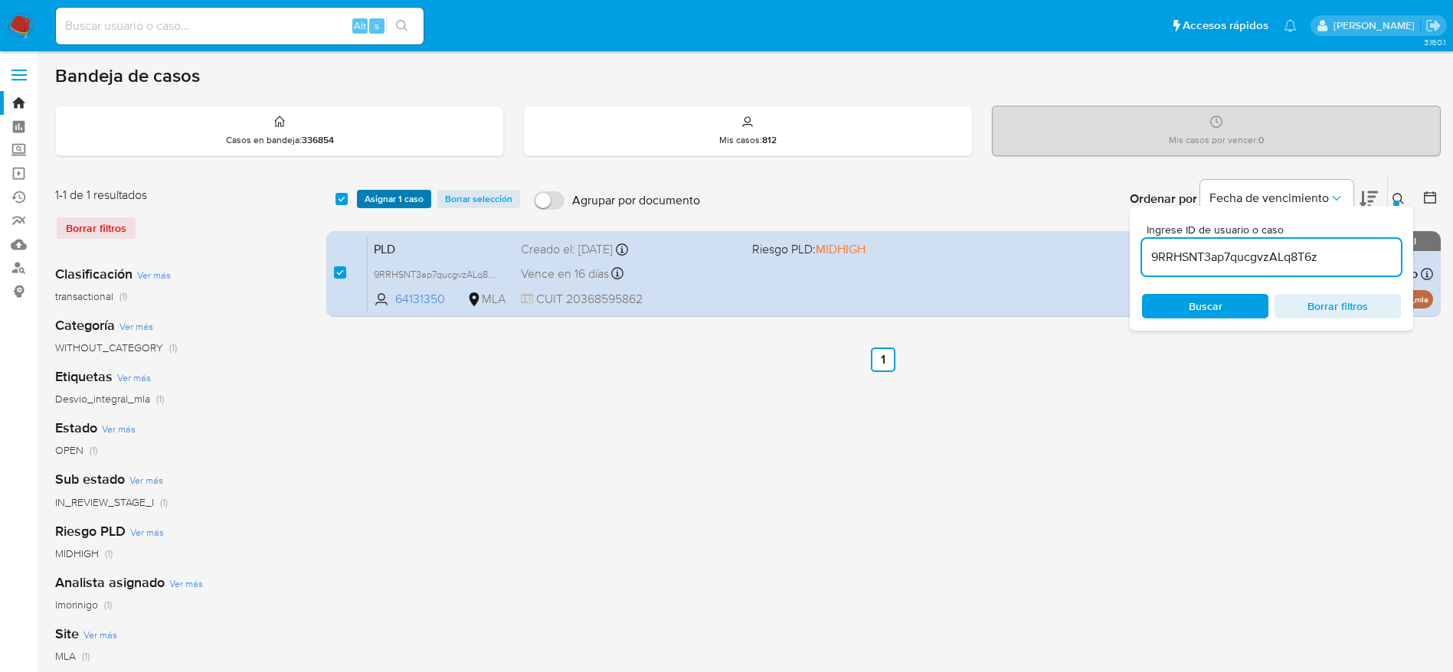
click at [387, 194] on span "Asignar 1 caso" at bounding box center [394, 198] width 59 height 15
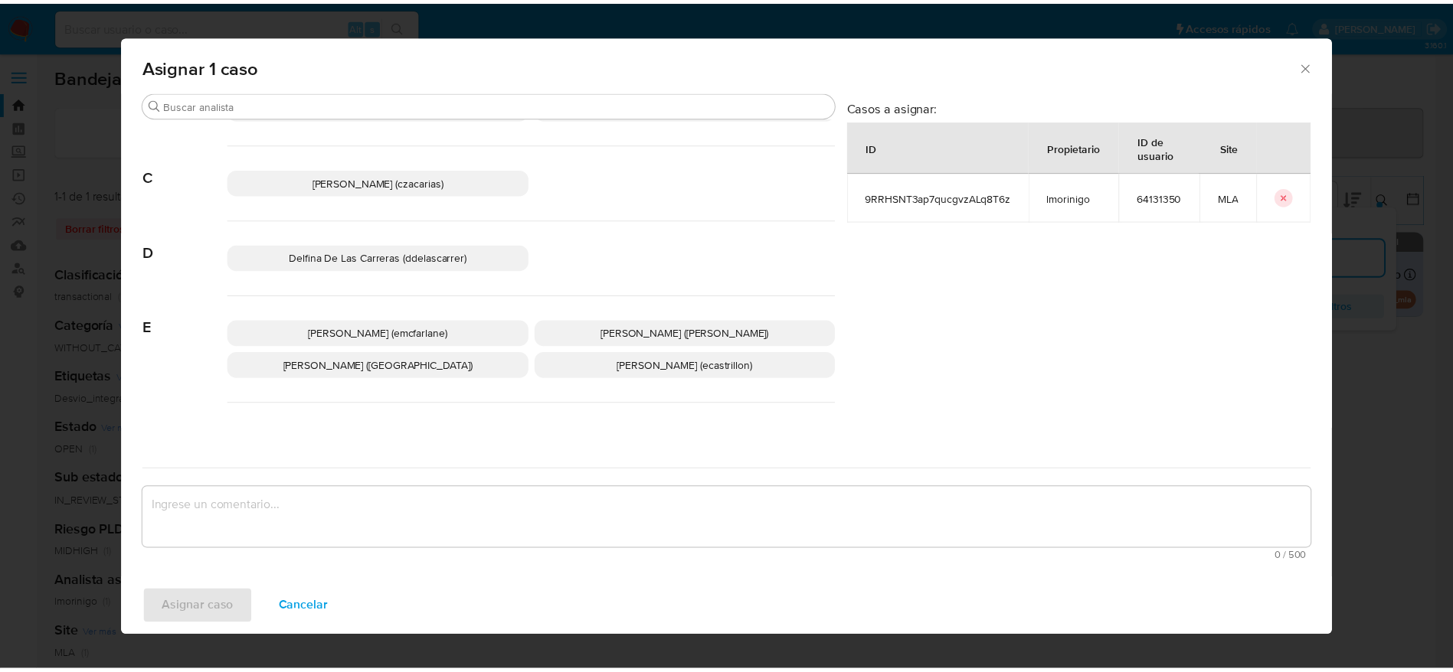
scroll to position [115, 0]
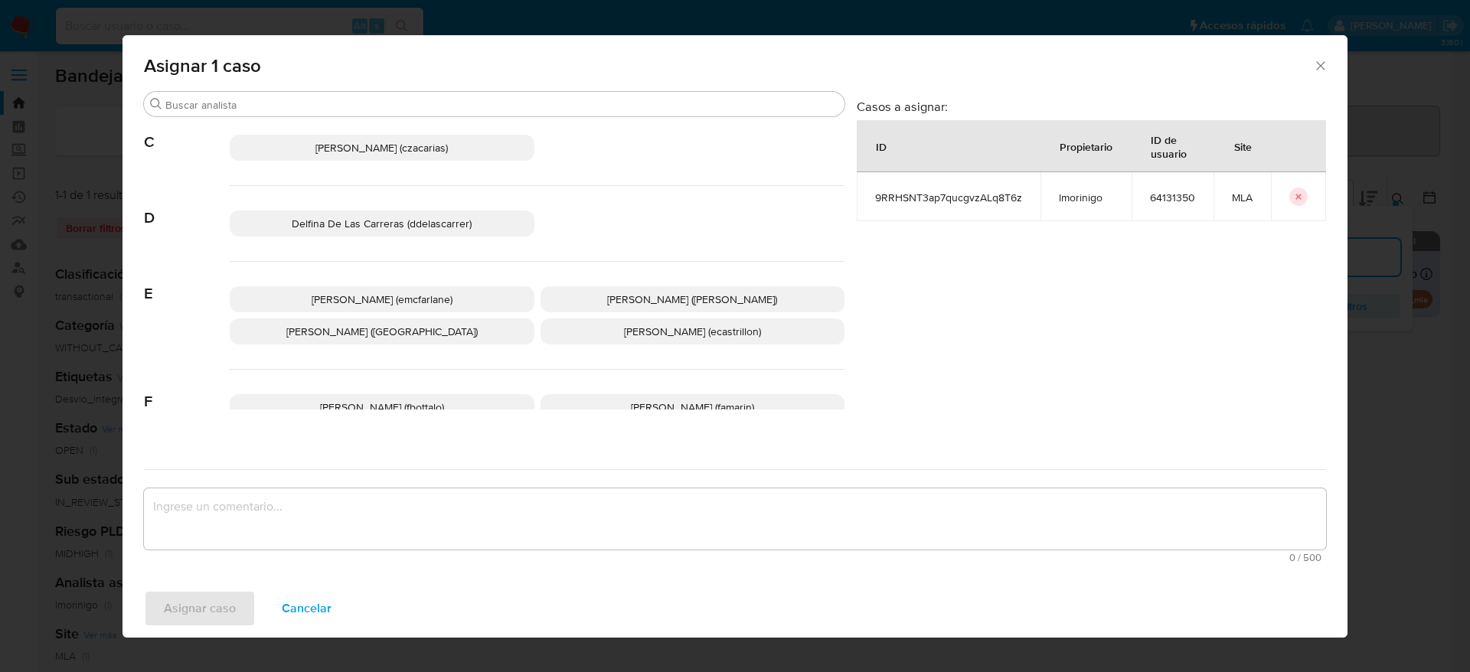
drag, startPoint x: 443, startPoint y: 297, endPoint x: 381, endPoint y: 456, distance: 170.7
click at [443, 298] on span "[PERSON_NAME] (emcfarlane)" at bounding box center [382, 299] width 141 height 15
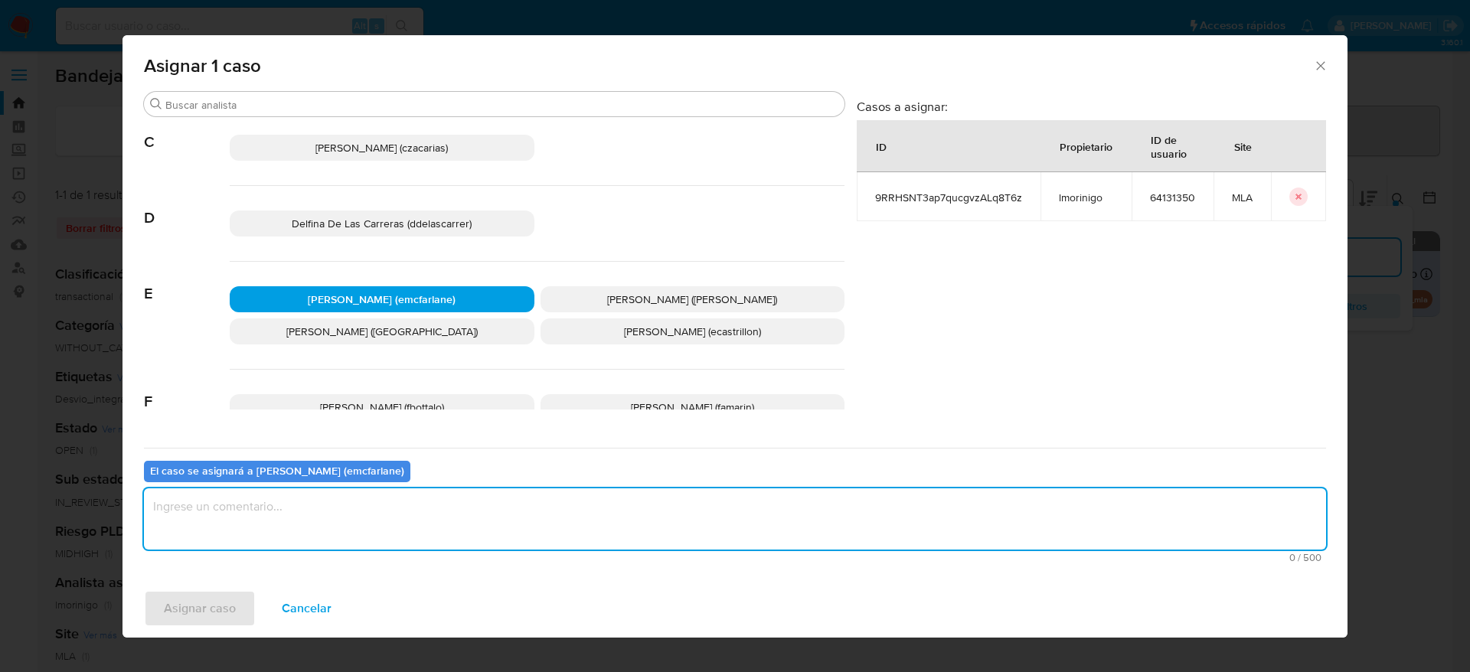
click at [348, 519] on textarea "assign-modal" at bounding box center [735, 519] width 1183 height 61
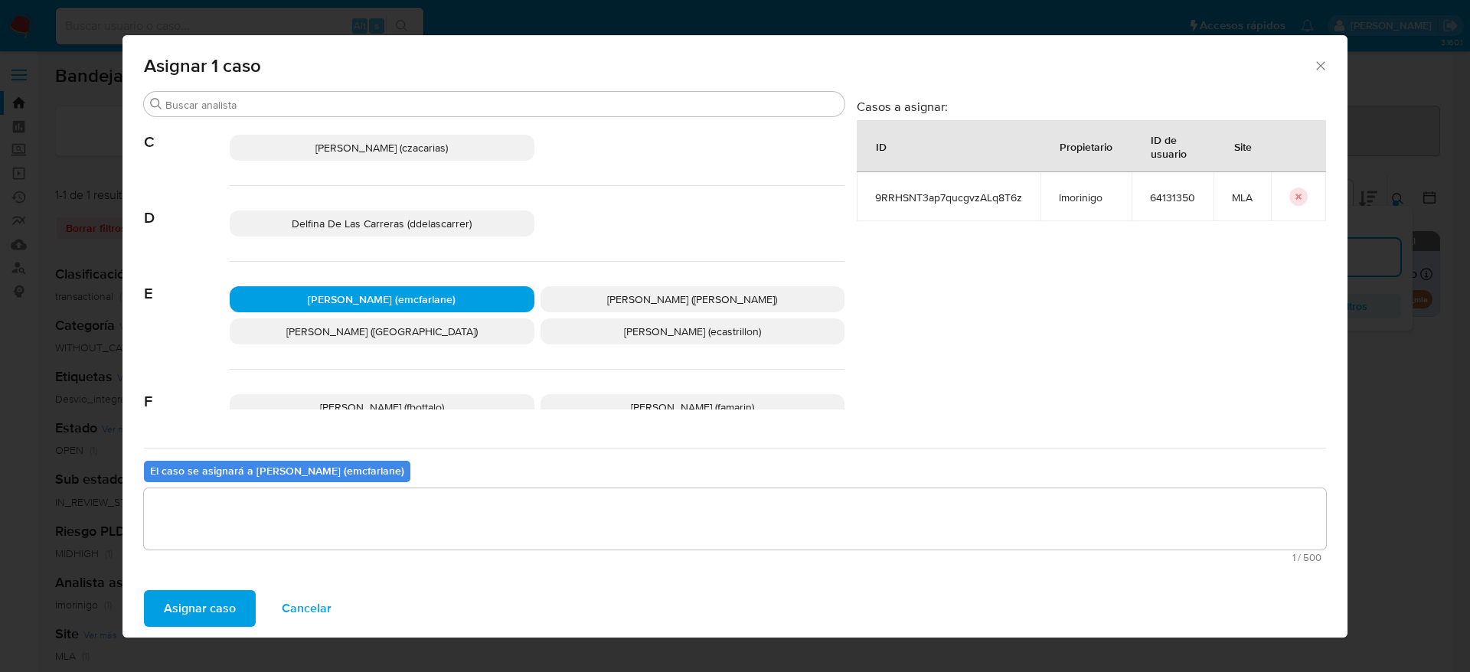
click at [234, 597] on span "Asignar caso" at bounding box center [200, 609] width 72 height 34
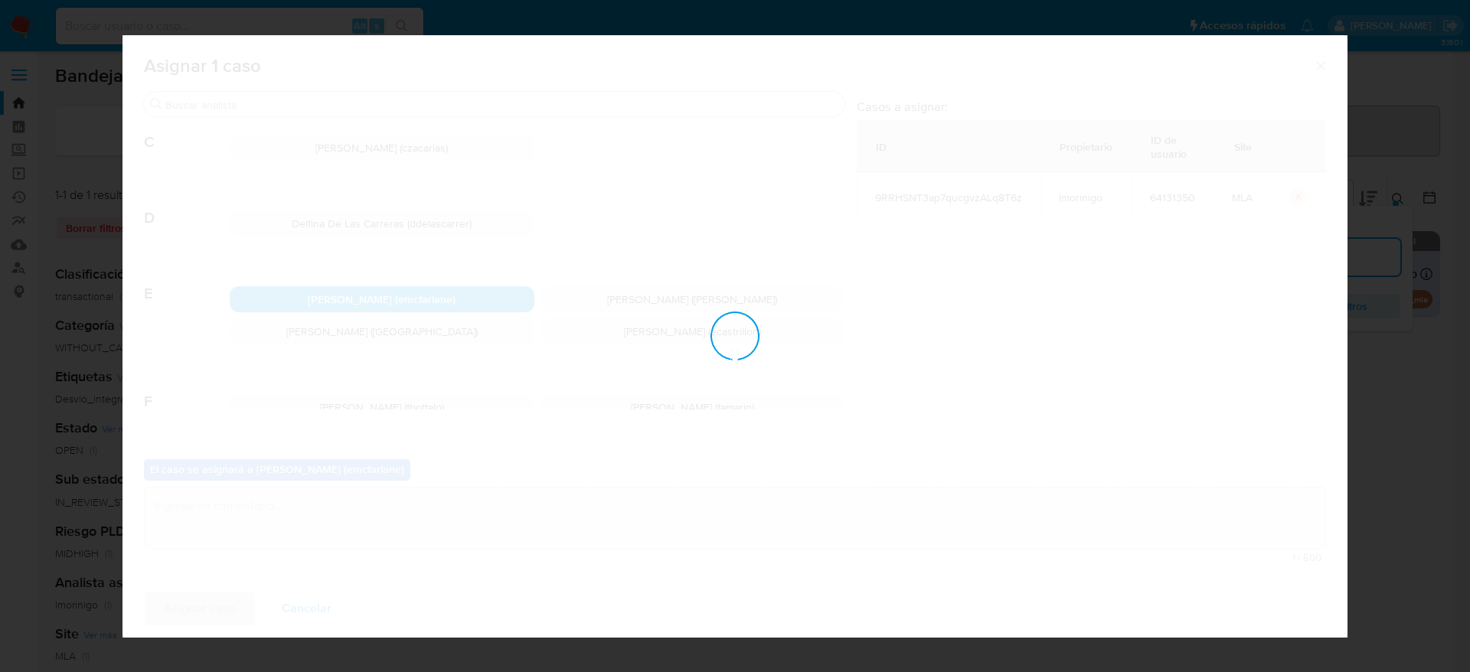
checkbox input "false"
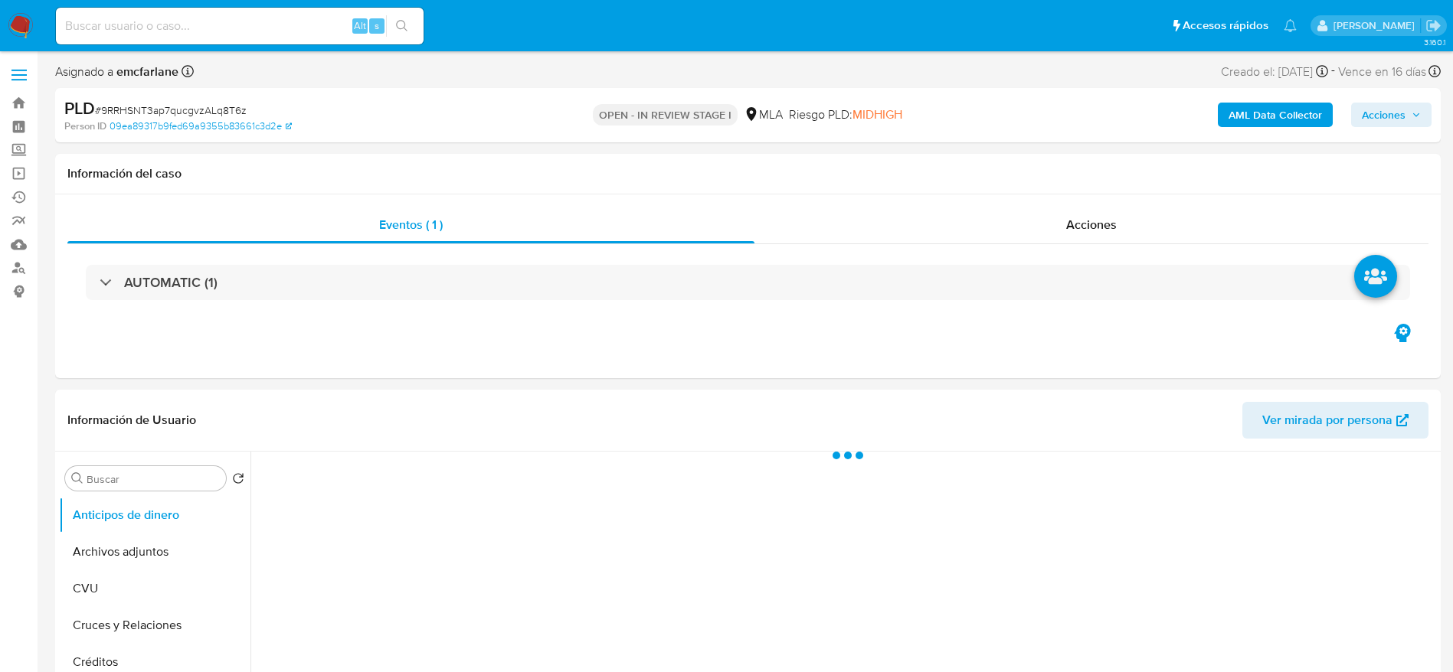
select select "10"
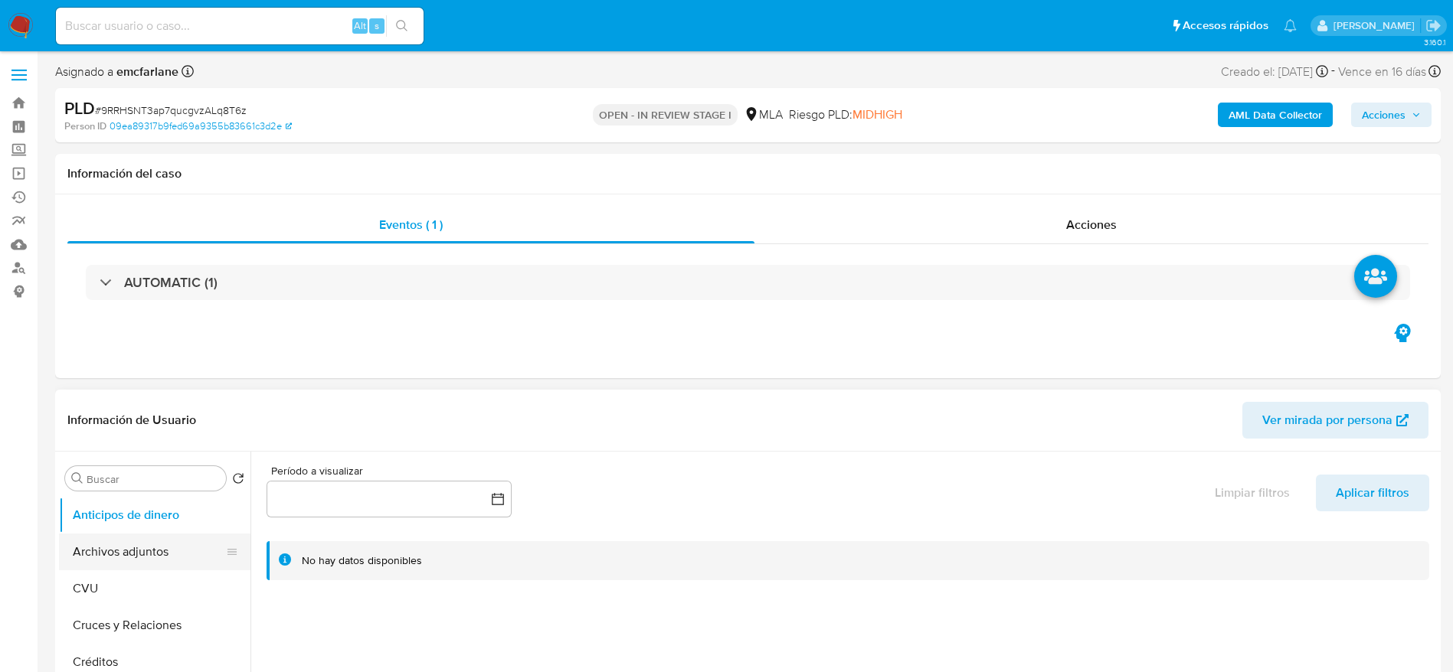
click at [110, 529] on button "Anticipos de dinero" at bounding box center [154, 515] width 191 height 37
click at [110, 541] on button "Archivos adjuntos" at bounding box center [148, 552] width 179 height 37
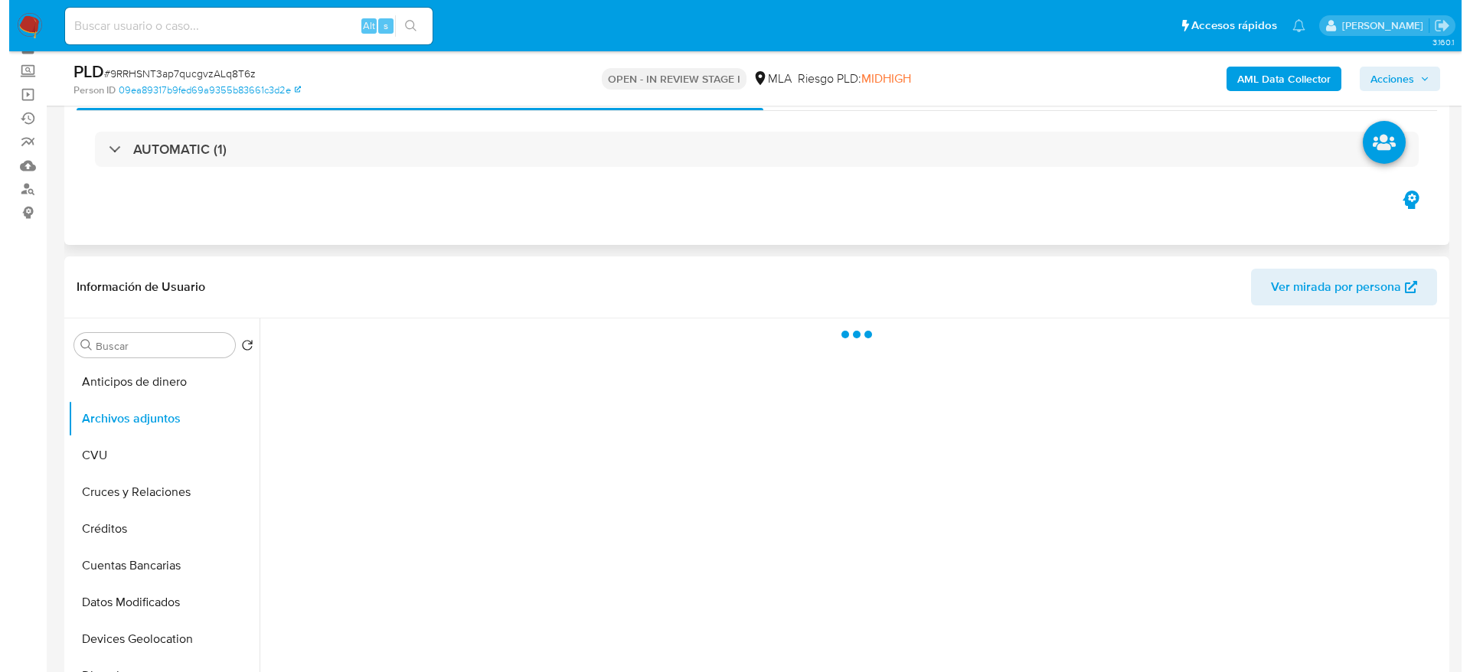
scroll to position [115, 0]
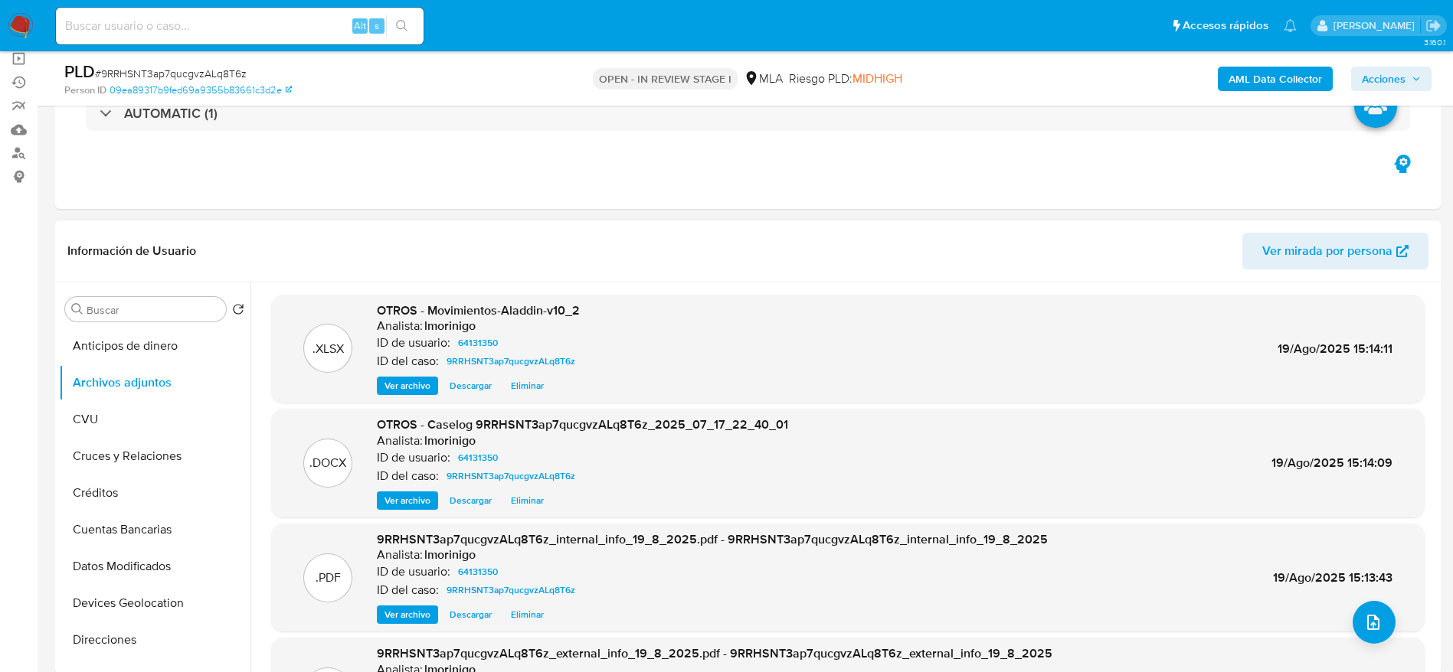
click at [525, 502] on span "Eliminar" at bounding box center [527, 500] width 33 height 15
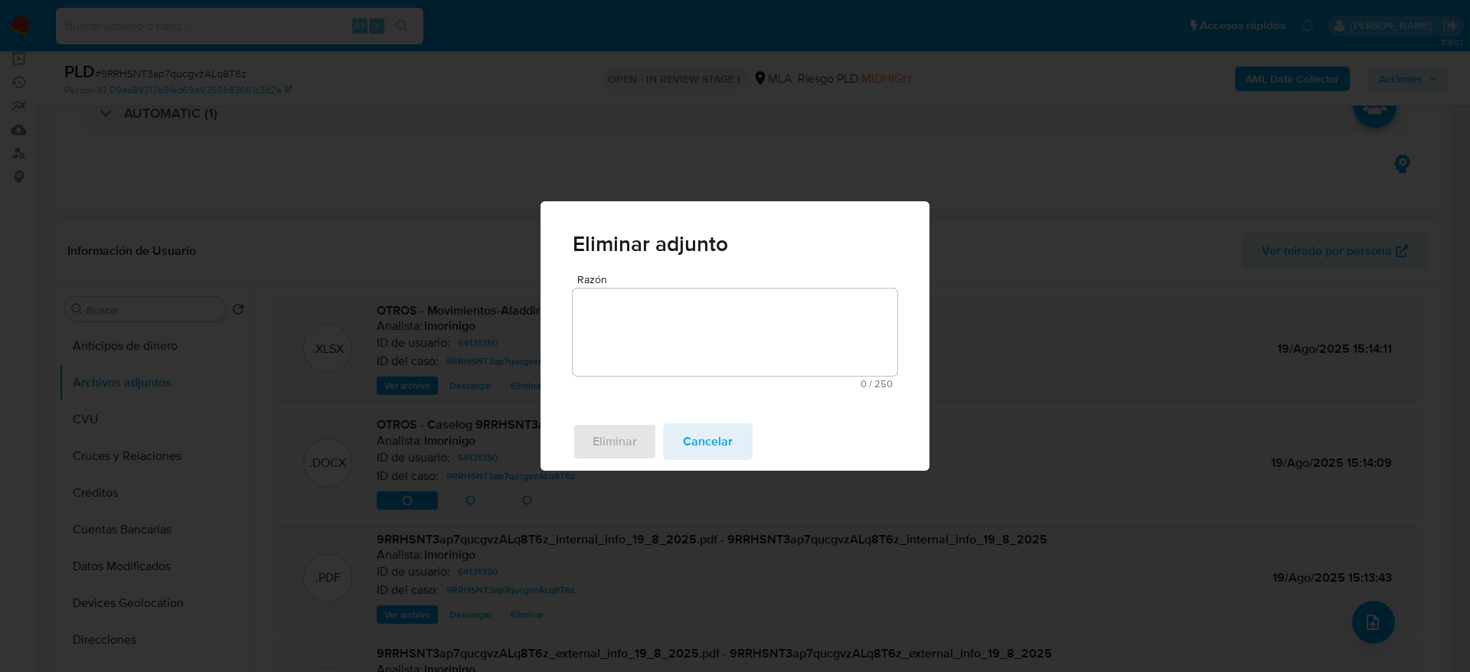
click at [668, 297] on textarea "Razón" at bounding box center [735, 332] width 325 height 87
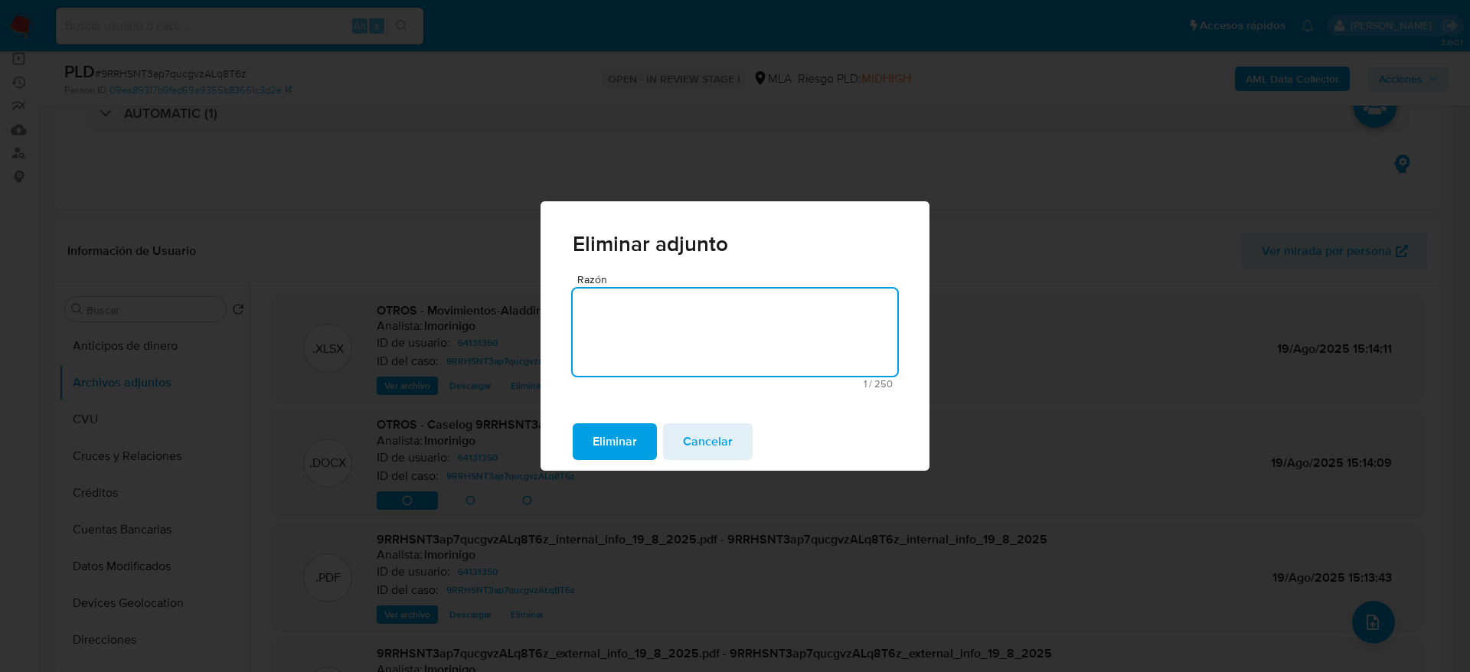
click at [630, 443] on span "Eliminar" at bounding box center [615, 442] width 44 height 34
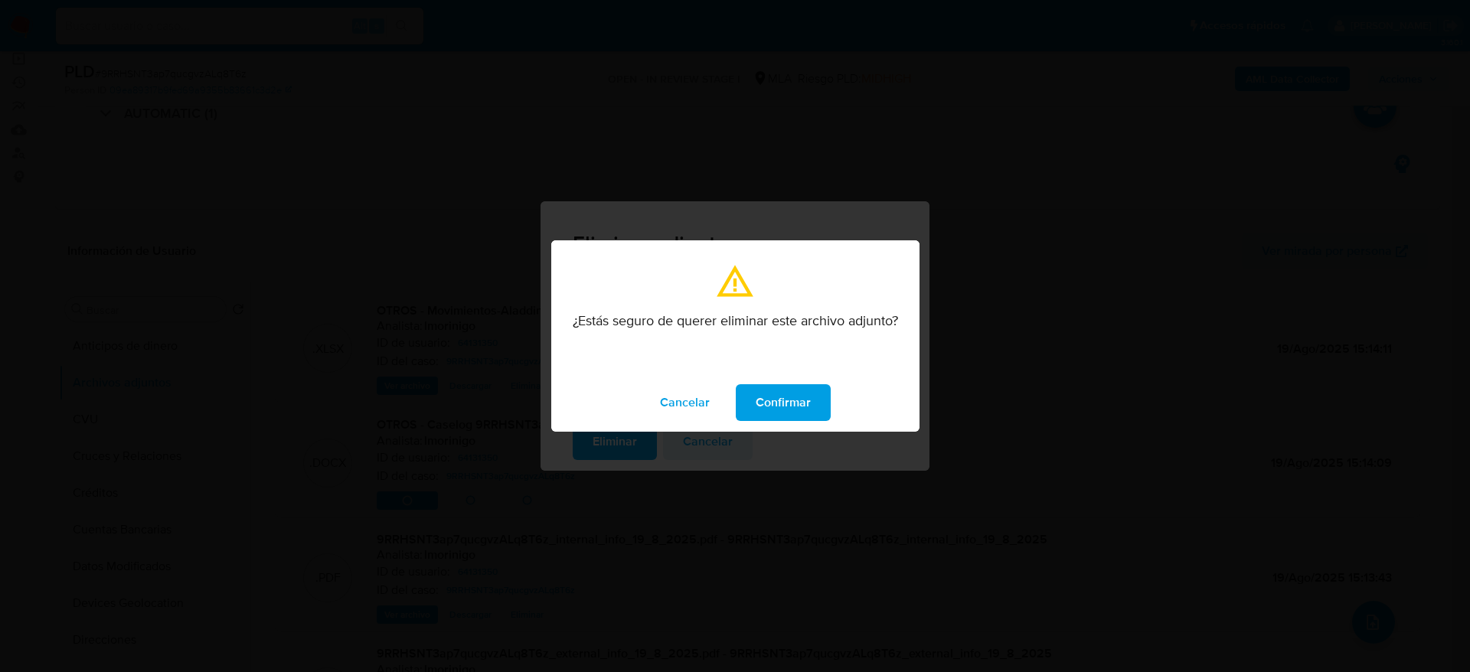
click at [778, 401] on span "Confirmar" at bounding box center [783, 403] width 55 height 34
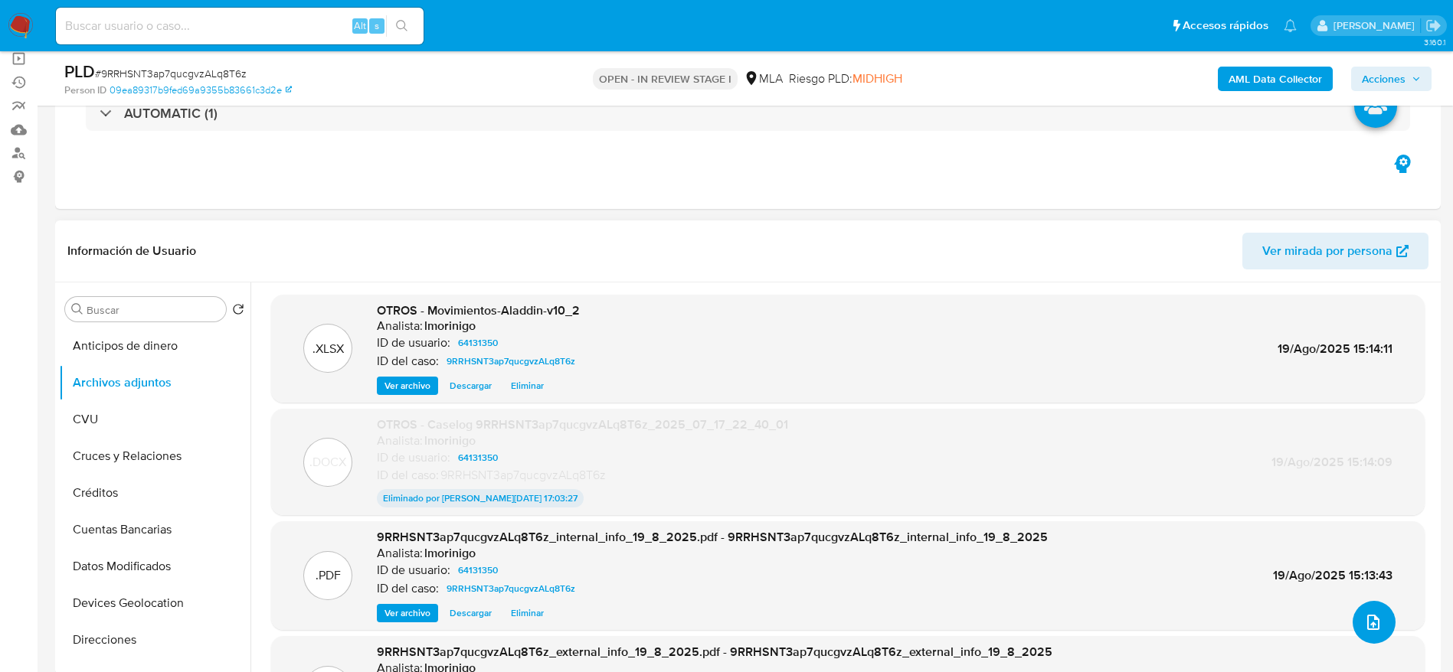
click at [1377, 617] on button "upload-file" at bounding box center [1374, 622] width 43 height 43
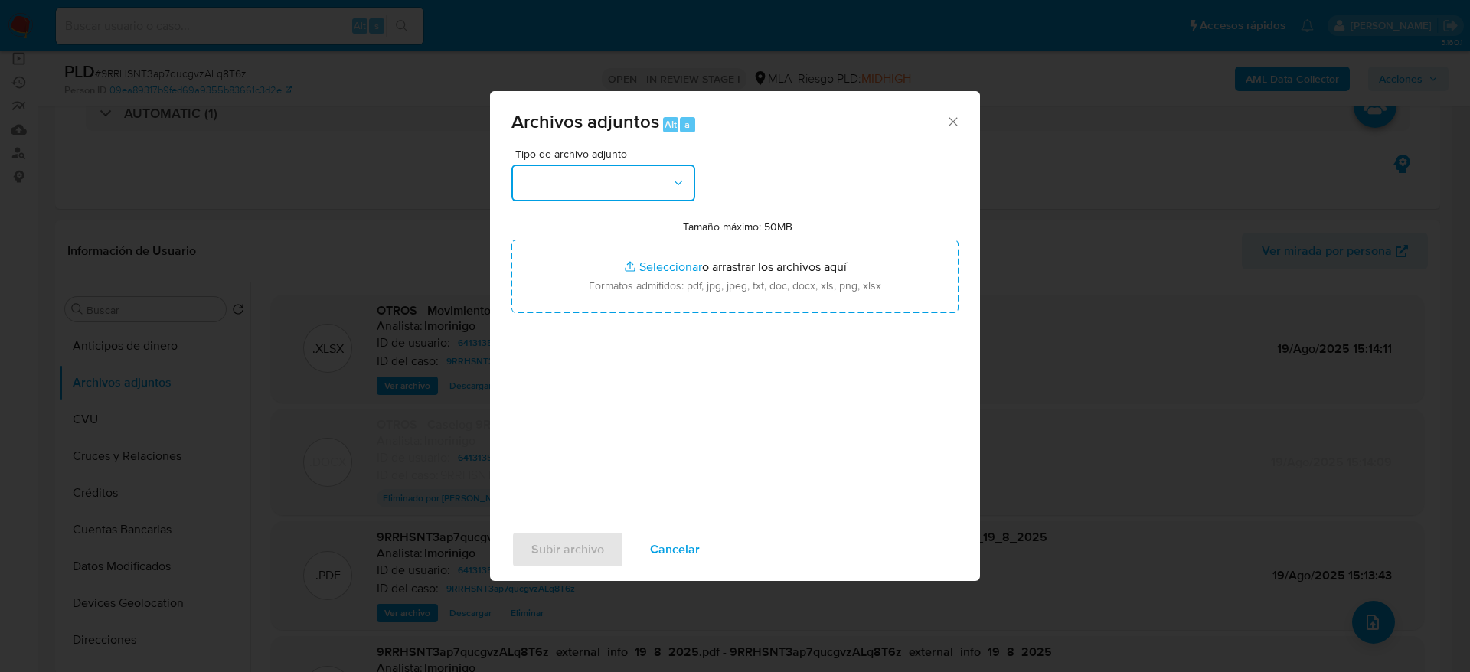
click at [614, 165] on button "button" at bounding box center [604, 183] width 184 height 37
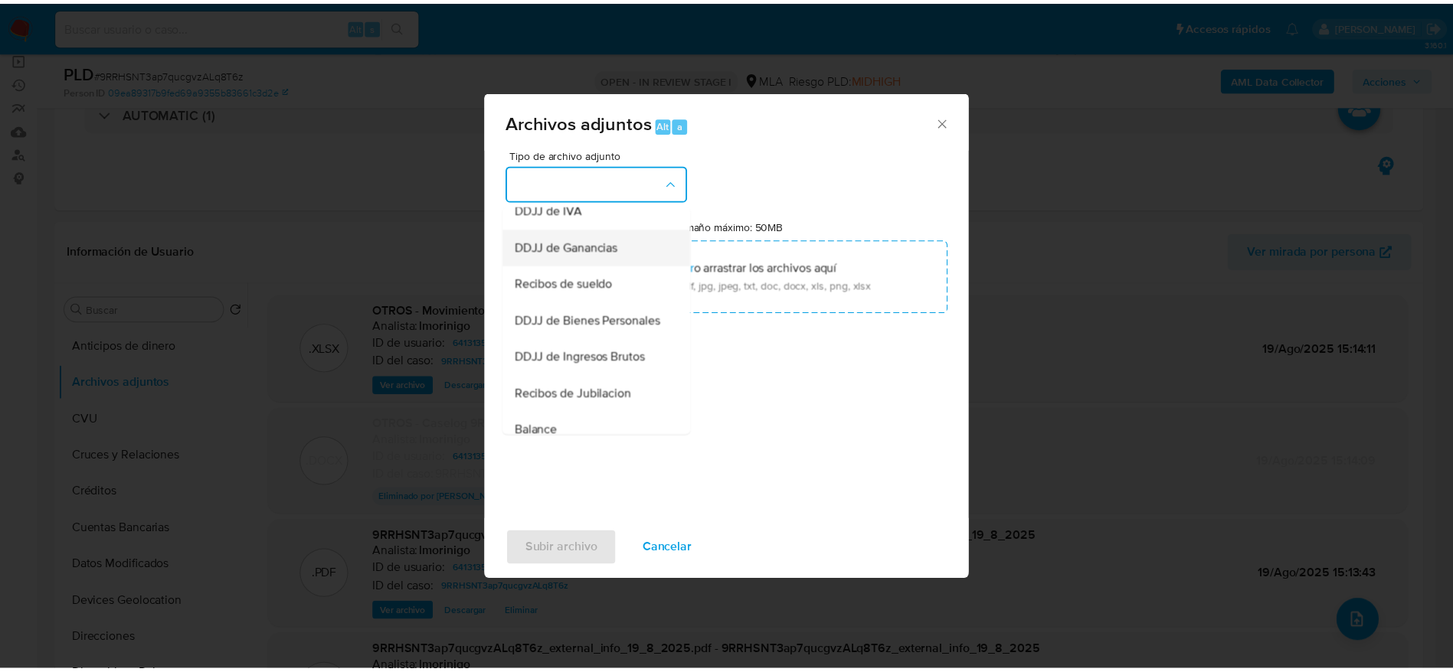
scroll to position [230, 0]
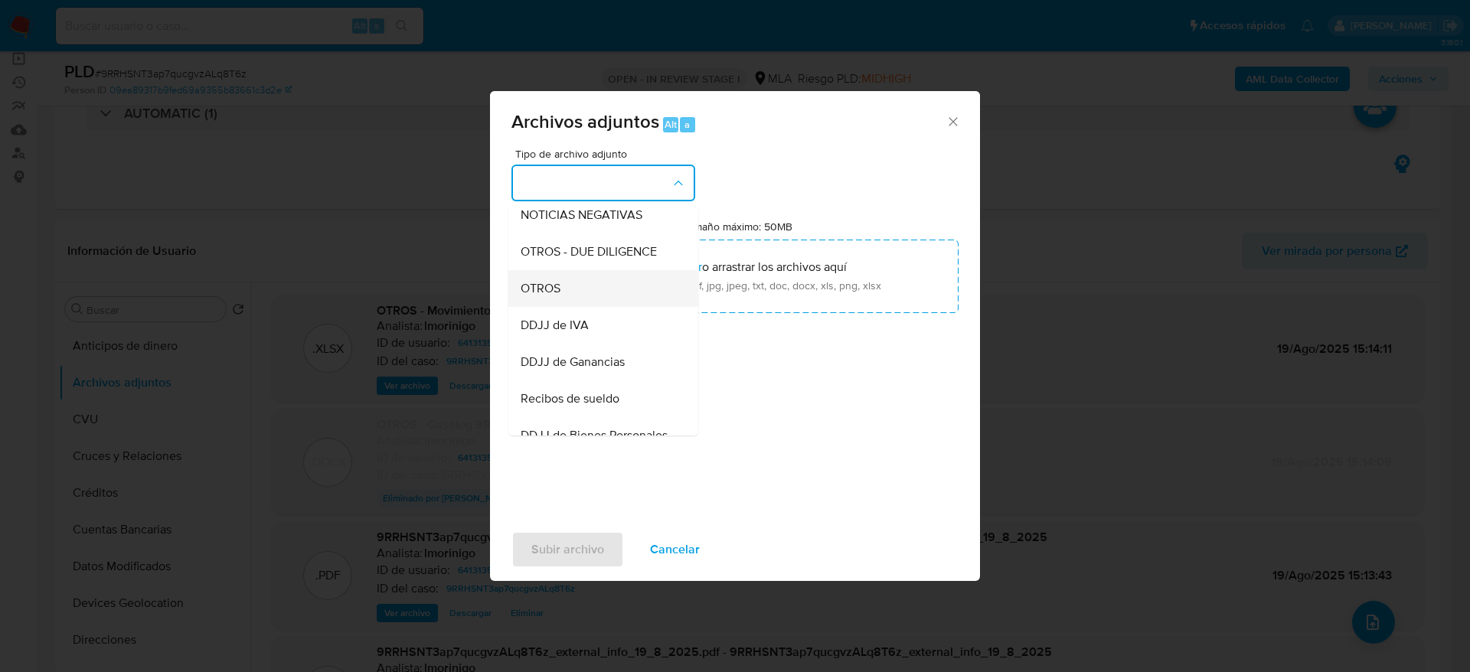
click at [548, 296] on span "OTROS" at bounding box center [541, 288] width 40 height 15
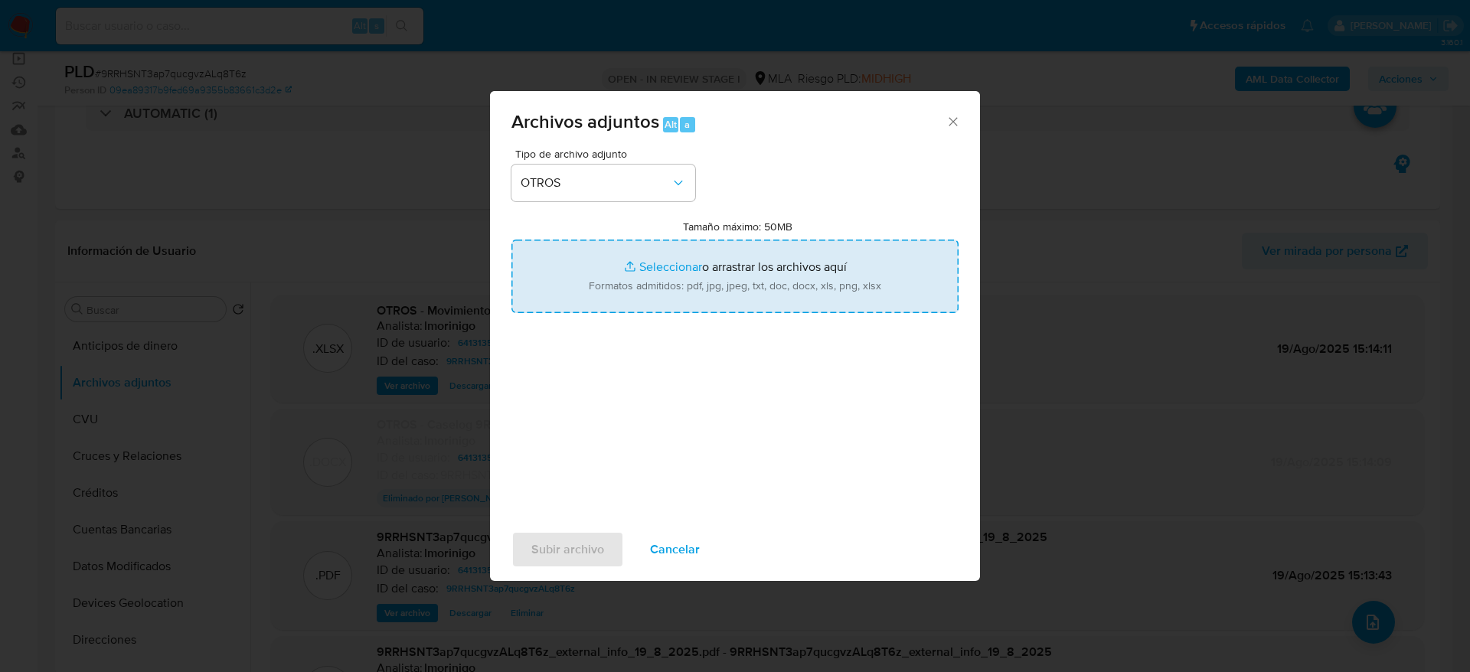
type input "C:\fakepath\Caselog 9RRHSNT3ap7qucgvzALq8T6z v2.docx"
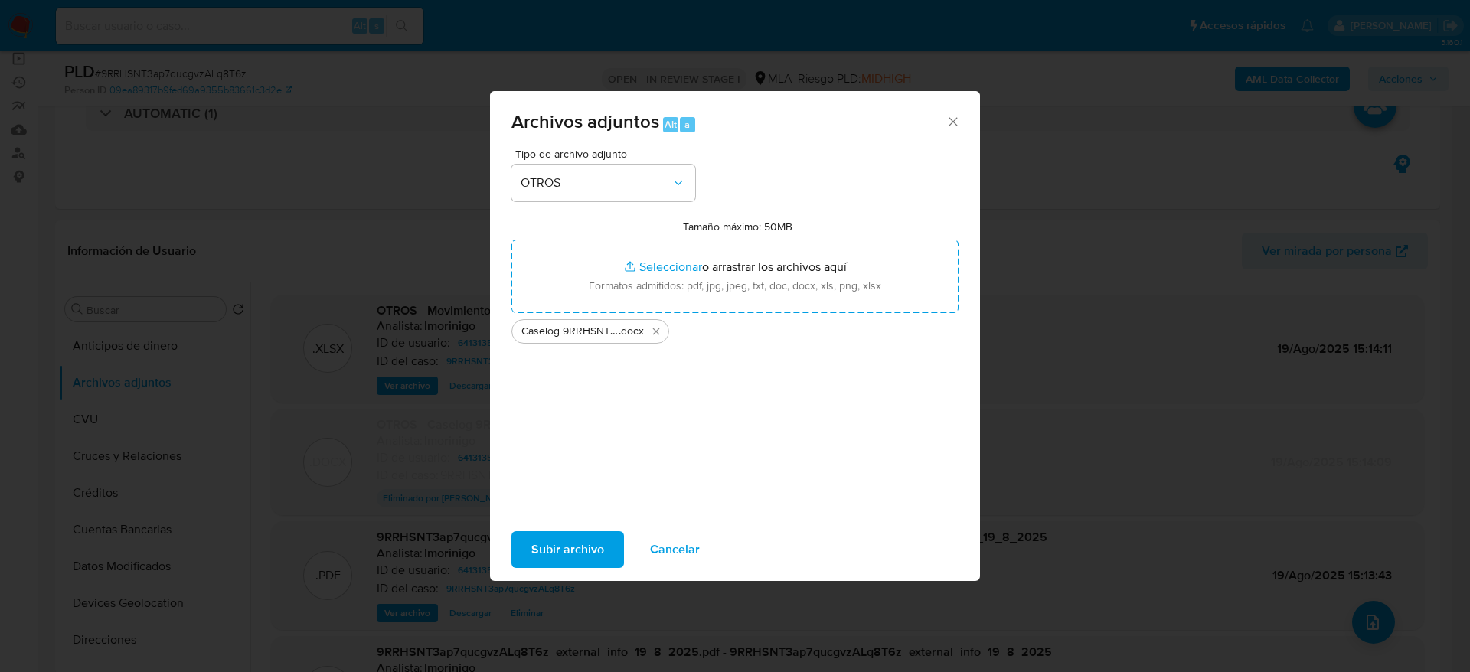
click at [548, 544] on span "Subir archivo" at bounding box center [568, 550] width 73 height 34
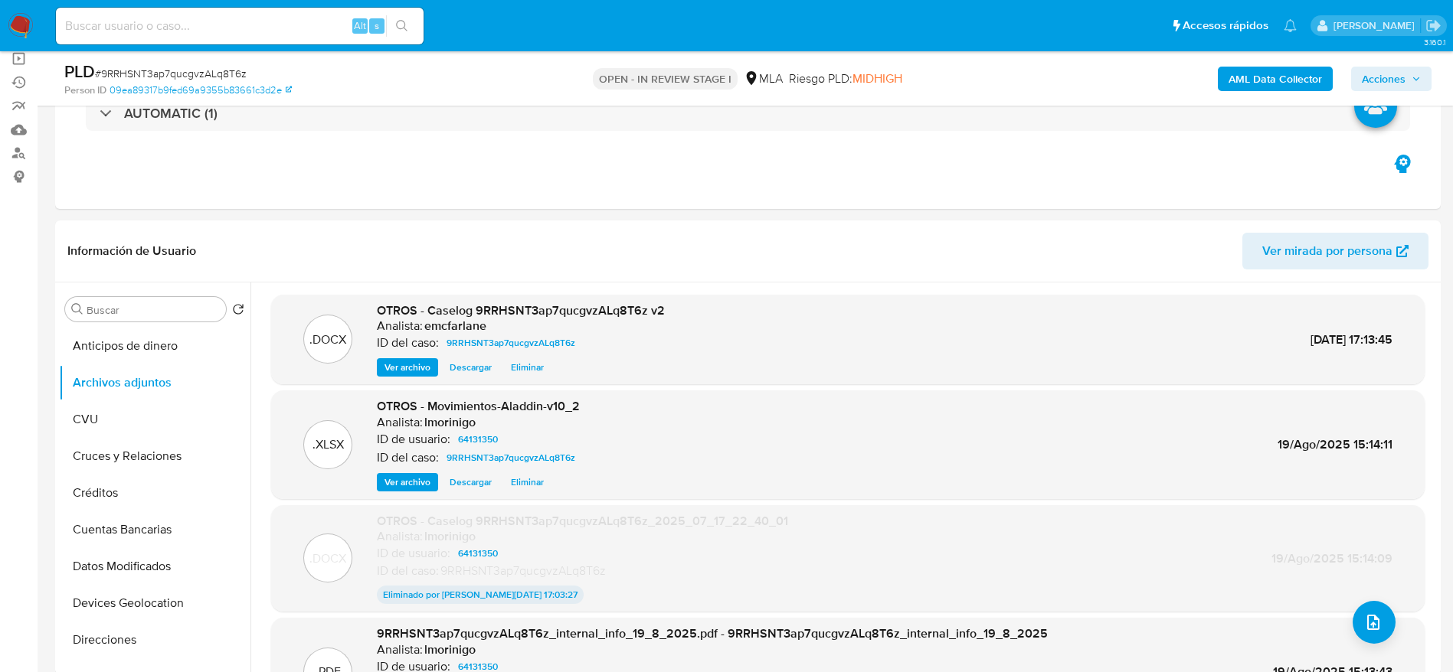
click at [1385, 77] on span "Acciones" at bounding box center [1384, 79] width 44 height 25
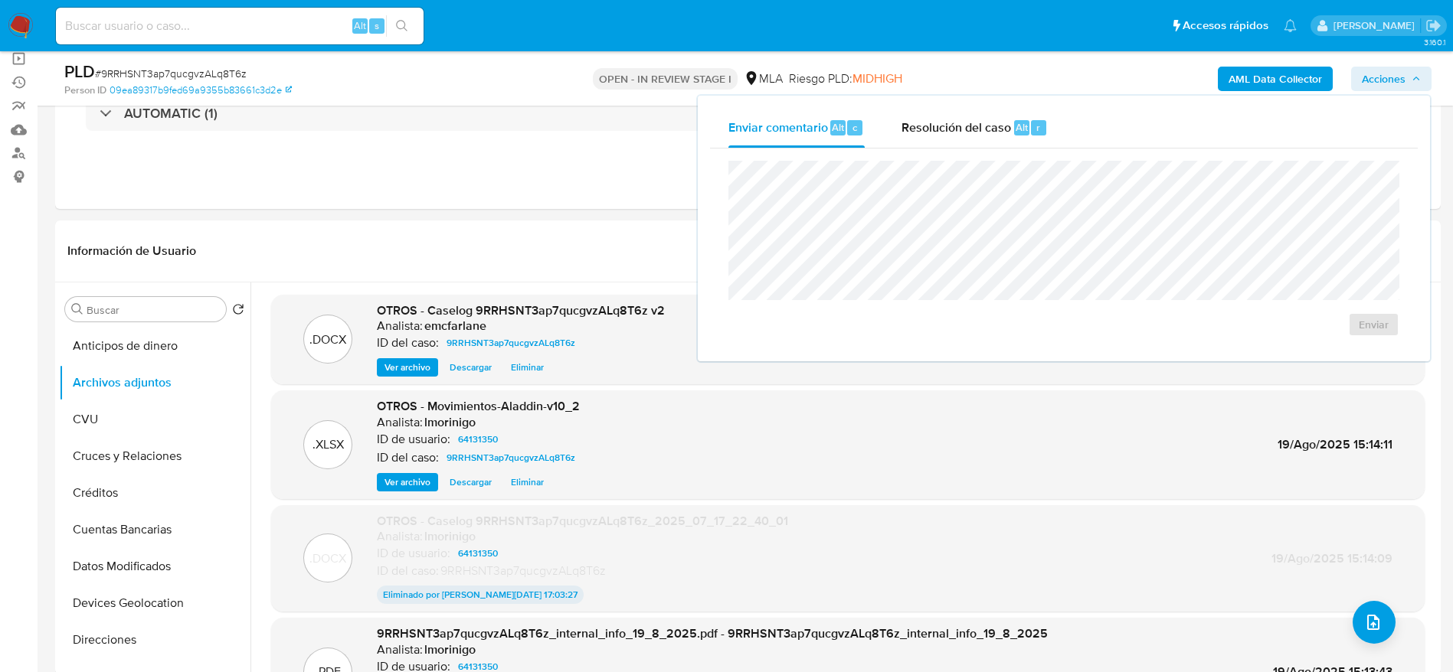
click at [991, 157] on div "Enviar" at bounding box center [1064, 249] width 708 height 201
click at [989, 142] on div "Resolución del caso Alt r" at bounding box center [974, 128] width 146 height 40
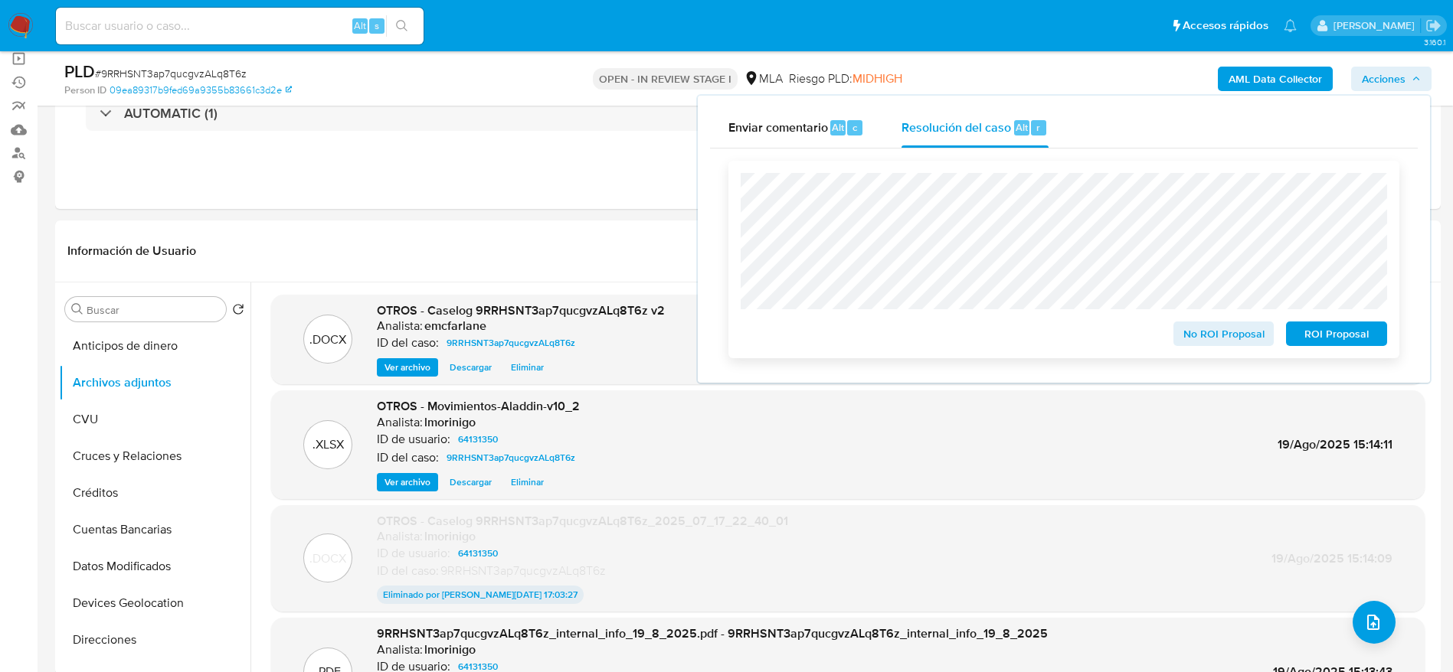
click at [1333, 334] on span "ROI Proposal" at bounding box center [1337, 333] width 80 height 21
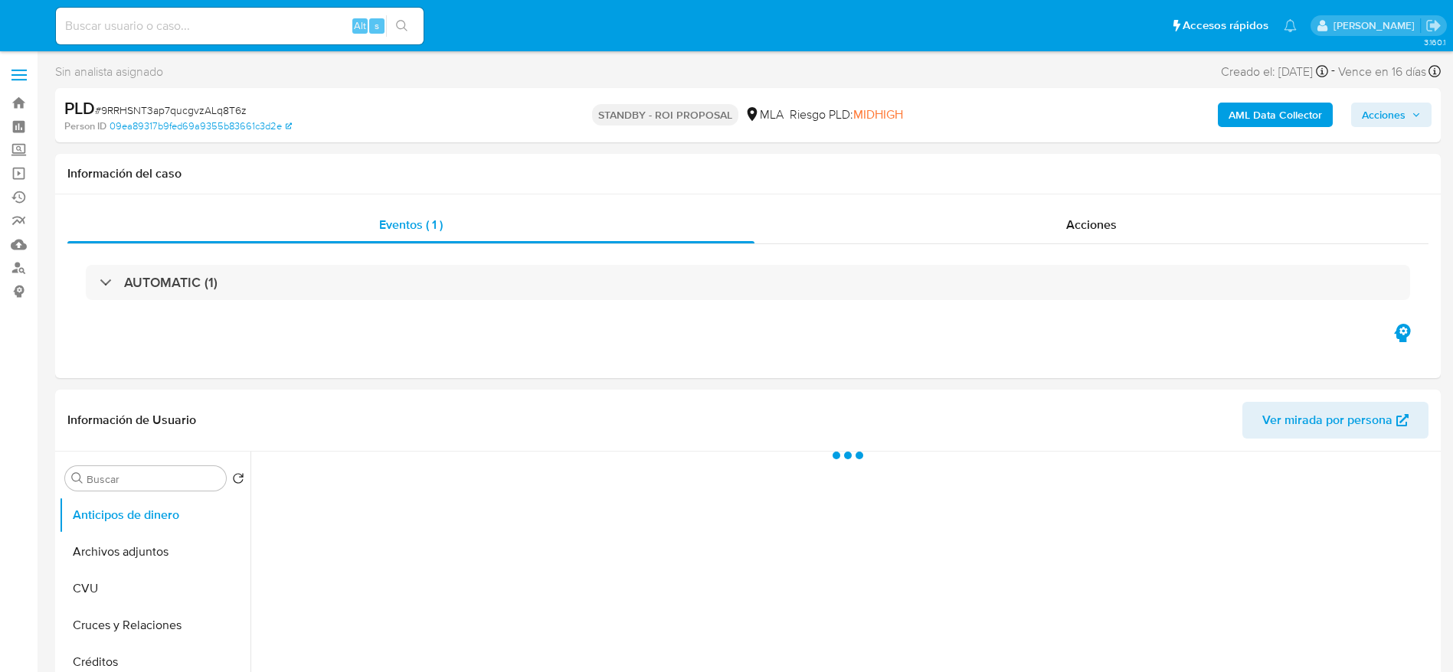
select select "10"
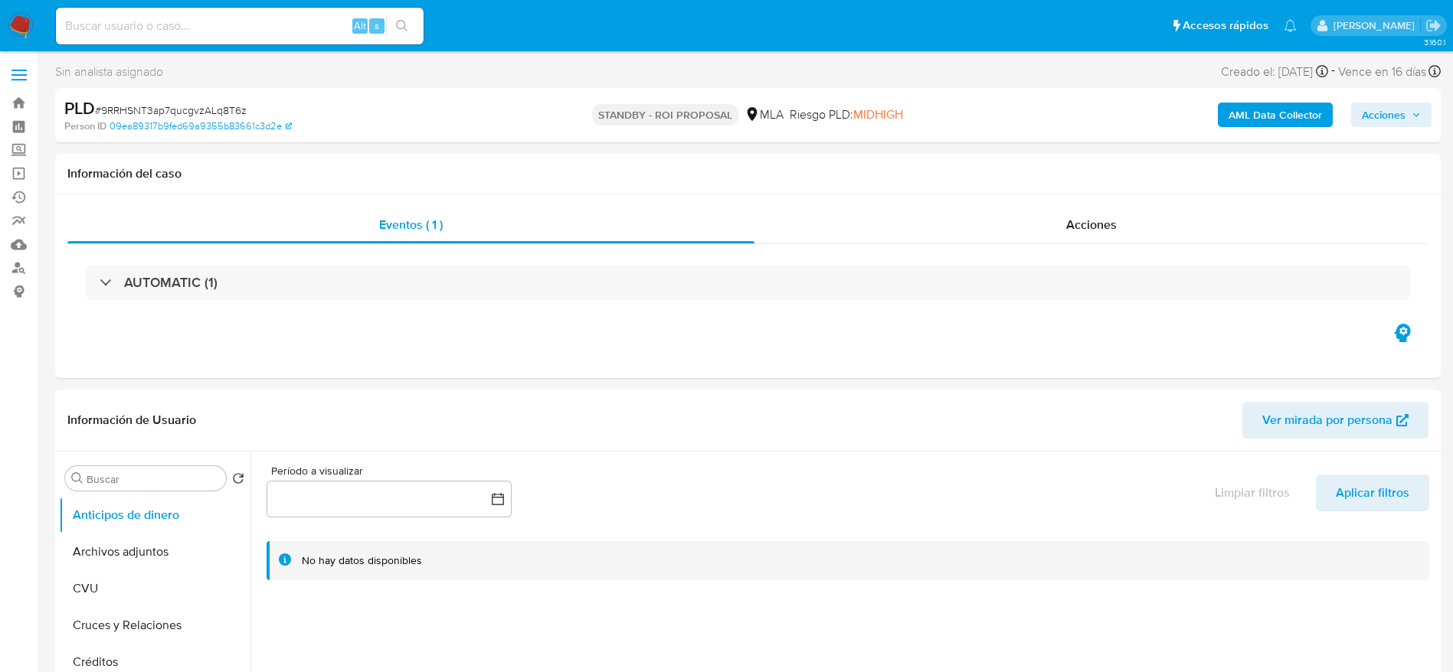
click at [195, 18] on input at bounding box center [240, 26] width 368 height 20
paste input "C8Du9sIws1YCMaXLoF2pW9ls"
type input "C8Du9sIws1YCMaXLoF2pW9ls"
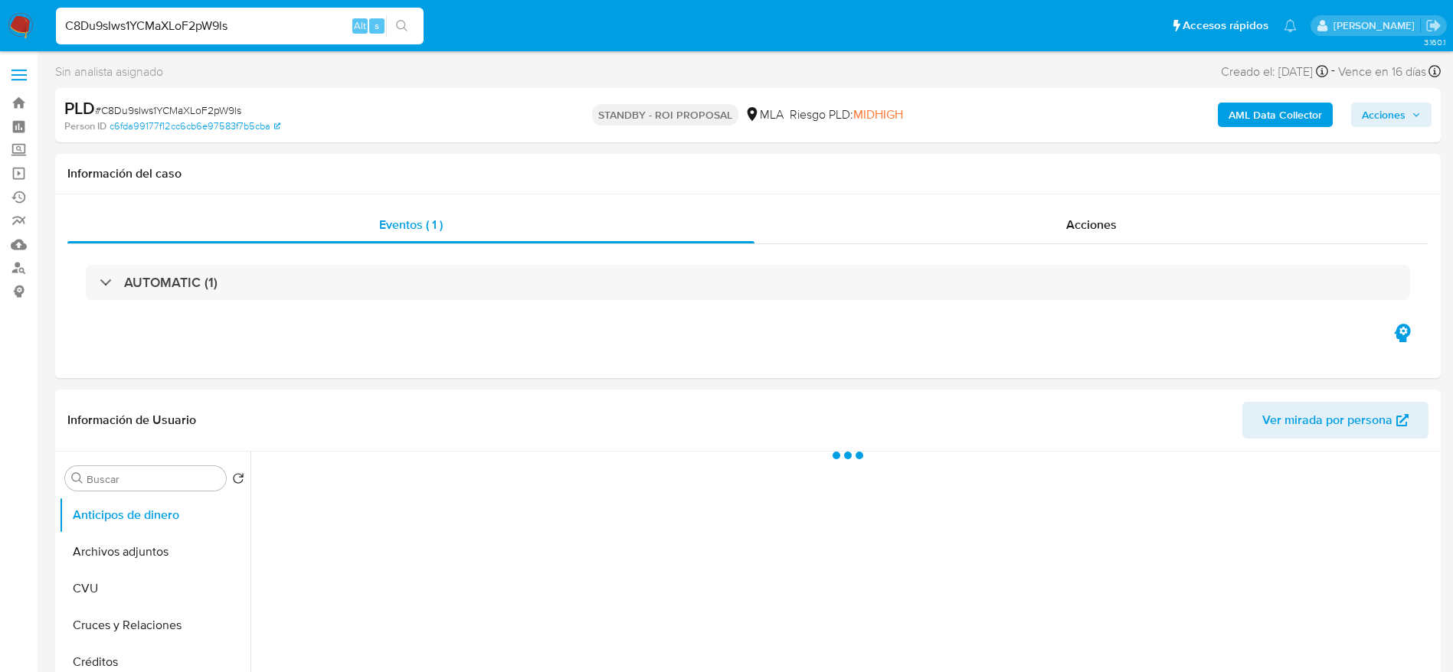
select select "10"
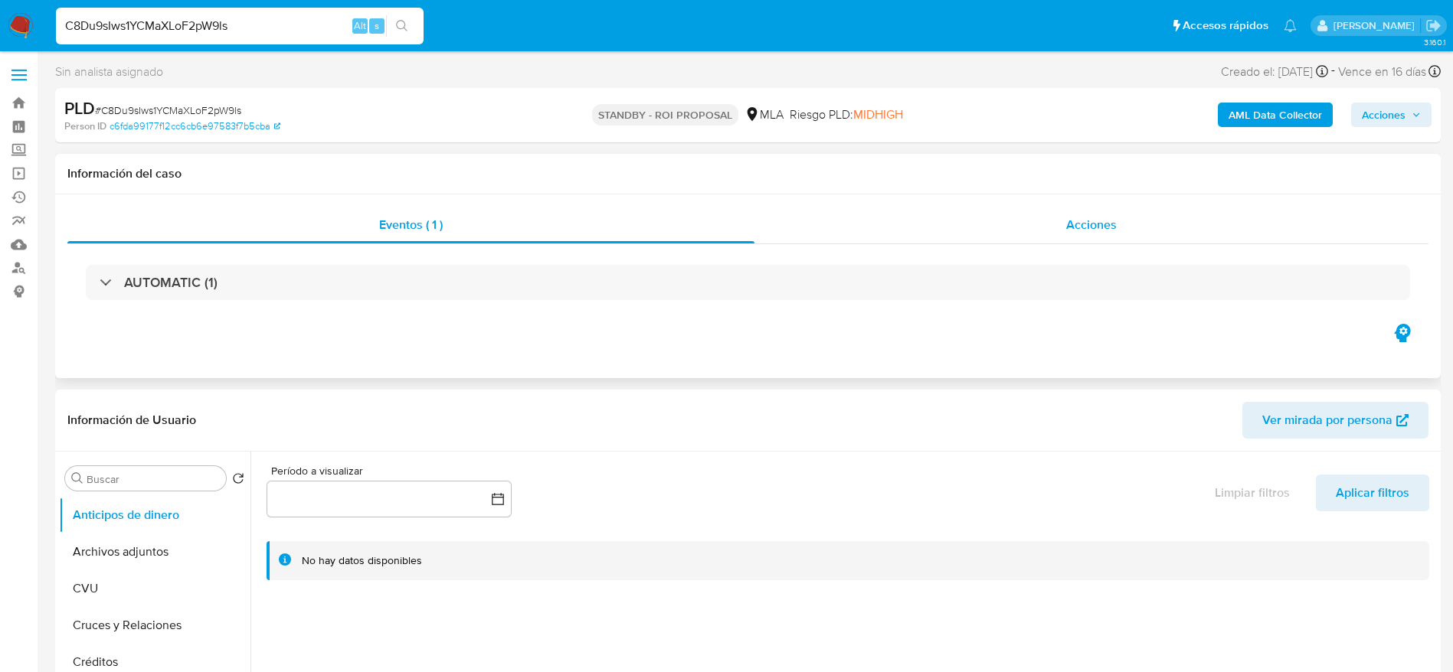
click at [1067, 216] on span "Acciones" at bounding box center [1091, 225] width 51 height 18
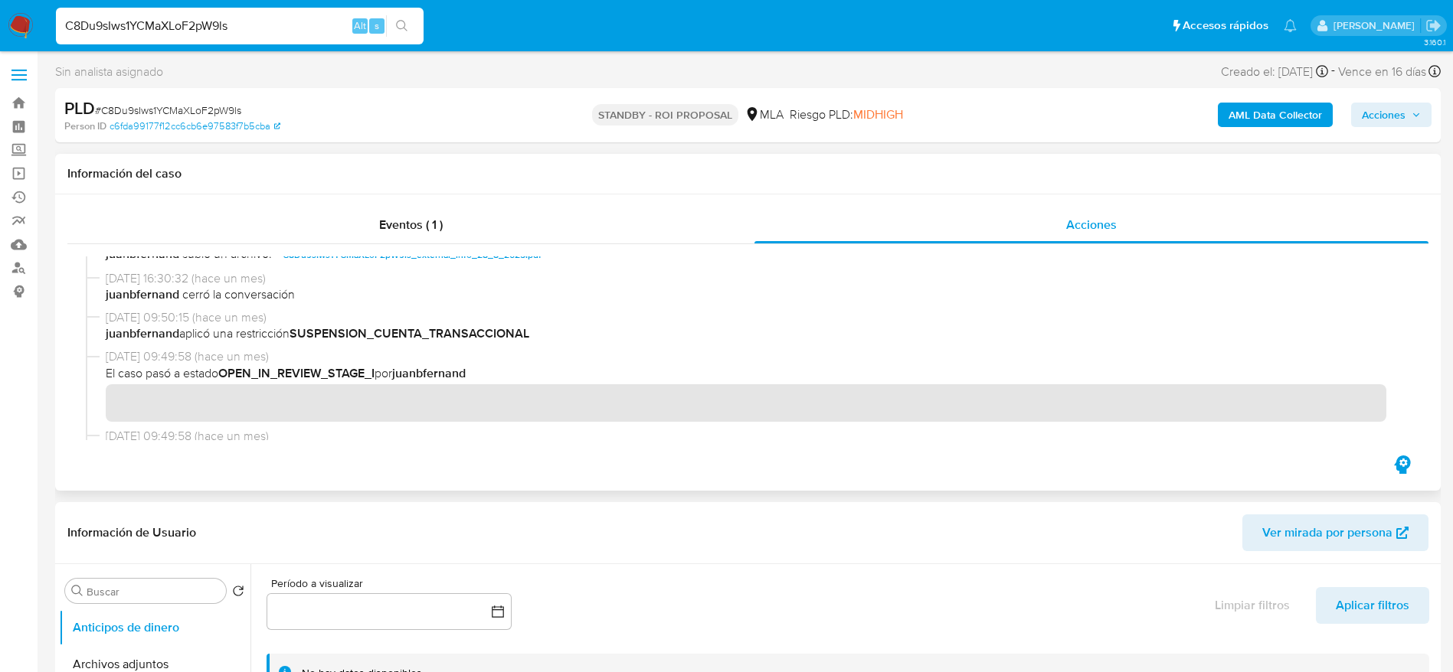
scroll to position [345, 0]
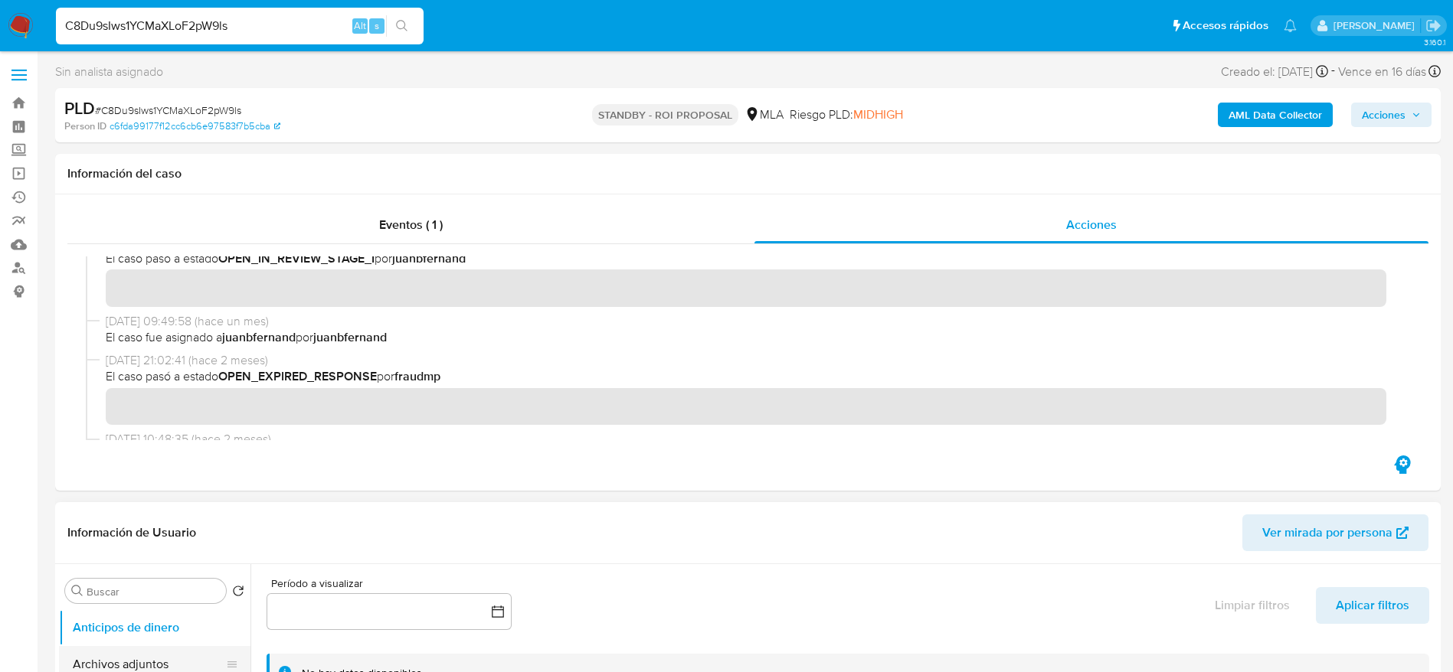
click at [142, 661] on button "Archivos adjuntos" at bounding box center [148, 664] width 179 height 37
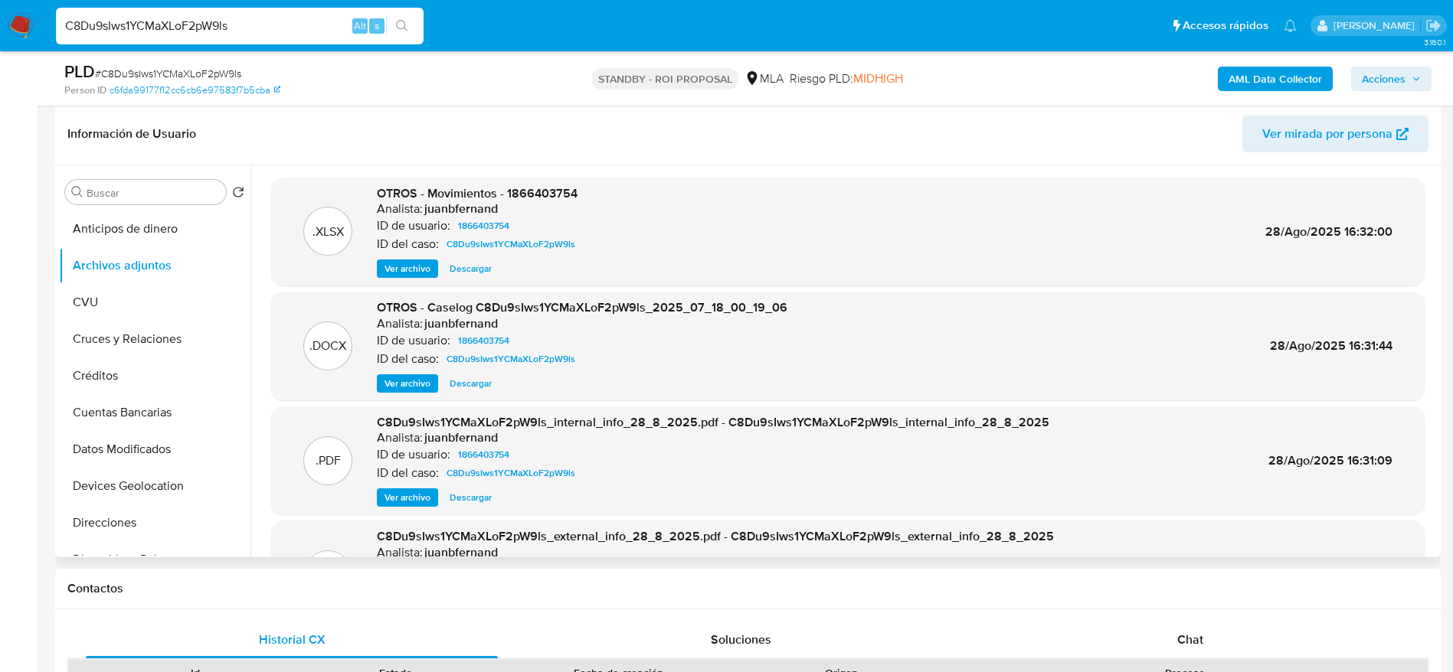
click at [476, 381] on span "Descargar" at bounding box center [471, 383] width 42 height 15
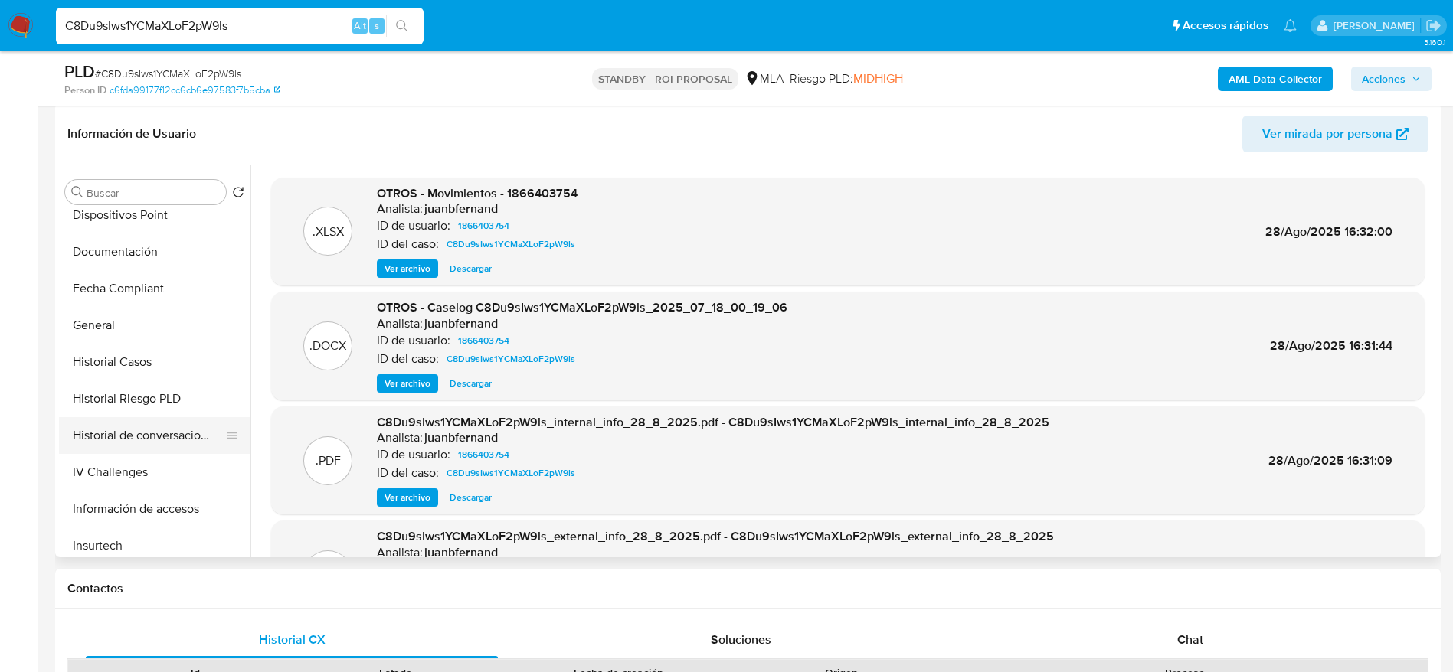
click at [161, 443] on button "Historial de conversaciones" at bounding box center [148, 435] width 179 height 37
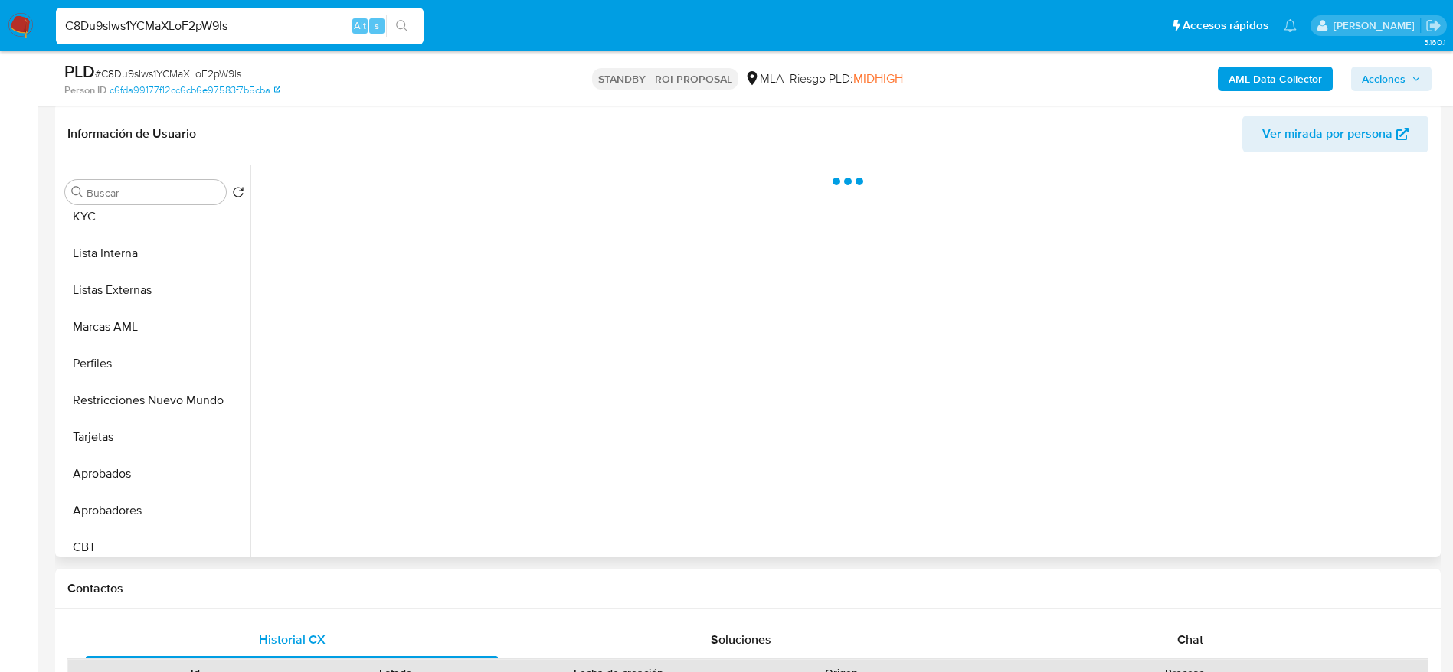
scroll to position [794, 0]
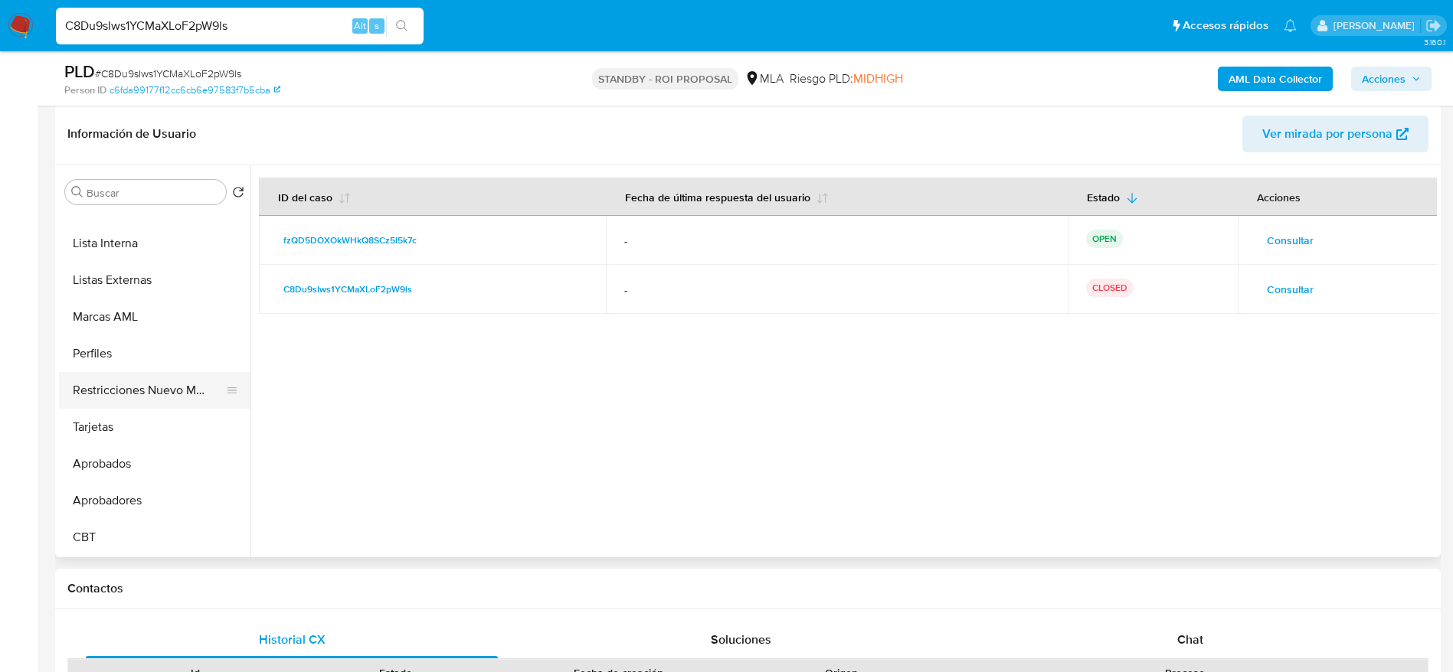
click at [151, 395] on button "Restricciones Nuevo Mundo" at bounding box center [148, 390] width 179 height 37
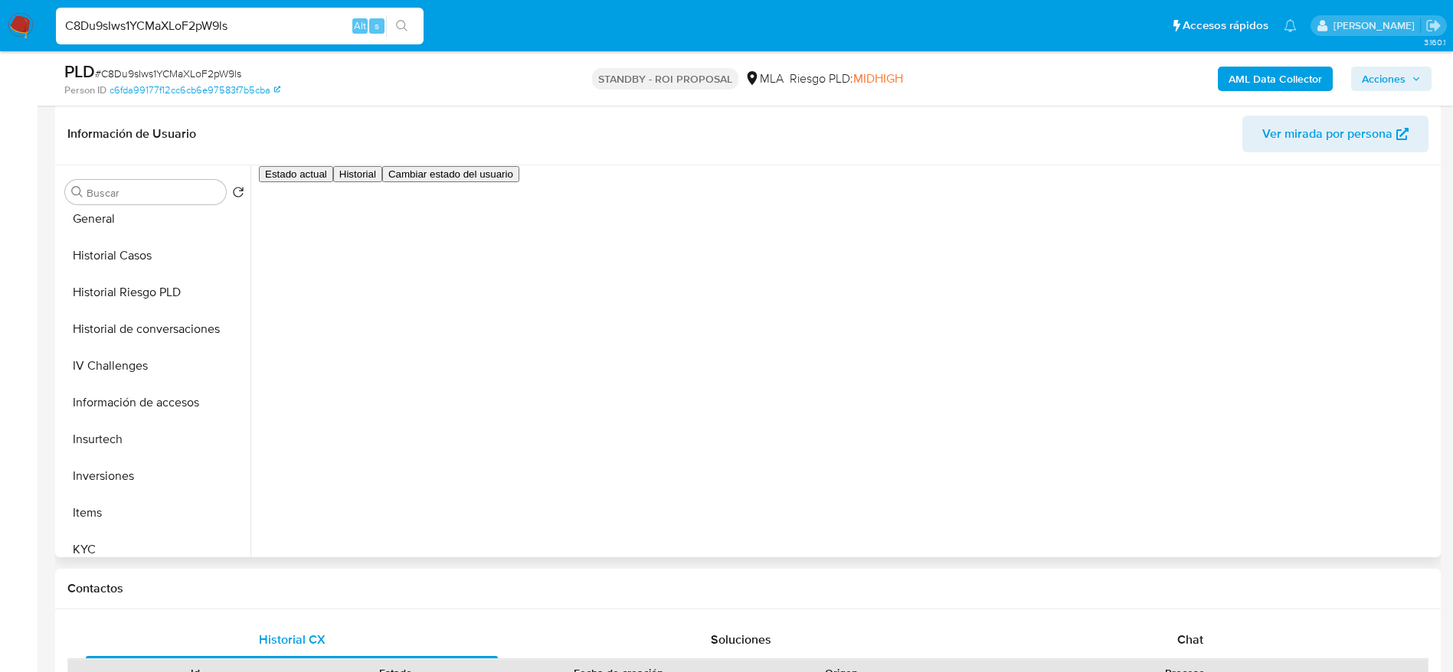
scroll to position [450, 0]
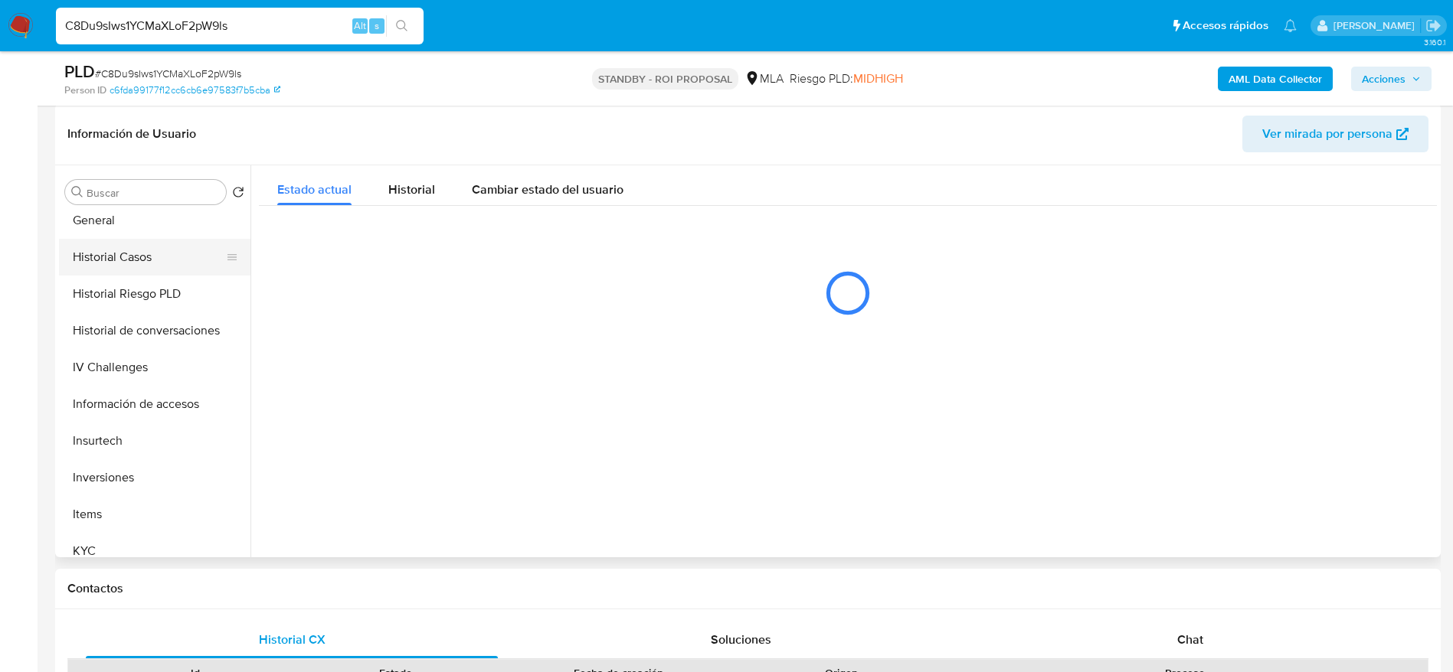
click at [139, 257] on button "Historial Casos" at bounding box center [148, 257] width 179 height 37
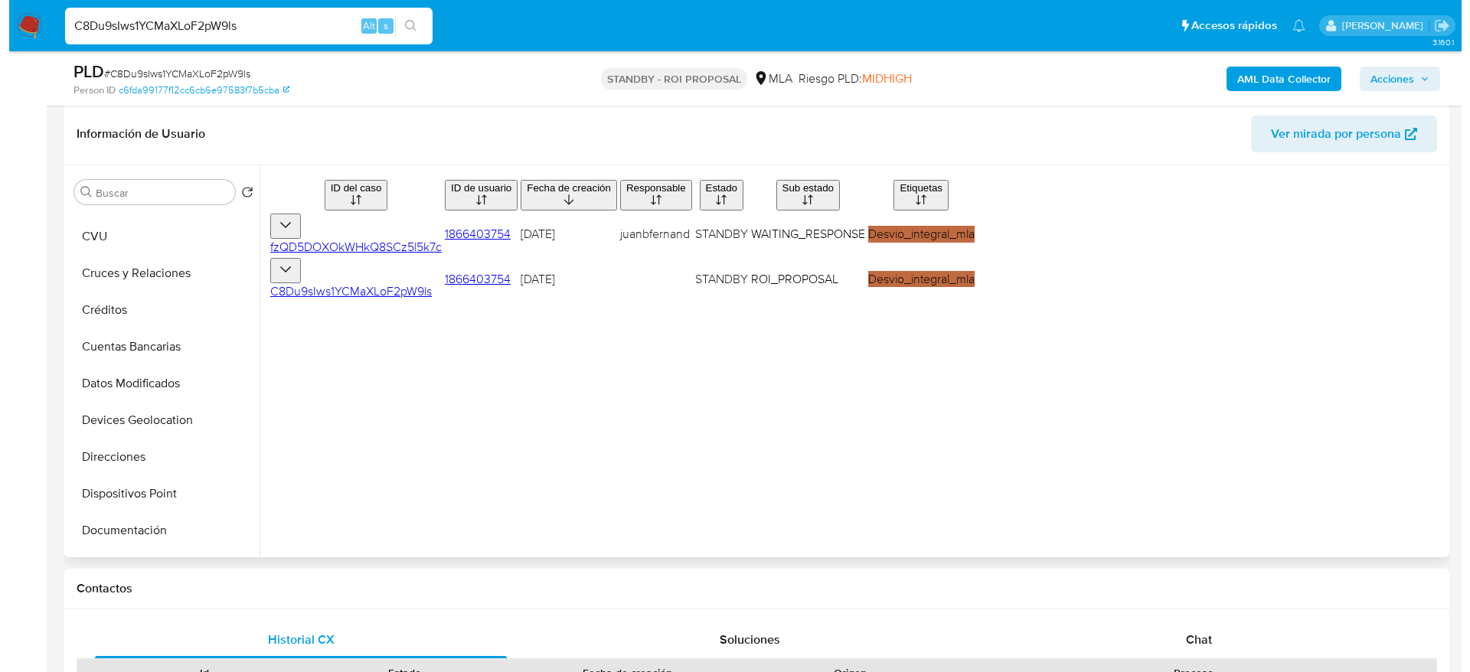
scroll to position [0, 0]
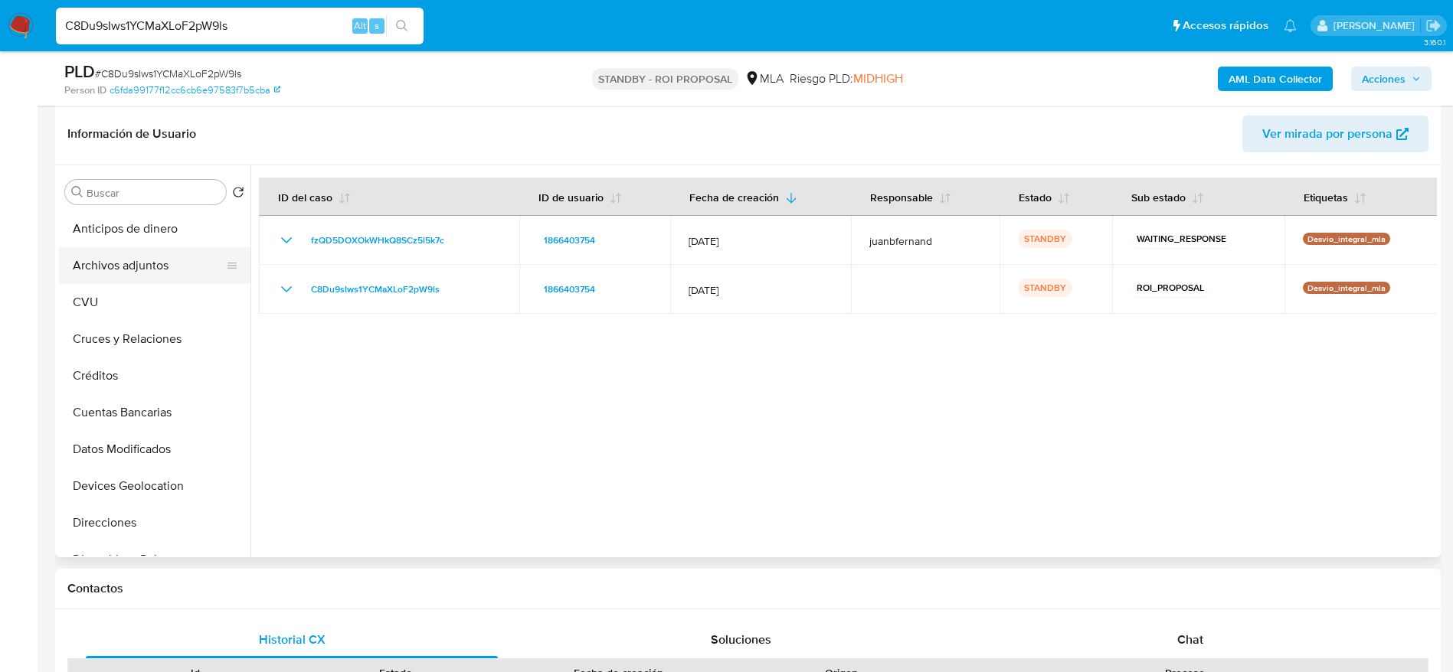
click at [139, 257] on button "Archivos adjuntos" at bounding box center [148, 265] width 179 height 37
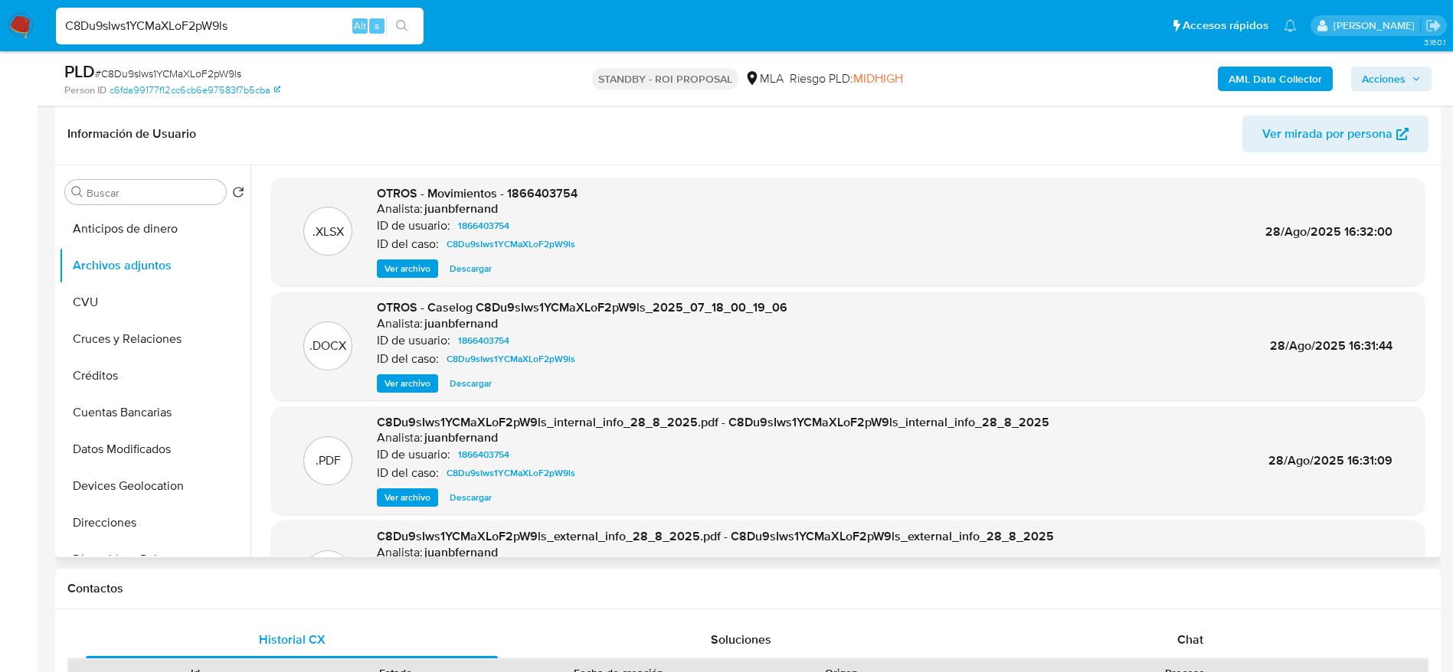
click at [416, 380] on span "Ver archivo" at bounding box center [407, 383] width 46 height 15
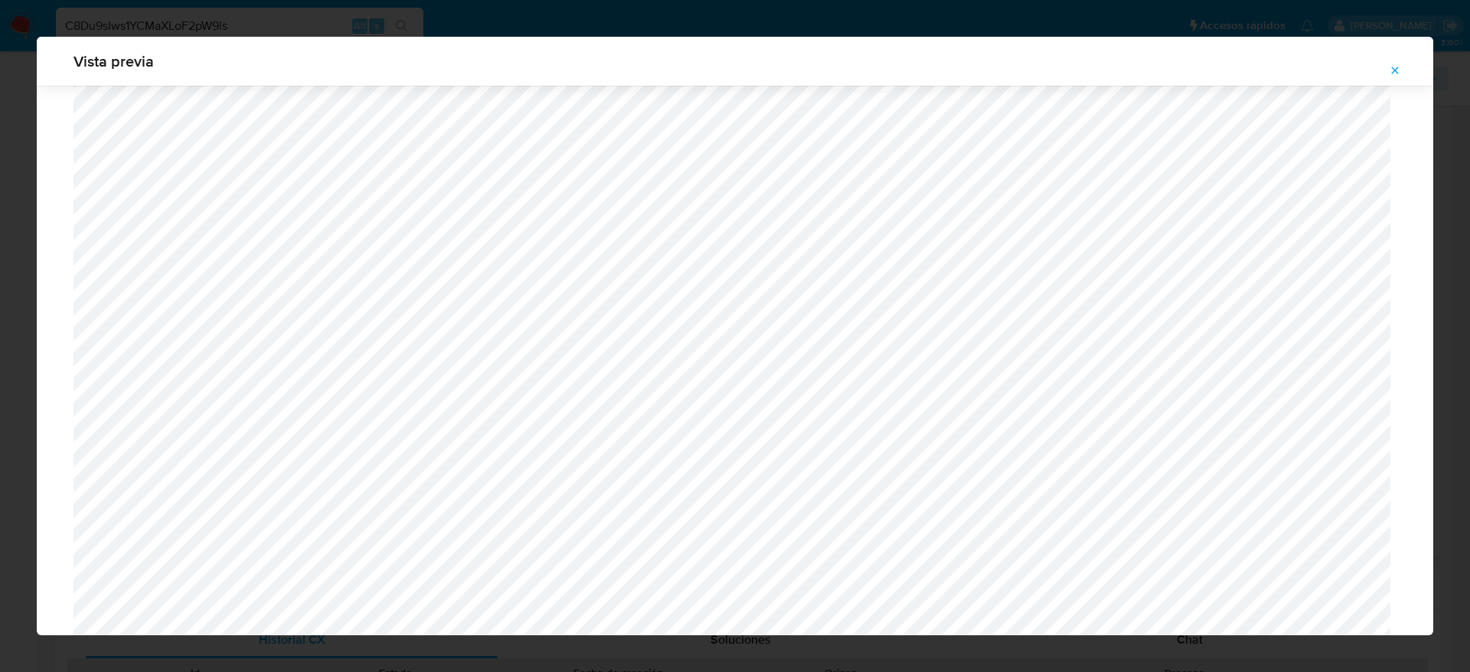
scroll to position [659, 0]
click at [1395, 71] on icon "Attachment preview" at bounding box center [1395, 70] width 7 height 7
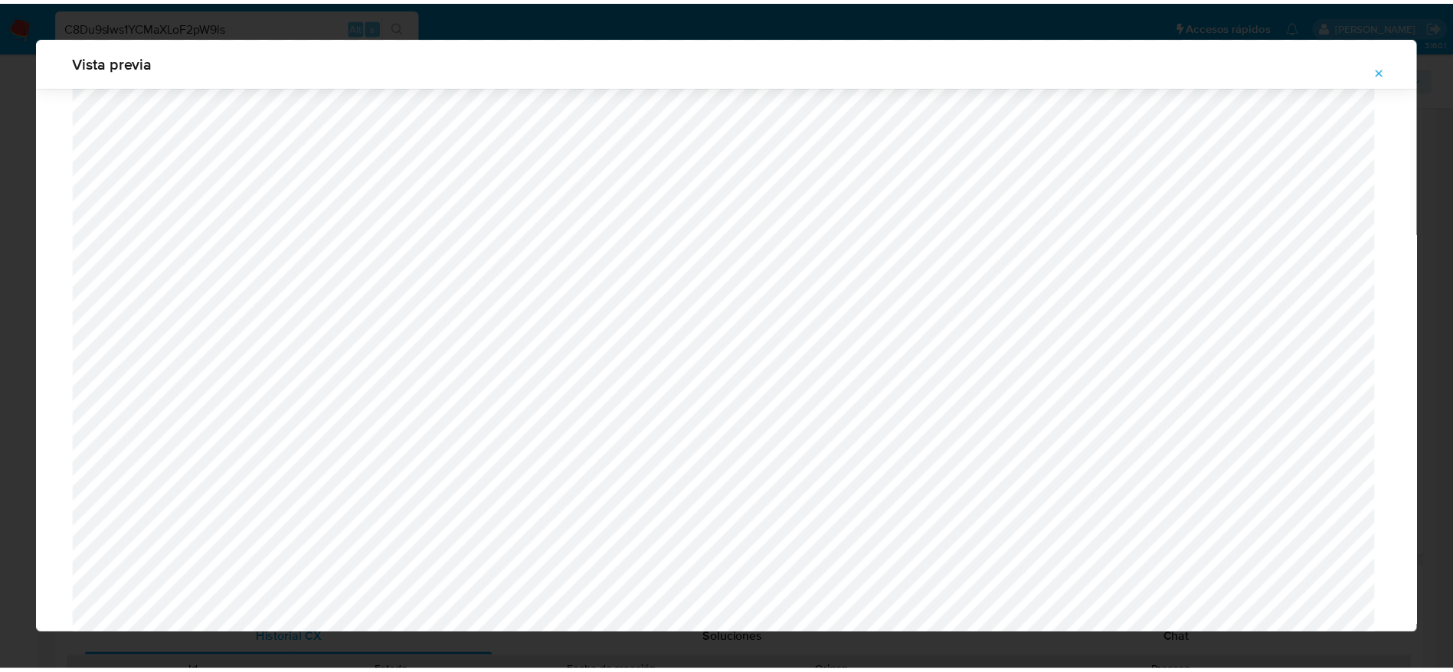
scroll to position [0, 0]
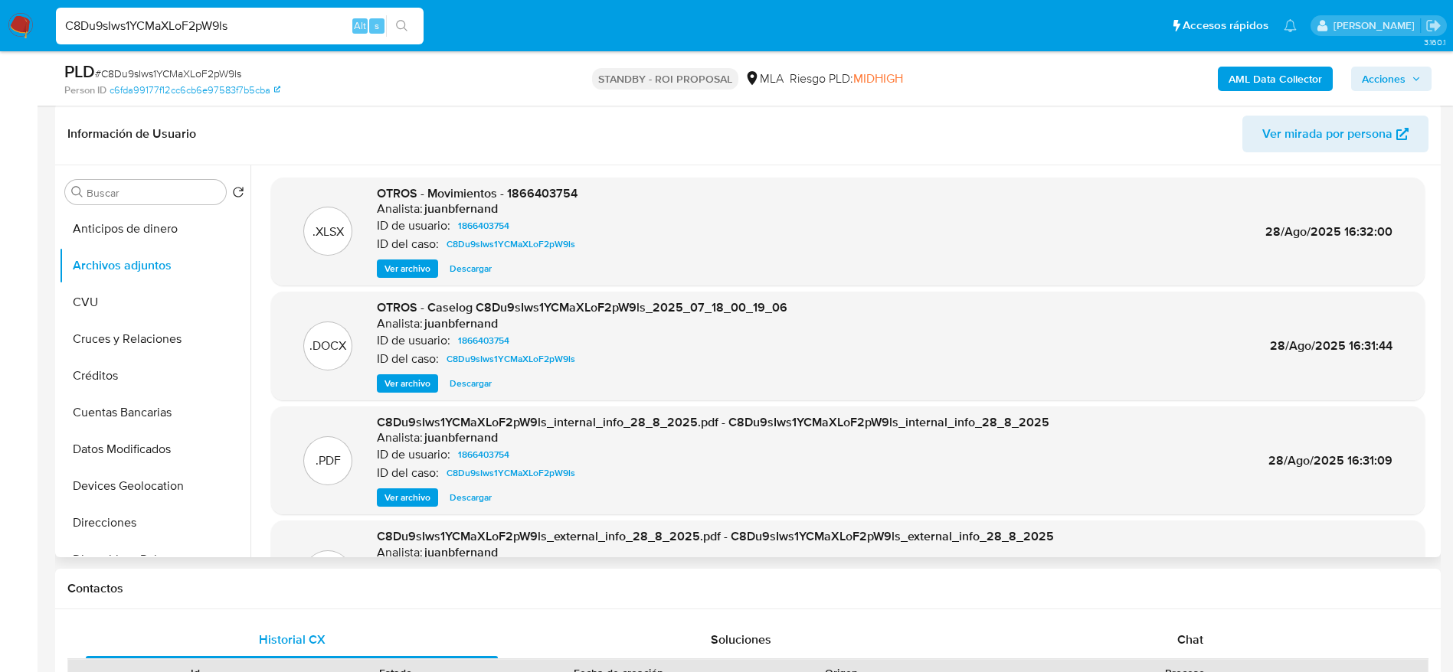
click at [247, 19] on input "C8Du9sIws1YCMaXLoF2pW9ls" at bounding box center [240, 26] width 368 height 20
paste input "7OXXtp615gKhTRbeUnZykKDX"
type input "7OXXtp615gKhTRbeUnZykKDX"
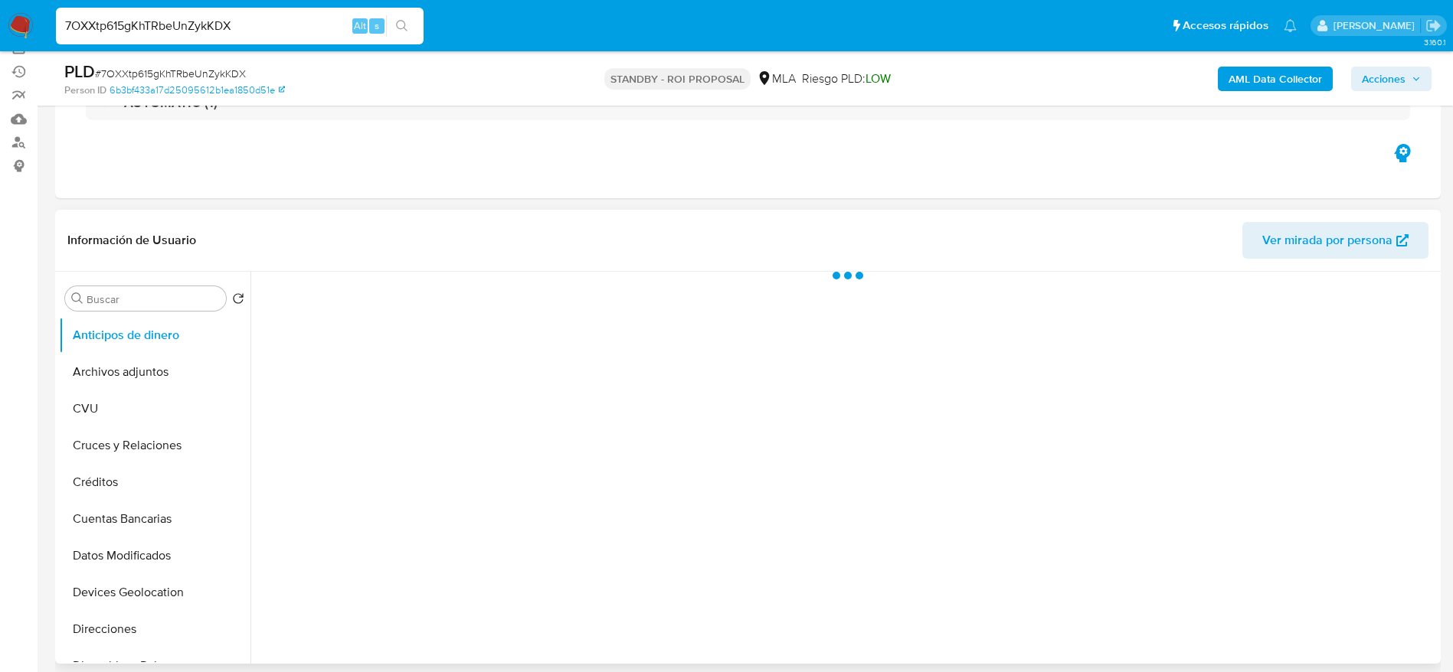
scroll to position [230, 0]
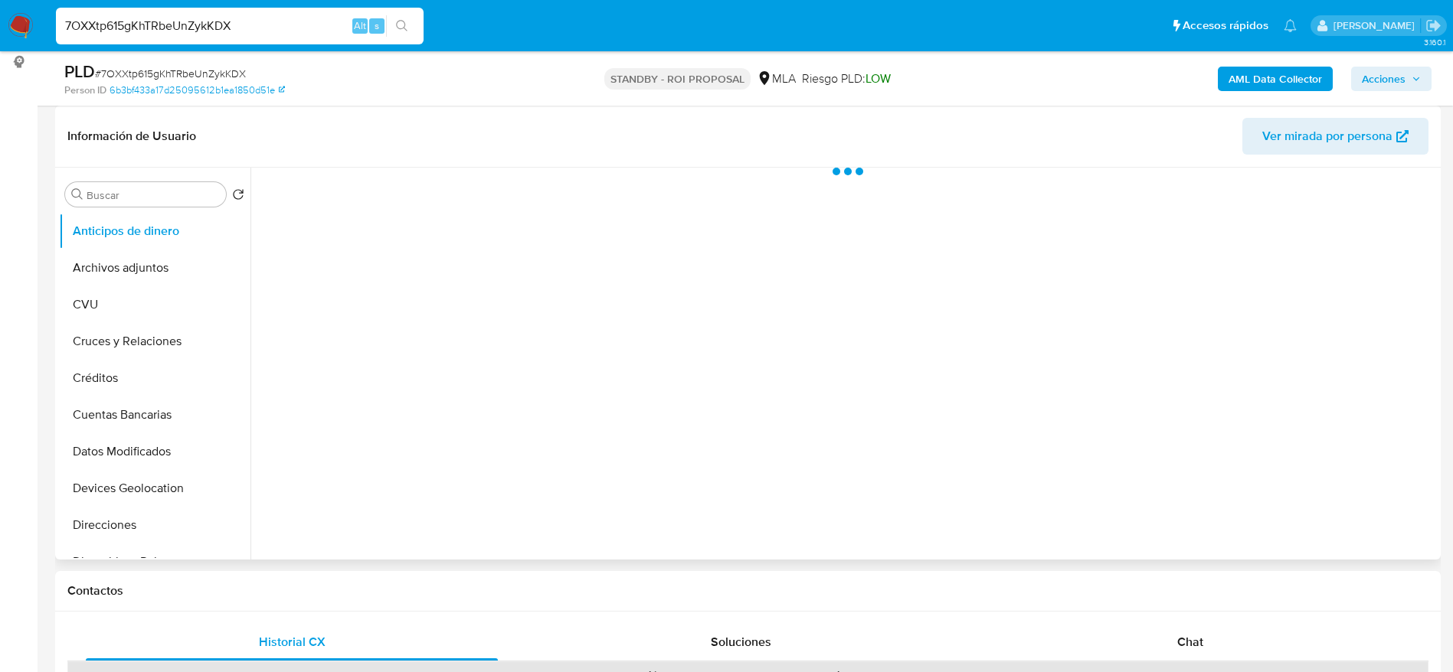
select select "10"
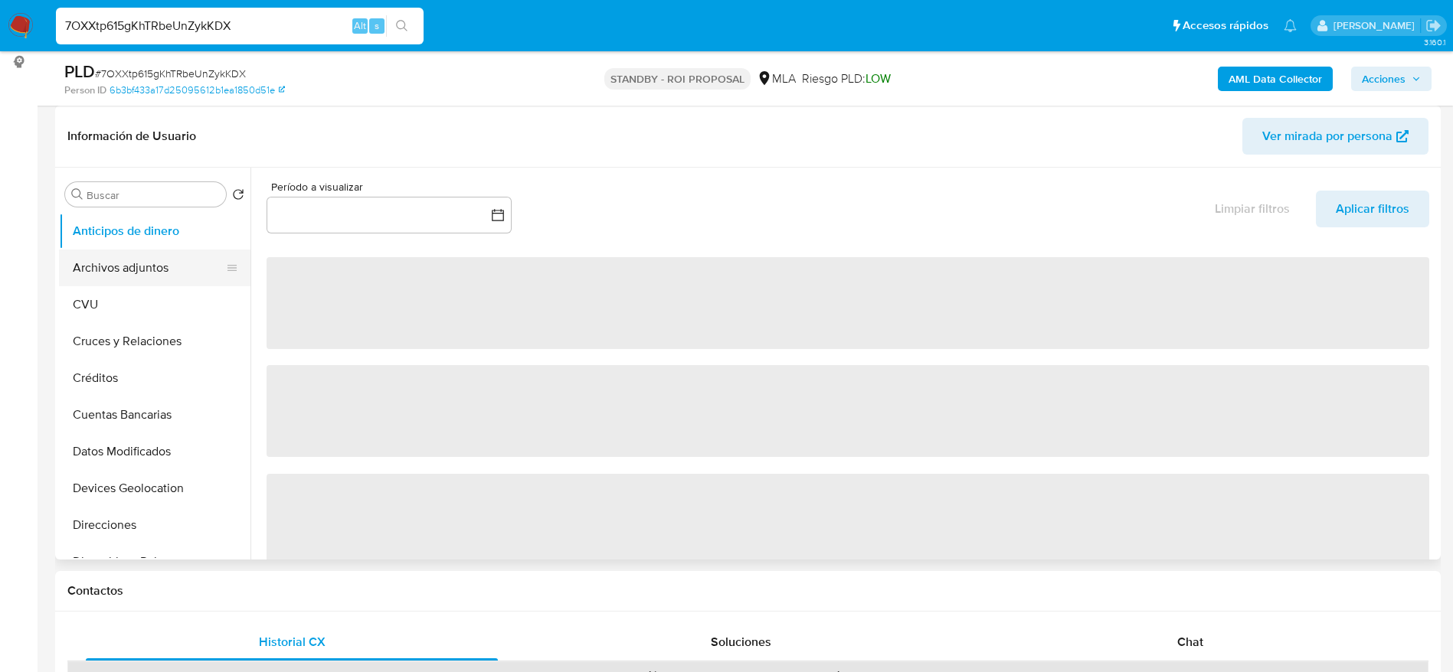
click at [138, 265] on button "Archivos adjuntos" at bounding box center [148, 268] width 179 height 37
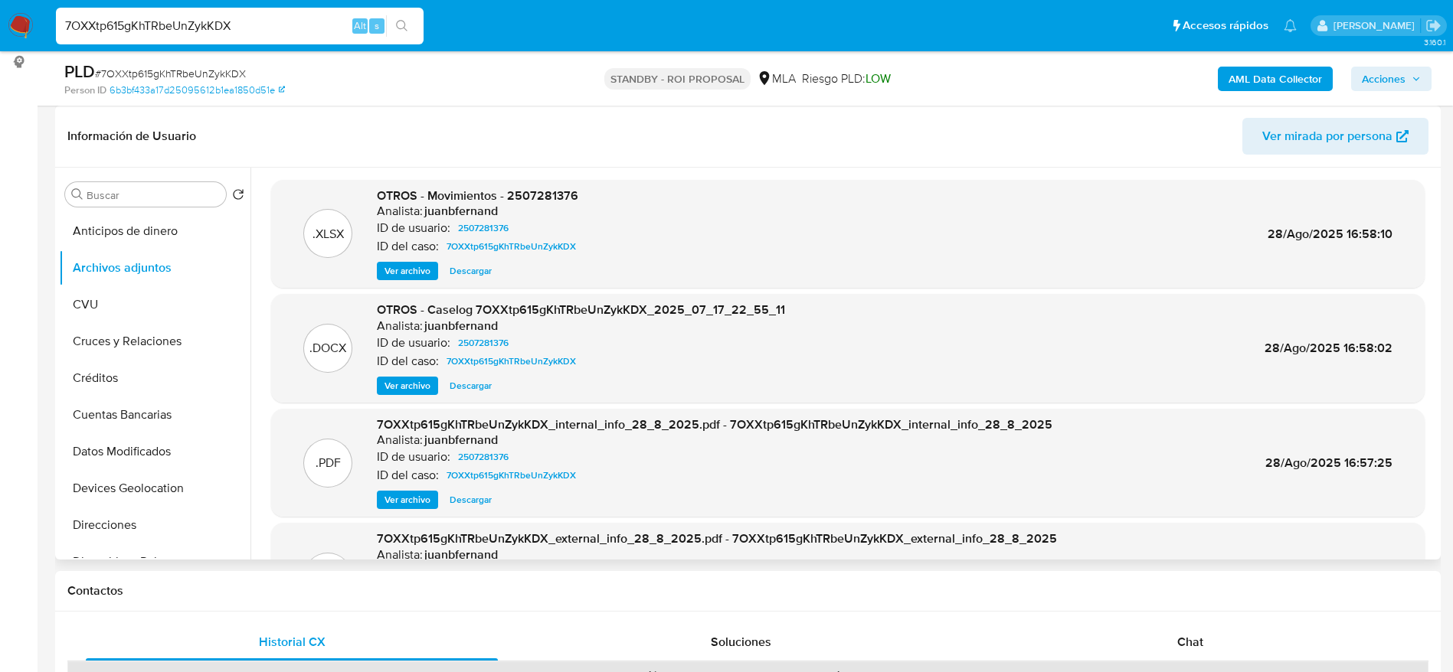
click at [473, 388] on span "Descargar" at bounding box center [471, 385] width 42 height 15
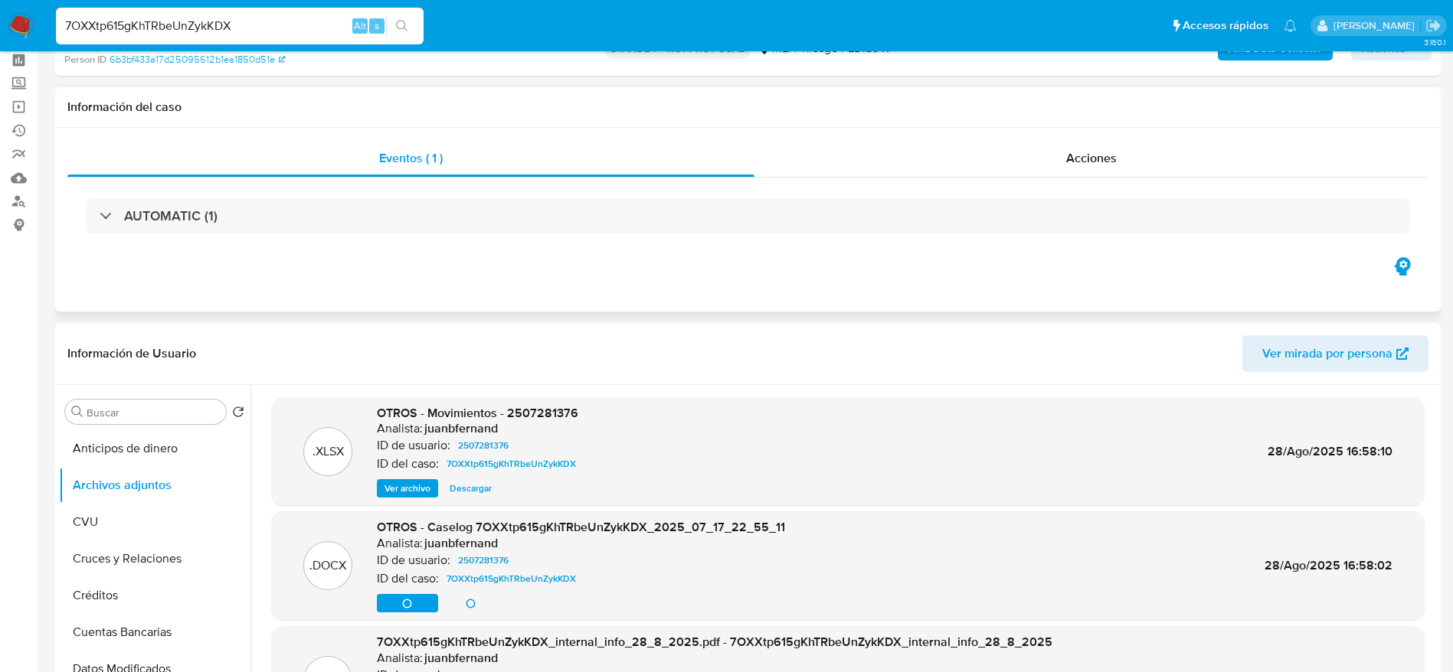
scroll to position [0, 0]
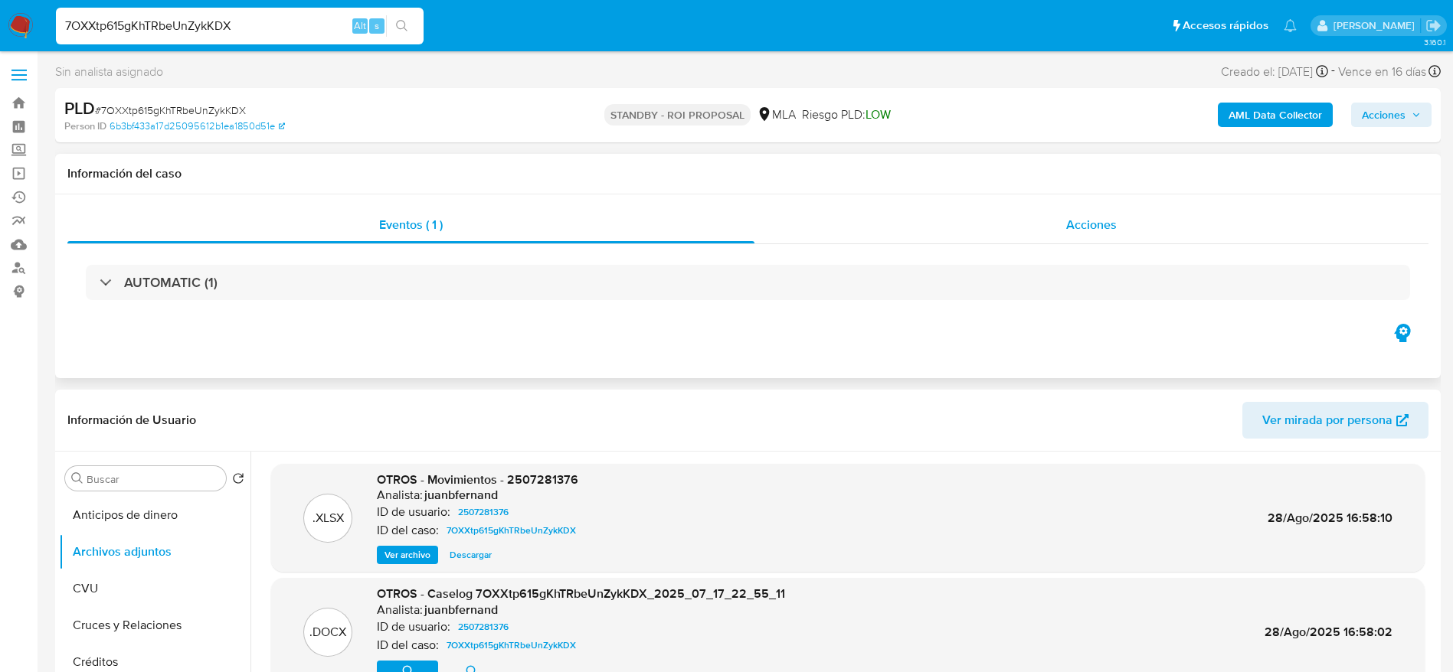
click at [1121, 211] on div "Acciones" at bounding box center [1091, 225] width 674 height 37
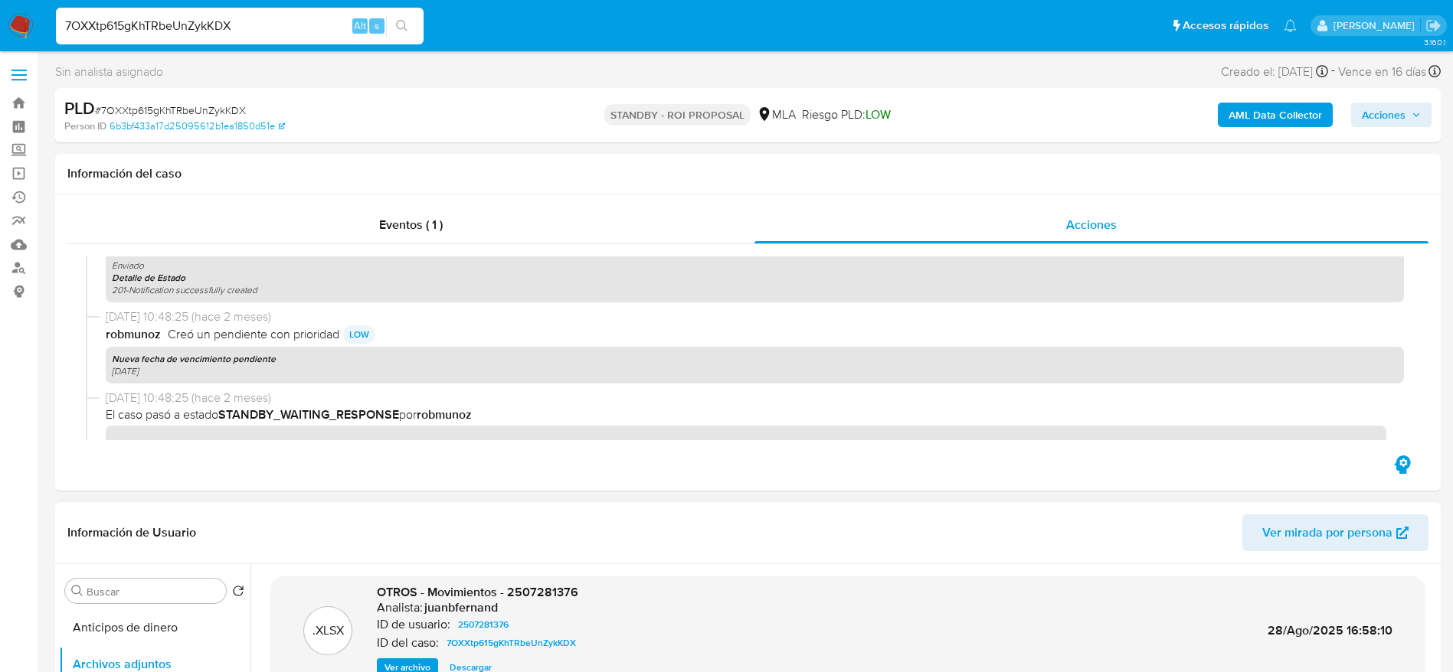
scroll to position [574, 0]
click at [275, 16] on input "7OXXtp615gKhTRbeUnZykKDX" at bounding box center [240, 26] width 368 height 20
paste input "NuC5DEGmKVapTLv3FQESXyQV"
type input "NuC5DEGmKVapTLv3FQESXyQV"
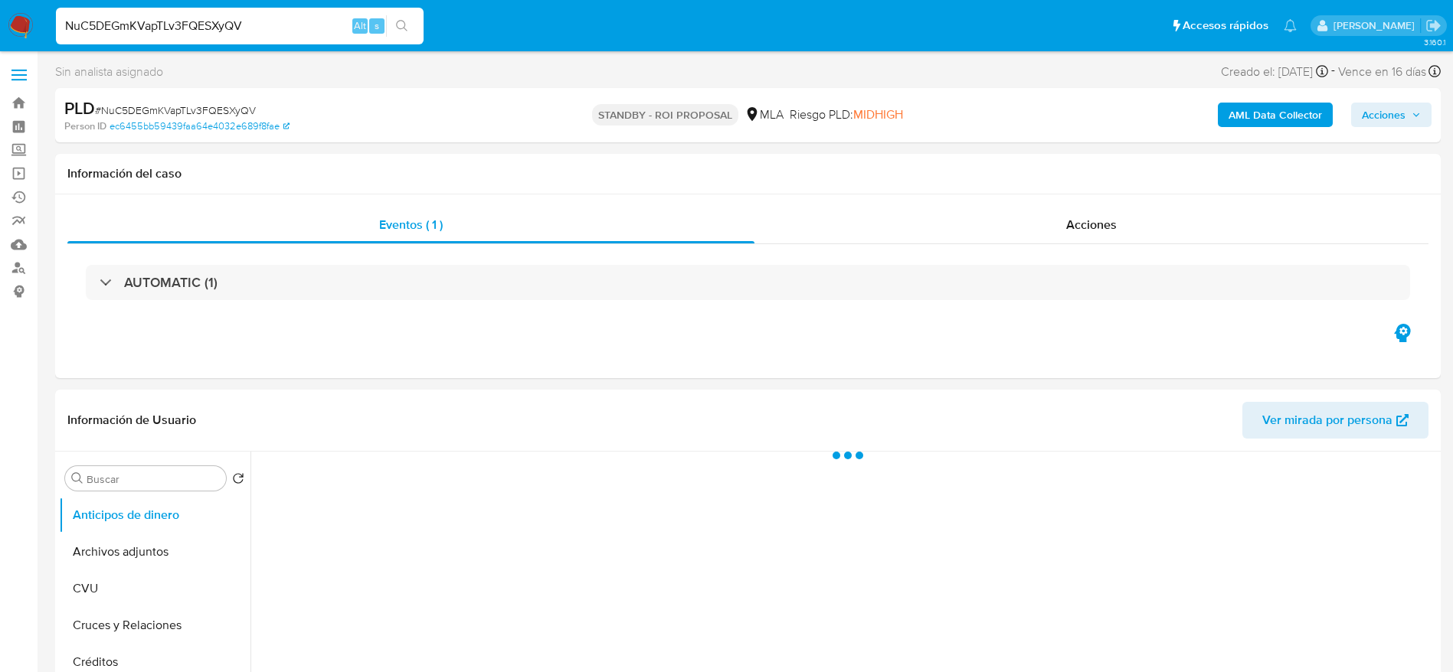
select select "10"
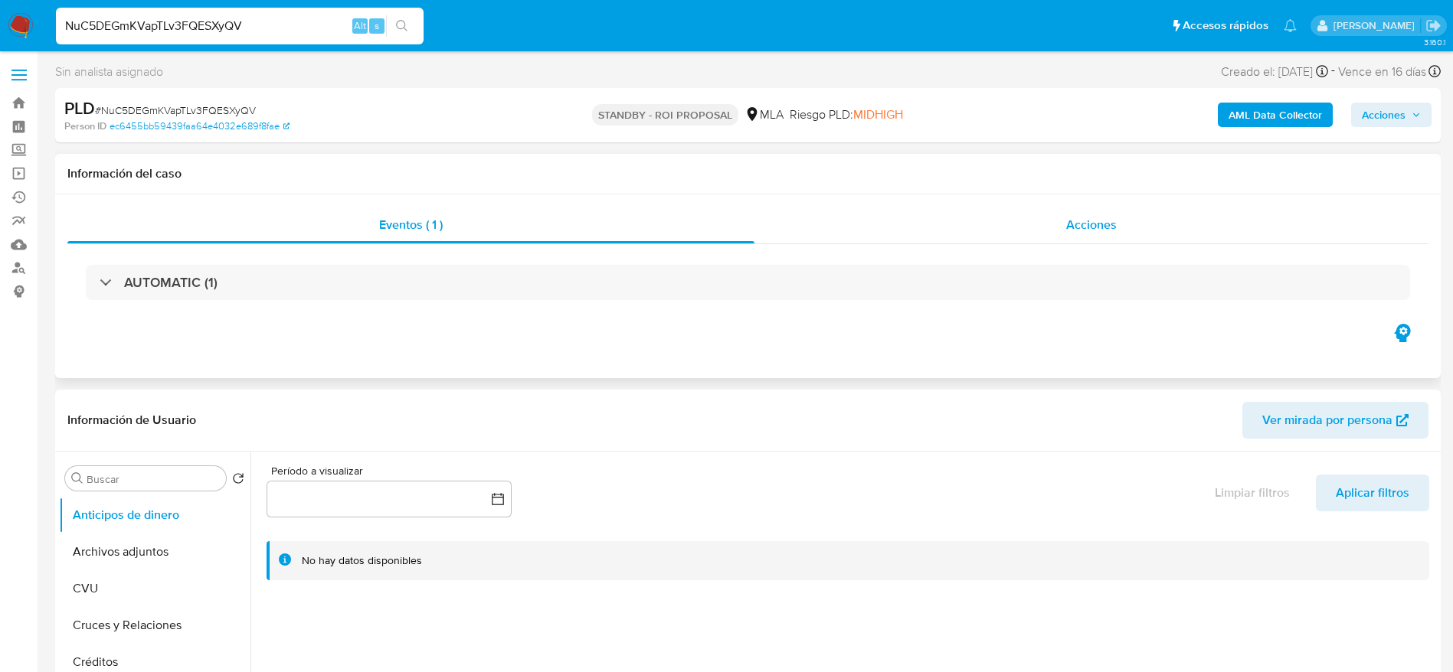
click at [1078, 220] on span "Acciones" at bounding box center [1091, 225] width 51 height 18
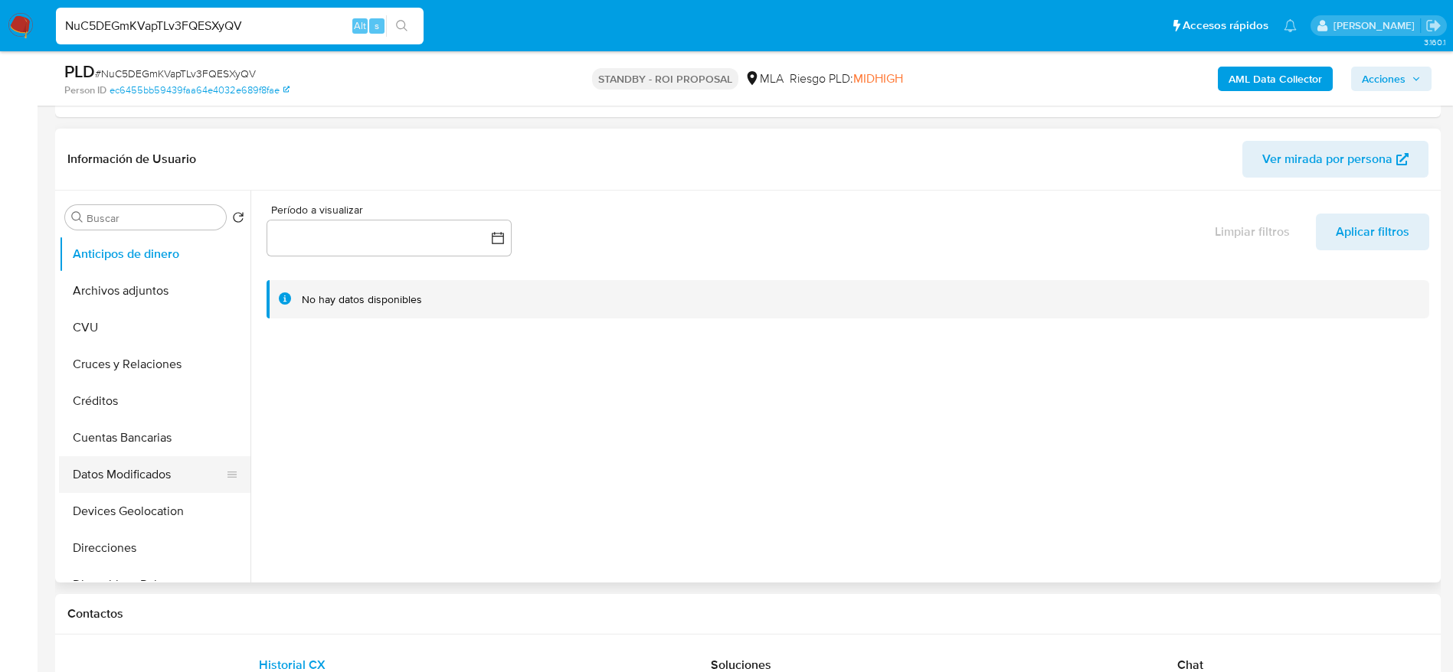
scroll to position [345, 0]
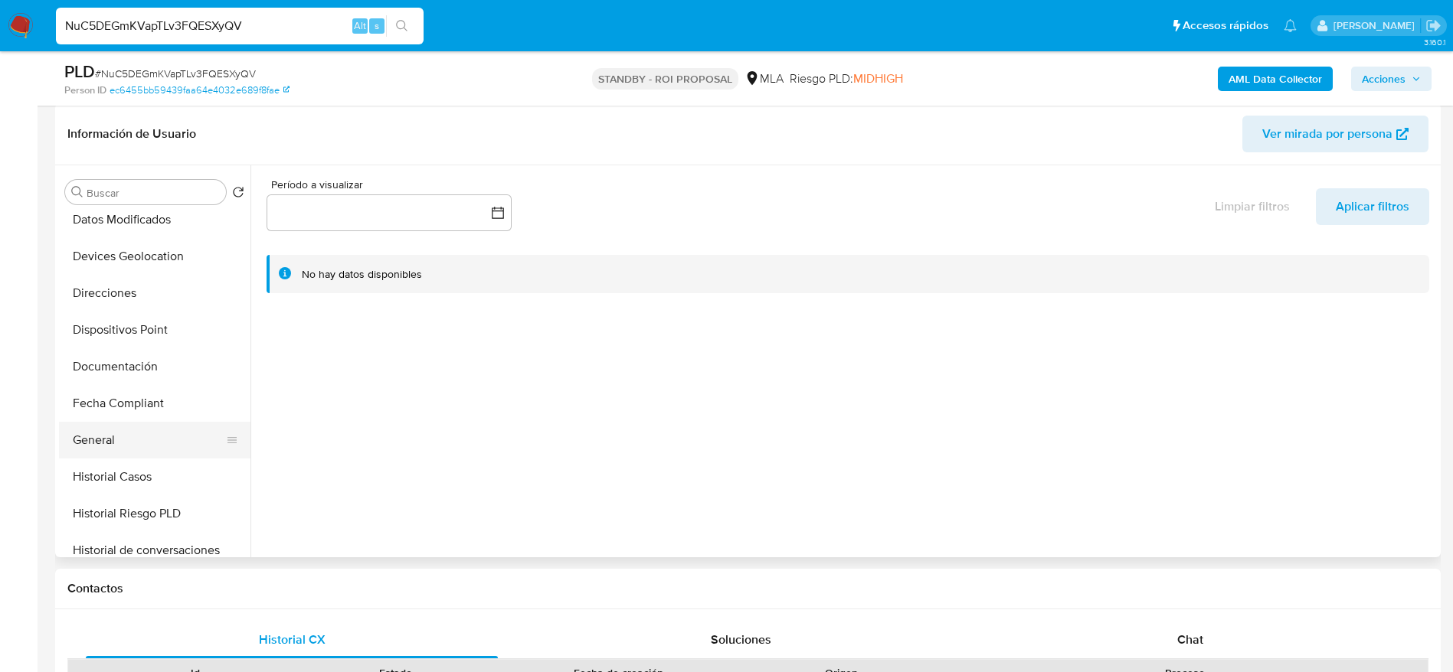
drag, startPoint x: 142, startPoint y: 466, endPoint x: 153, endPoint y: 426, distance: 41.2
click at [142, 466] on button "Historial Casos" at bounding box center [154, 477] width 191 height 37
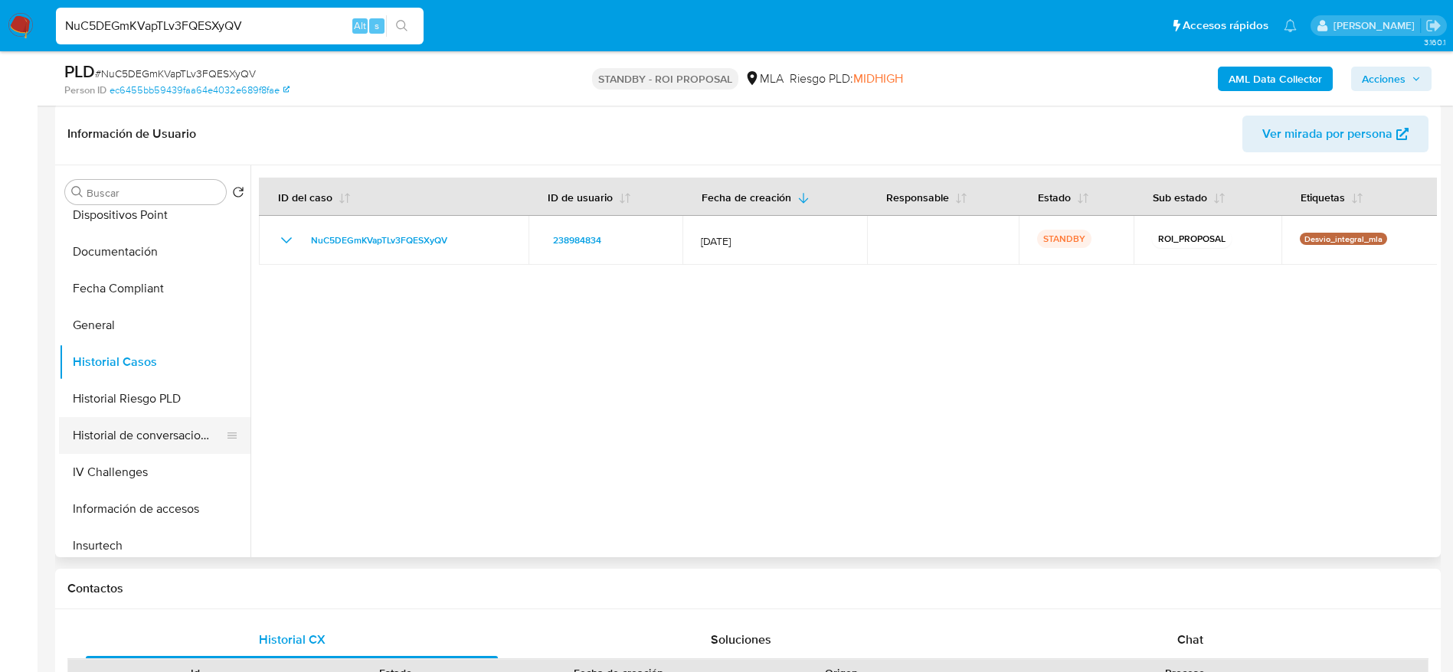
click at [175, 430] on button "Historial de conversaciones" at bounding box center [148, 435] width 179 height 37
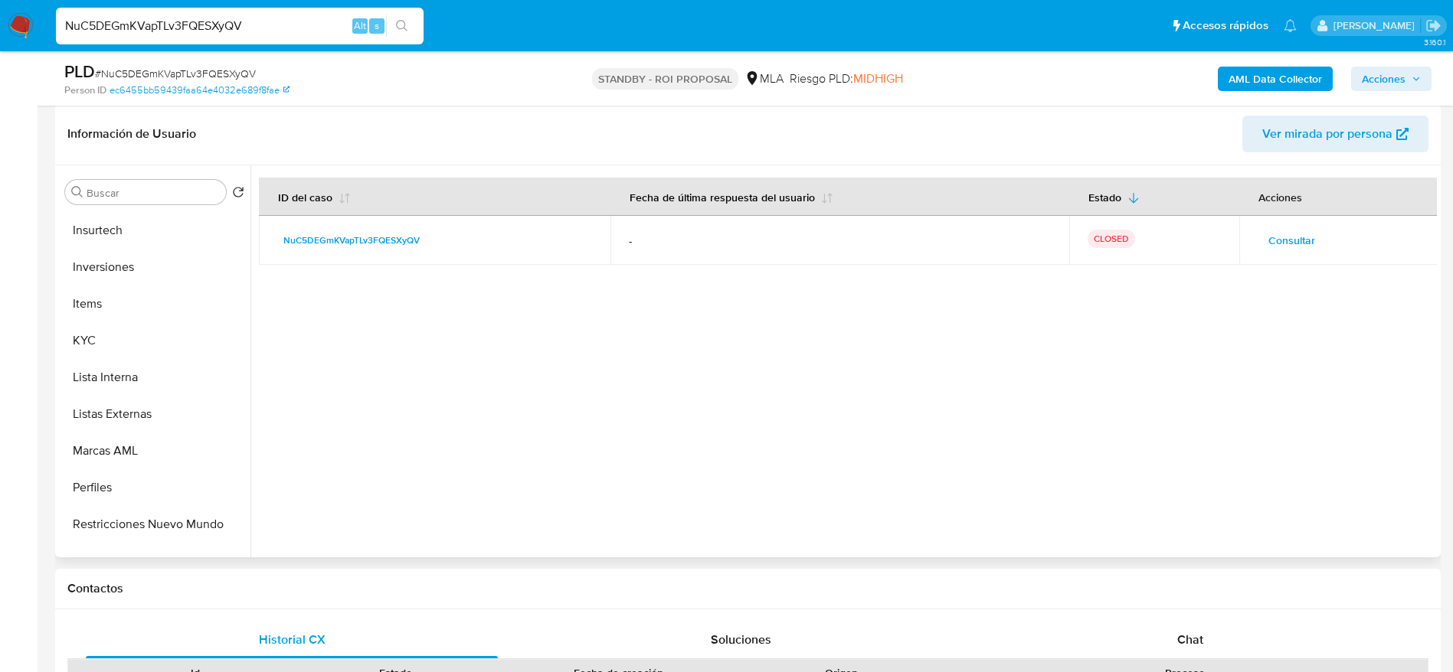
scroll to position [689, 0]
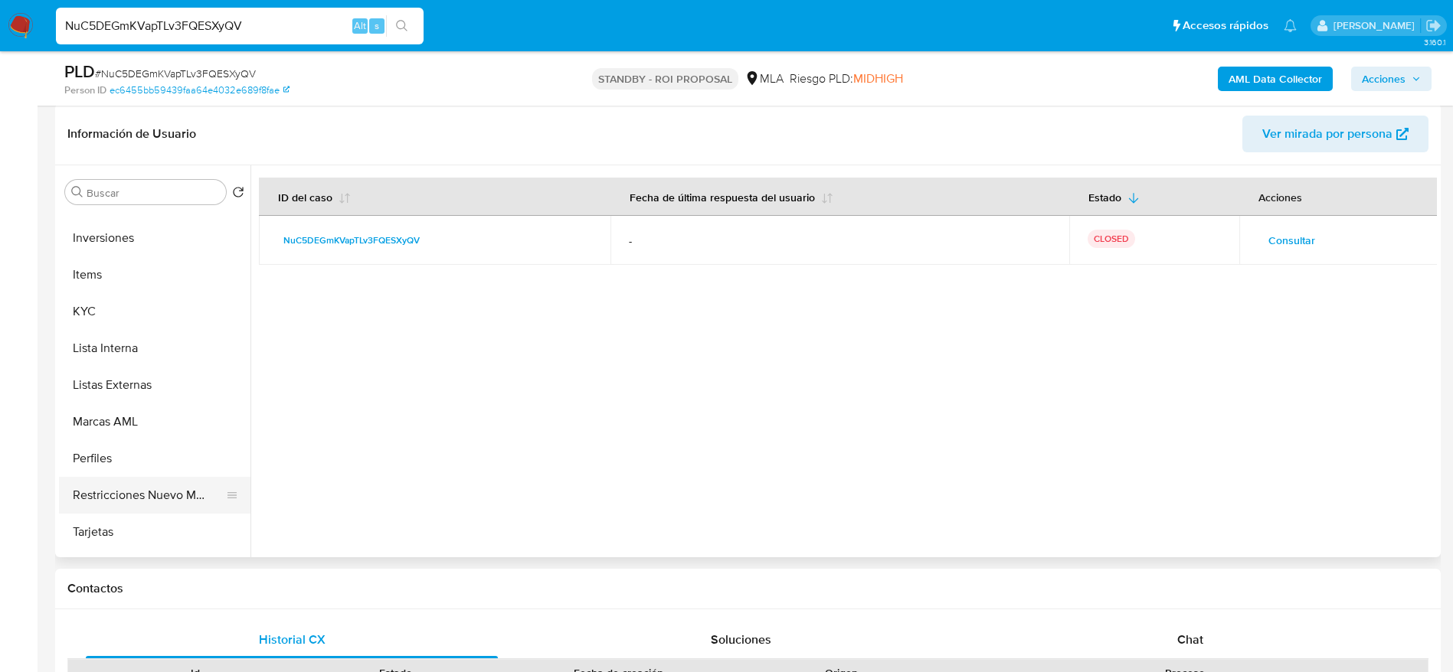
click at [185, 483] on button "Restricciones Nuevo Mundo" at bounding box center [148, 495] width 179 height 37
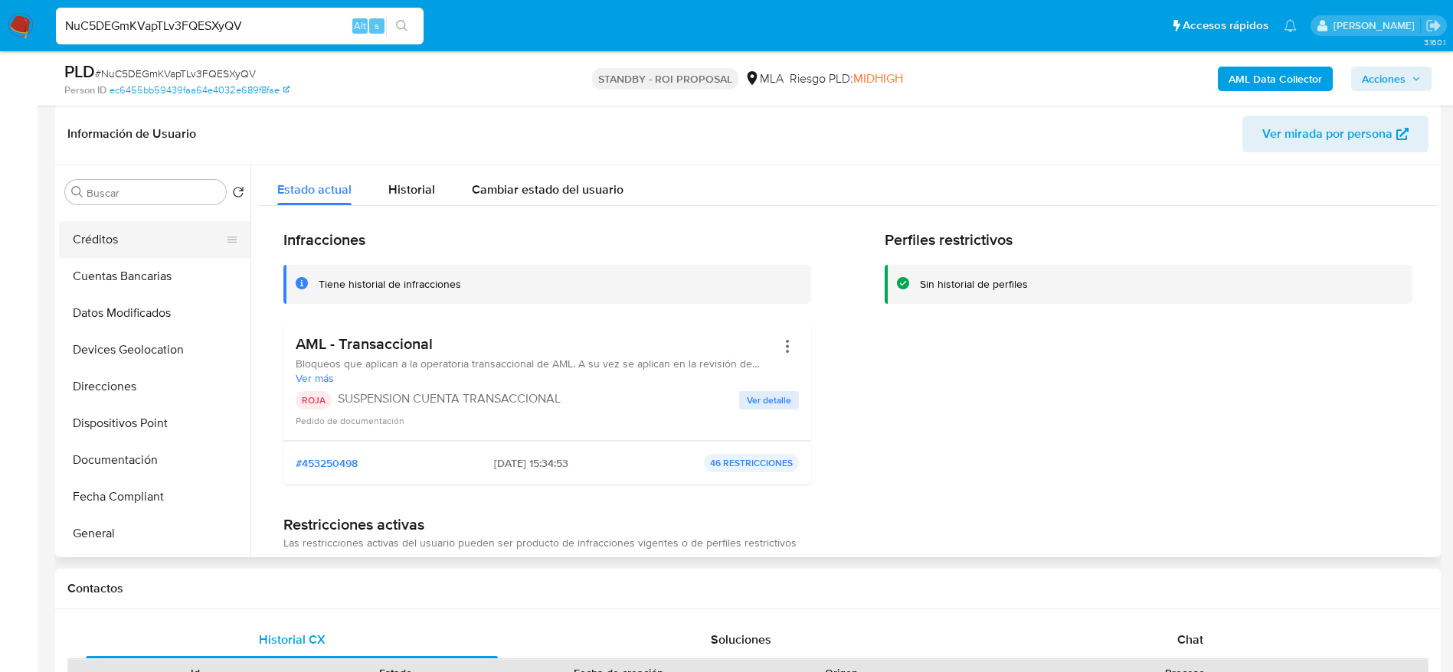
scroll to position [0, 0]
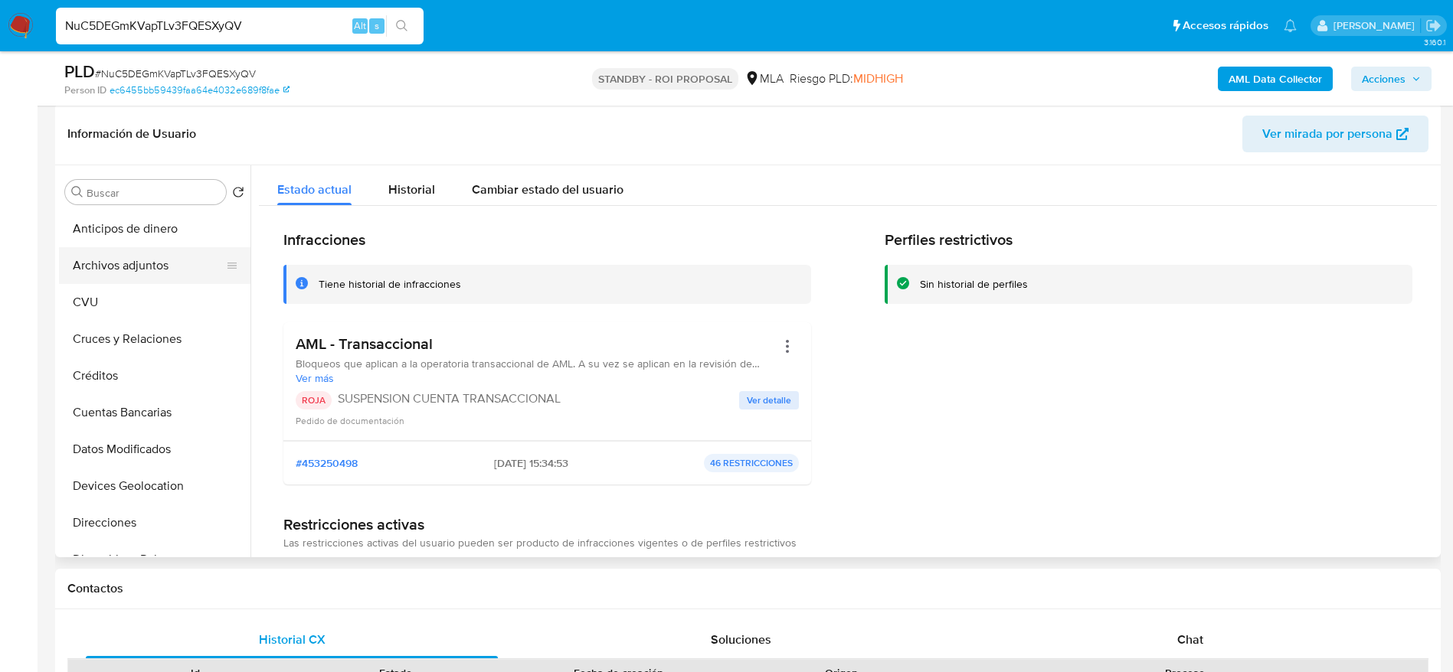
click at [129, 267] on button "Archivos adjuntos" at bounding box center [148, 265] width 179 height 37
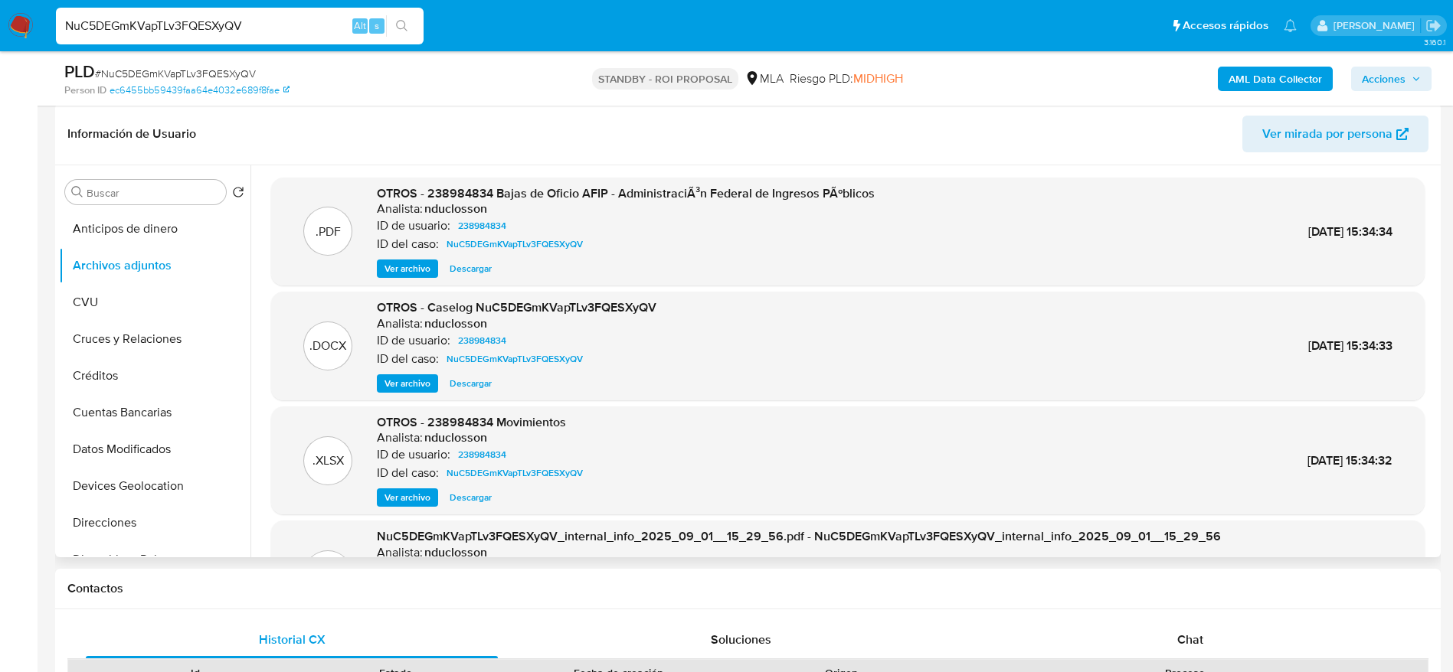
click at [483, 379] on span "Descargar" at bounding box center [471, 383] width 42 height 15
click at [323, 31] on input "NuC5DEGmKVapTLv3FQESXyQV" at bounding box center [240, 26] width 368 height 20
paste input "9WNnbd0NxjPGmUU50iFZrRSt"
type input "9WNnbd0NxjPGmUU50iFZrRSt"
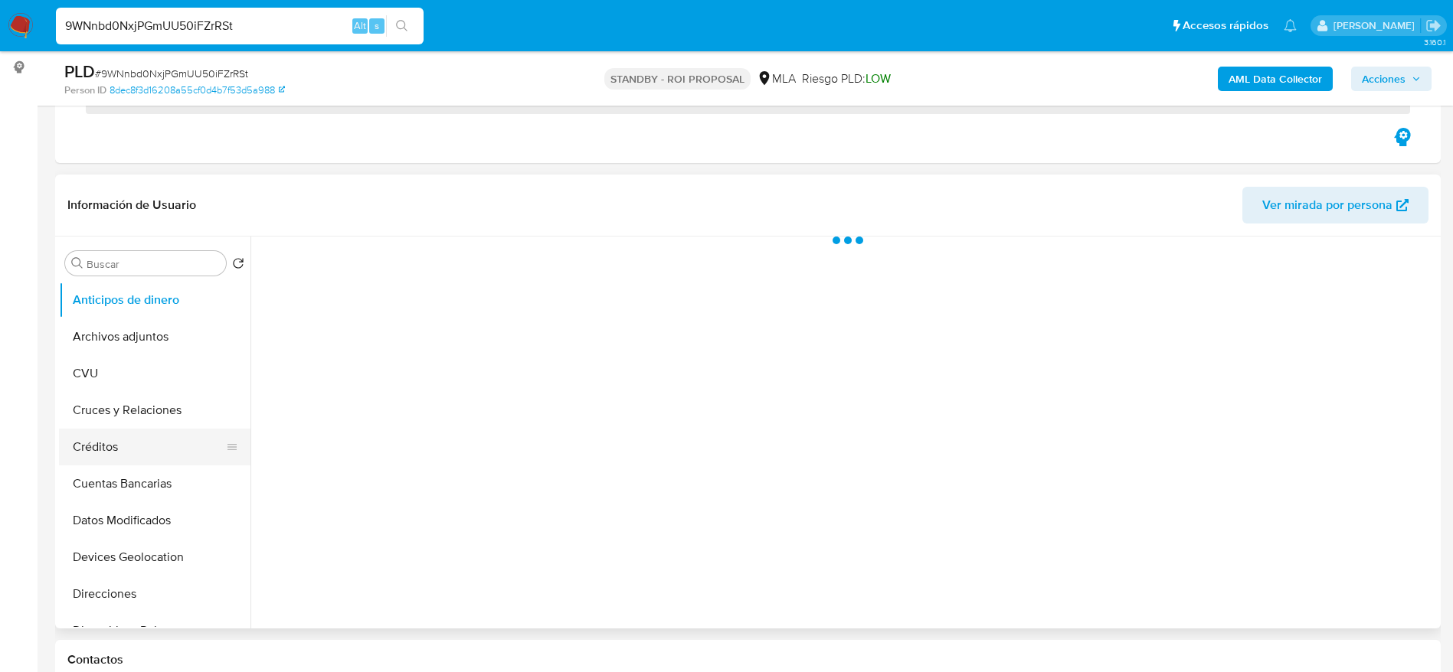
scroll to position [230, 0]
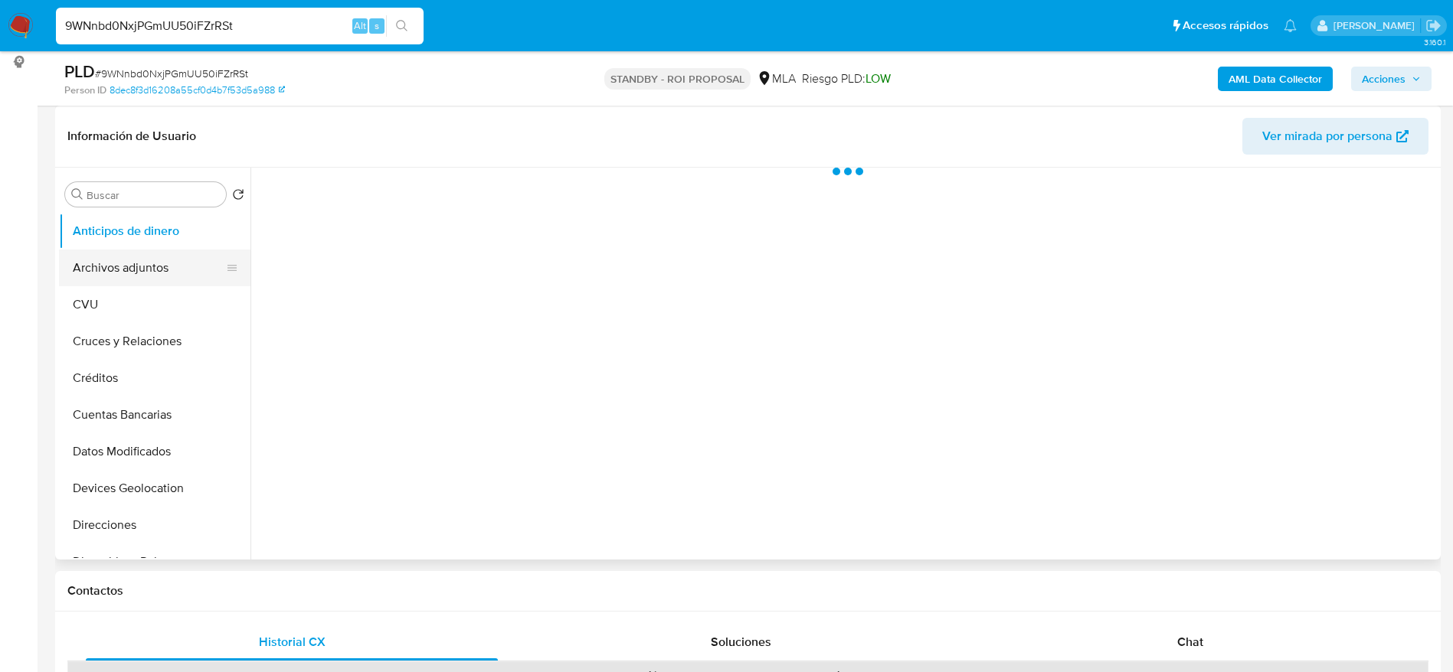
click at [147, 254] on button "Archivos adjuntos" at bounding box center [148, 268] width 179 height 37
select select "10"
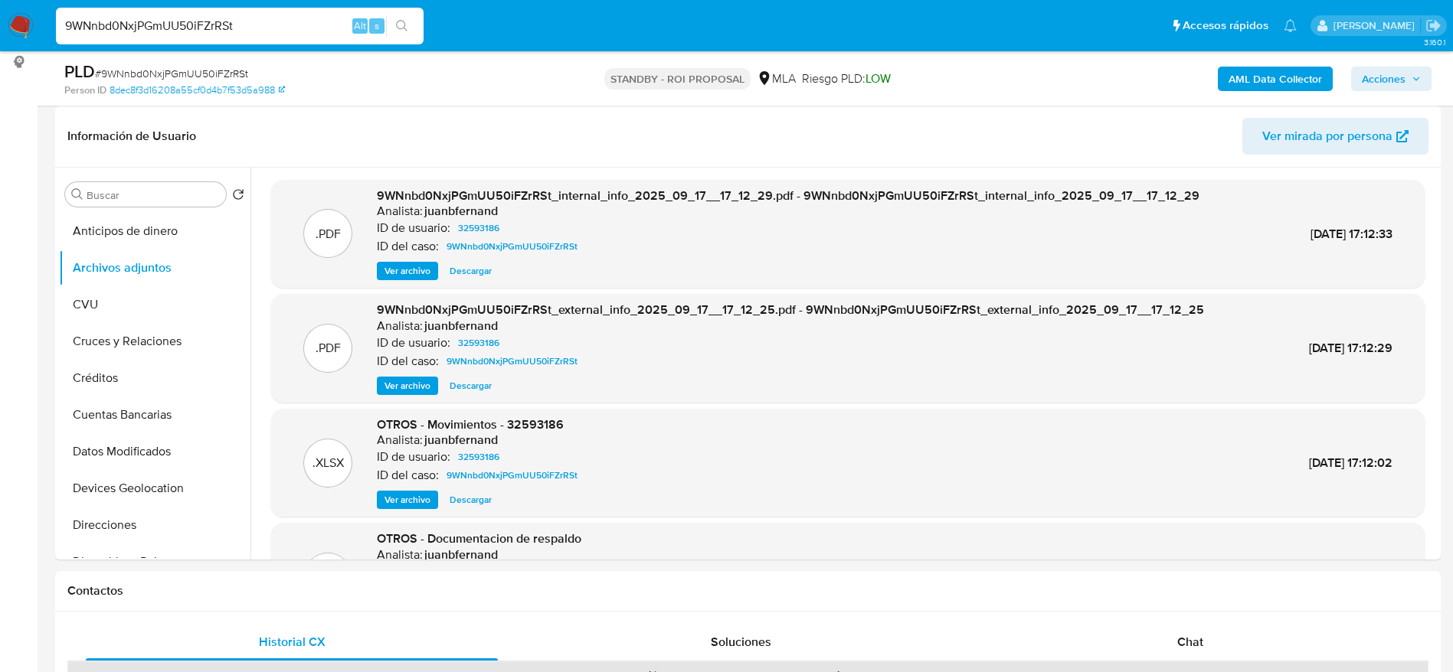
scroll to position [115, 0]
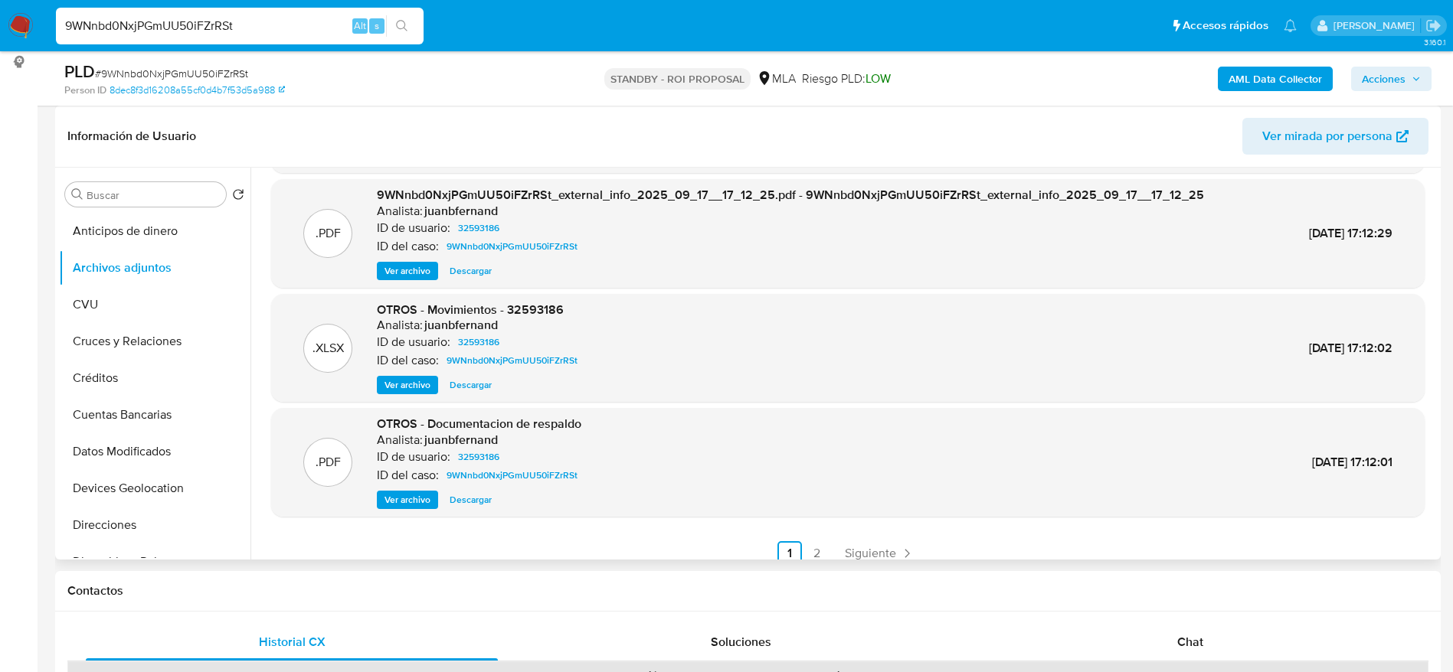
click at [479, 380] on span "Descargar" at bounding box center [471, 385] width 42 height 15
click at [404, 496] on span "Ver archivo" at bounding box center [407, 499] width 46 height 15
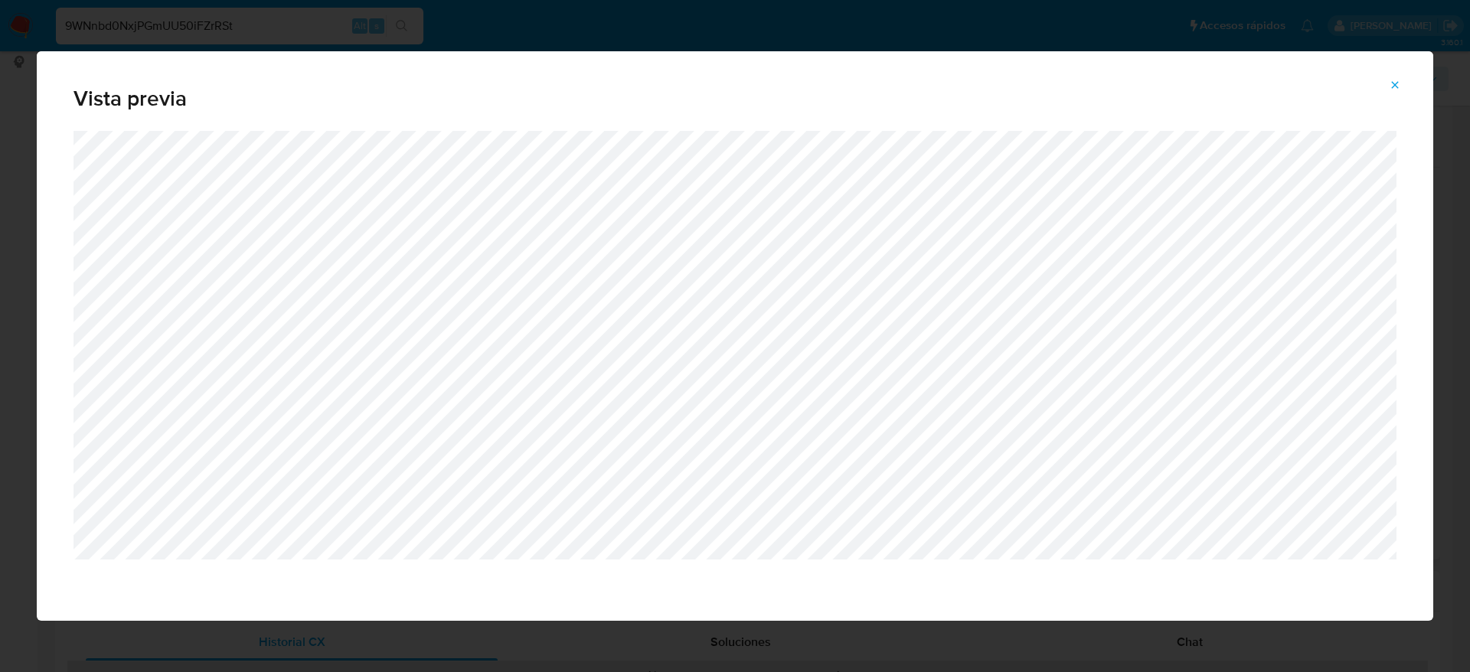
click at [1392, 87] on icon "Attachment preview" at bounding box center [1395, 84] width 7 height 7
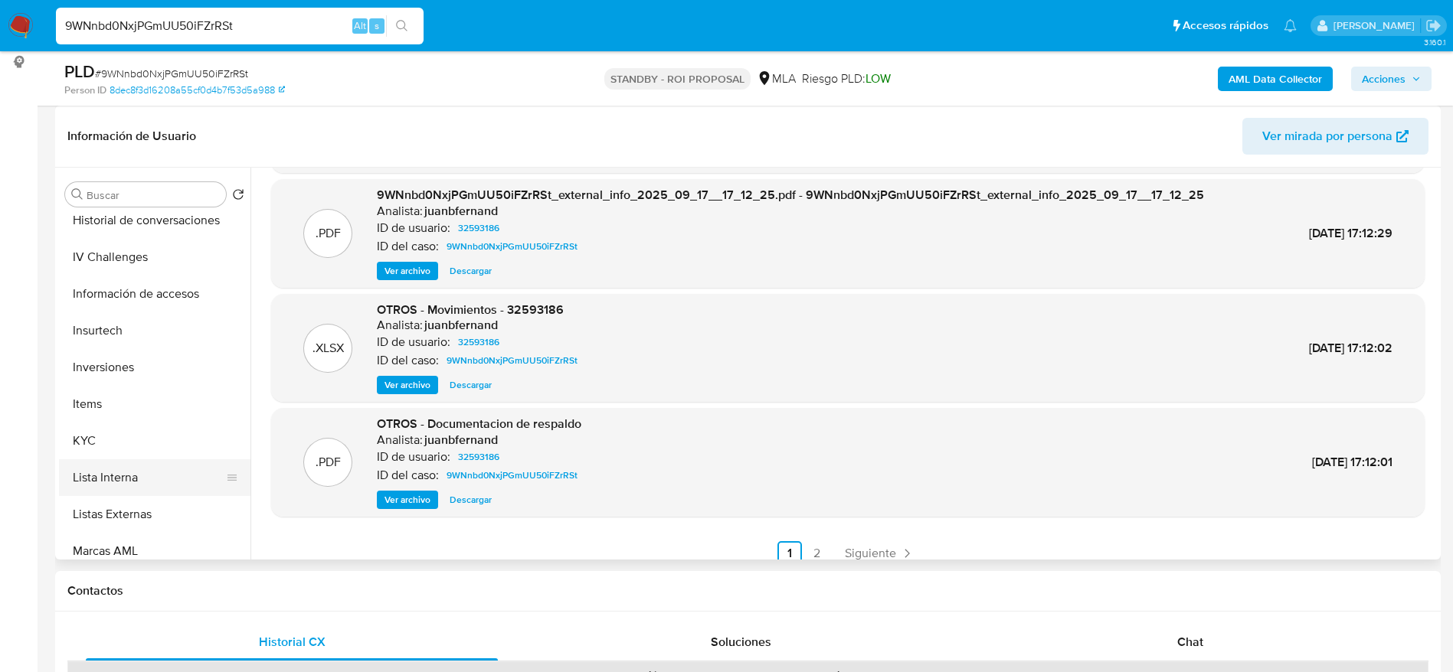
scroll to position [574, 0]
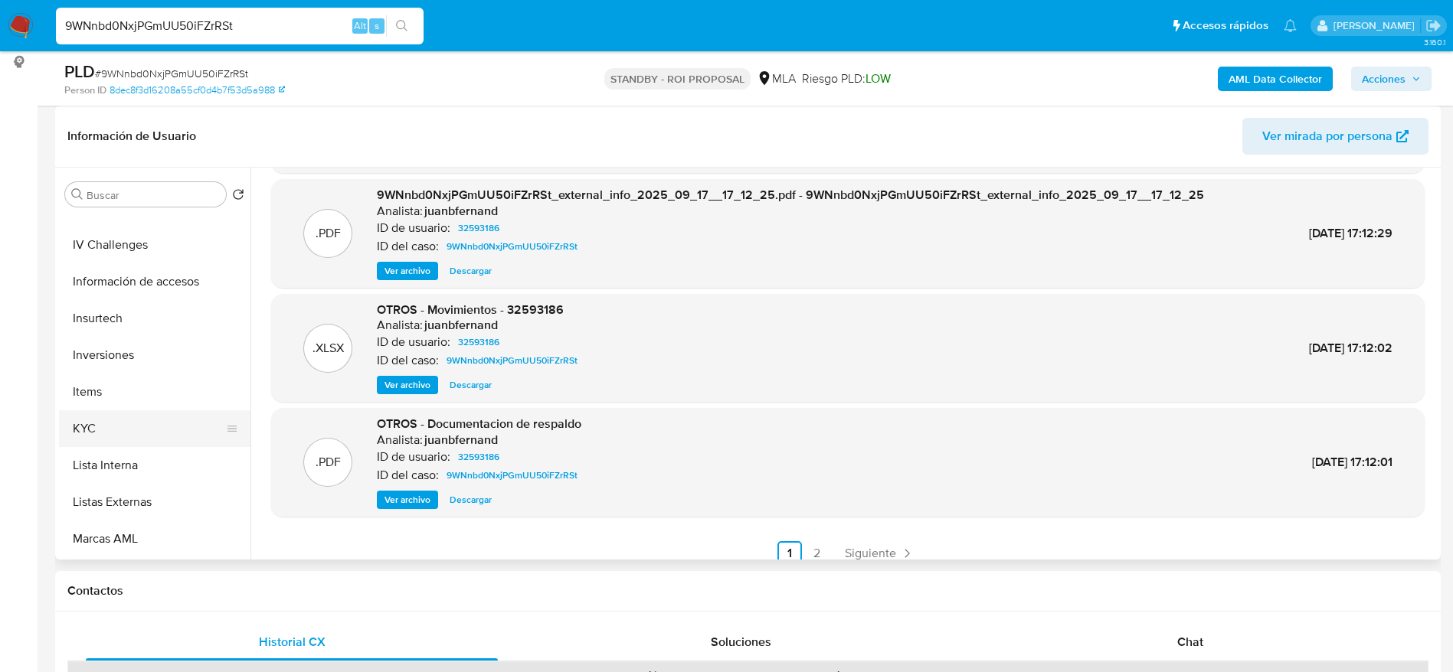
click at [107, 412] on button "KYC" at bounding box center [148, 429] width 179 height 37
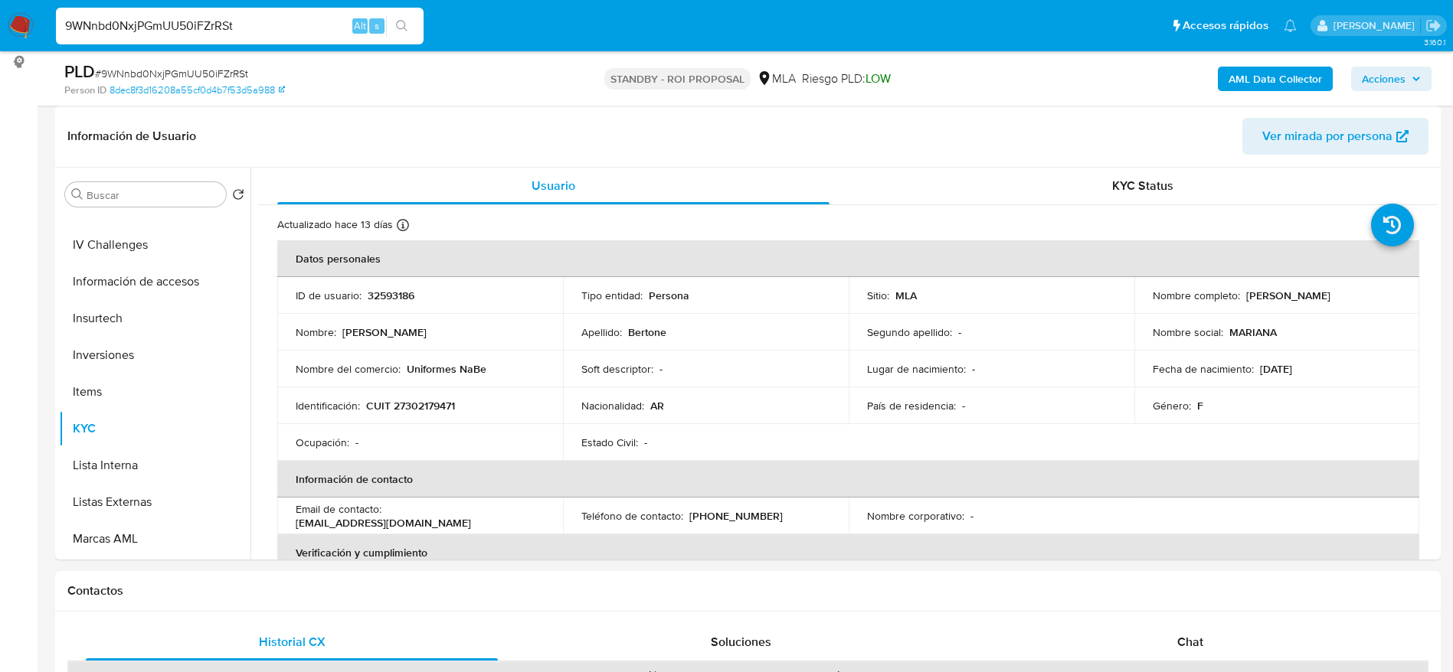
click at [1322, 298] on p "Mariana Ines Bertone" at bounding box center [1288, 296] width 84 height 14
copy p "Bertone"
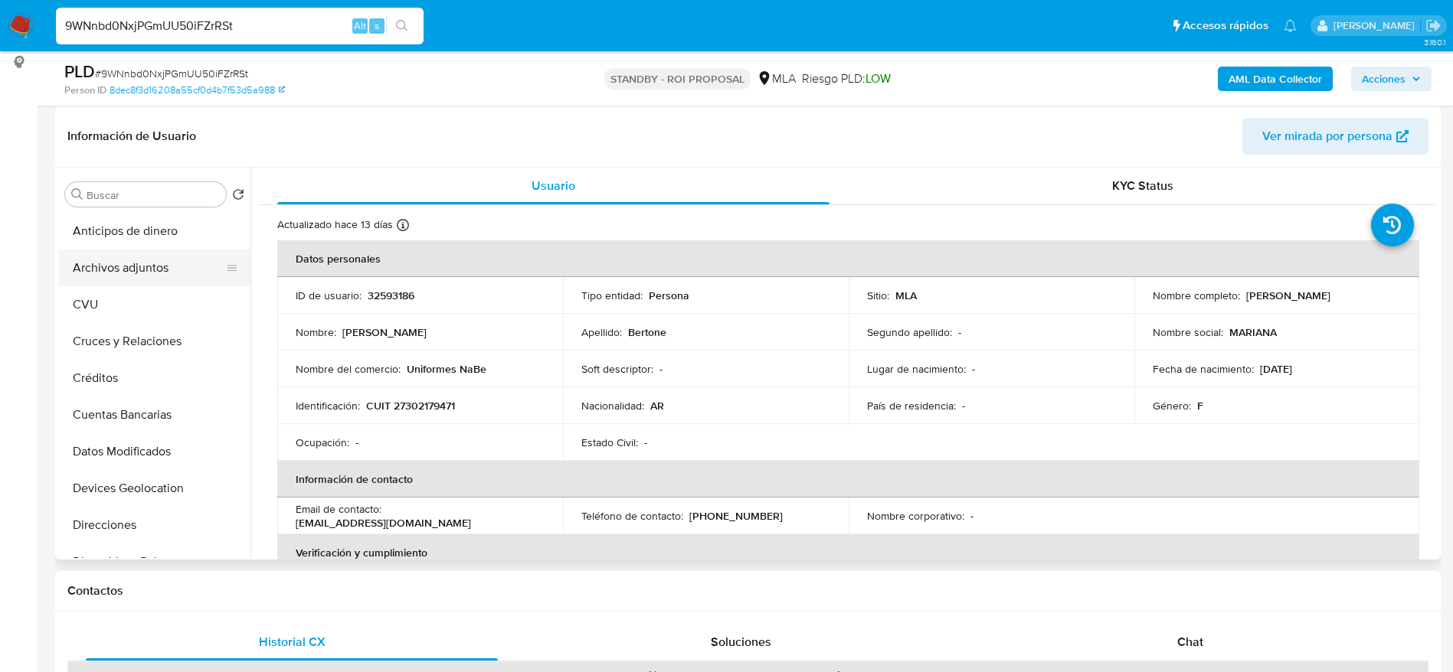
click at [132, 270] on button "Archivos adjuntos" at bounding box center [148, 268] width 179 height 37
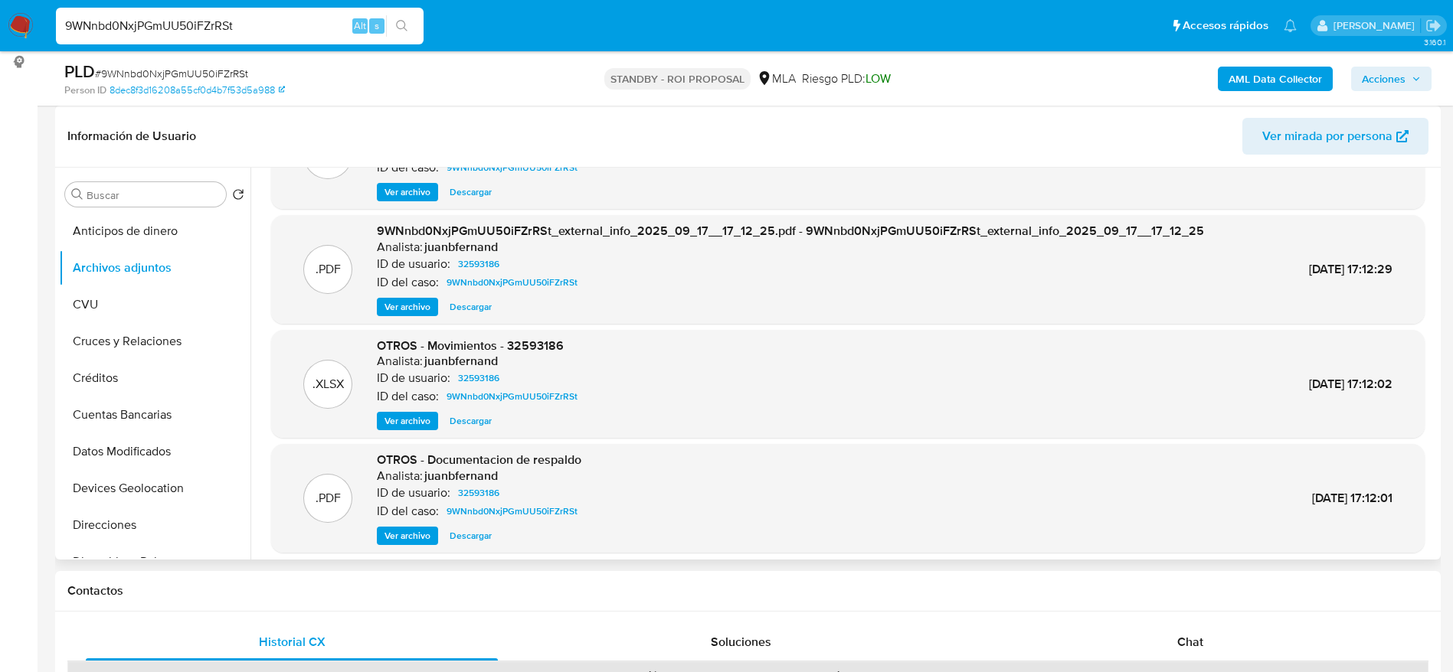
scroll to position [115, 0]
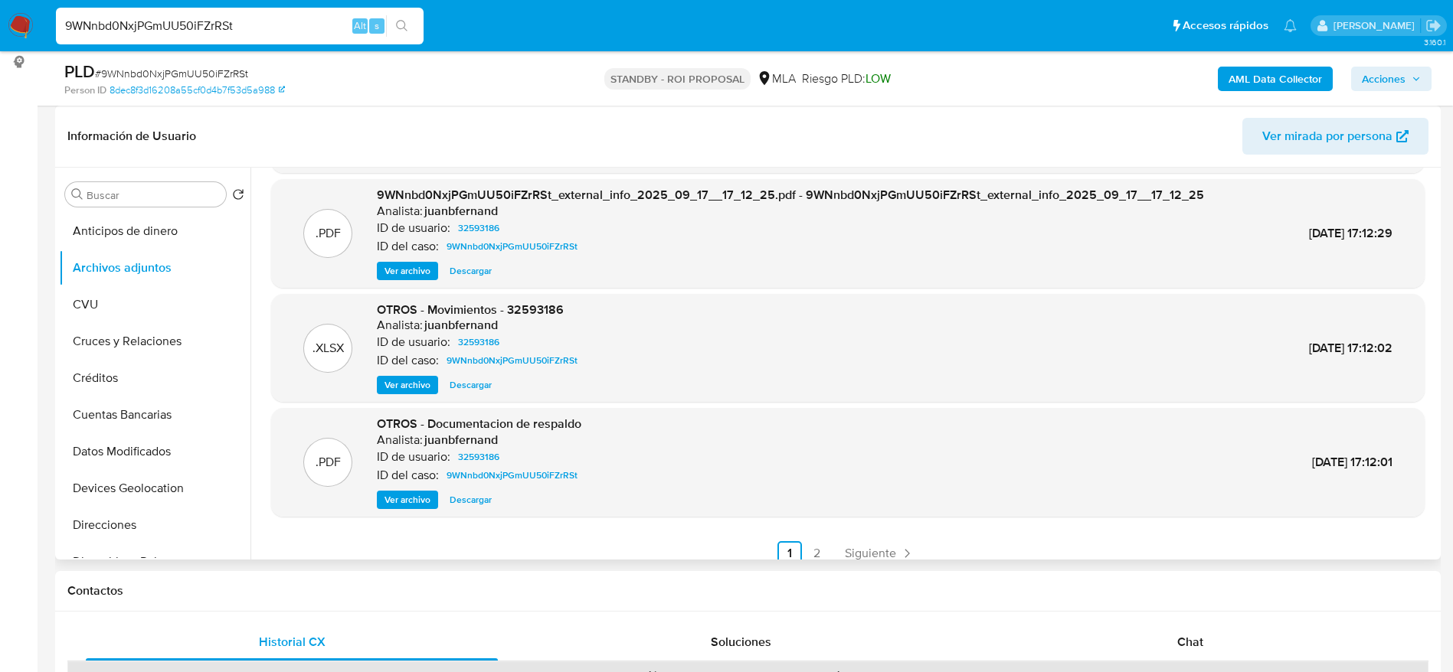
drag, startPoint x: 407, startPoint y: 499, endPoint x: 420, endPoint y: 489, distance: 15.9
click at [407, 498] on span "Ver archivo" at bounding box center [407, 499] width 46 height 15
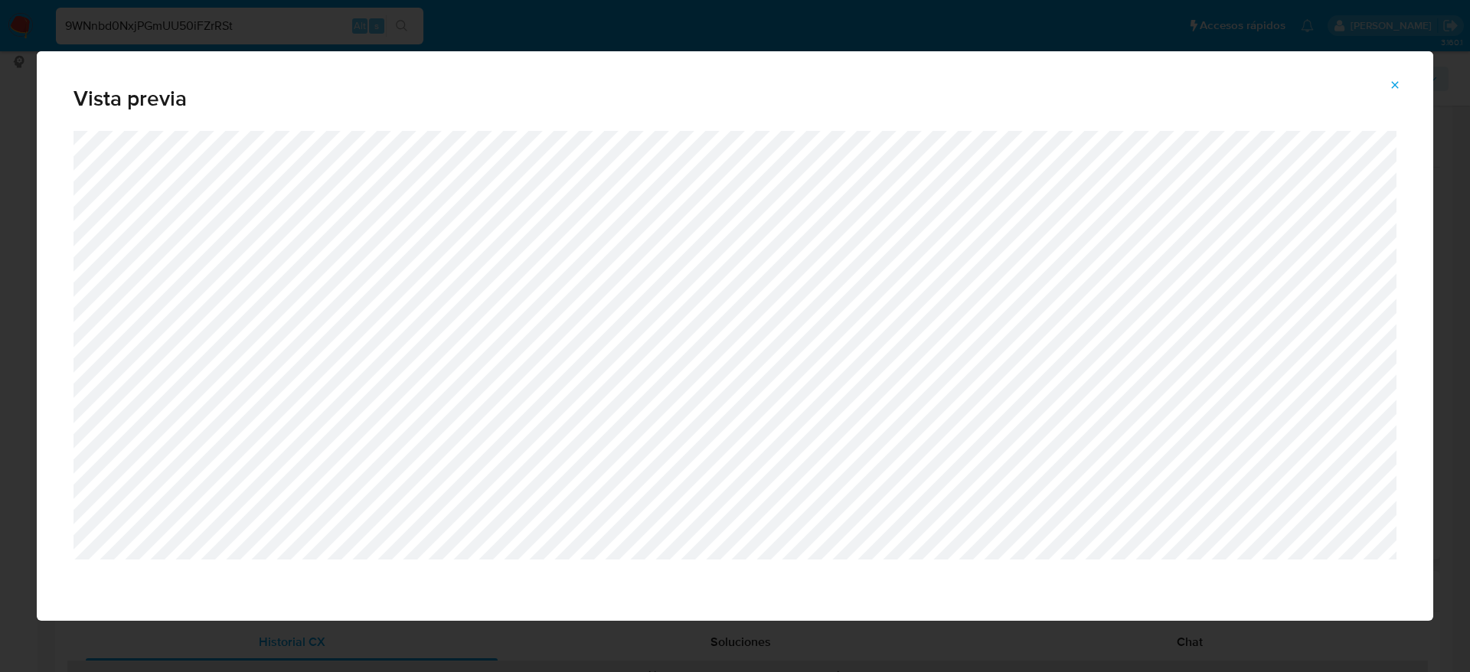
click at [1392, 80] on icon "Attachment preview" at bounding box center [1395, 85] width 12 height 12
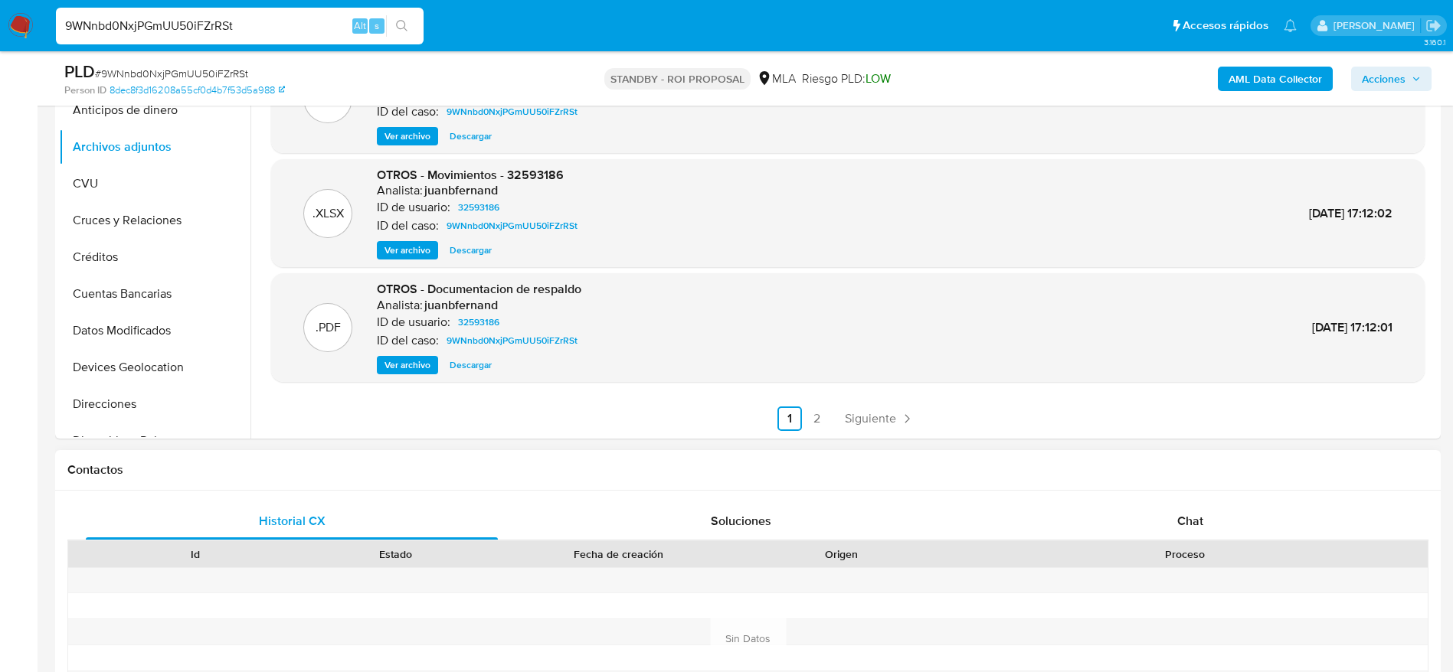
scroll to position [460, 0]
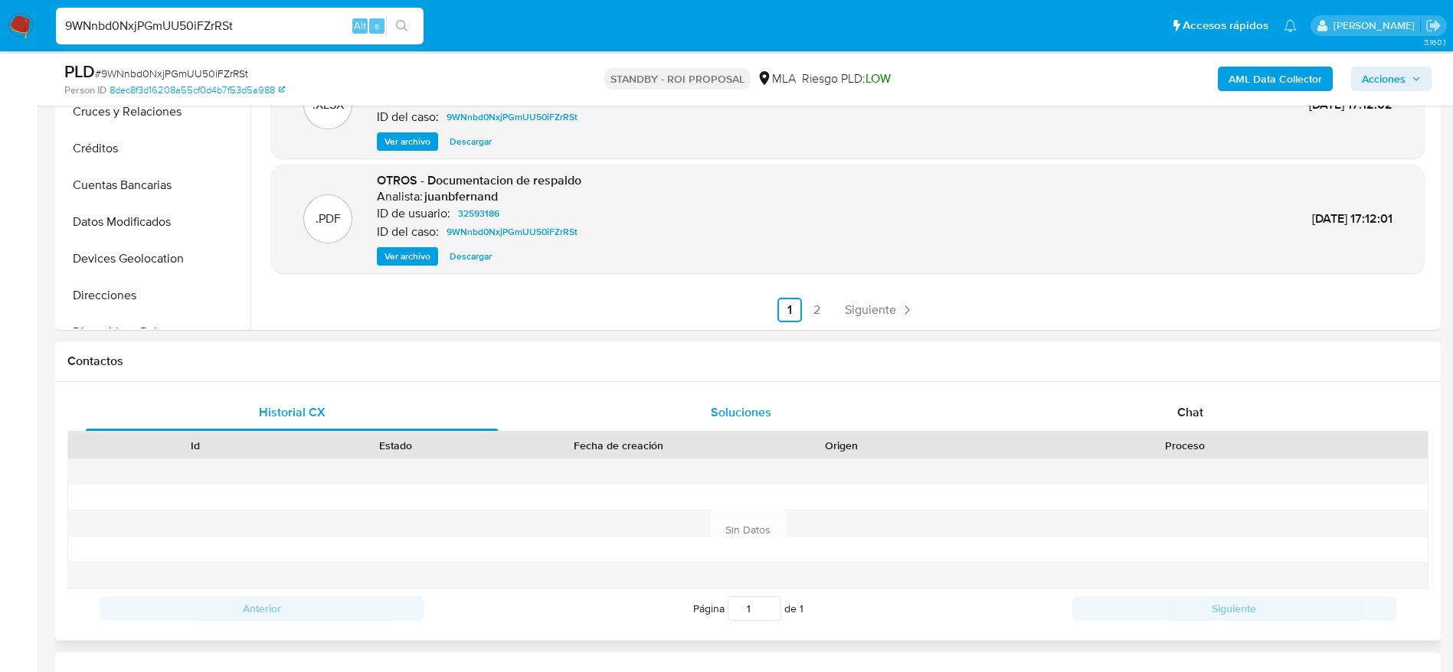
click at [754, 426] on div "Soluciones" at bounding box center [741, 412] width 412 height 37
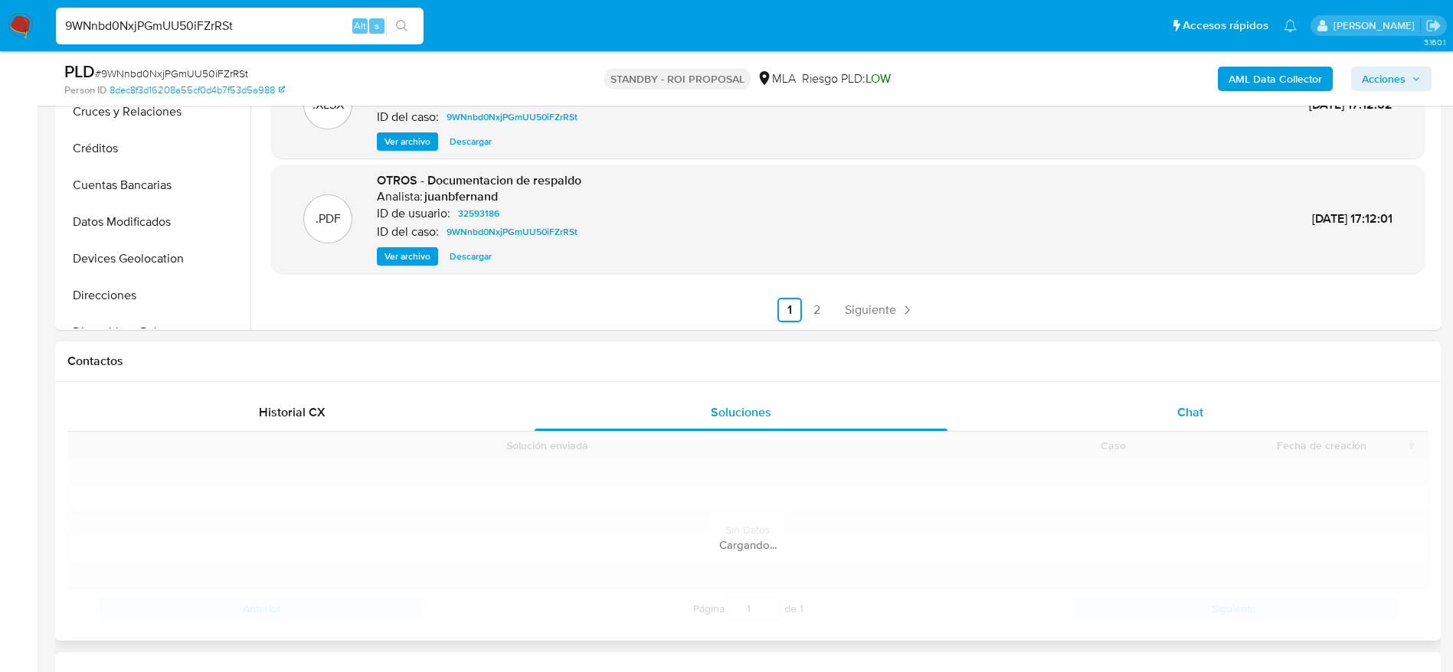
click at [1134, 420] on div "Chat" at bounding box center [1190, 412] width 412 height 37
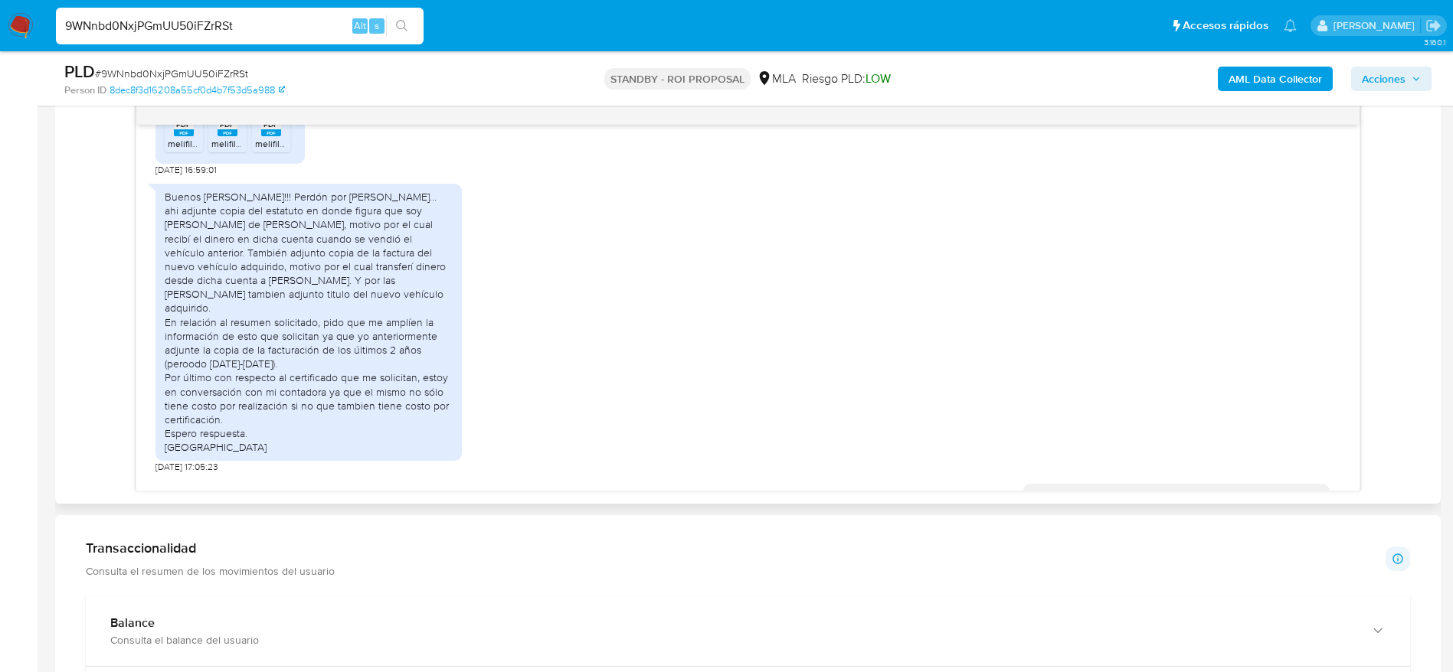
scroll to position [1171, 0]
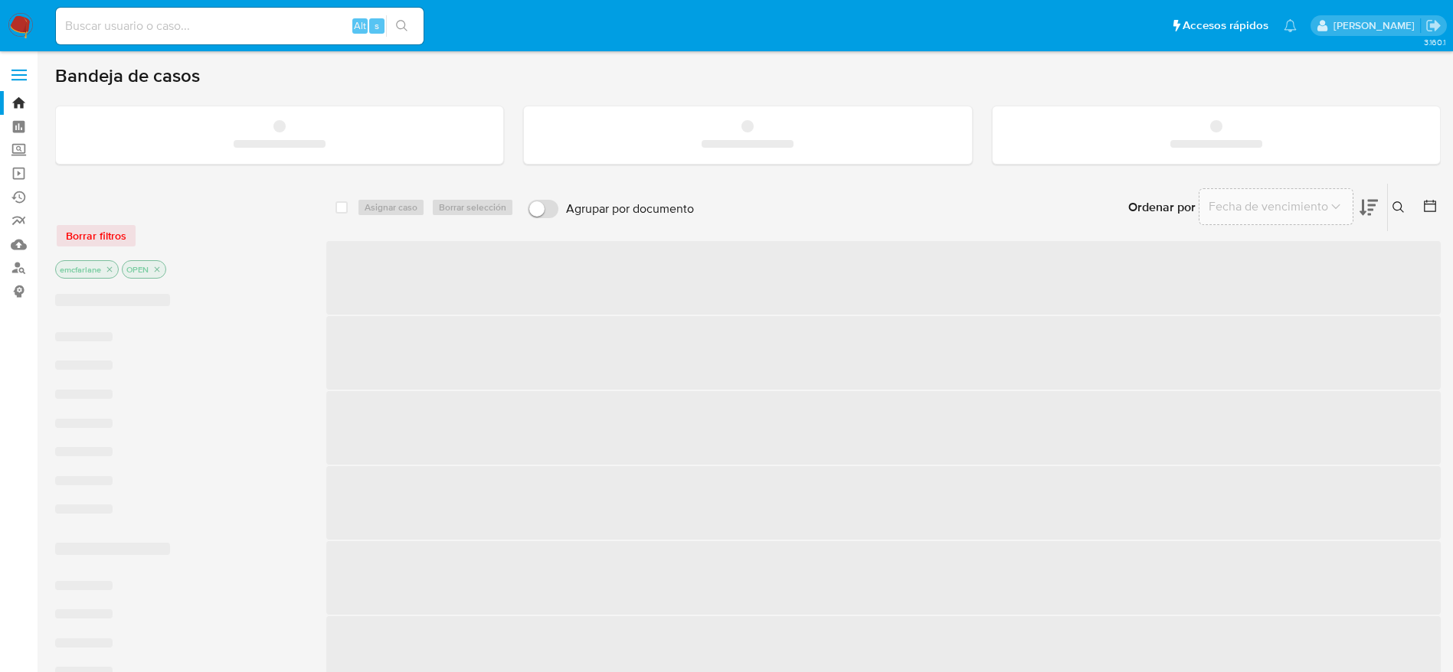
click at [114, 28] on input at bounding box center [240, 26] width 368 height 20
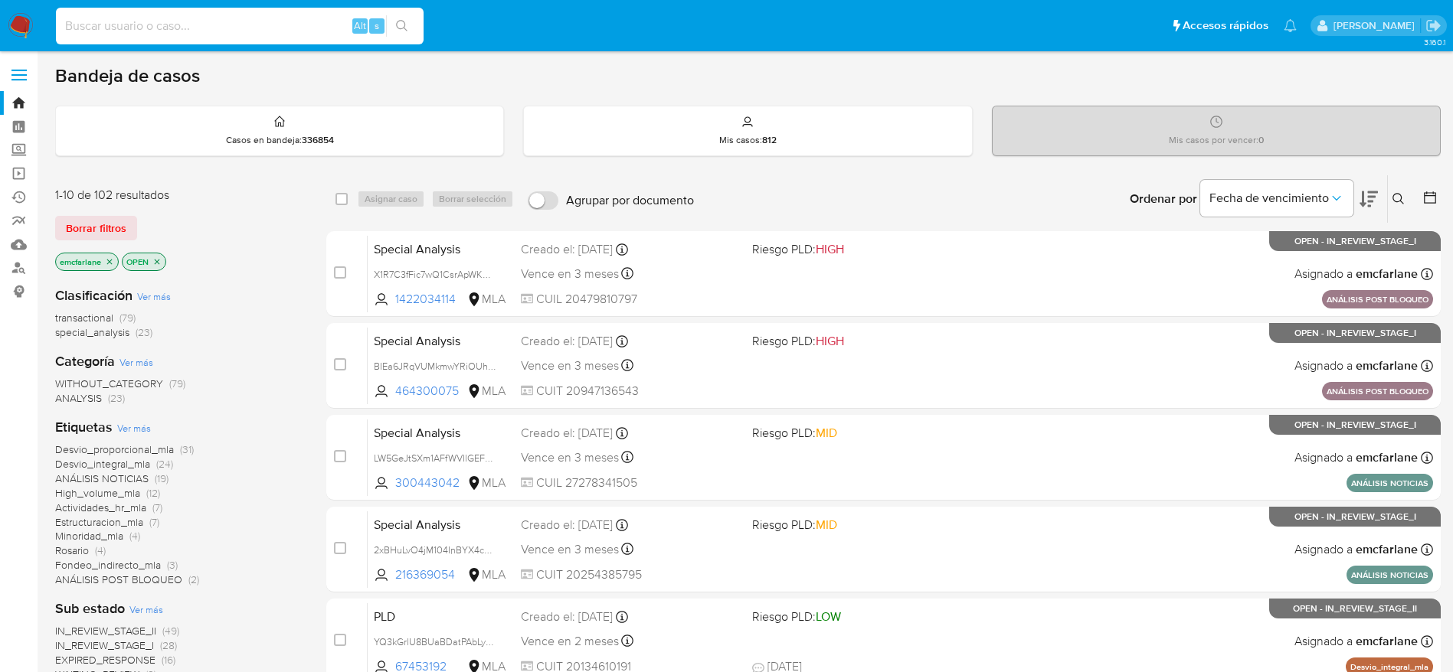
paste input "1198583344"
type input "1198583344"
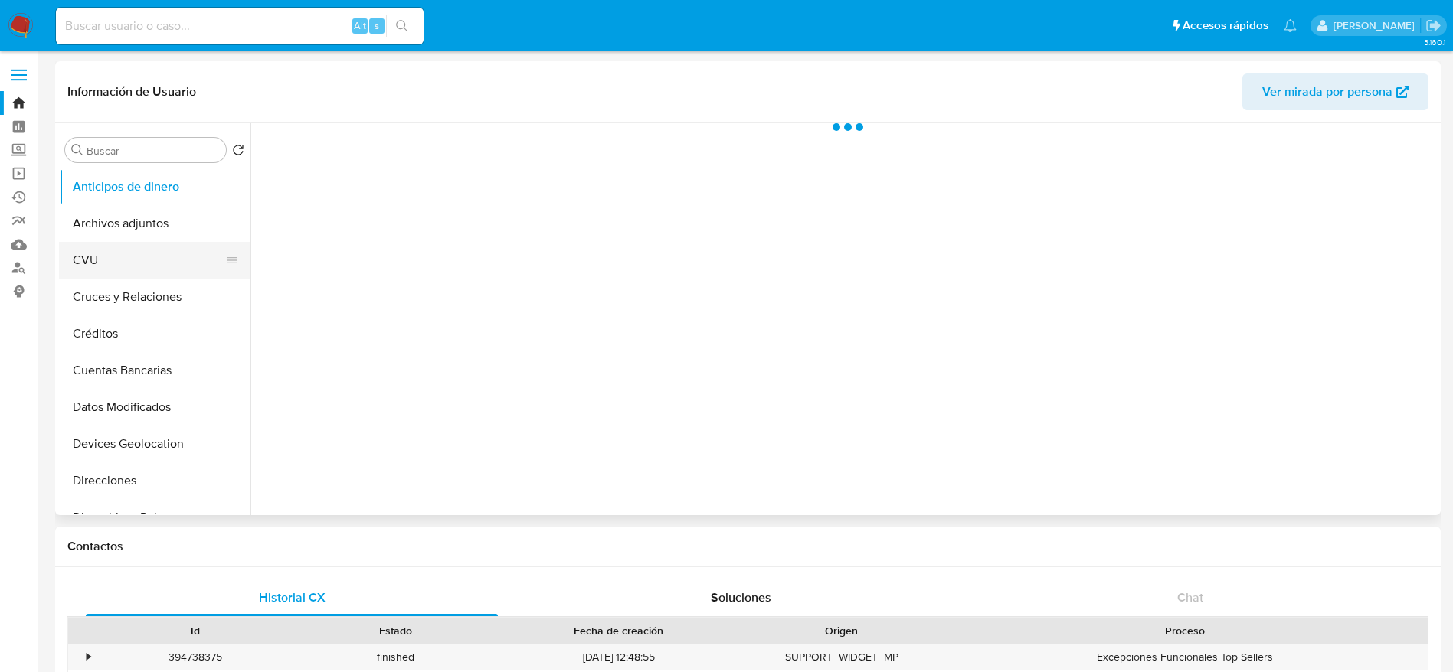
scroll to position [230, 0]
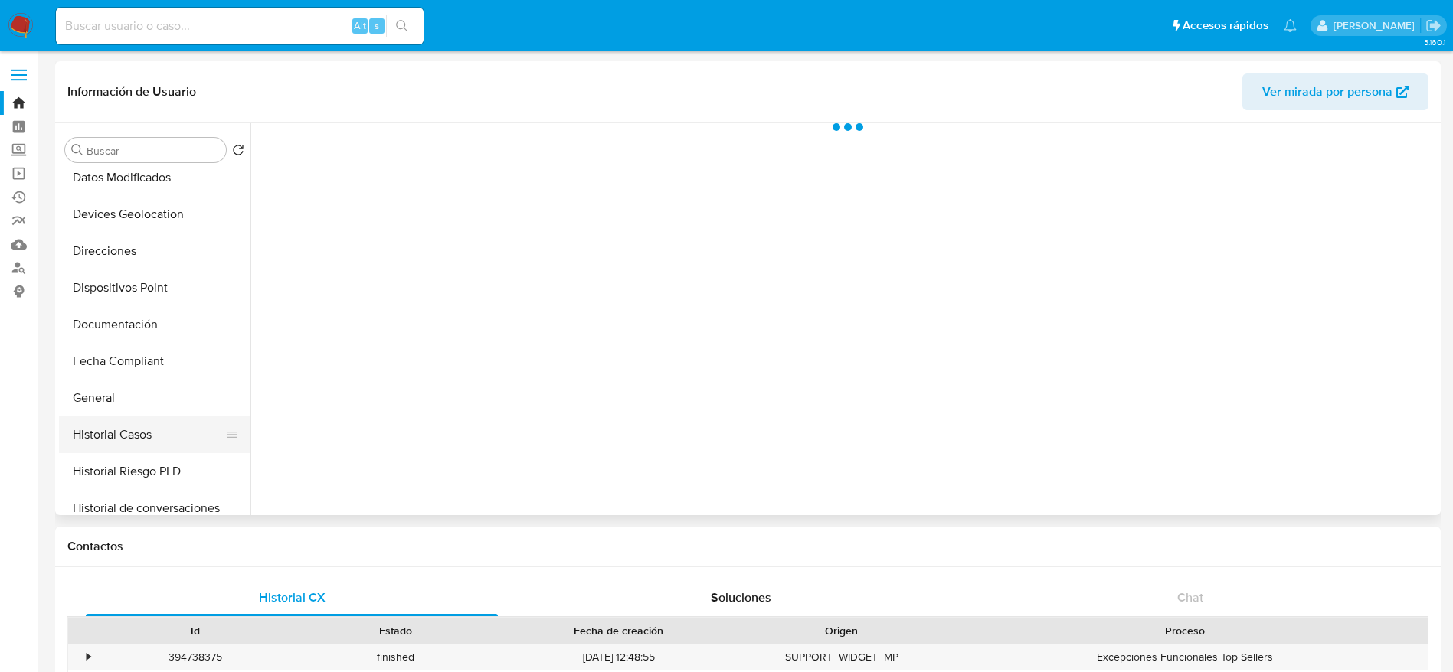
select select "10"
click at [125, 427] on button "Historial Casos" at bounding box center [148, 435] width 179 height 37
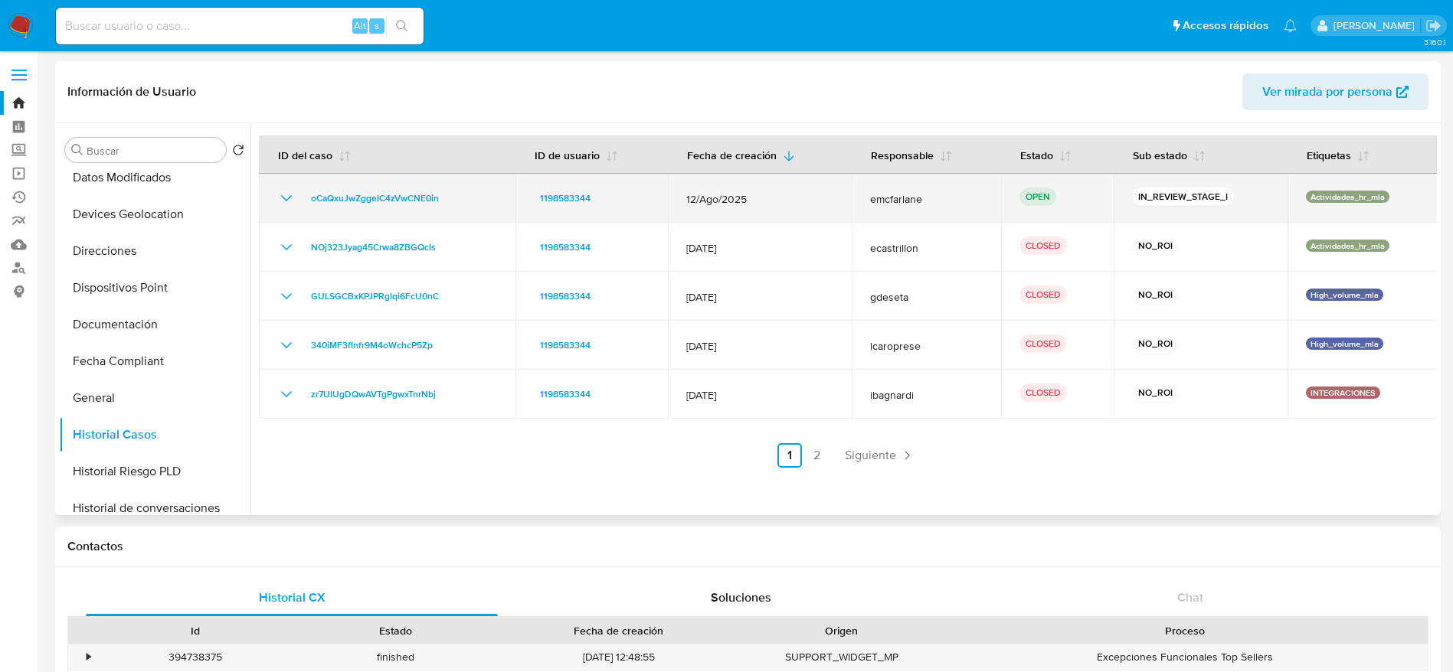
click at [358, 185] on td "oCaQxuJwZggeIC4zVwCNE0in" at bounding box center [387, 198] width 257 height 49
click at [360, 197] on span "oCaQxuJwZggeIC4zVwCNE0in" at bounding box center [375, 198] width 128 height 18
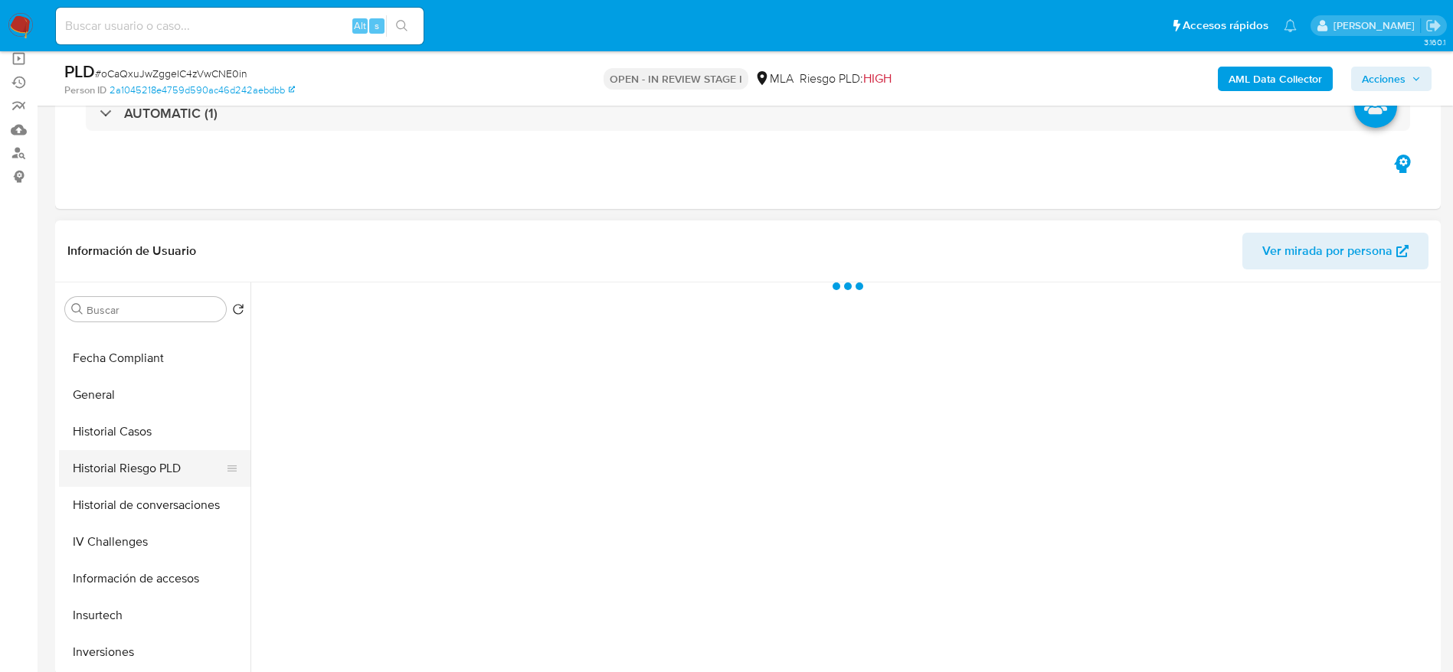
scroll to position [460, 0]
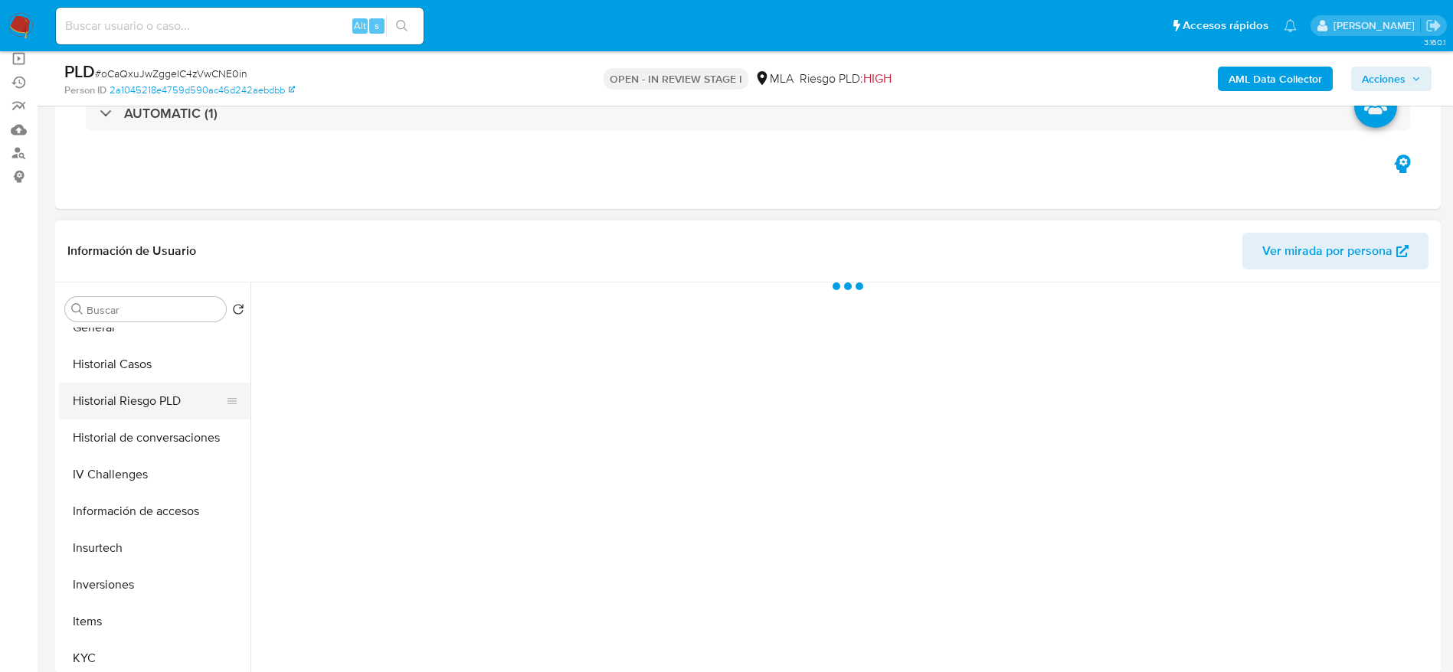
select select "10"
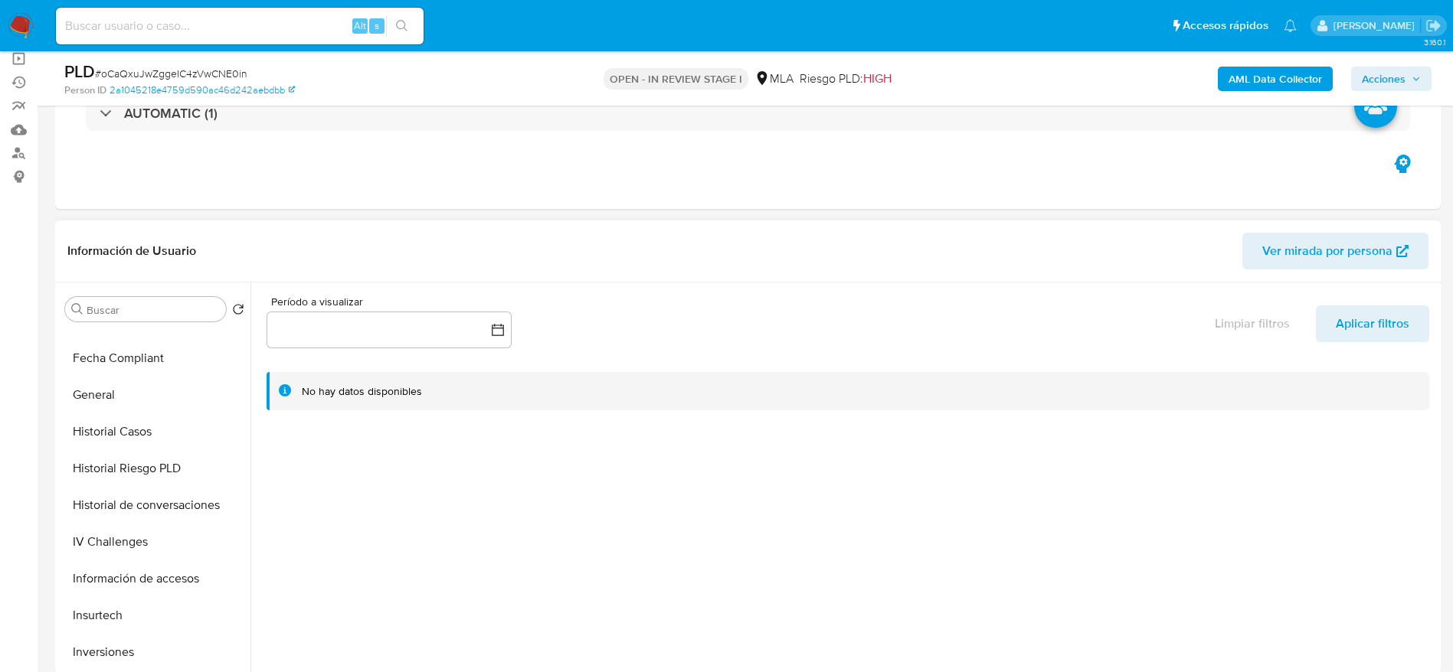
scroll to position [345, 0]
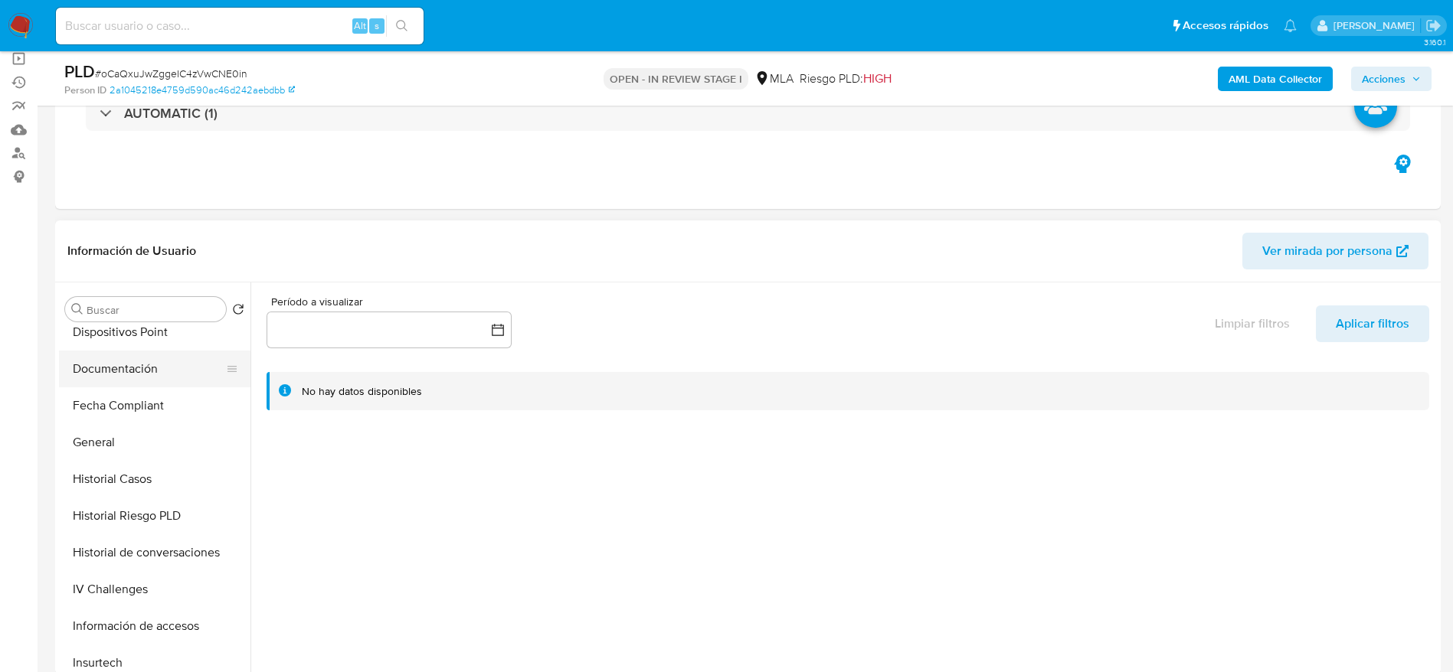
click at [138, 374] on button "Documentación" at bounding box center [148, 369] width 179 height 37
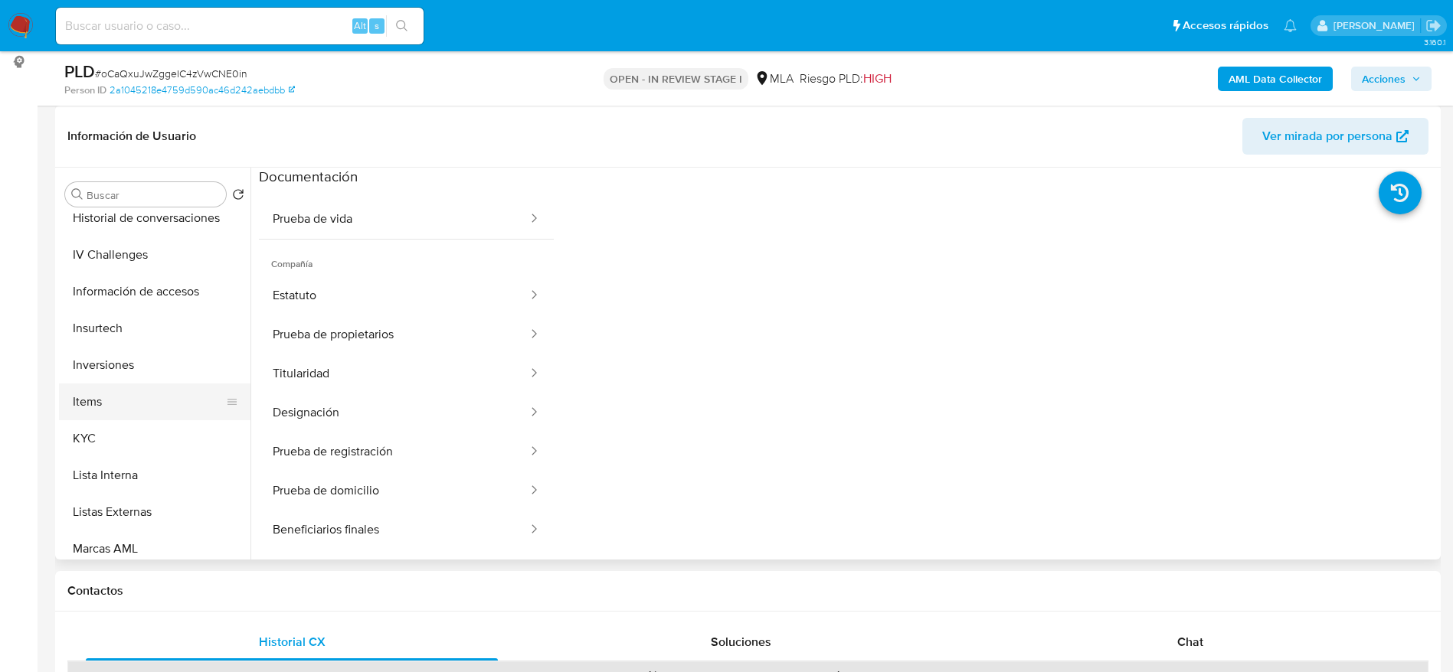
scroll to position [574, 0]
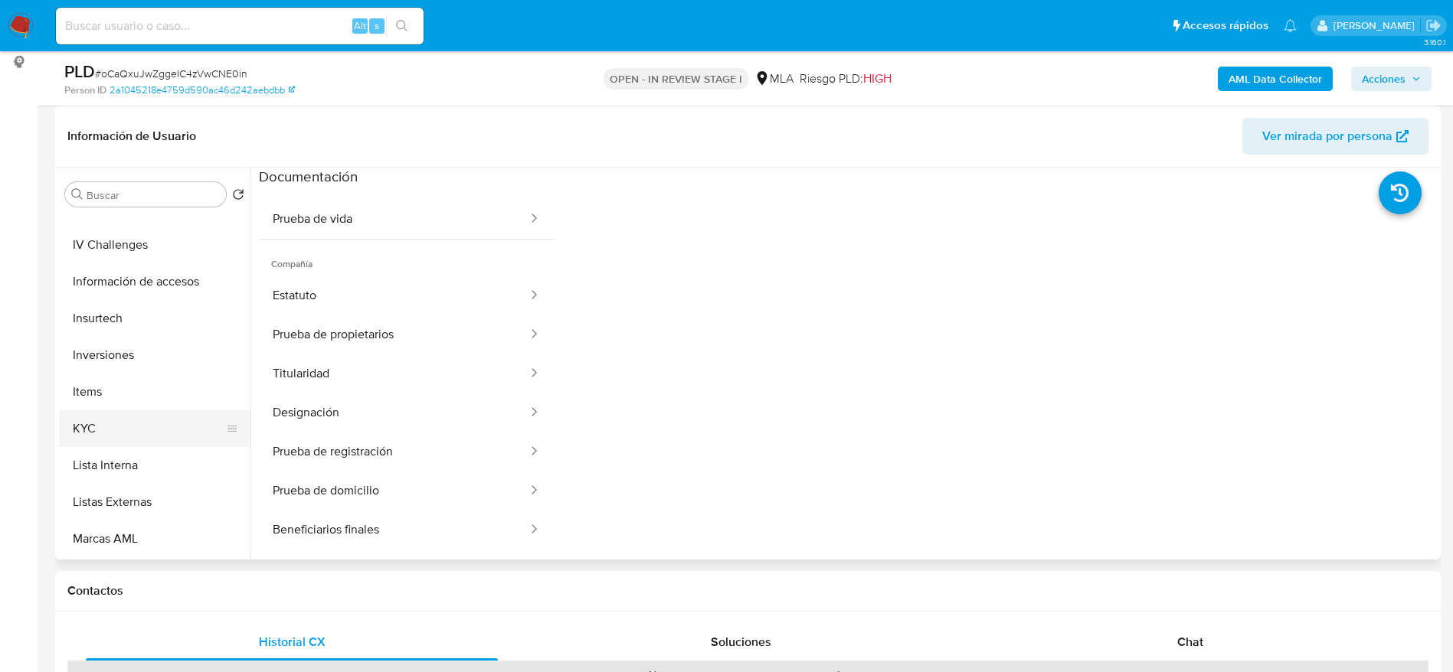
click at [95, 435] on button "KYC" at bounding box center [148, 429] width 179 height 37
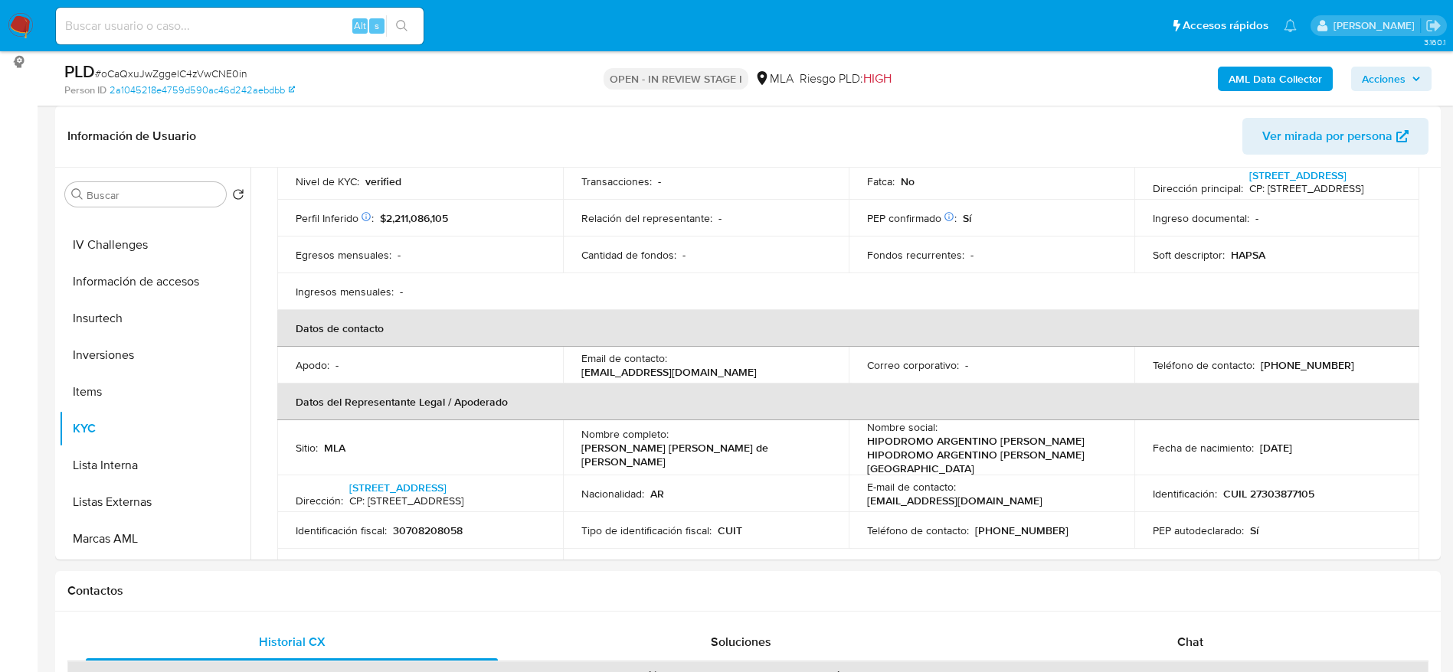
scroll to position [230, 0]
click at [581, 374] on p "cobranzassala@palermo.com.ar" at bounding box center [668, 372] width 175 height 14
drag, startPoint x: 760, startPoint y: 353, endPoint x: 757, endPoint y: 374, distance: 20.8
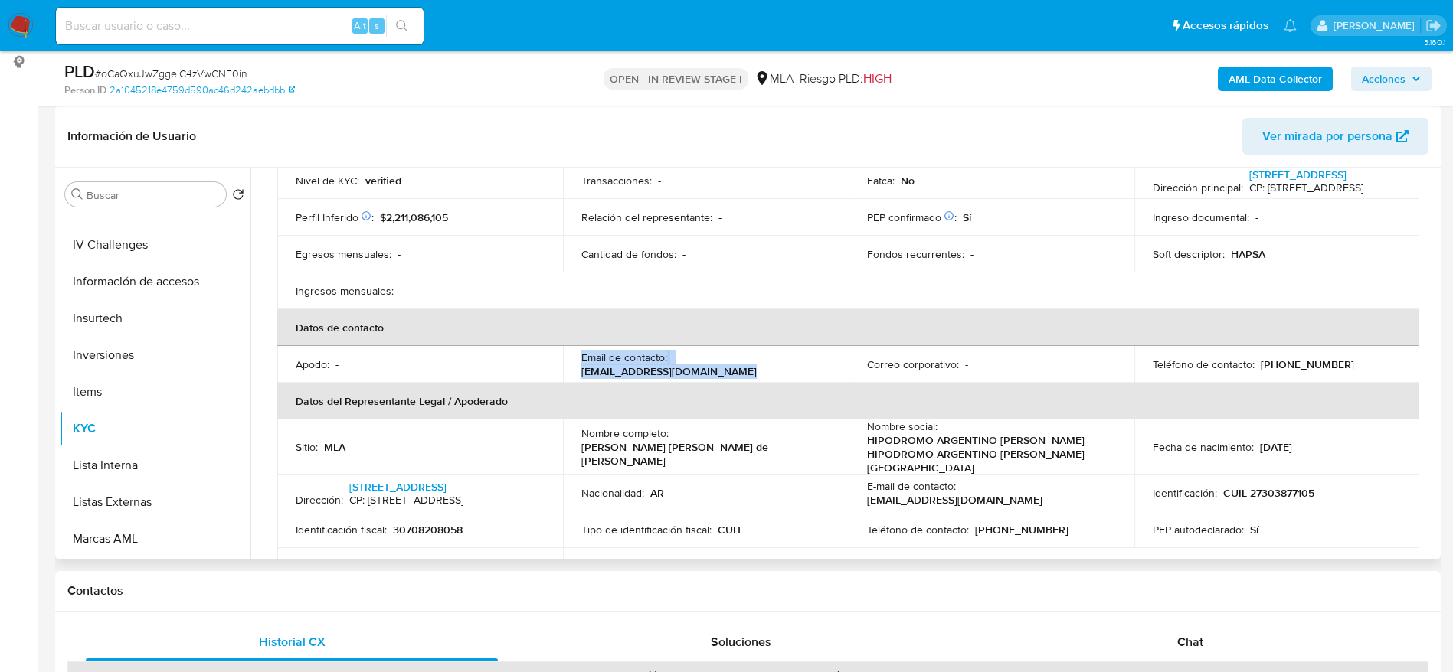
click at [758, 355] on td "Email de contacto : cobranzassala@palermo.com.ar" at bounding box center [706, 364] width 286 height 37
click at [758, 371] on div "Email de contacto : cobranzassala@palermo.com.ar" at bounding box center [705, 365] width 249 height 28
click at [757, 375] on div "Email de contacto : cobranzassala@palermo.com.ar" at bounding box center [705, 365] width 249 height 28
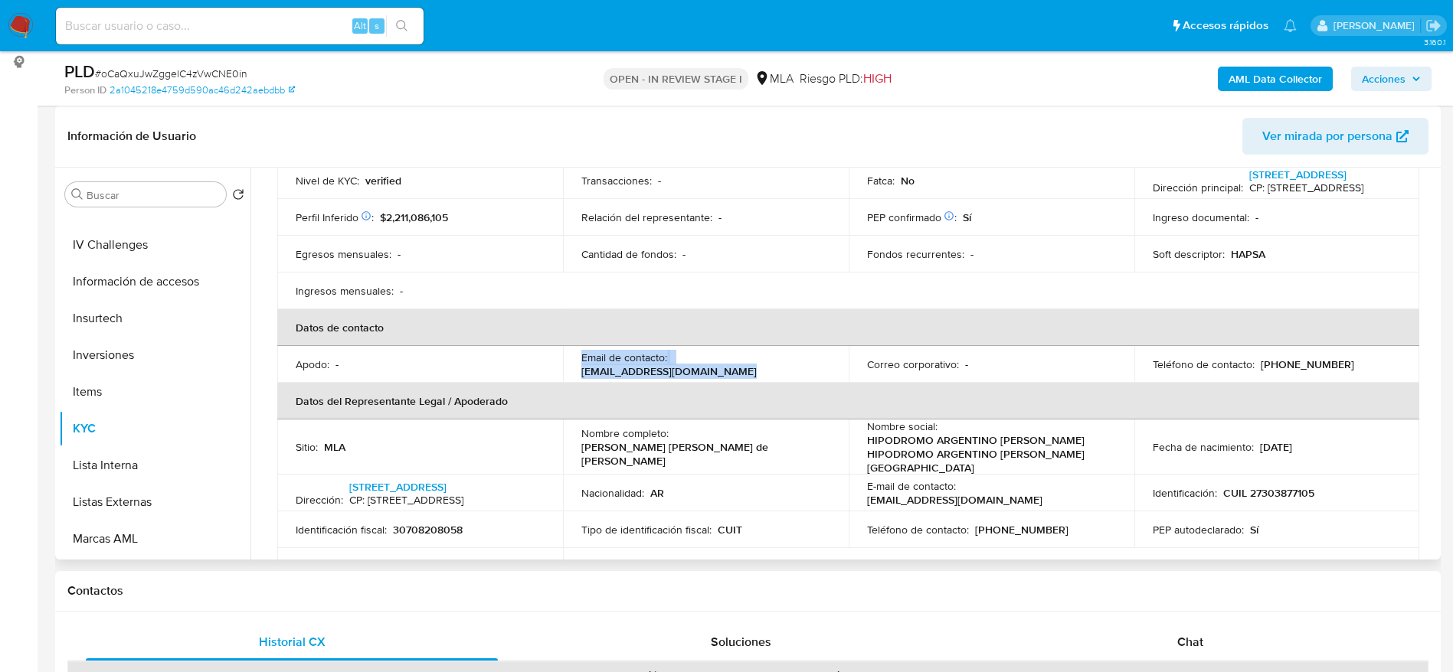
click at [757, 375] on div "Email de contacto : cobranzassala@palermo.com.ar" at bounding box center [705, 365] width 249 height 28
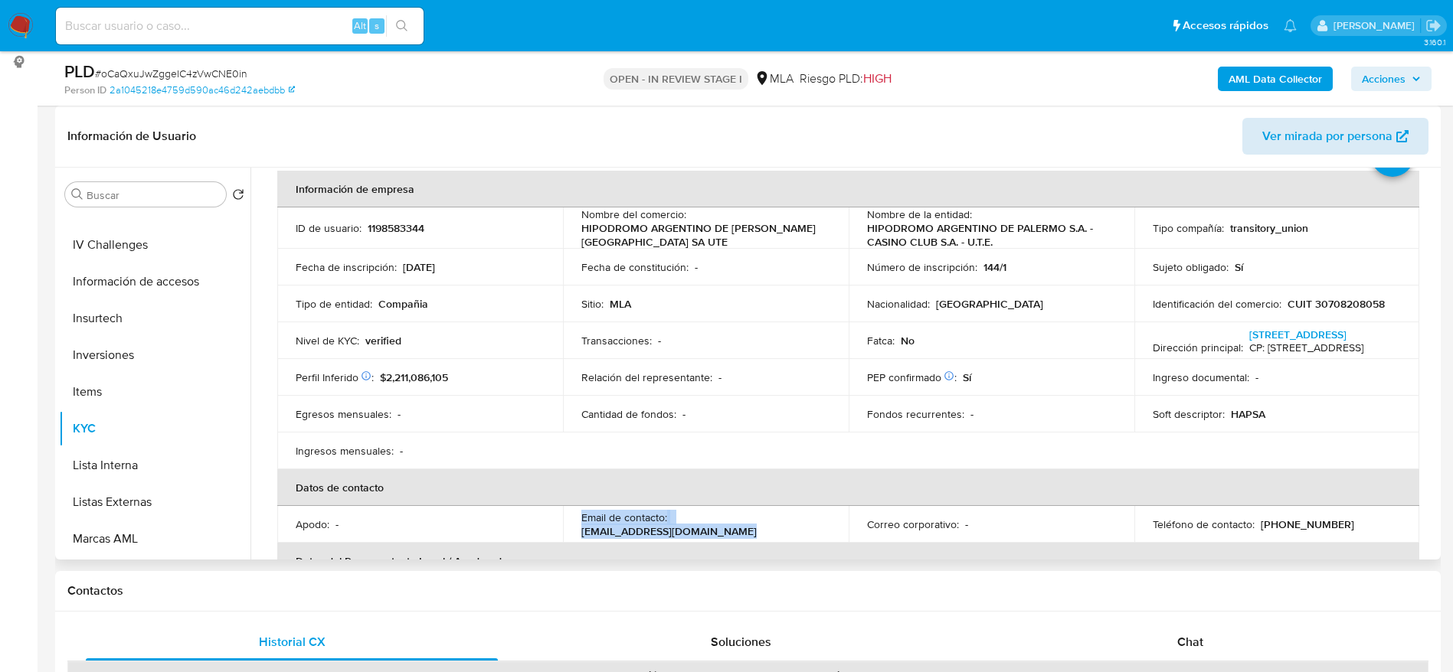
scroll to position [0, 0]
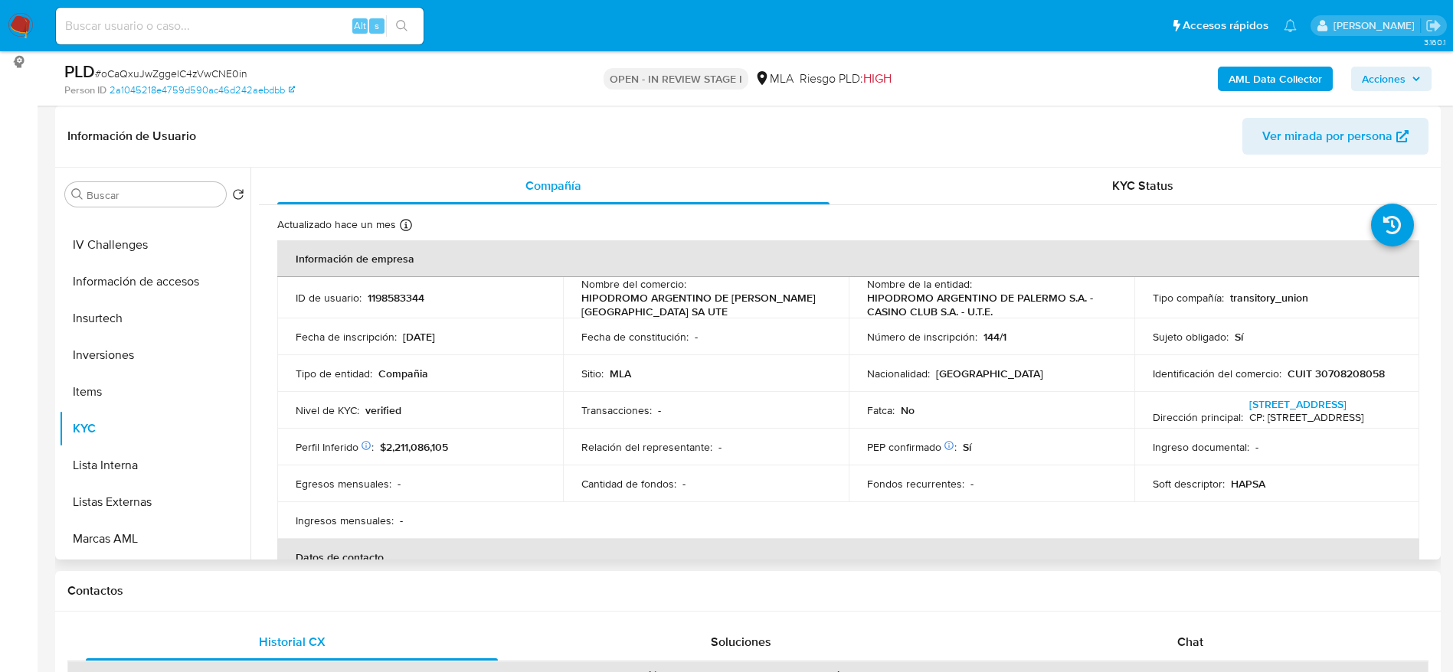
click at [1383, 126] on span "Ver mirada por persona" at bounding box center [1327, 136] width 130 height 37
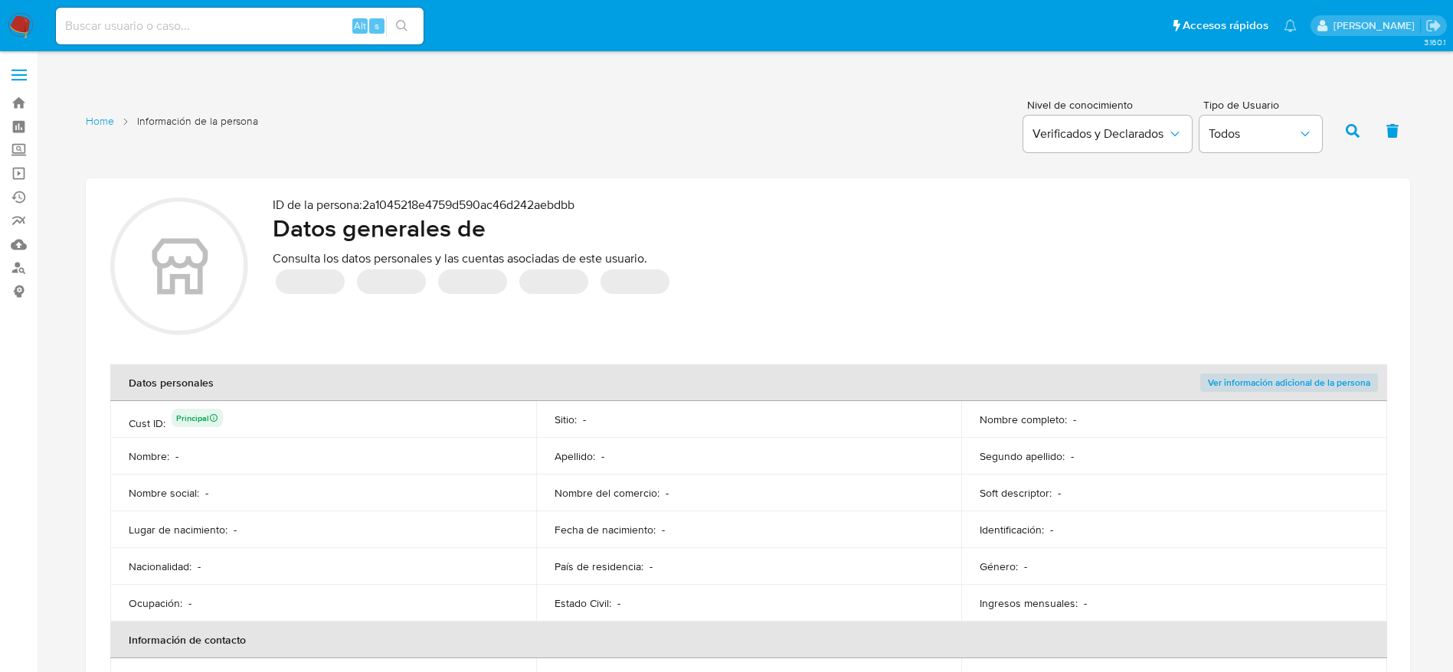
click at [823, 298] on section "ID de la persona : 2a1045218e4759d590ac46d242aebdbb Datos generales de Consulta…" at bounding box center [747, 269] width 1275 height 142
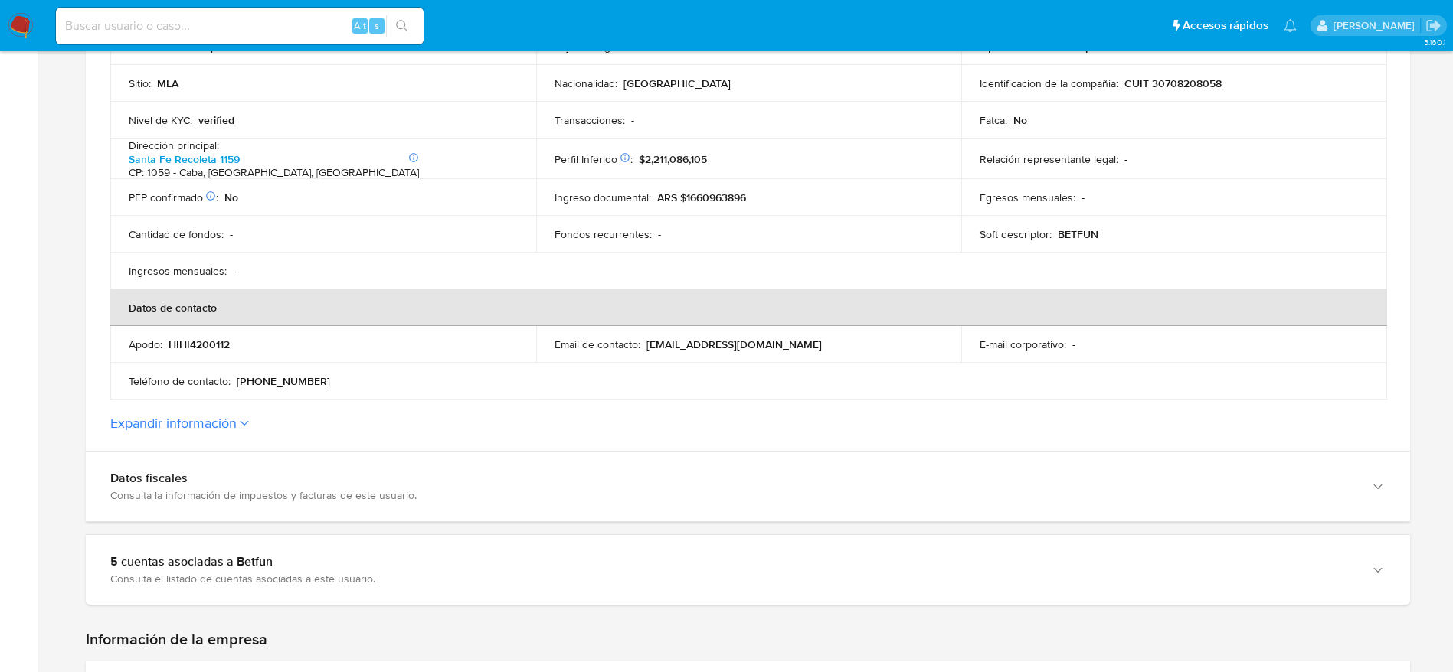
scroll to position [460, 0]
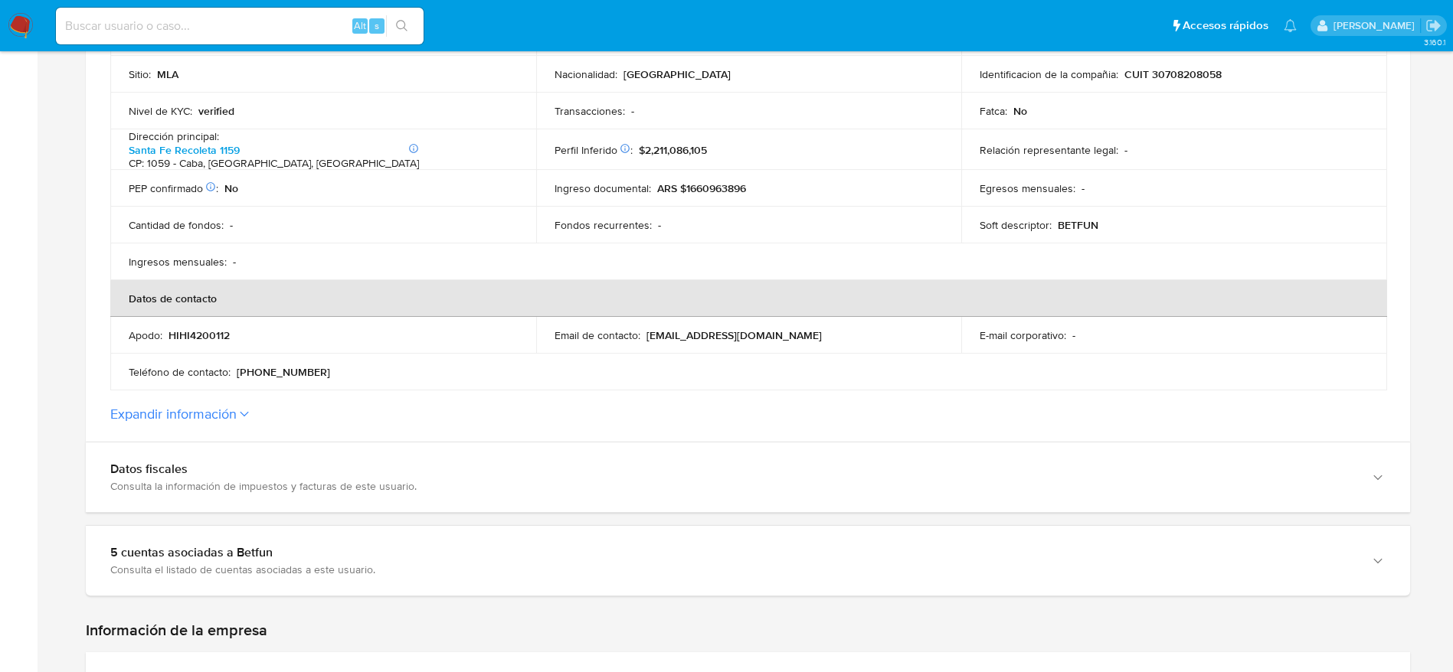
drag, startPoint x: 645, startPoint y: 333, endPoint x: 800, endPoint y: 339, distance: 155.6
click at [800, 339] on td "Email de contacto : [EMAIL_ADDRESS][DOMAIN_NAME]" at bounding box center [749, 335] width 426 height 37
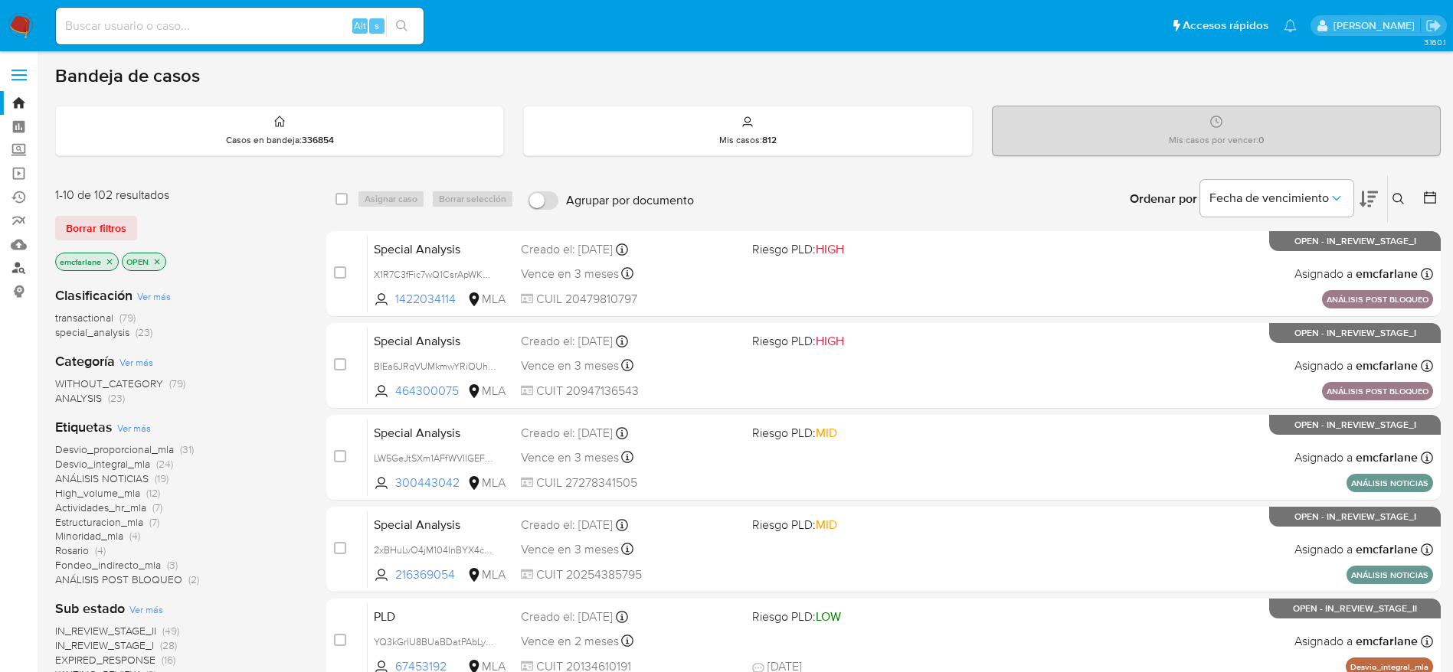
click at [18, 271] on link "Buscador de personas" at bounding box center [91, 269] width 182 height 24
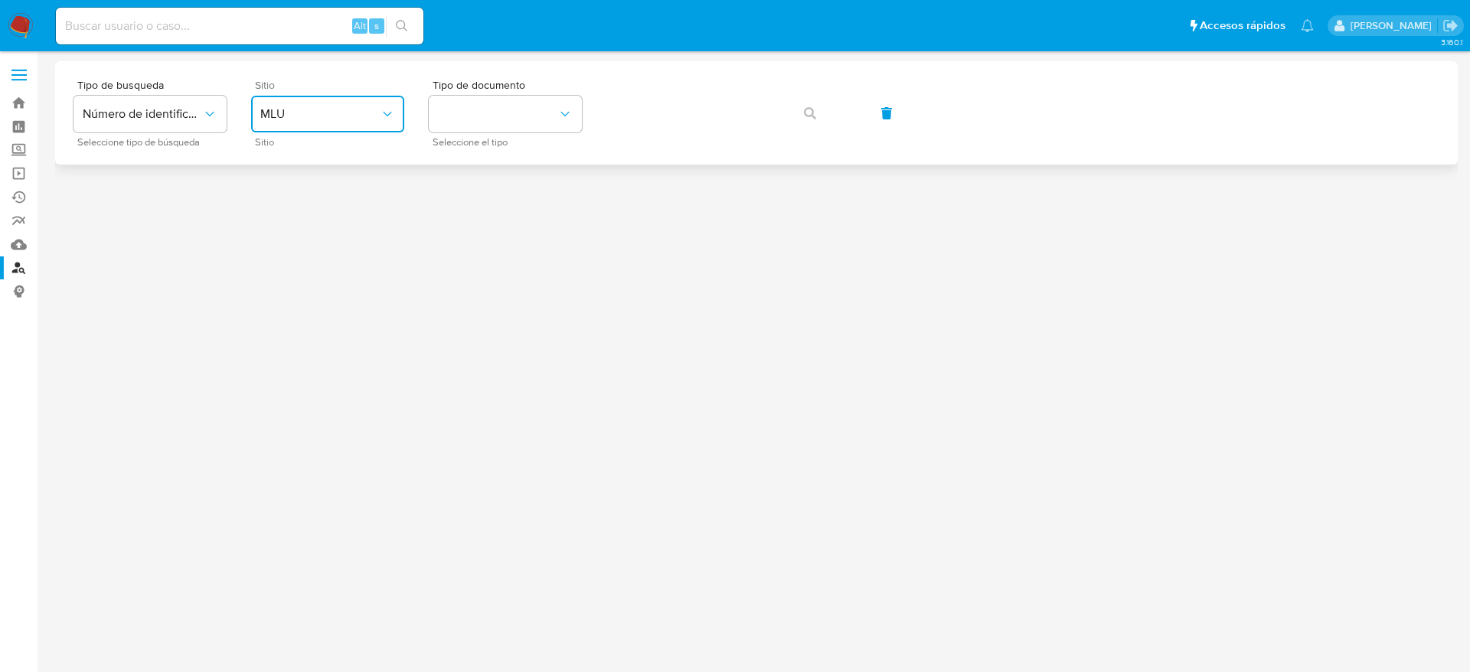
drag, startPoint x: 364, startPoint y: 110, endPoint x: 355, endPoint y: 123, distance: 15.9
click at [364, 110] on span "MLU" at bounding box center [319, 113] width 119 height 15
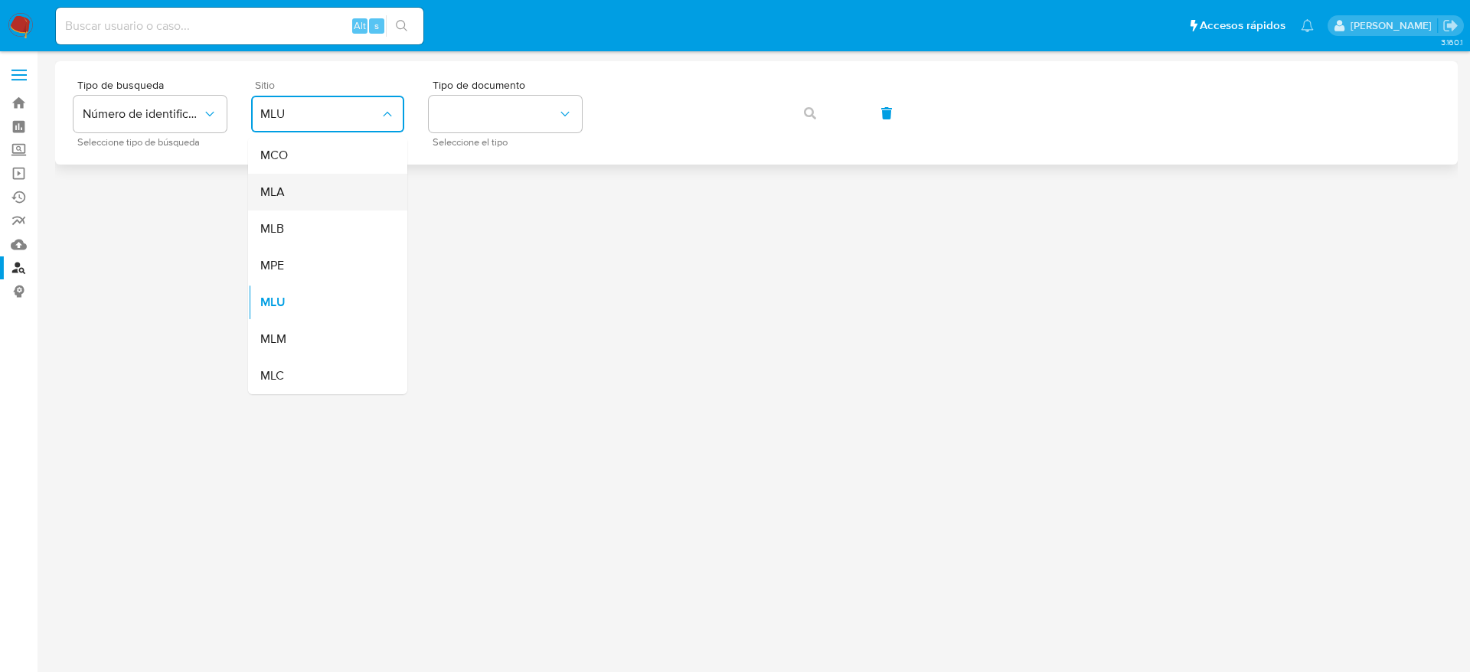
click at [292, 185] on div "MLA" at bounding box center [323, 192] width 126 height 37
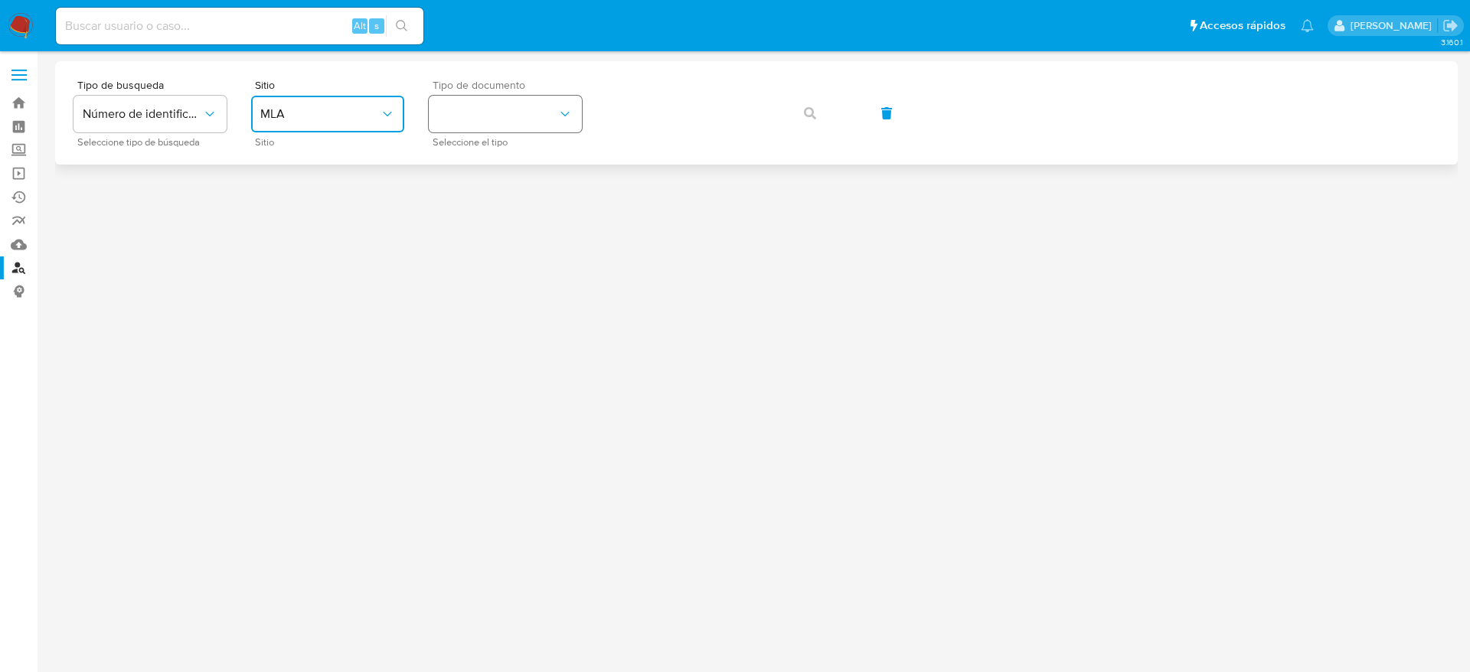
drag, startPoint x: 482, startPoint y: 110, endPoint x: 480, endPoint y: 121, distance: 10.8
click at [482, 111] on button "identificationType" at bounding box center [505, 114] width 153 height 37
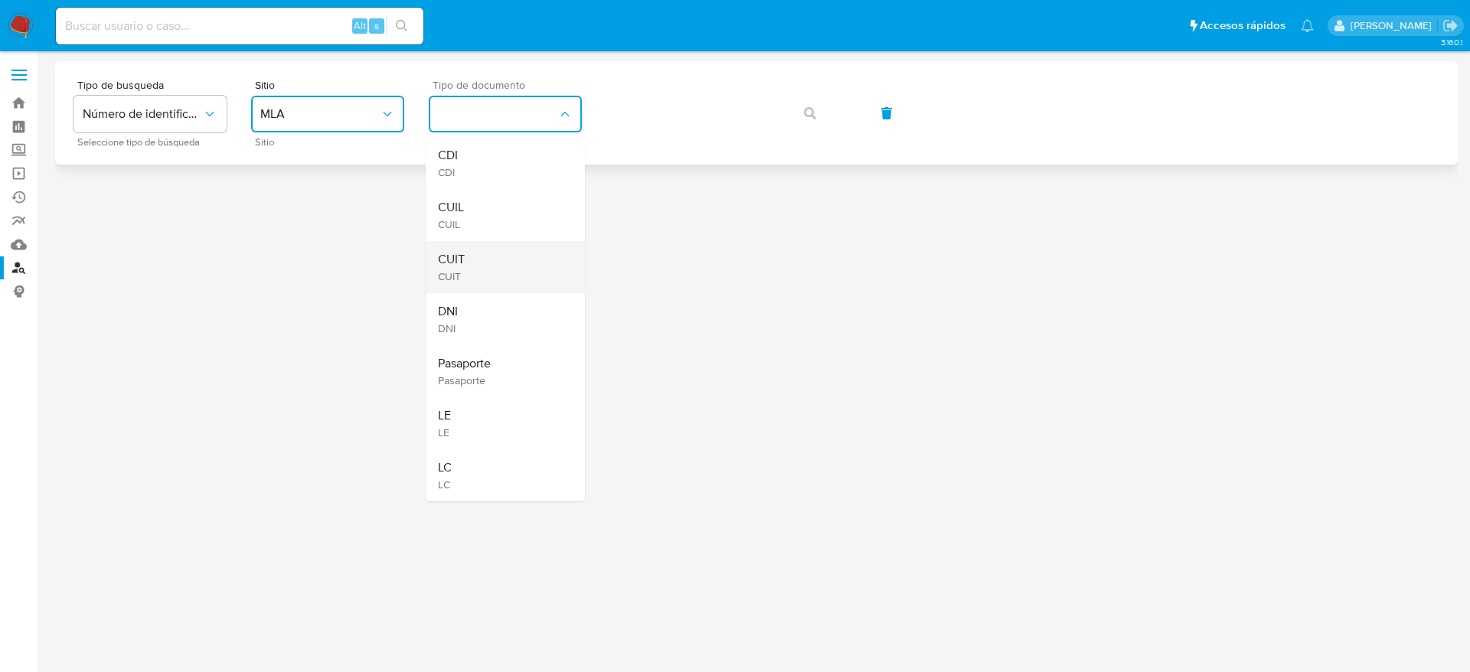
click at [457, 254] on span "CUIT" at bounding box center [451, 259] width 27 height 15
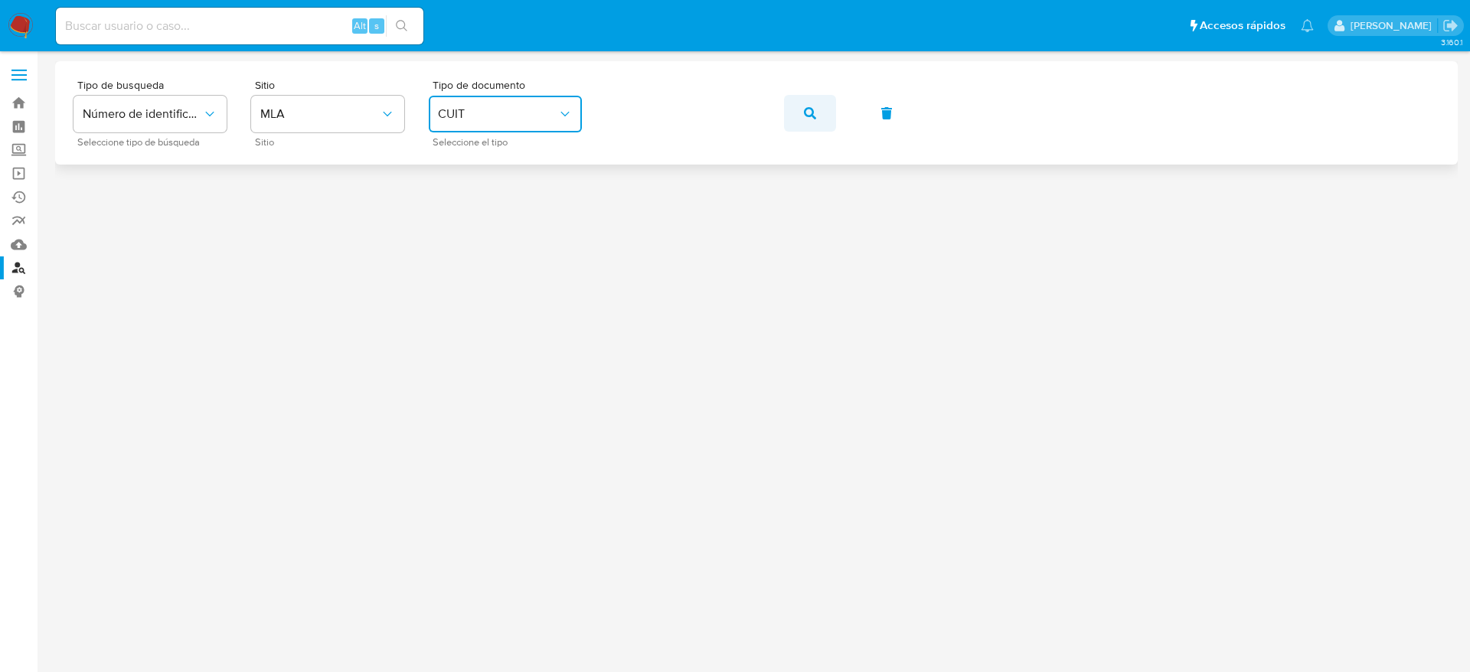
click at [810, 121] on span "button" at bounding box center [810, 114] width 12 height 34
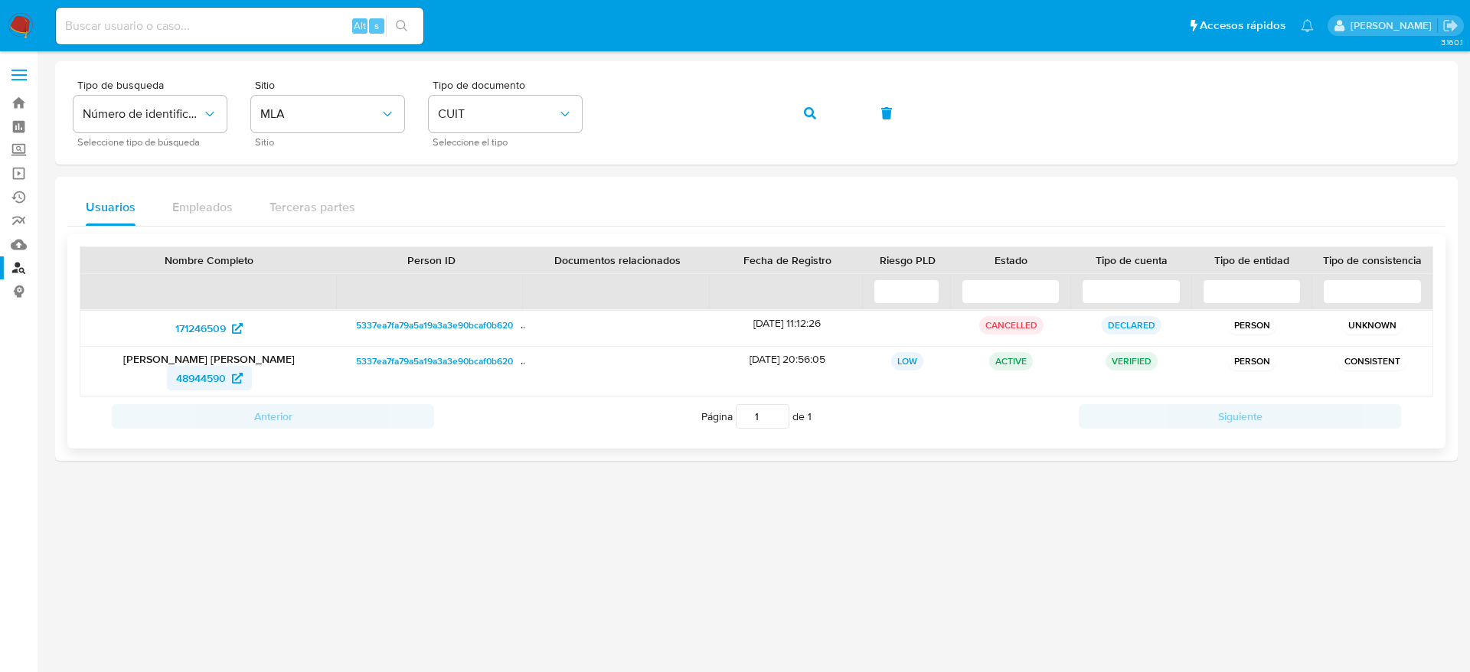
click at [192, 384] on span "48944590" at bounding box center [201, 378] width 50 height 25
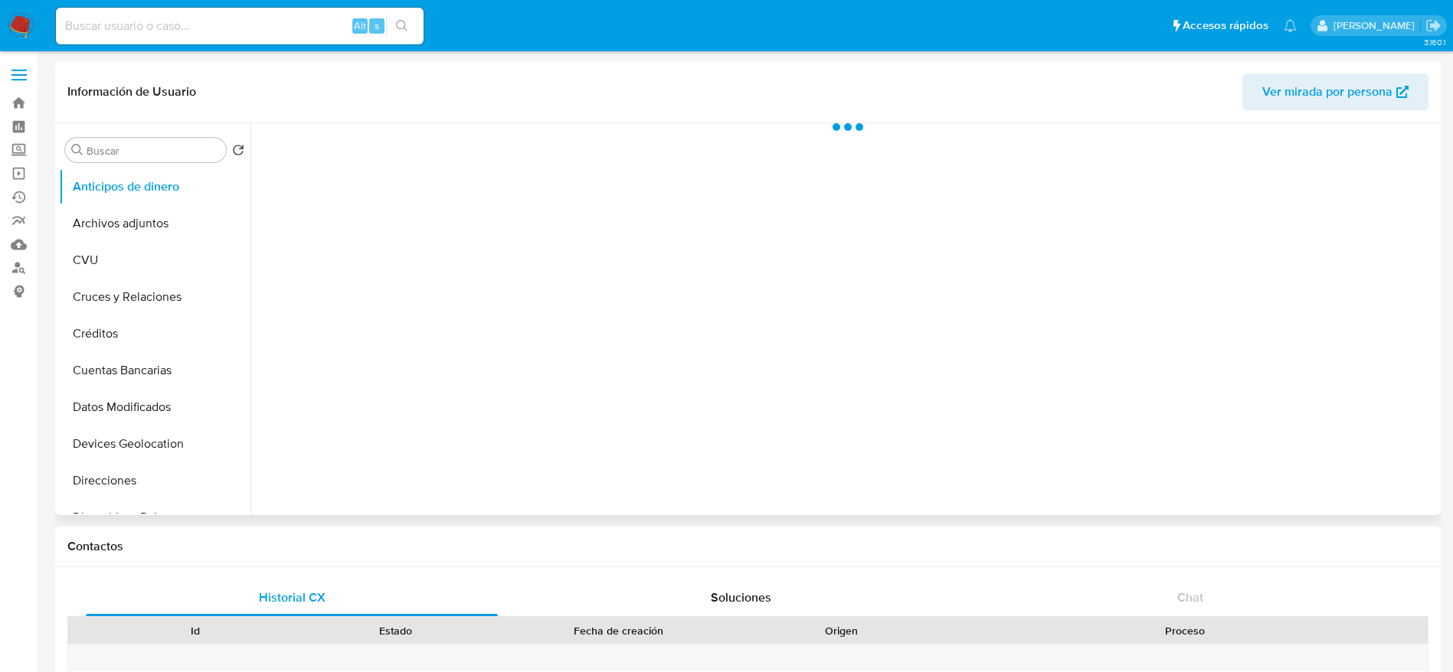
select select "10"
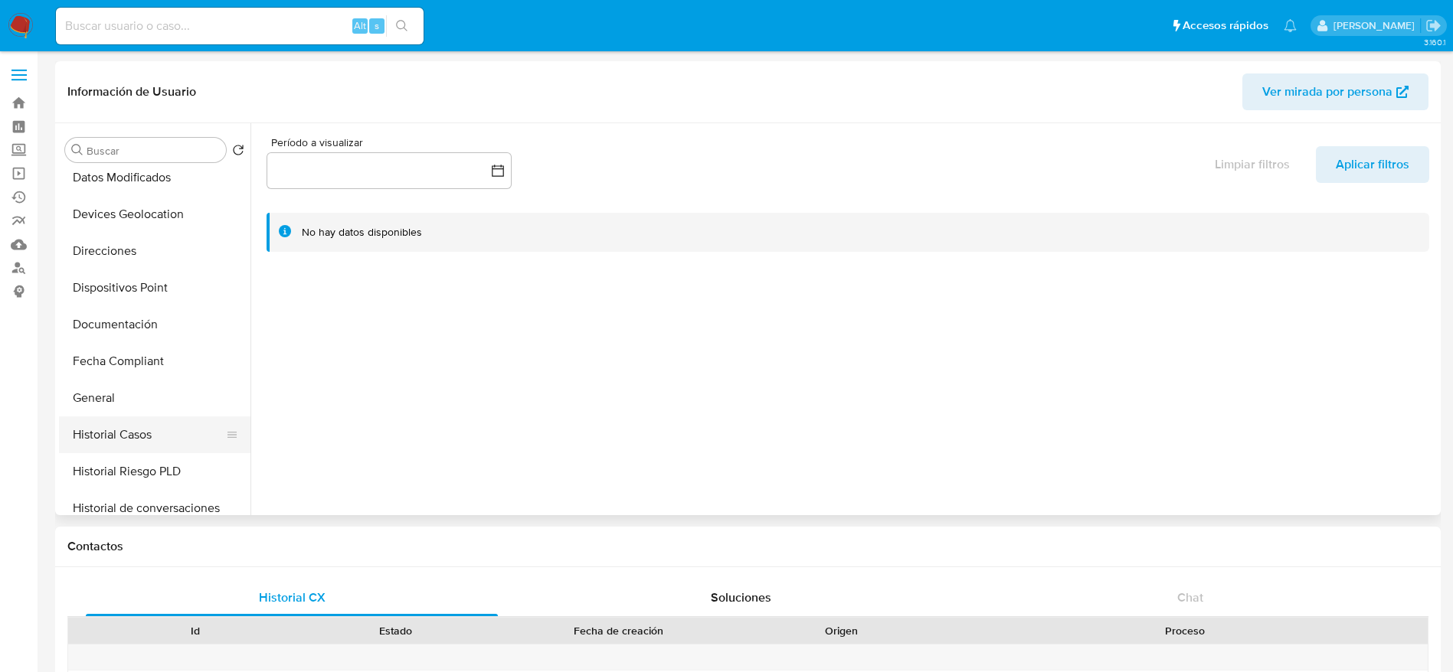
click at [163, 435] on button "Historial Casos" at bounding box center [148, 435] width 179 height 37
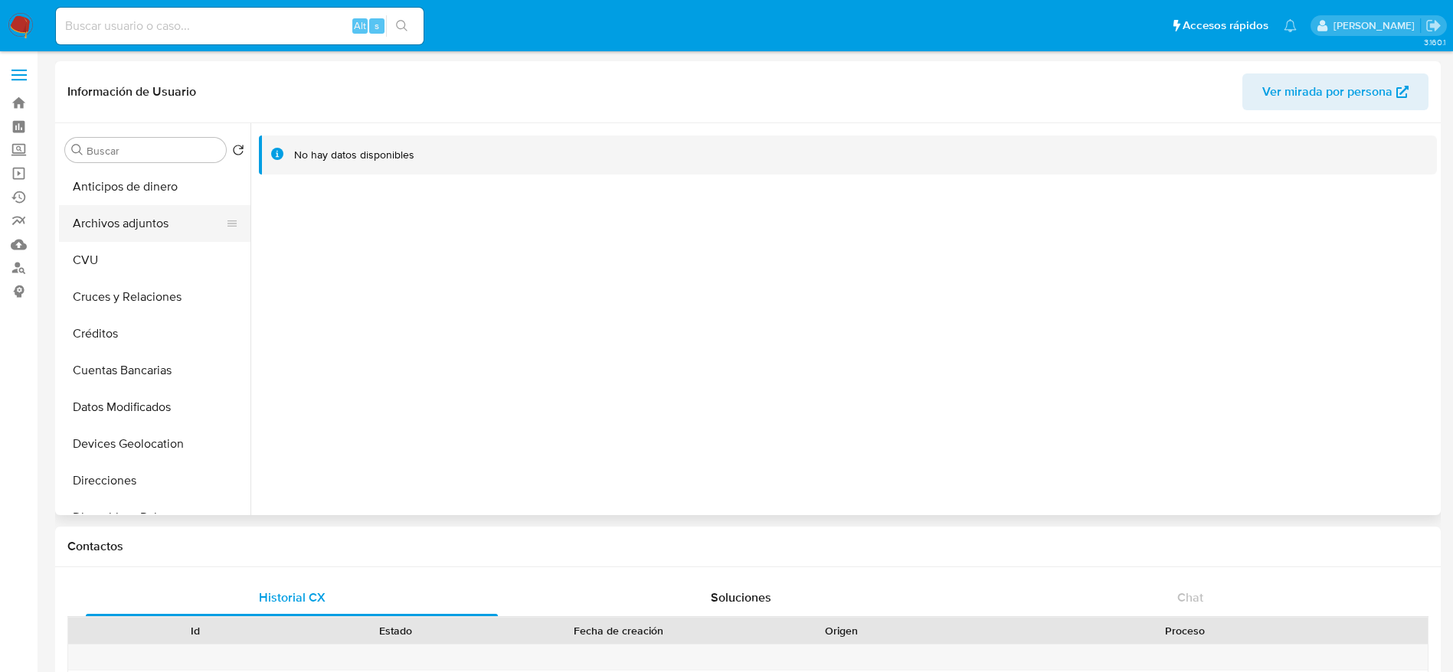
click at [158, 226] on button "Archivos adjuntos" at bounding box center [148, 223] width 179 height 37
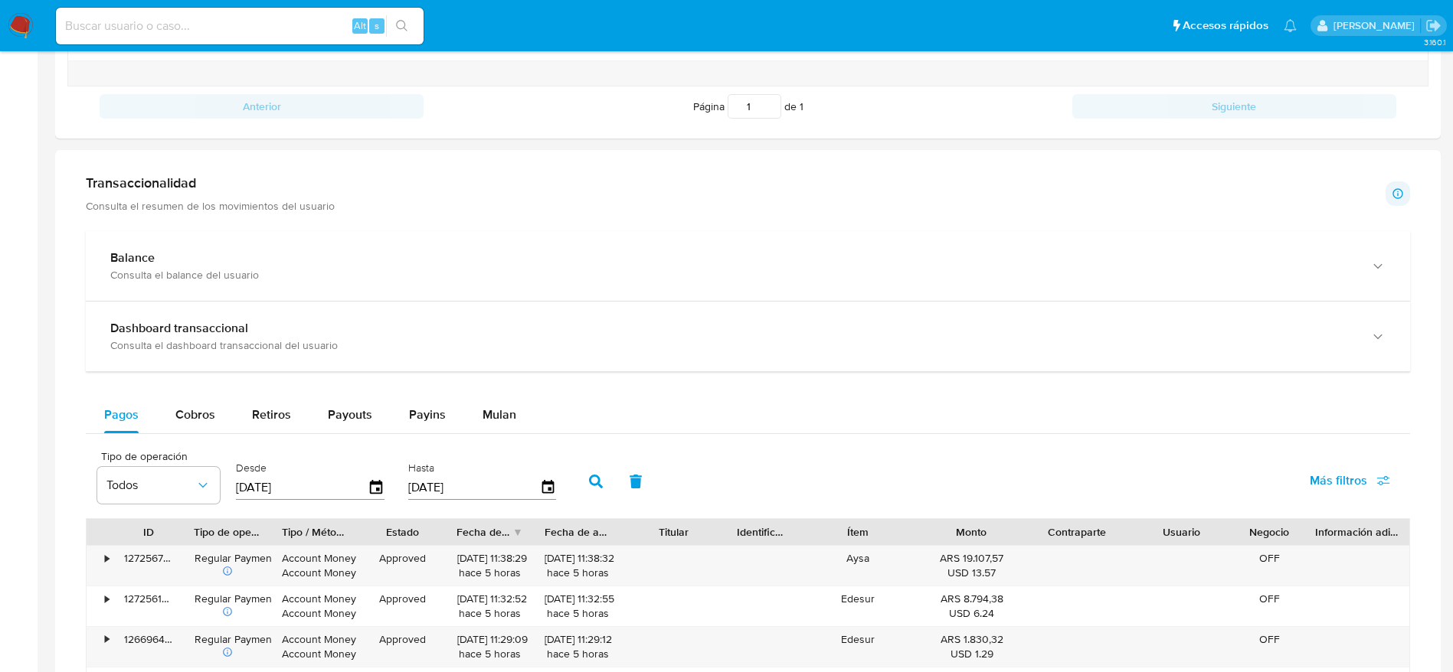
scroll to position [689, 0]
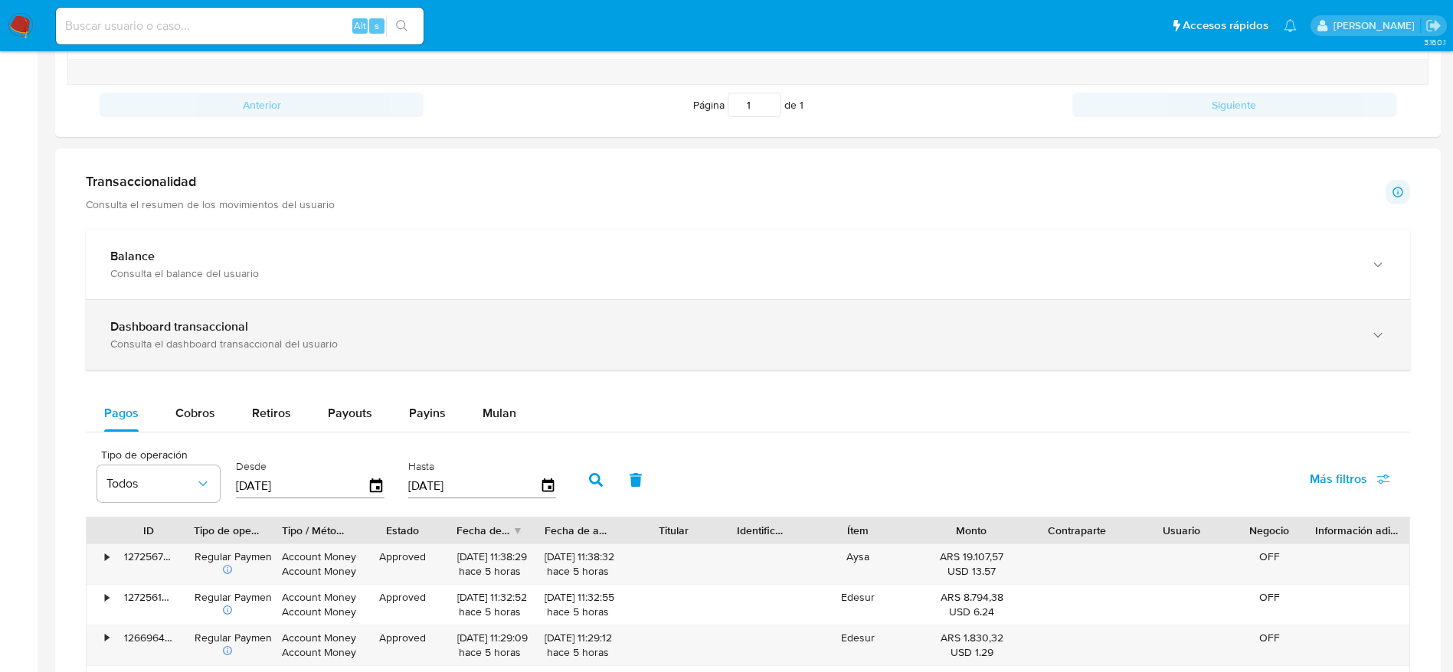
click at [289, 330] on div "Dashboard transaccional" at bounding box center [732, 326] width 1245 height 15
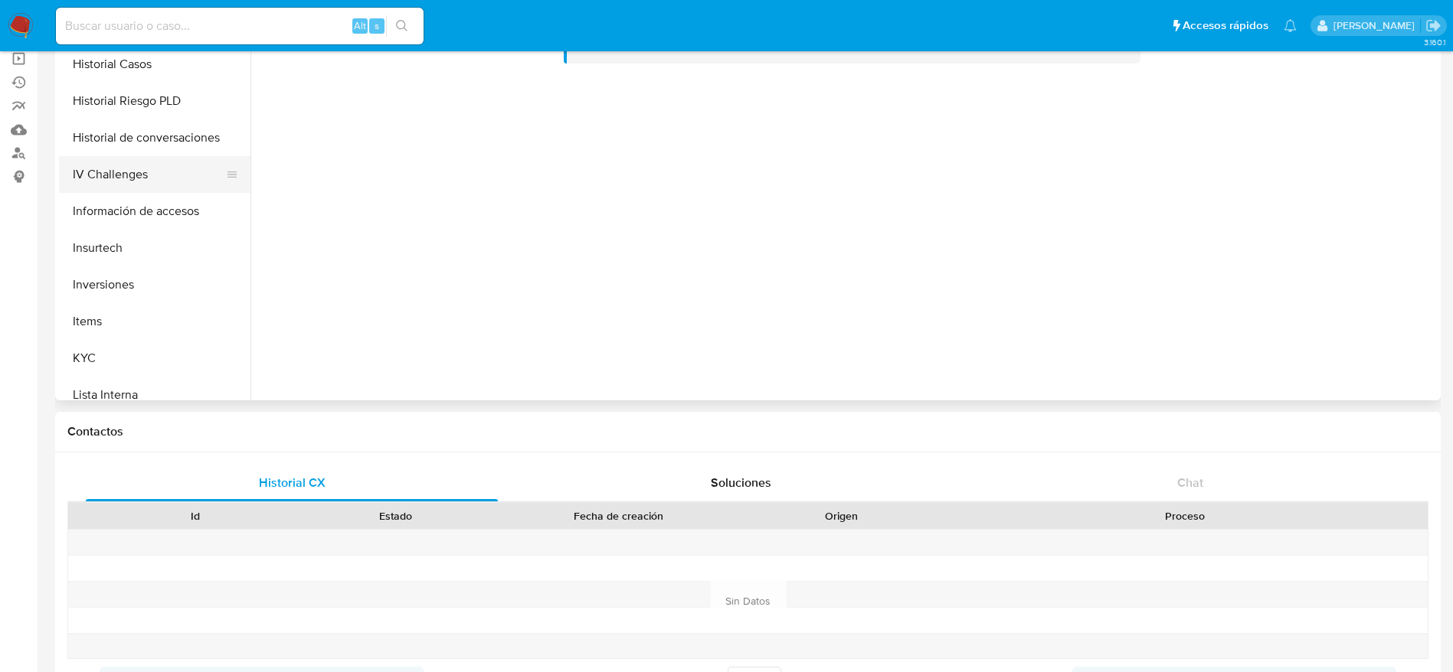
scroll to position [450, 0]
click at [102, 381] on button "KYC" at bounding box center [148, 394] width 179 height 37
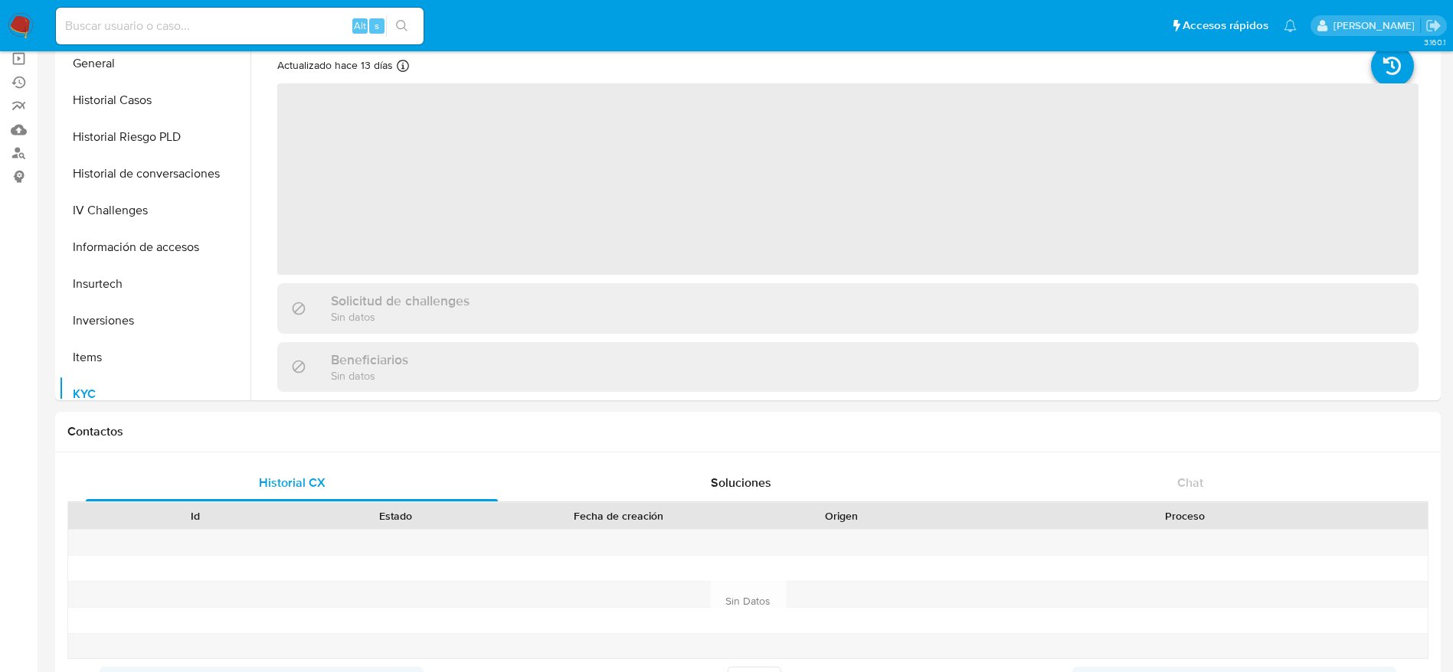
scroll to position [0, 0]
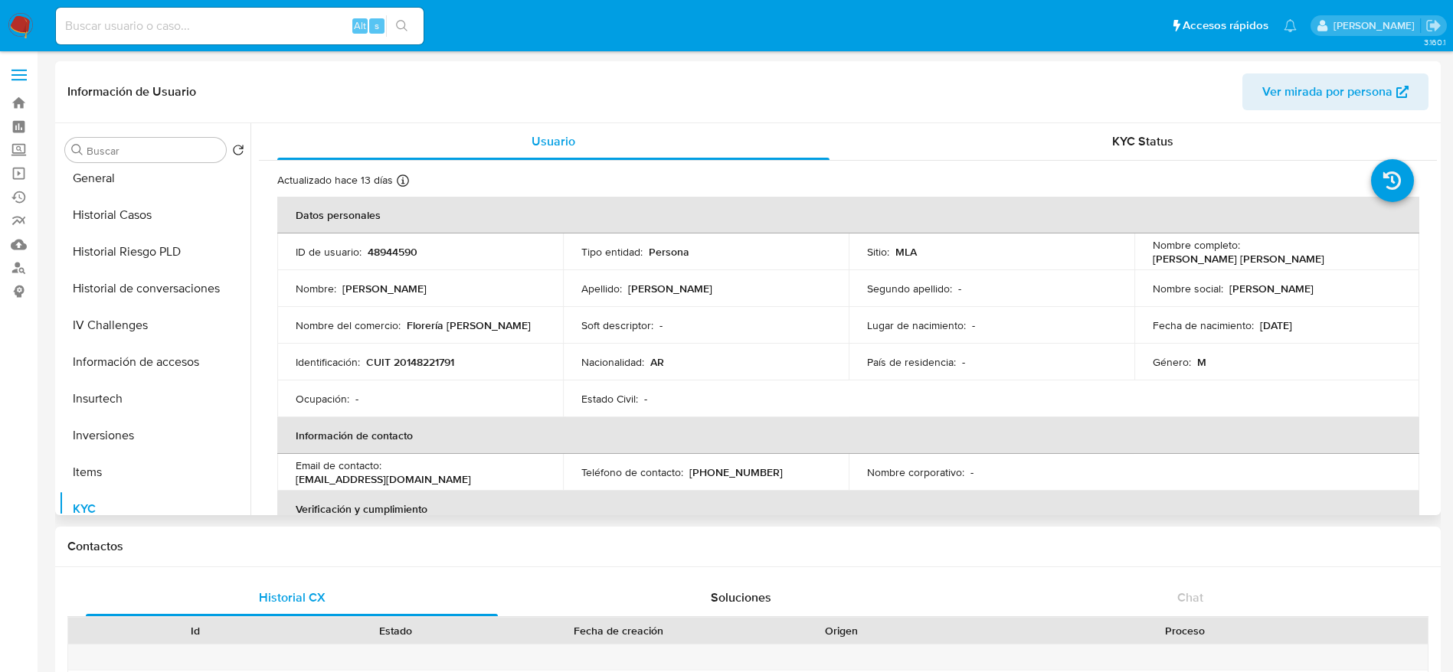
click at [454, 322] on p "Florería [PERSON_NAME]" at bounding box center [469, 326] width 124 height 14
click at [821, 366] on div "Nacionalidad : AR" at bounding box center [705, 362] width 249 height 14
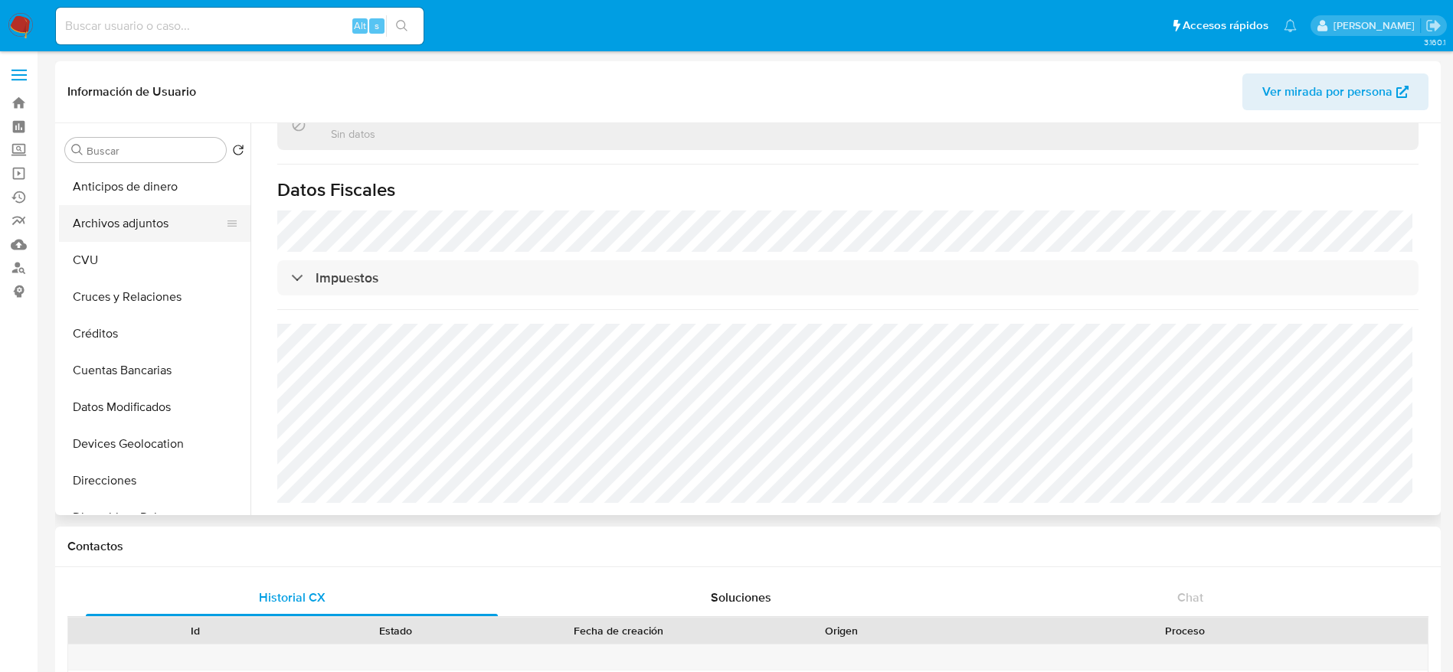
click at [107, 222] on button "Archivos adjuntos" at bounding box center [148, 223] width 179 height 37
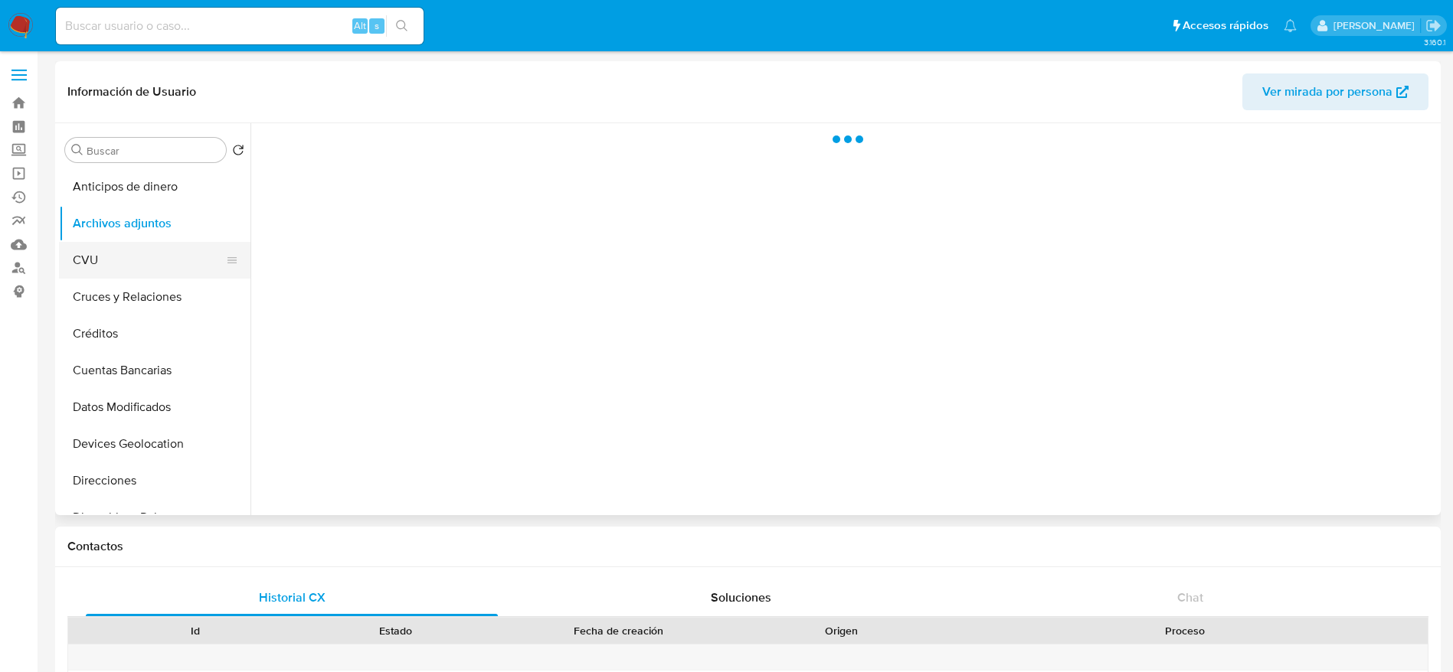
drag, startPoint x: 115, startPoint y: 255, endPoint x: 127, endPoint y: 255, distance: 12.3
click at [116, 254] on button "CVU" at bounding box center [148, 260] width 179 height 37
